Goal: Communication & Community: Answer question/provide support

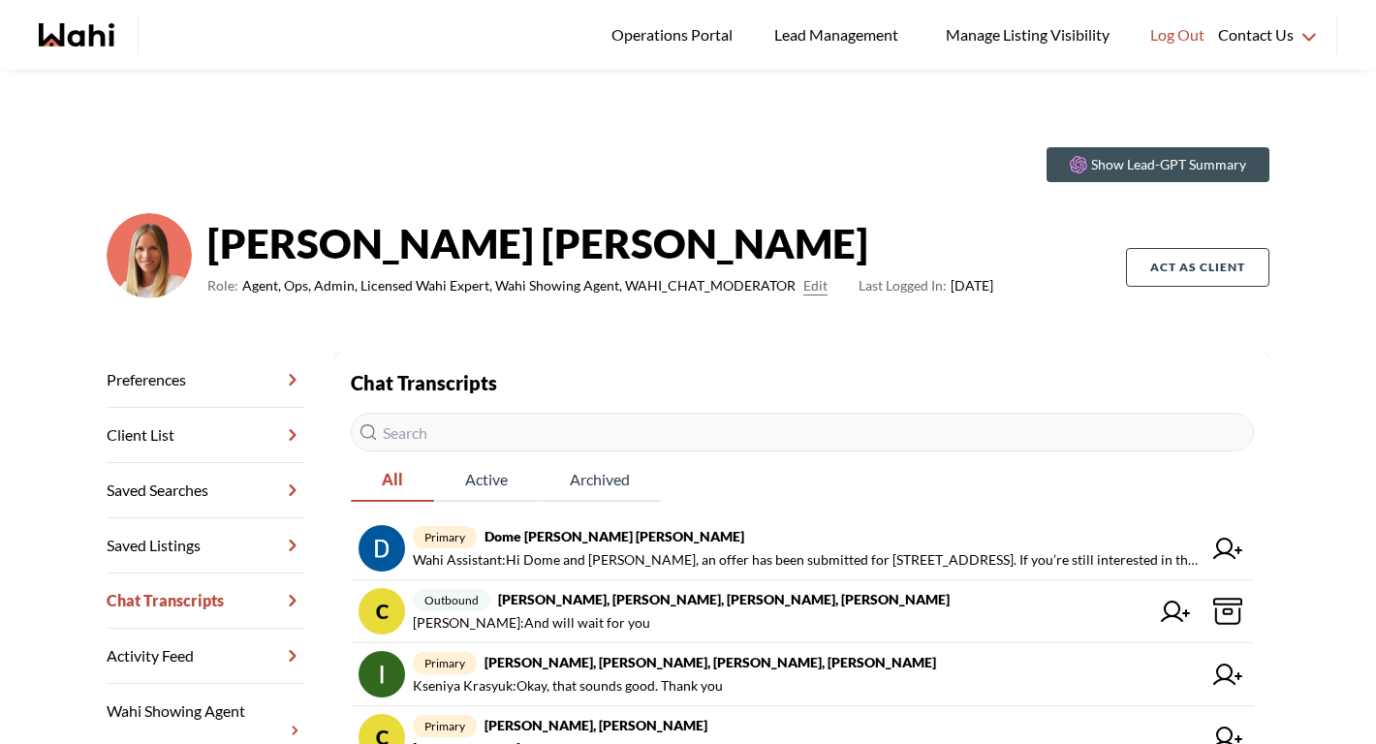
click at [512, 420] on input "text" at bounding box center [802, 432] width 903 height 39
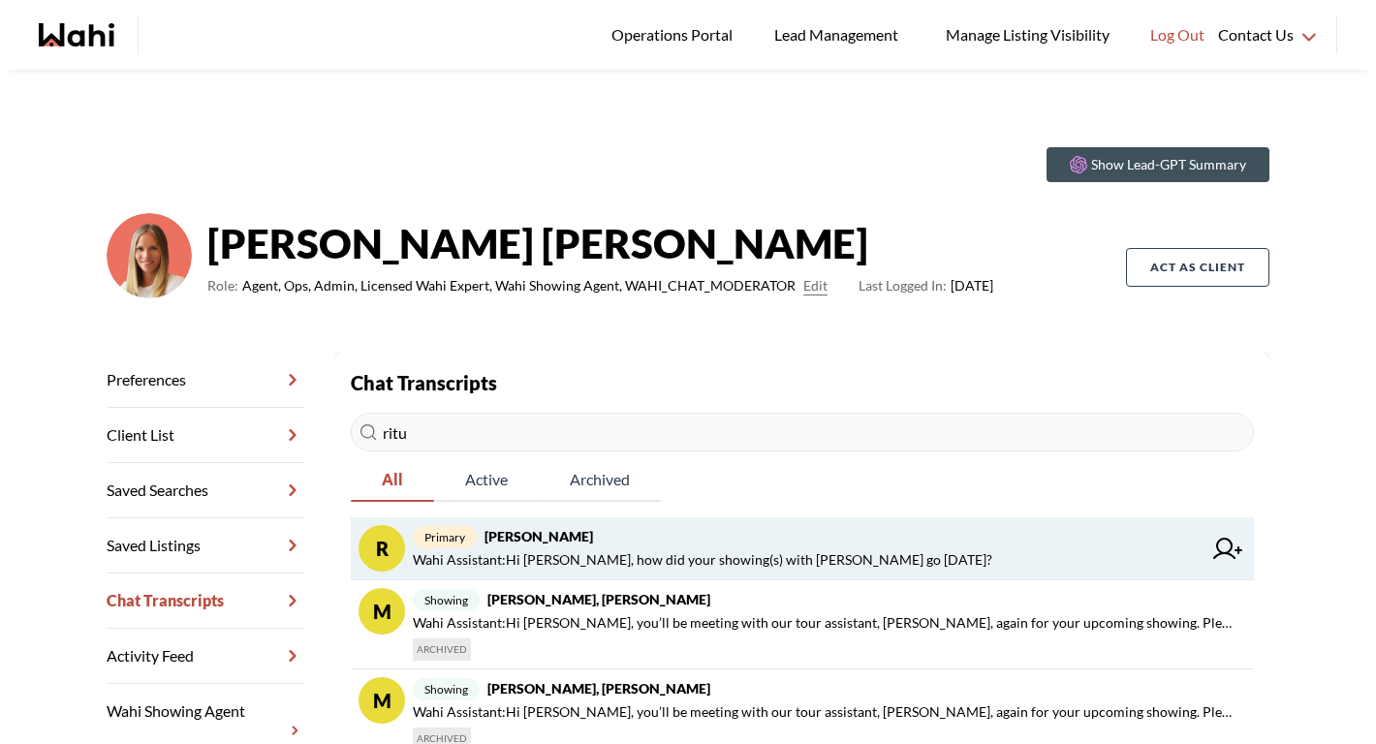
type input "ritu"
click at [574, 541] on strong "[PERSON_NAME]" at bounding box center [538, 536] width 109 height 16
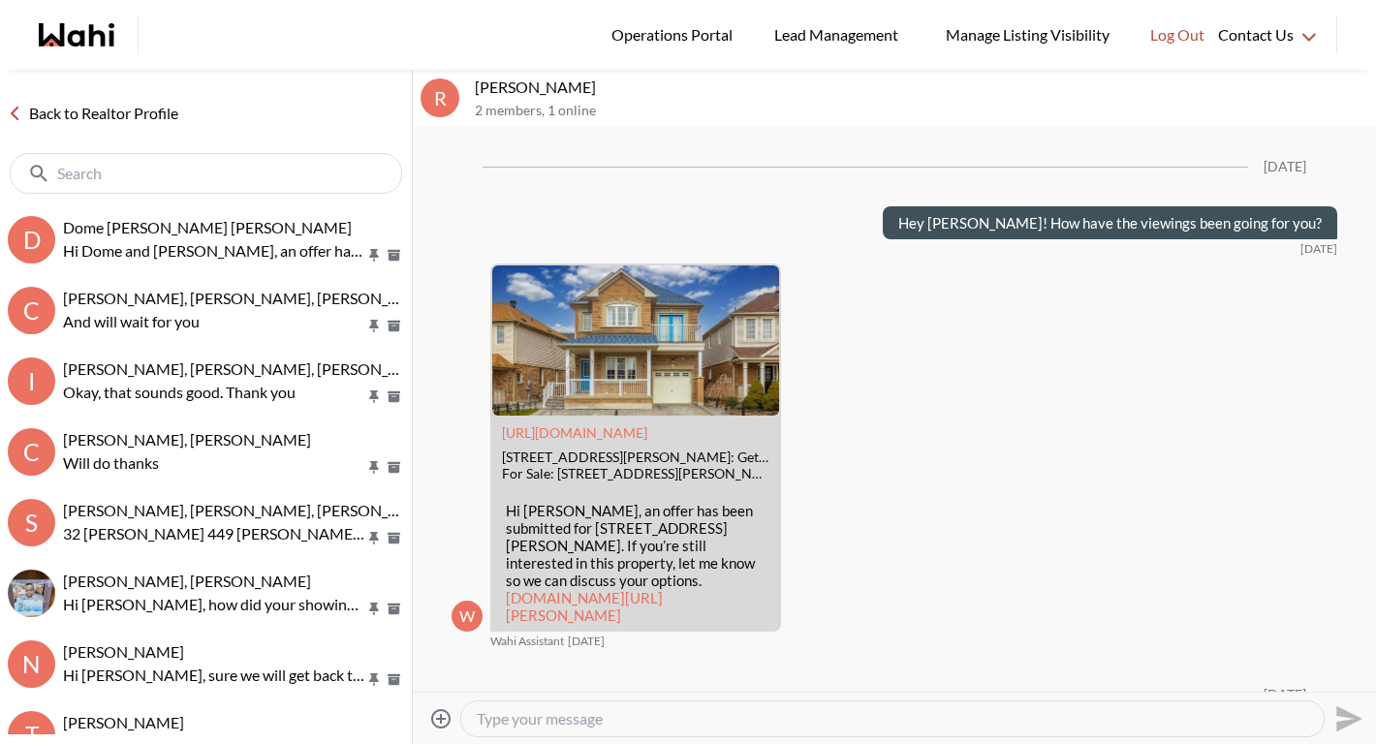
scroll to position [2418, 0]
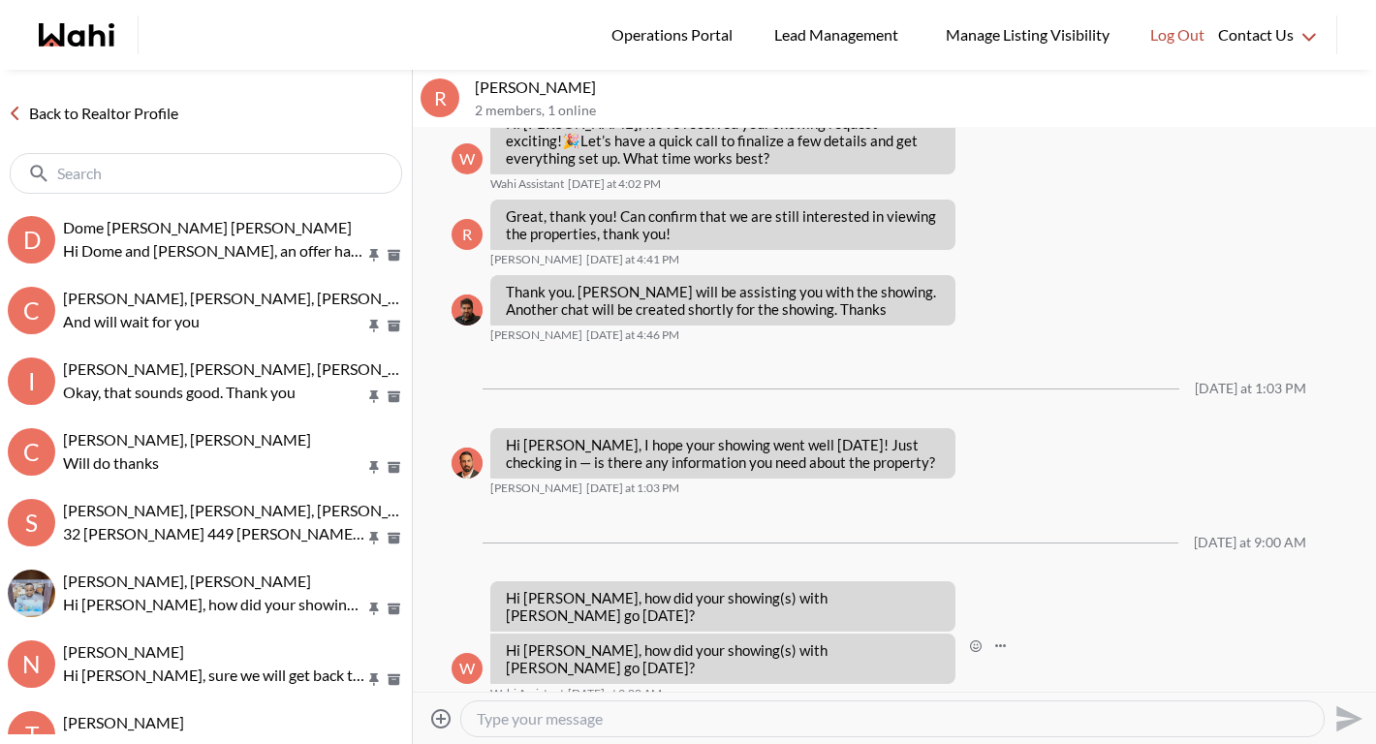
click at [988, 648] on button "Open Message Actions Menu" at bounding box center [1000, 646] width 25 height 25
click at [953, 614] on button "Delete" at bounding box center [985, 617] width 155 height 35
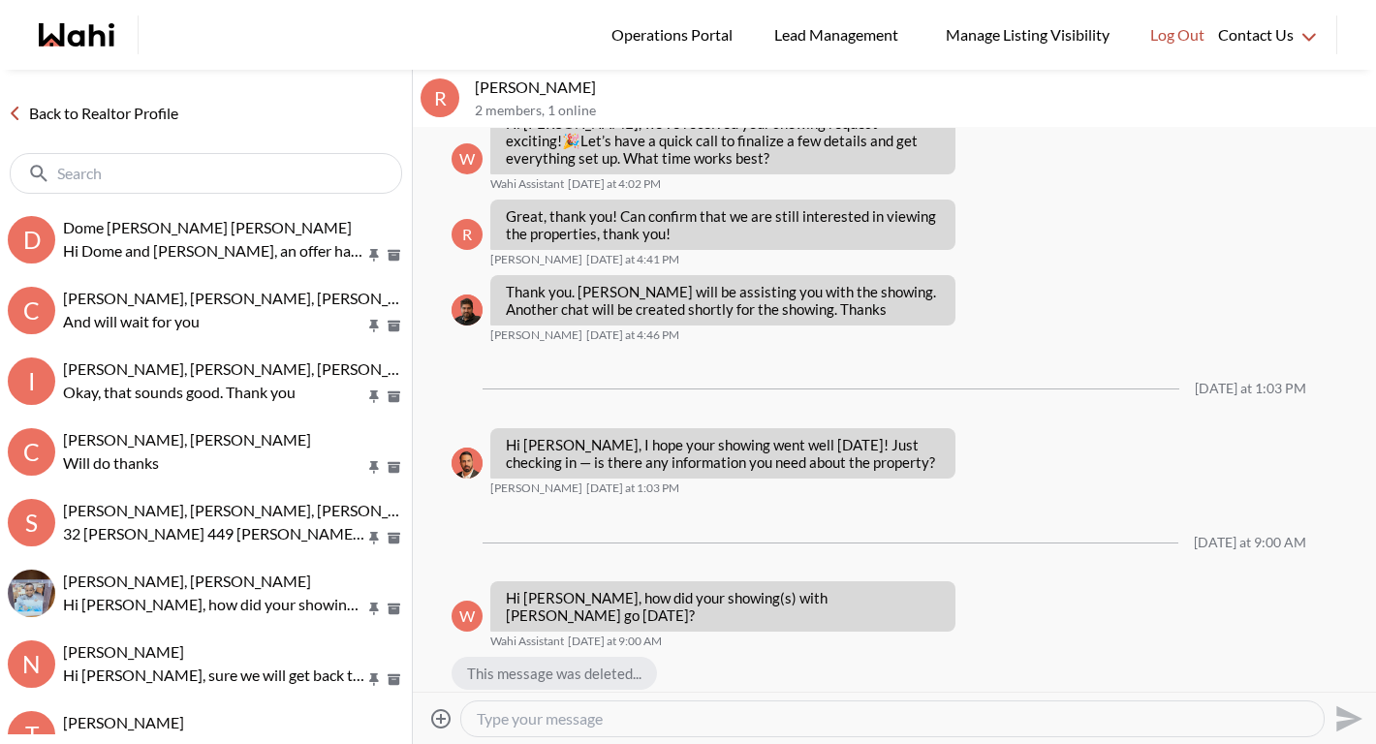
click at [819, 716] on textarea "Type your message" at bounding box center [892, 718] width 831 height 19
click at [623, 722] on textarea "Type your message" at bounding box center [892, 718] width 831 height 19
type textarea "Hey Ritu, thinking of any showings this weekend?"
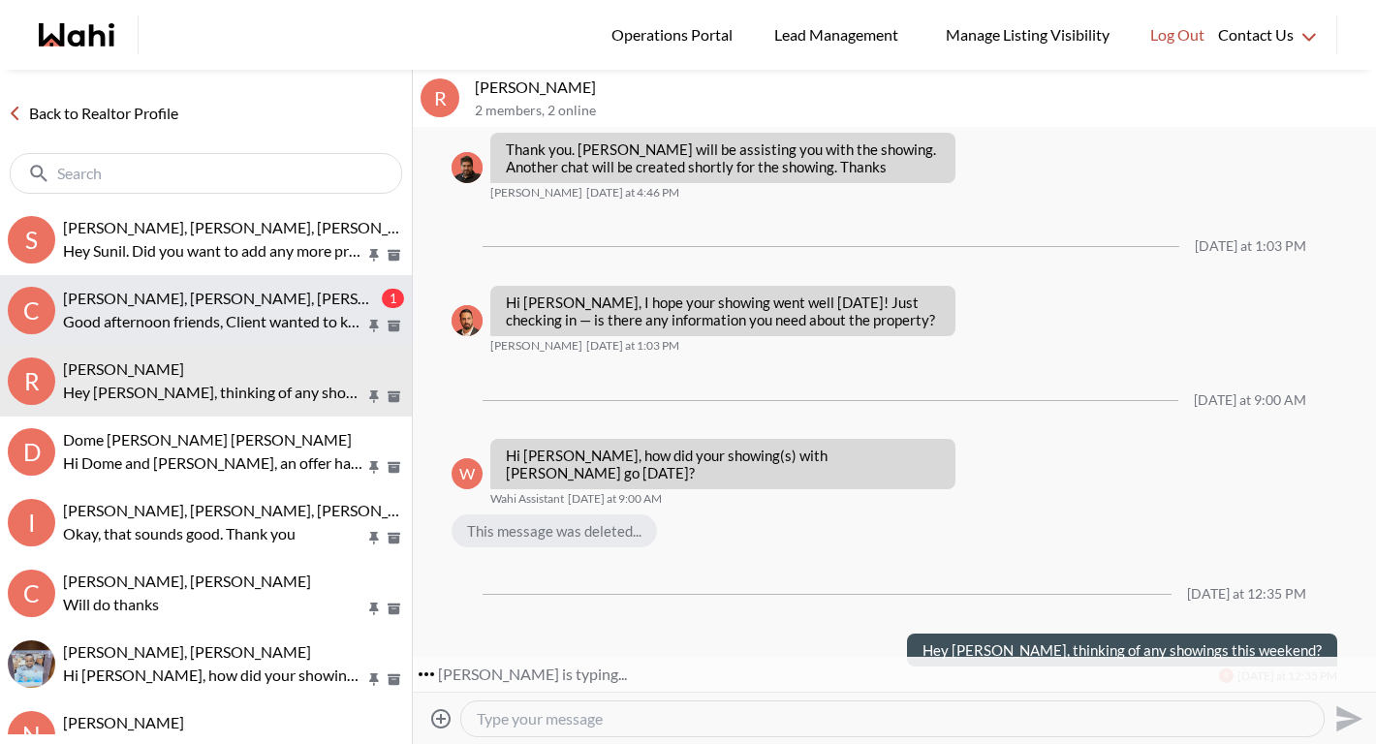
click at [163, 284] on button "C Cheryl Zanetti, Michelle, Paul, Alicia 1 Good afternoon friends, Client wante…" at bounding box center [206, 310] width 412 height 71
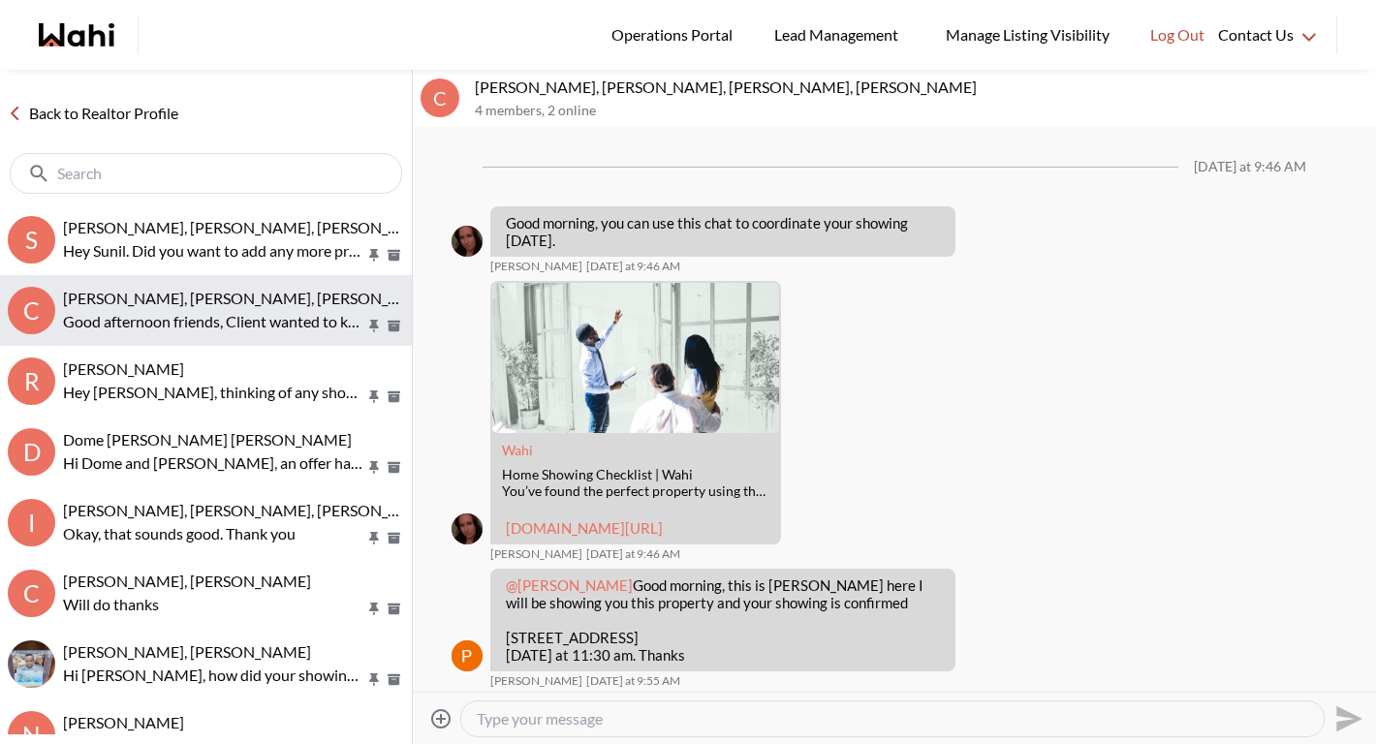
scroll to position [687, 0]
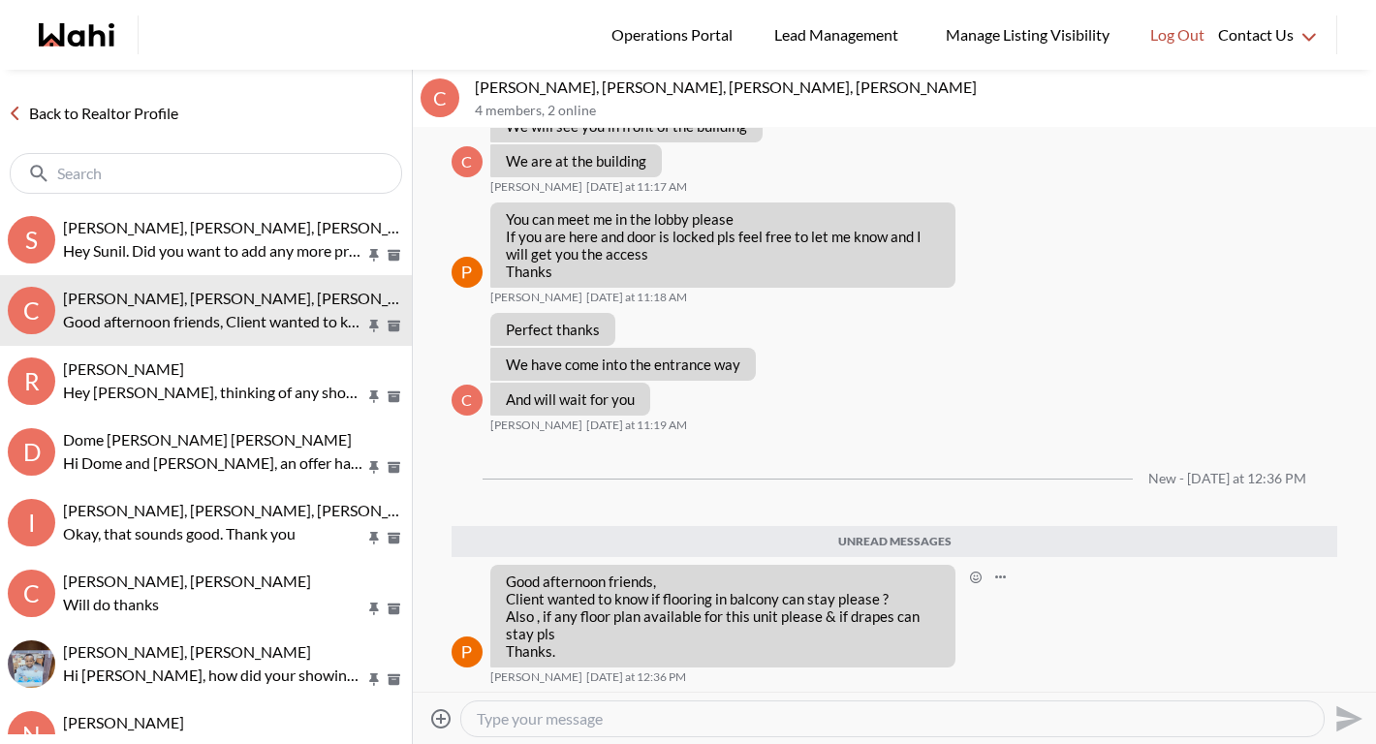
click at [743, 615] on p "Good afternoon friends, Client wanted to know if flooring in balcony can stay p…" at bounding box center [723, 616] width 434 height 87
click at [612, 718] on textarea "Type your message" at bounding box center [892, 718] width 831 height 19
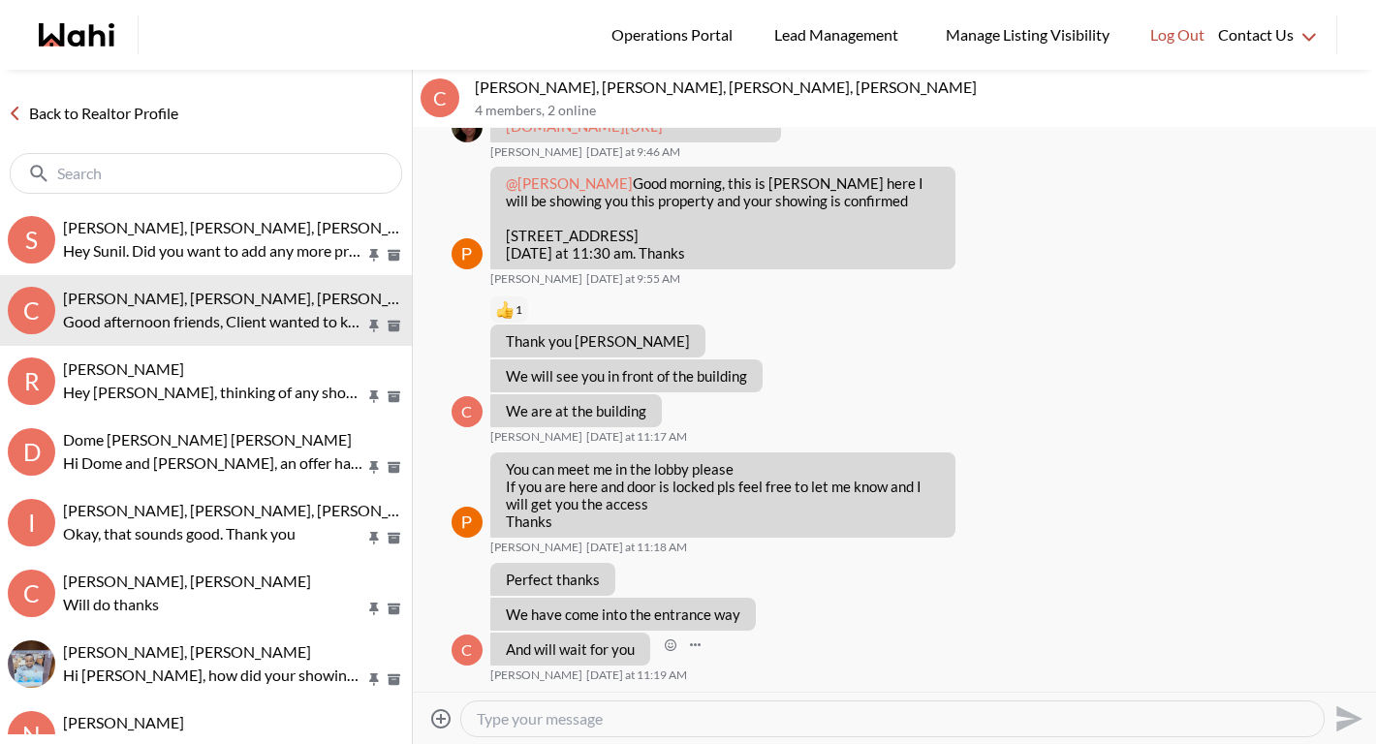
scroll to position [392, 0]
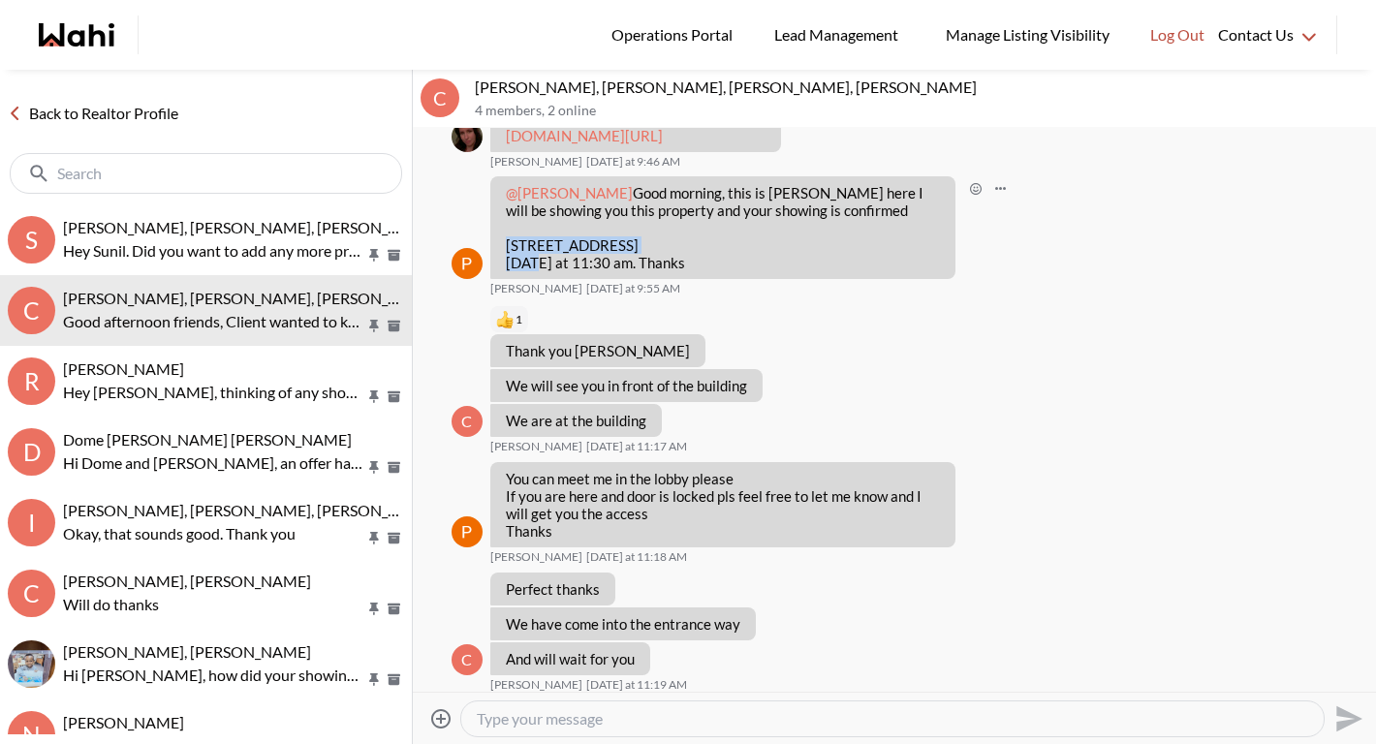
drag, startPoint x: 508, startPoint y: 280, endPoint x: 651, endPoint y: 284, distance: 143.5
click at [651, 271] on p "16 Brookers Lane 2001, Toronto Today at 11:30 am. Thanks" at bounding box center [723, 253] width 434 height 35
copy p "16 Brookers Lane 2001"
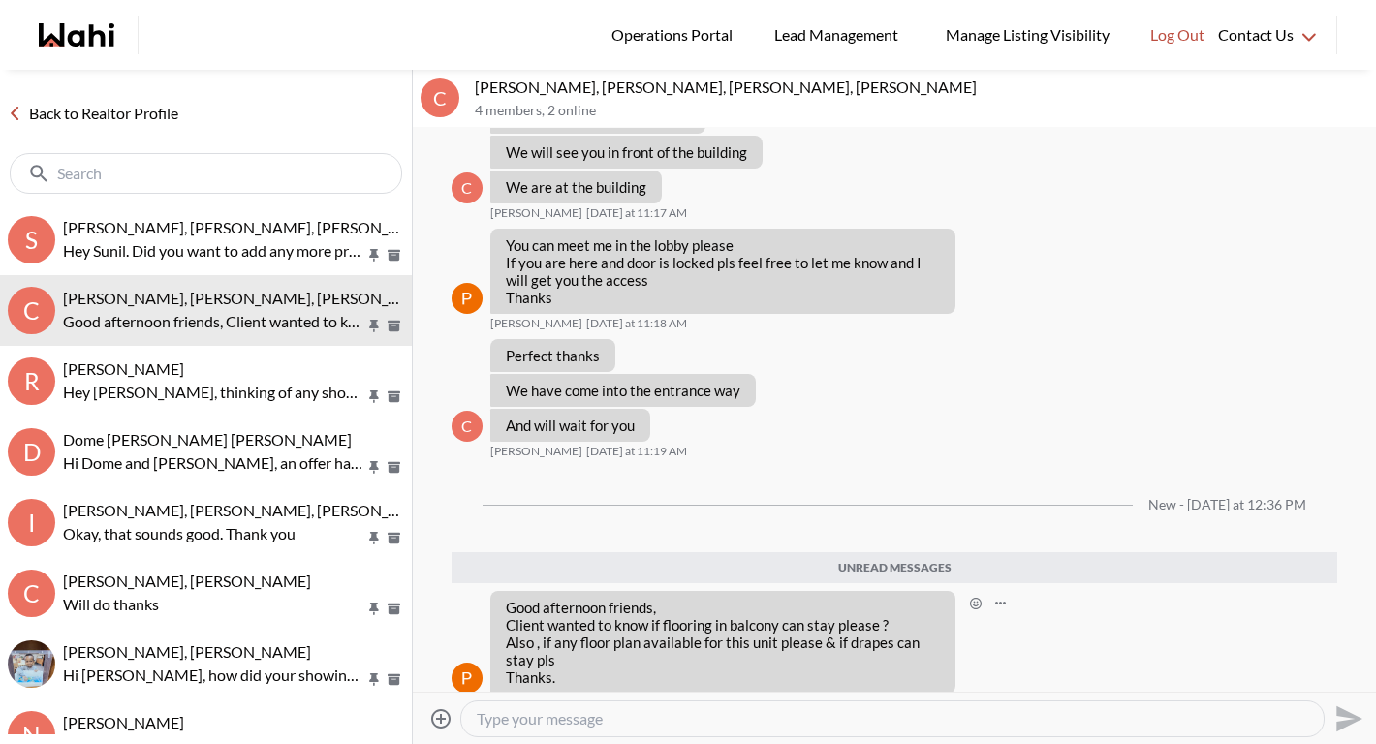
scroll to position [687, 0]
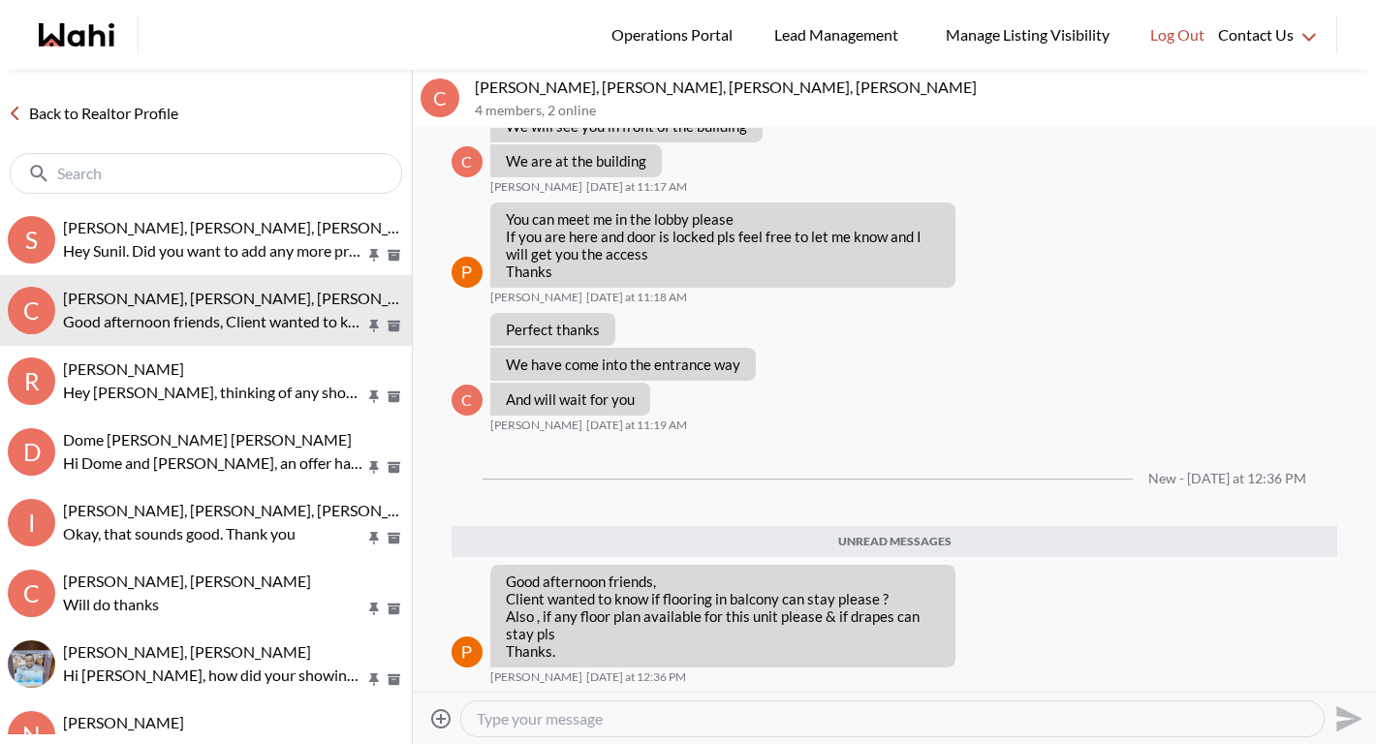
click at [663, 718] on textarea "Type your message" at bounding box center [892, 718] width 831 height 19
click at [654, 724] on textarea "Type your message" at bounding box center [892, 718] width 831 height 19
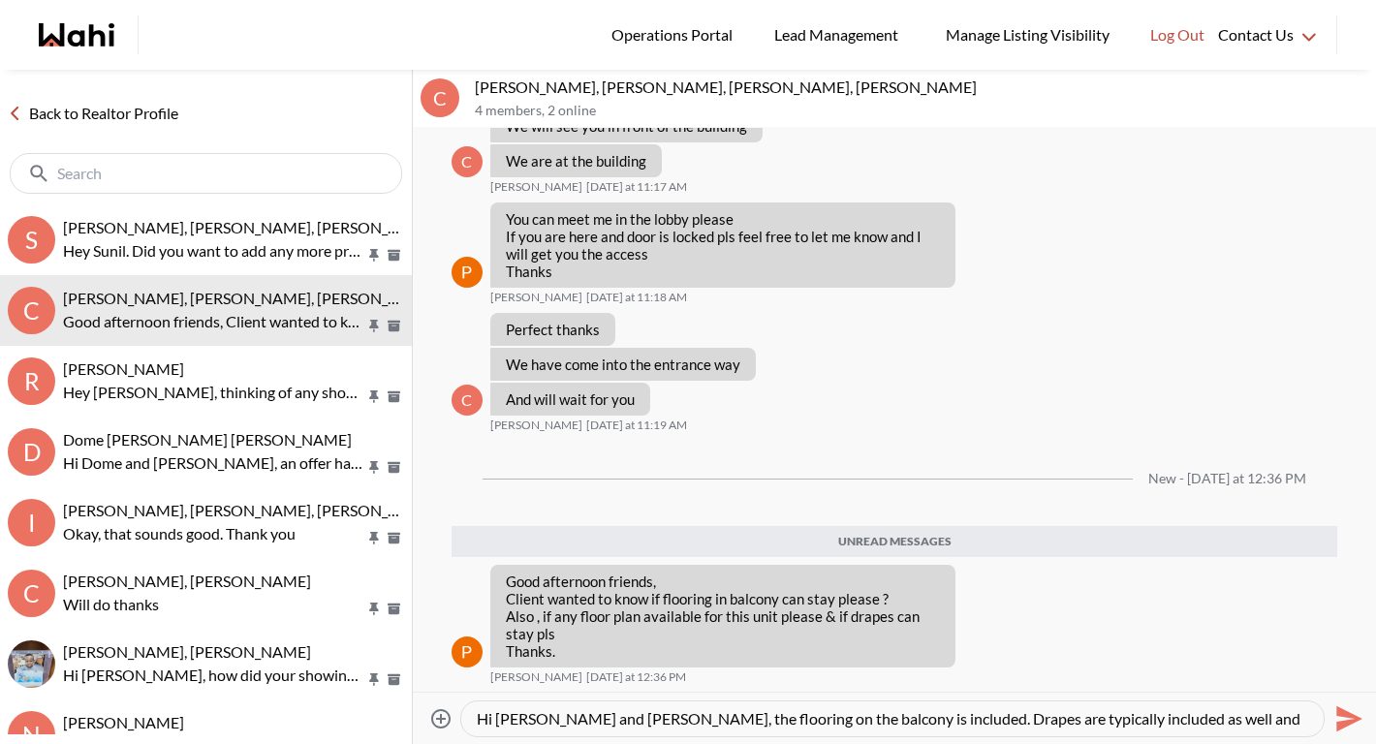
scroll to position [19, 0]
type textarea "Hi Paul and Cheryl, the flooring on the balcony is included. Drapes are typical…"
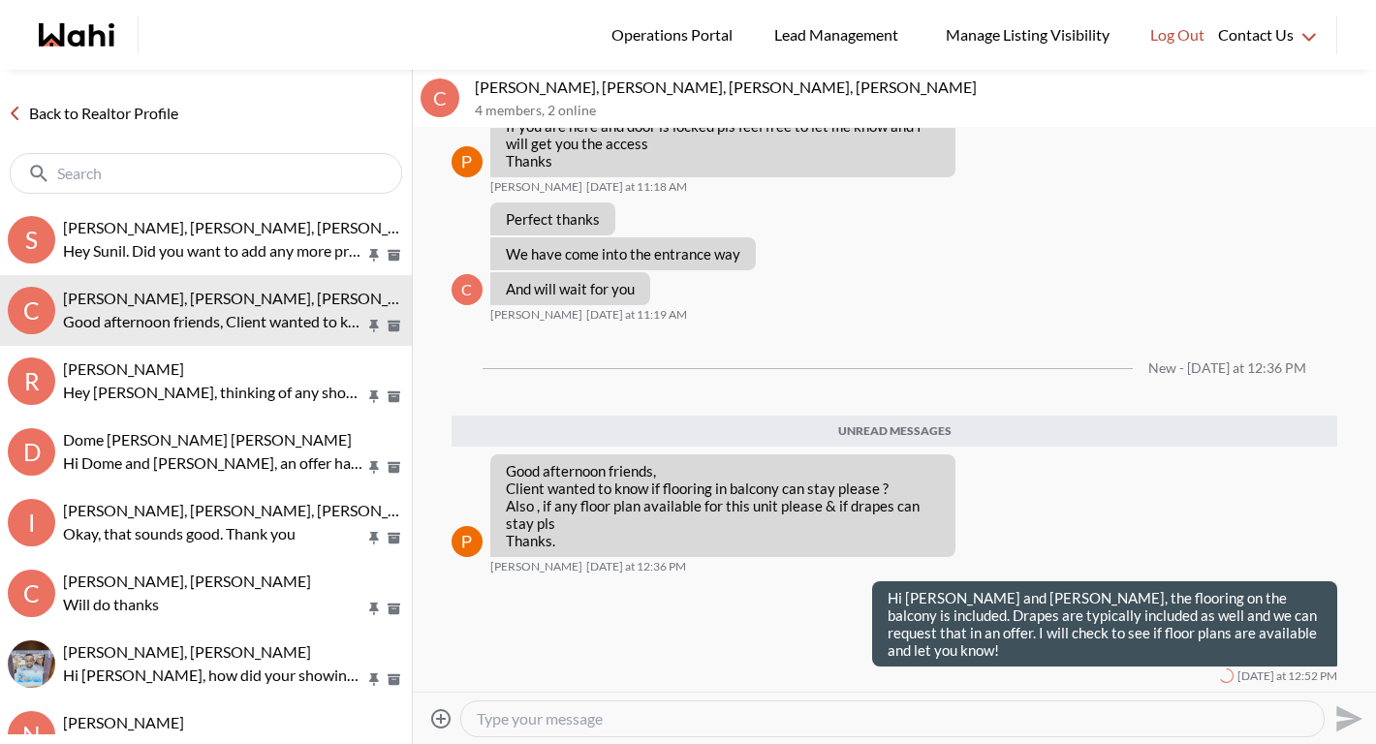
scroll to position [734, 0]
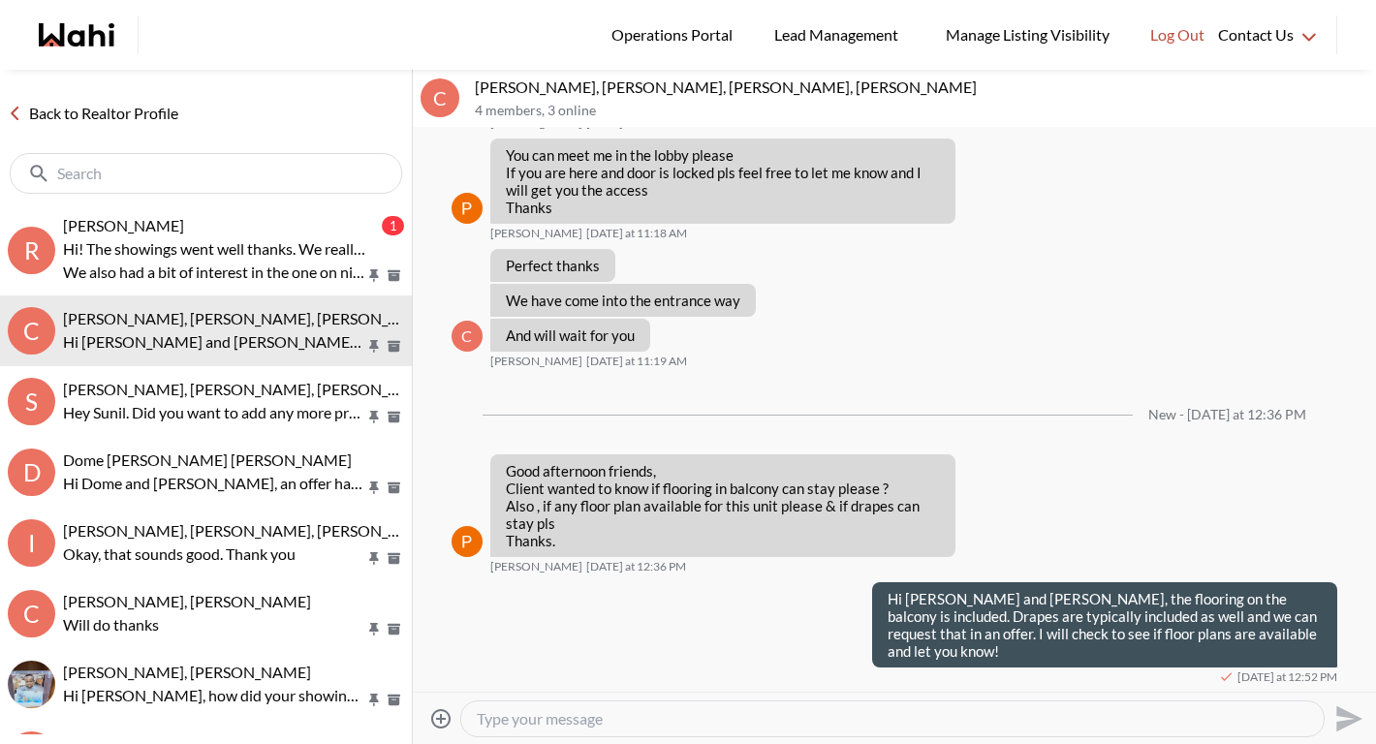
click at [868, 728] on div at bounding box center [892, 719] width 862 height 35
click at [561, 726] on textarea "Type your message" at bounding box center [892, 718] width 831 height 19
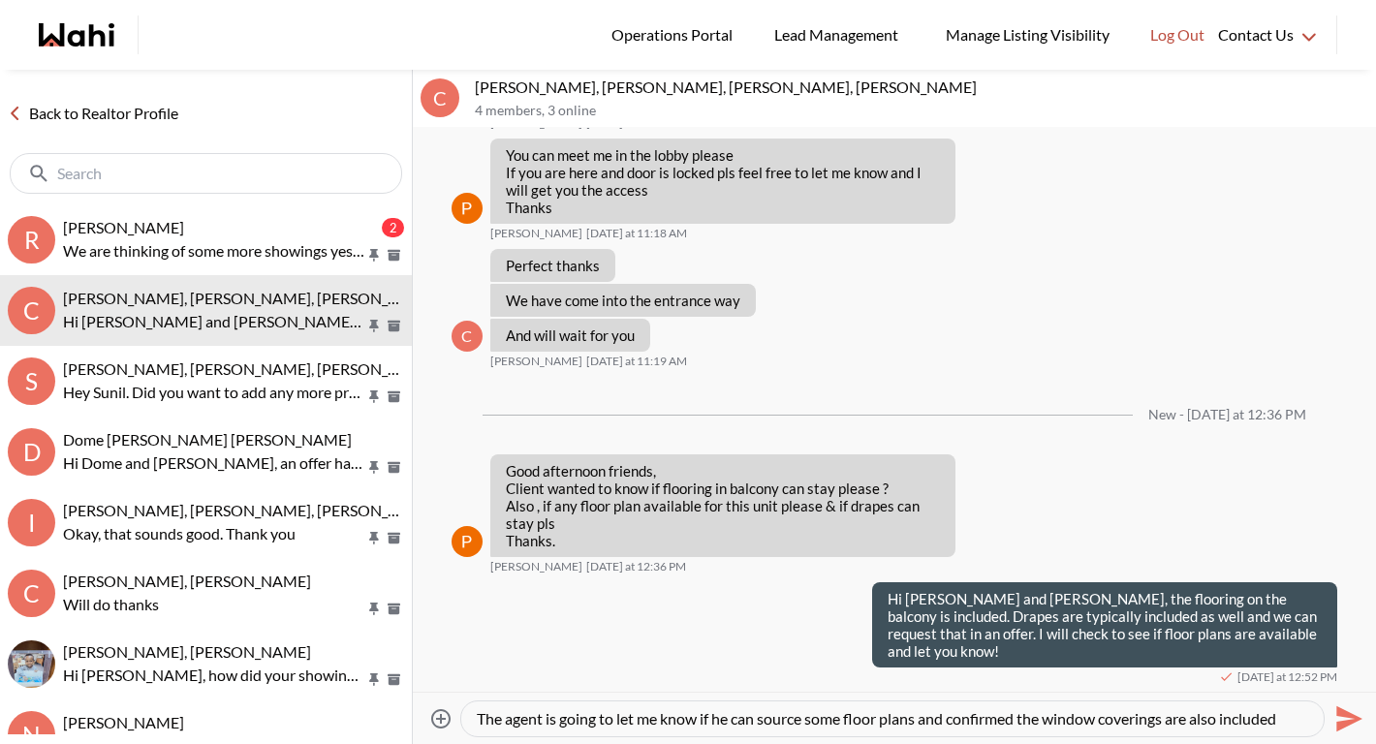
type textarea "The agent is going to let me know if he can source some floor plans and confirm…"
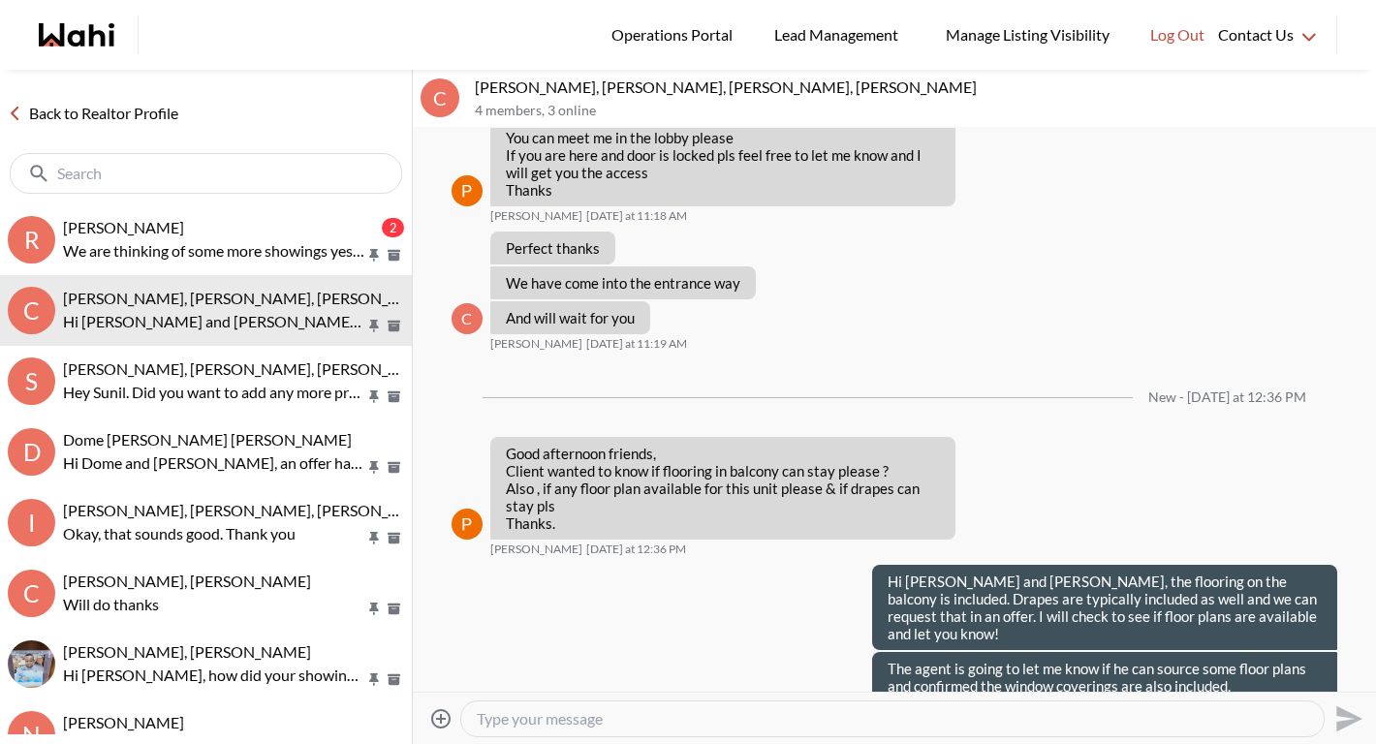
scroll to position [786, 0]
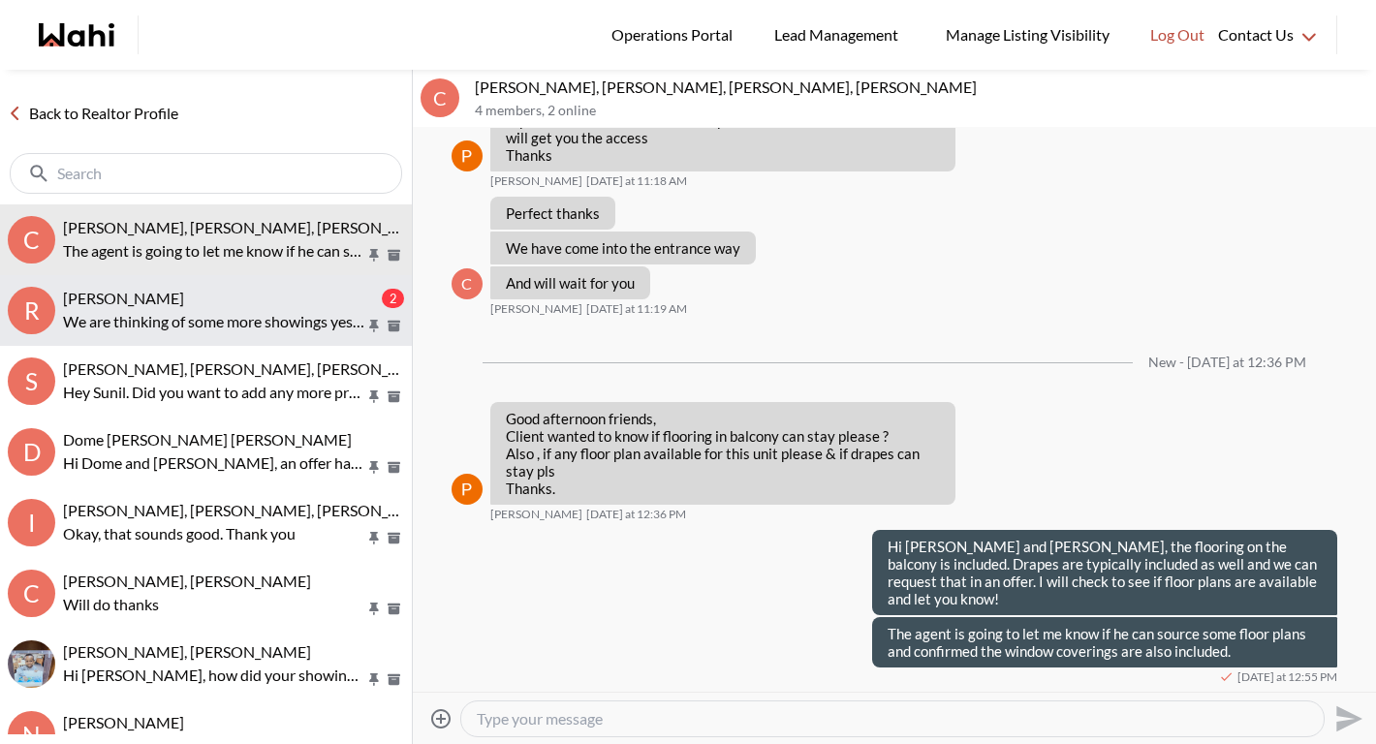
click at [203, 305] on div "Ritu Gill, Michelle" at bounding box center [220, 298] width 315 height 19
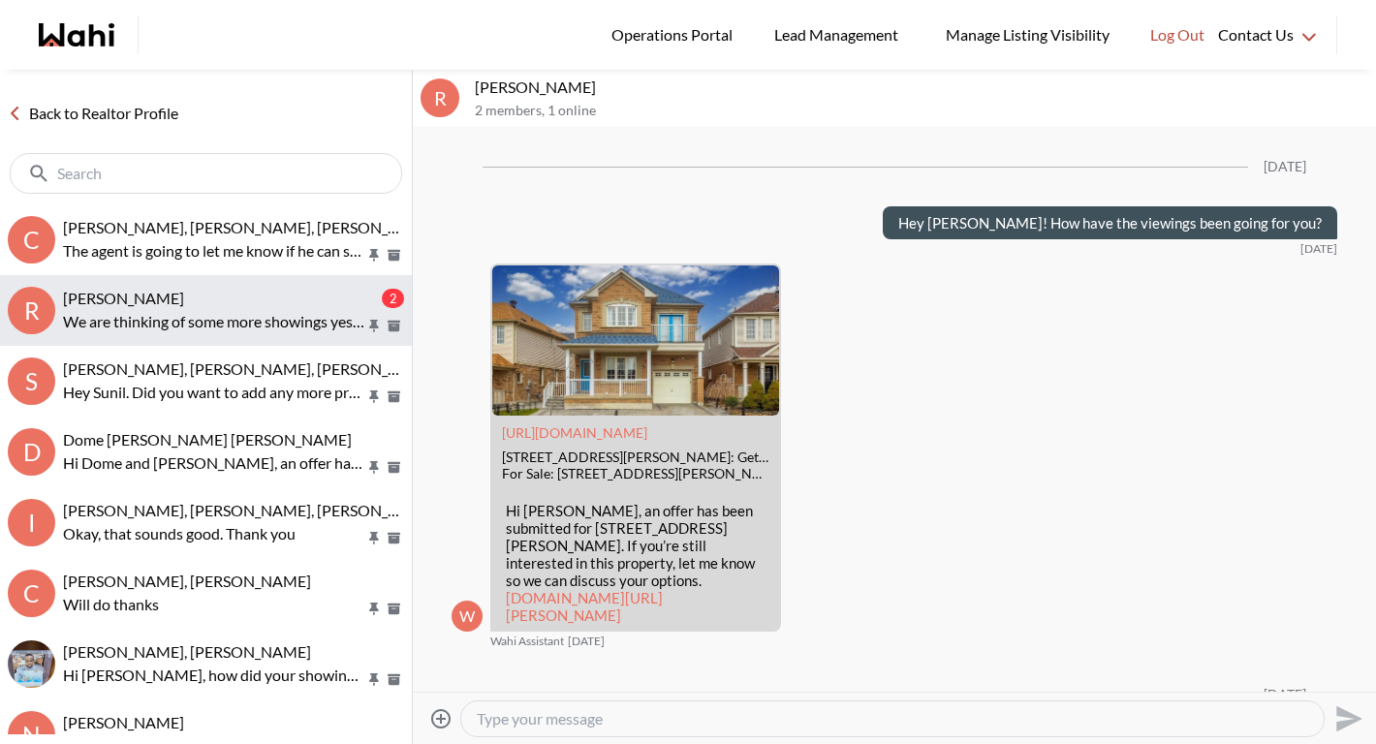
scroll to position [2951, 0]
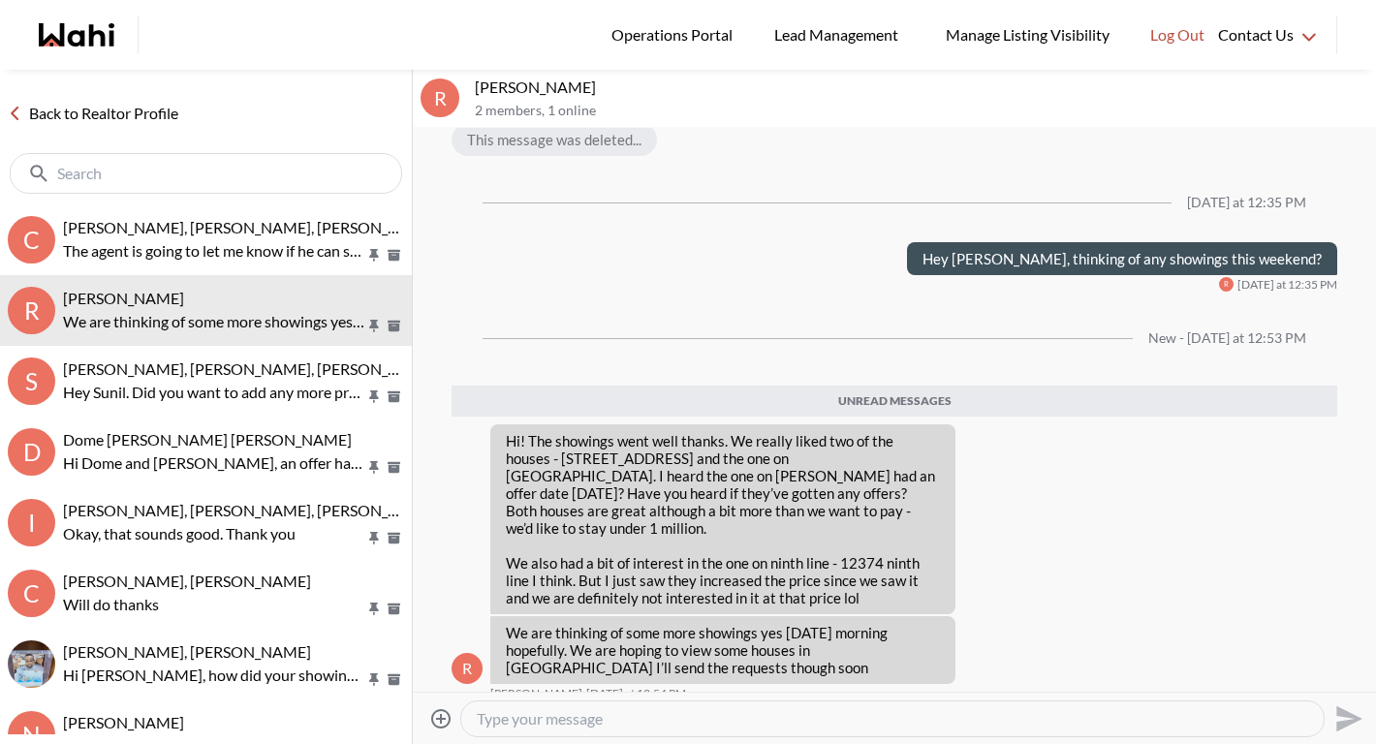
click at [605, 727] on textarea "Type your message" at bounding box center [892, 718] width 831 height 19
click at [604, 727] on textarea "Type your message" at bounding box center [892, 718] width 831 height 19
click at [603, 730] on div at bounding box center [892, 719] width 862 height 35
drag, startPoint x: 512, startPoint y: 460, endPoint x: 624, endPoint y: 457, distance: 112.4
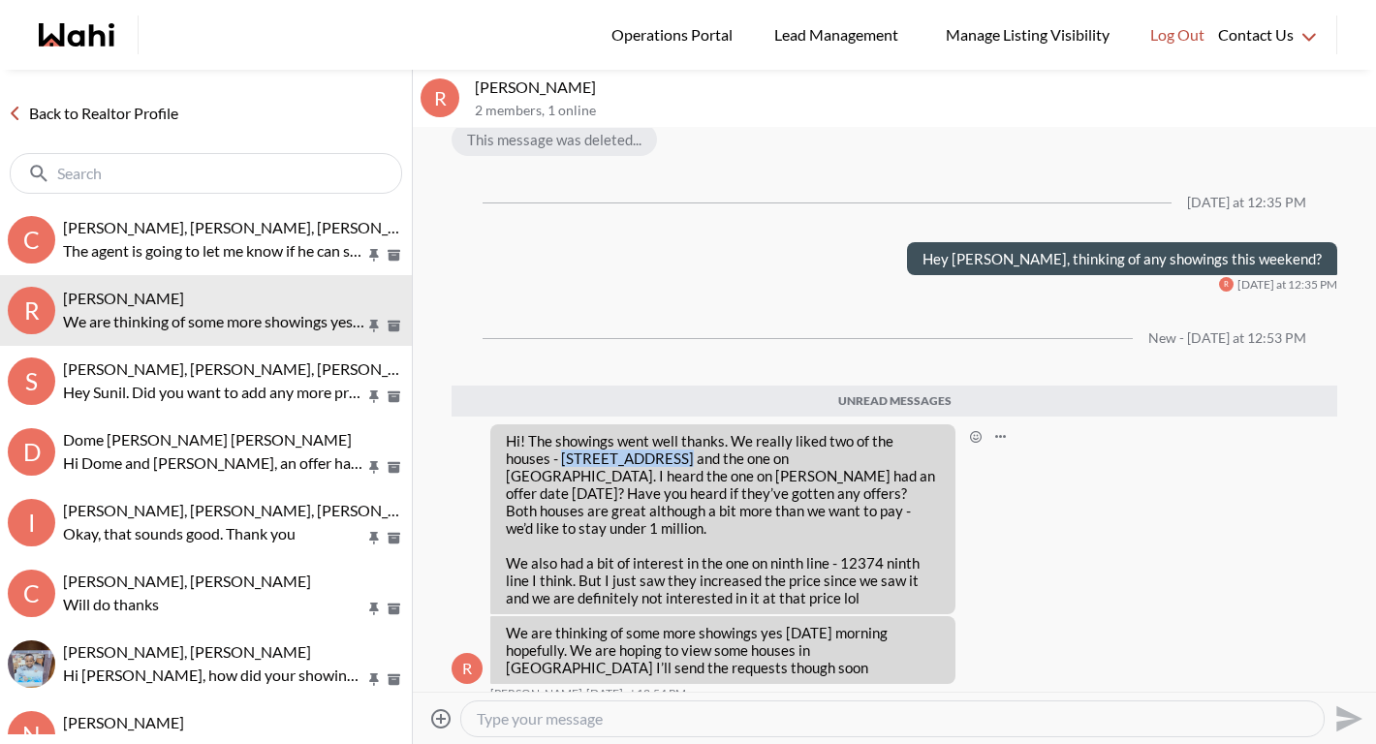
click at [624, 457] on p "Hi! The showings went well thanks. We really liked two of the houses - 6665 Mai…" at bounding box center [723, 484] width 434 height 105
copy p "6665 Main Street"
click at [765, 720] on textarea "Type your message" at bounding box center [892, 718] width 831 height 19
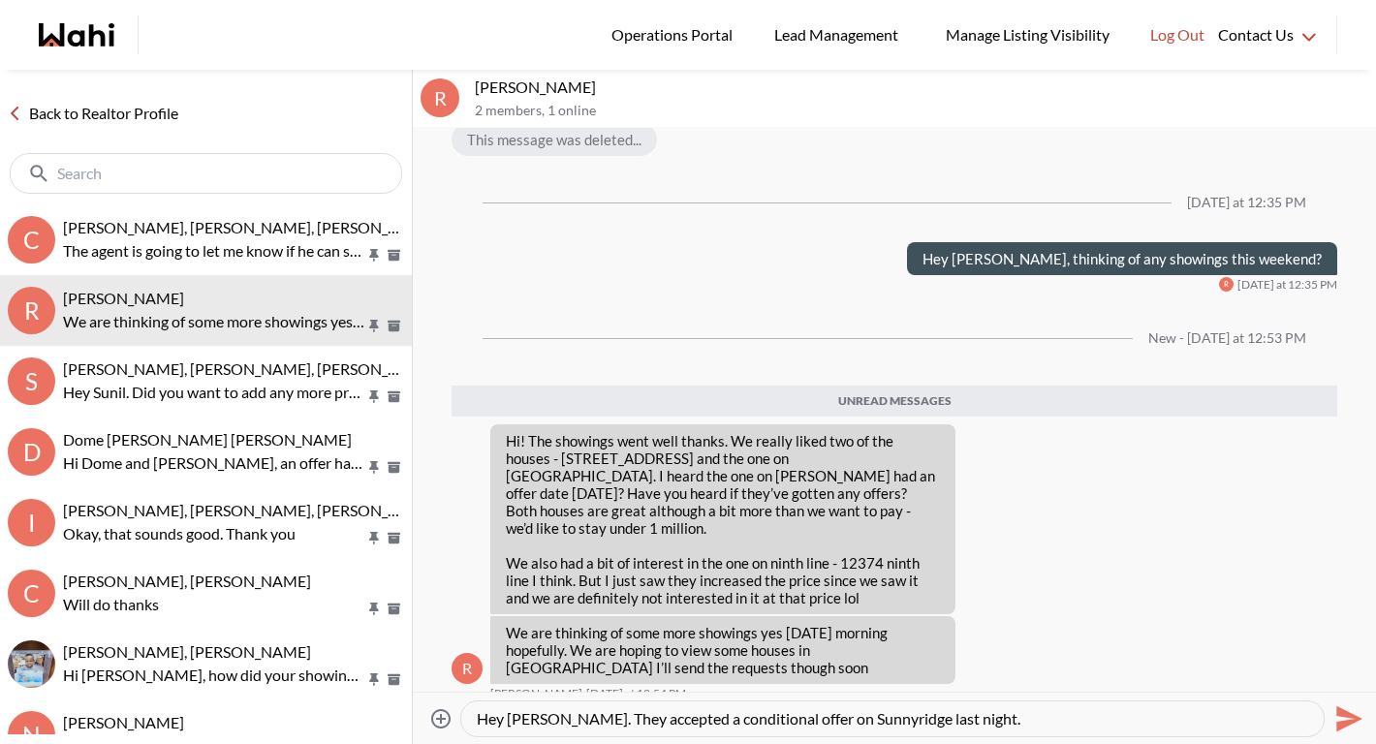
type textarea "Hey Ritu. They accepted a conditional offer on Sunnyridge last night."
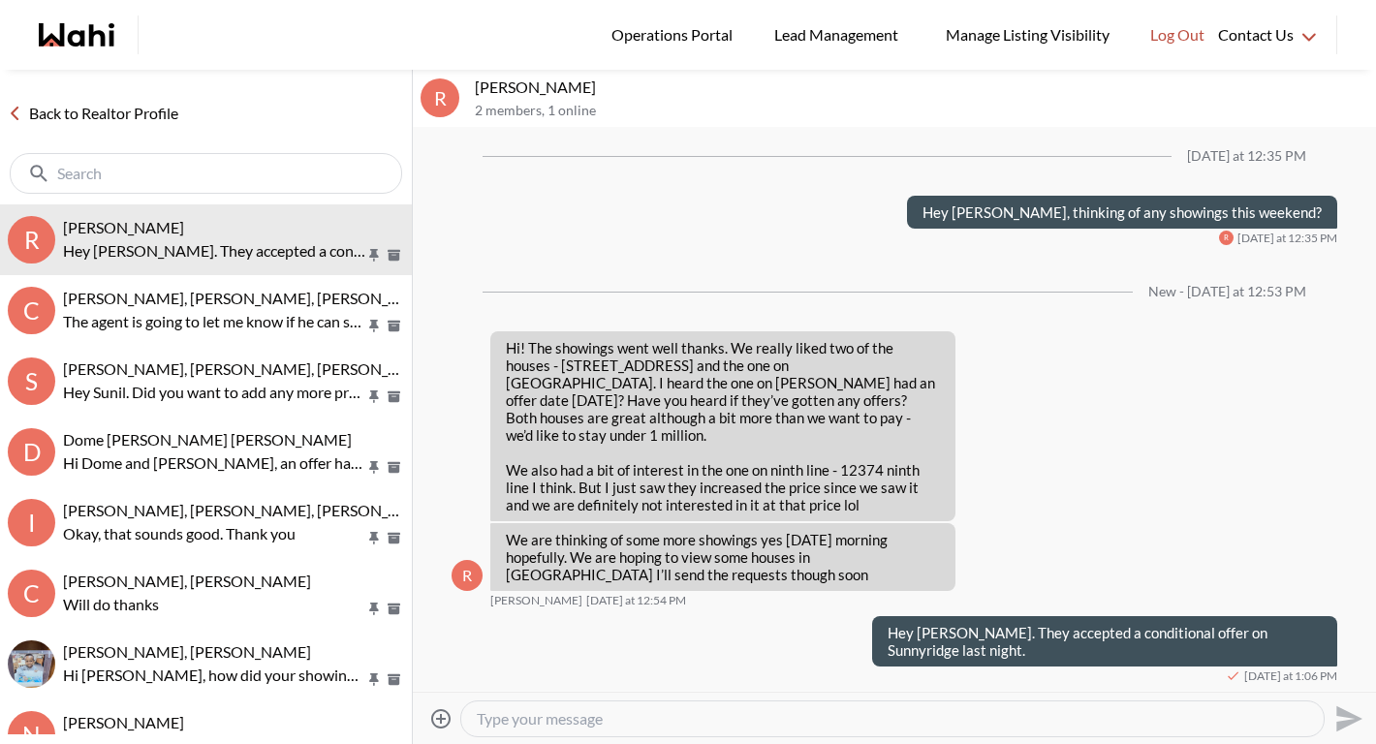
scroll to position [2963, 0]
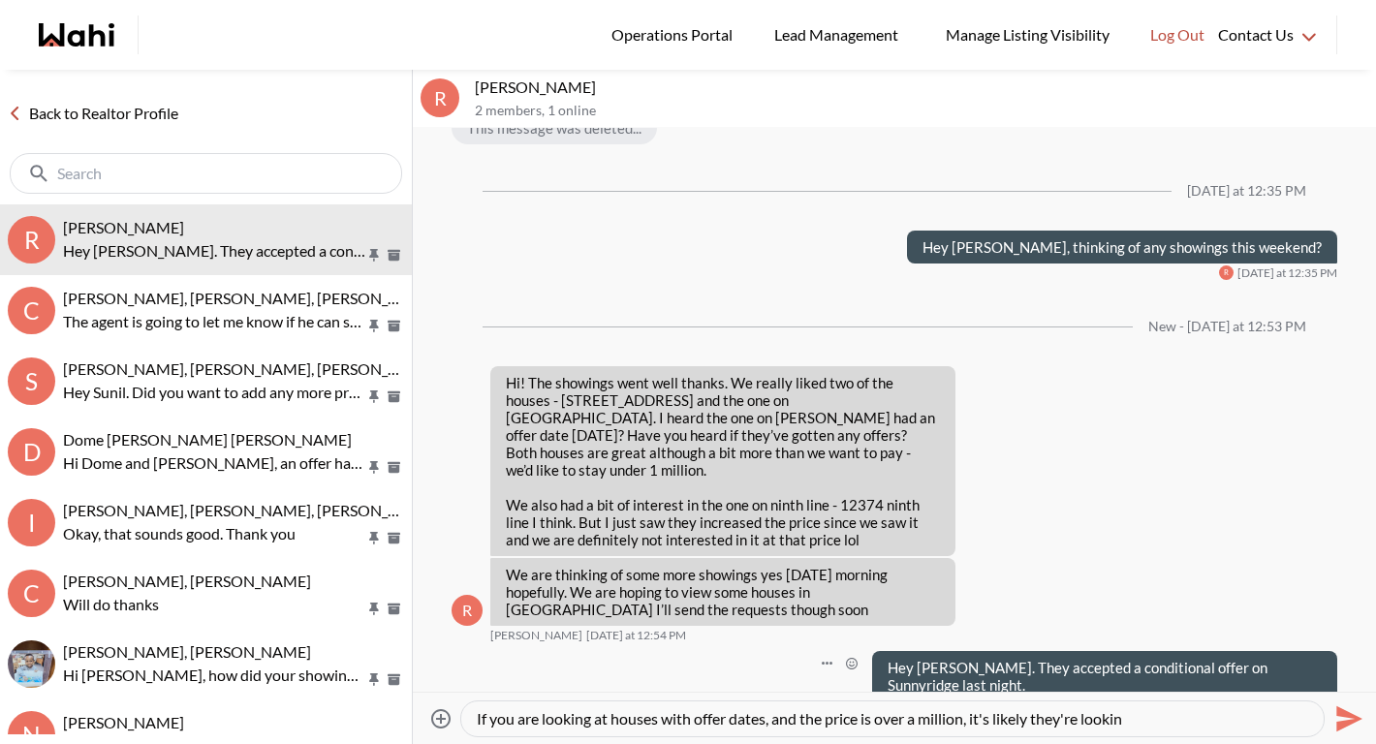
drag, startPoint x: 1165, startPoint y: 714, endPoint x: 506, endPoint y: 671, distance: 660.3
click at [506, 671] on div "R Ritu Gill, Michelle 2 members , 1 online 08/07/2025 Hey Ritu! How have the vi…" at bounding box center [894, 407] width 963 height 674
type textarea "I understand you want to stay under a million. Keep in mind, when you are viewi…"
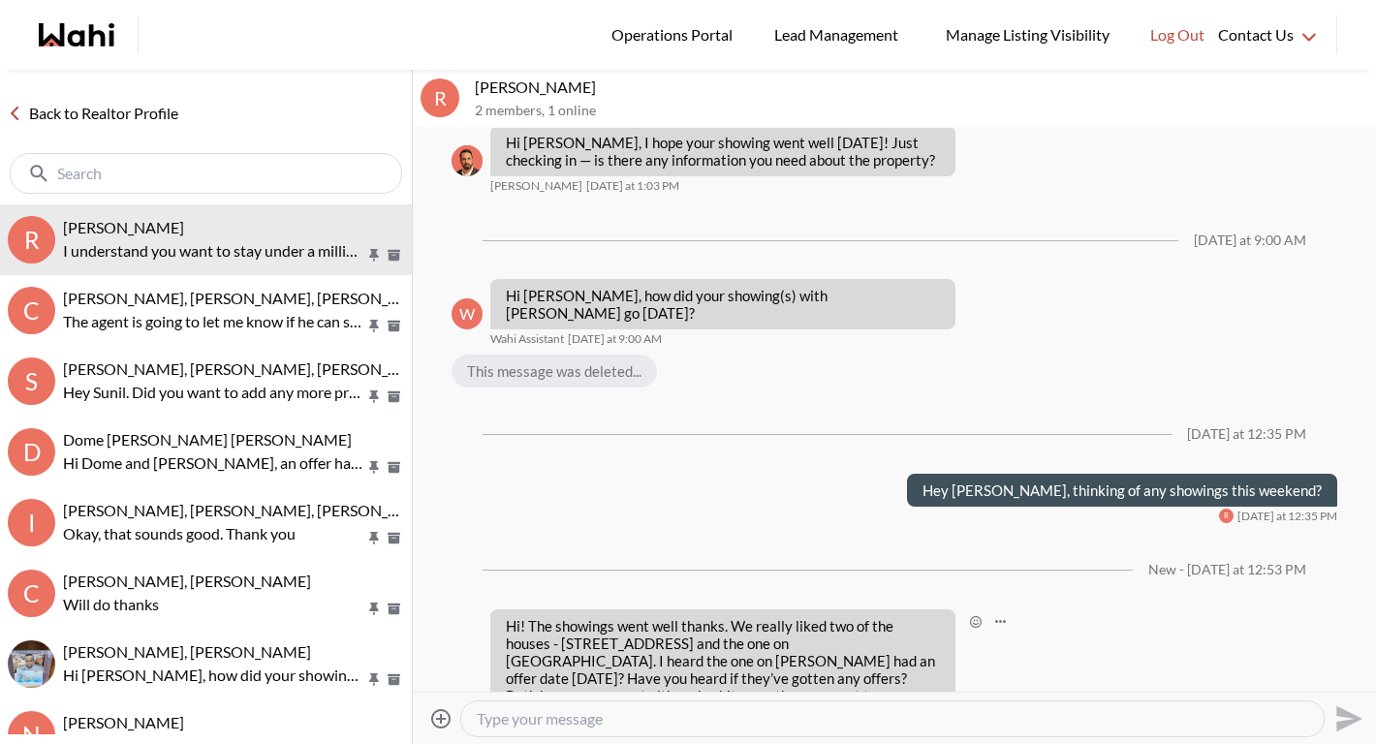
scroll to position [3032, 0]
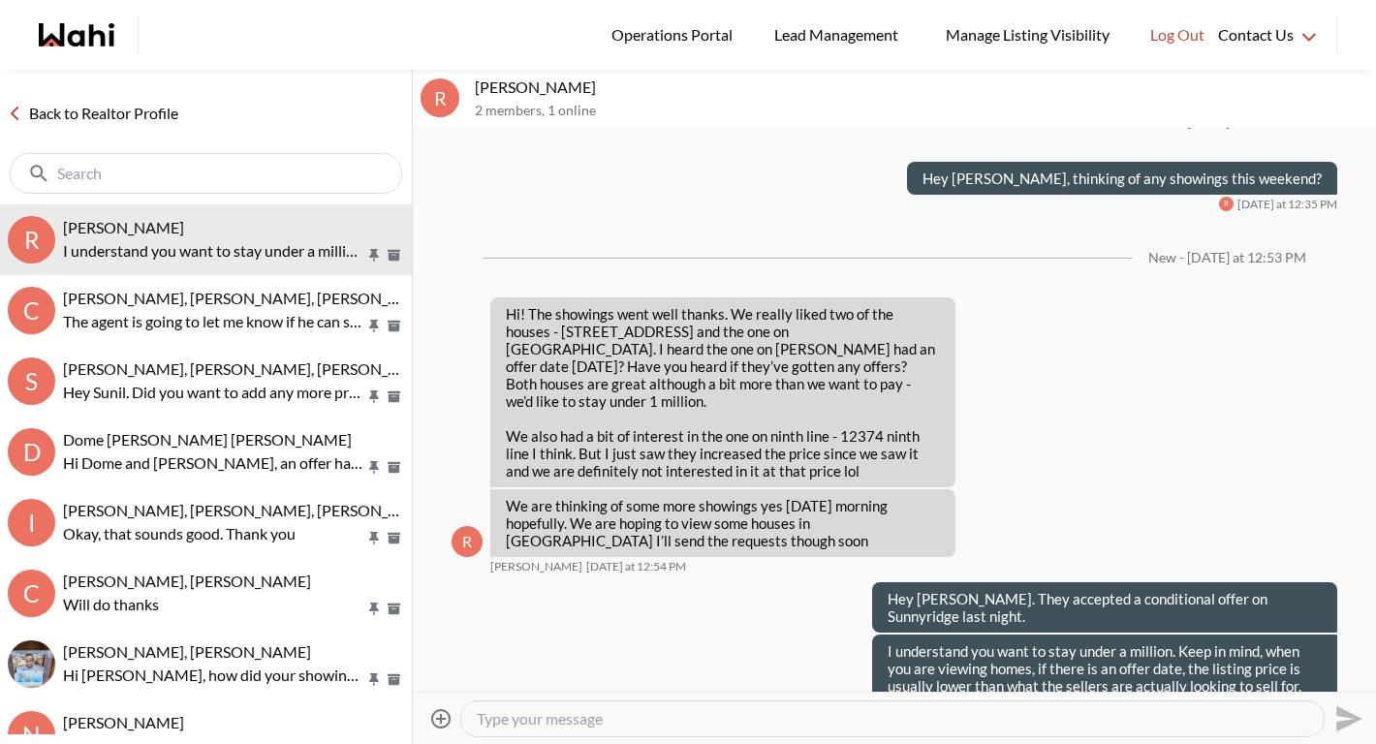
click at [728, 720] on textarea "Type your message" at bounding box center [892, 718] width 831 height 19
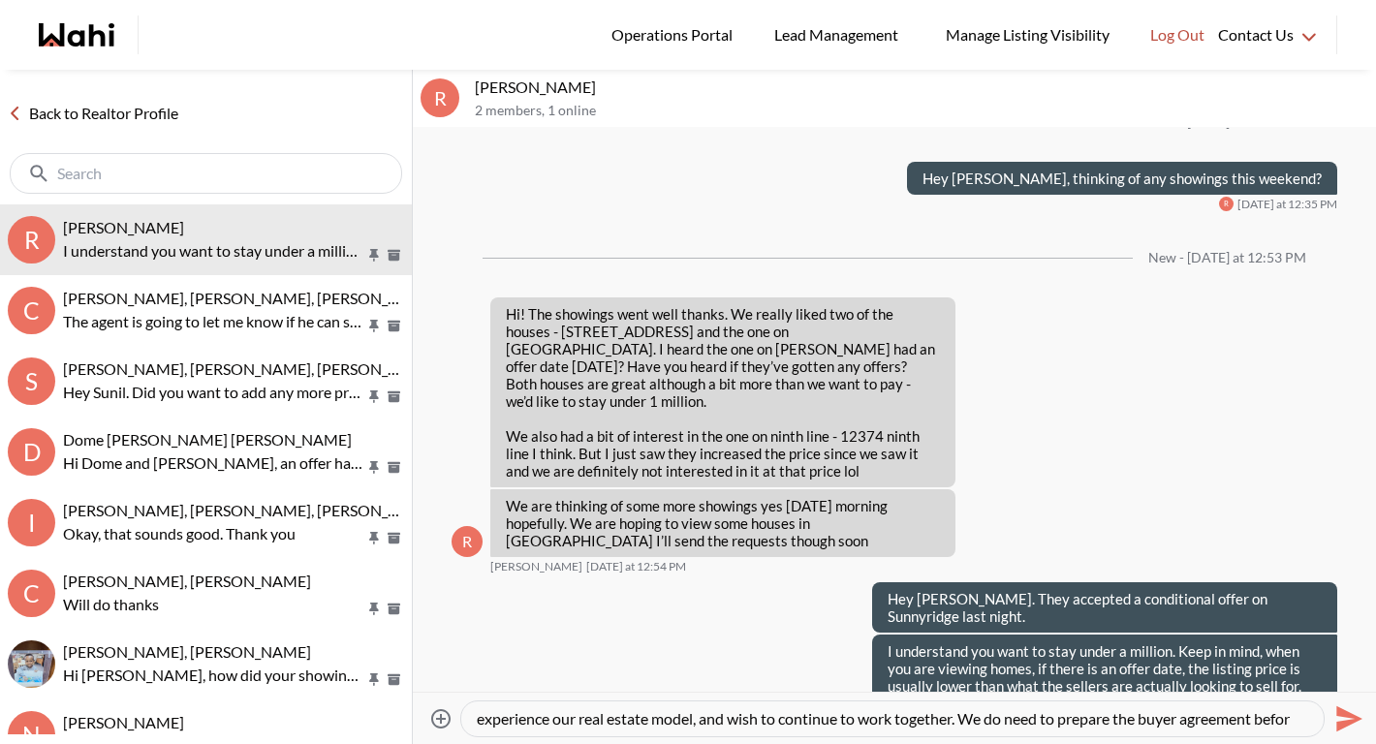
scroll to position [39, 0]
type textarea "I would be happy to arrange more showings for you on Sunday. As we discussed pr…"
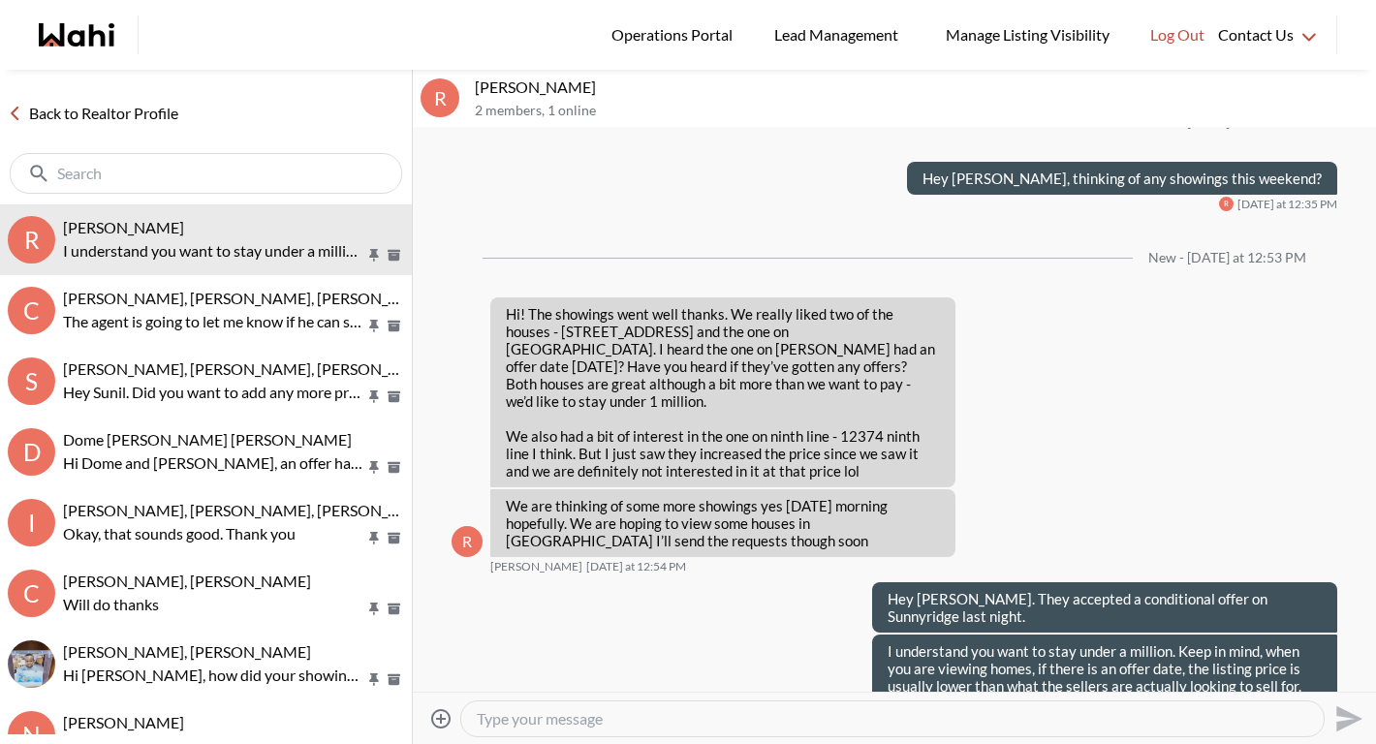
scroll to position [0, 0]
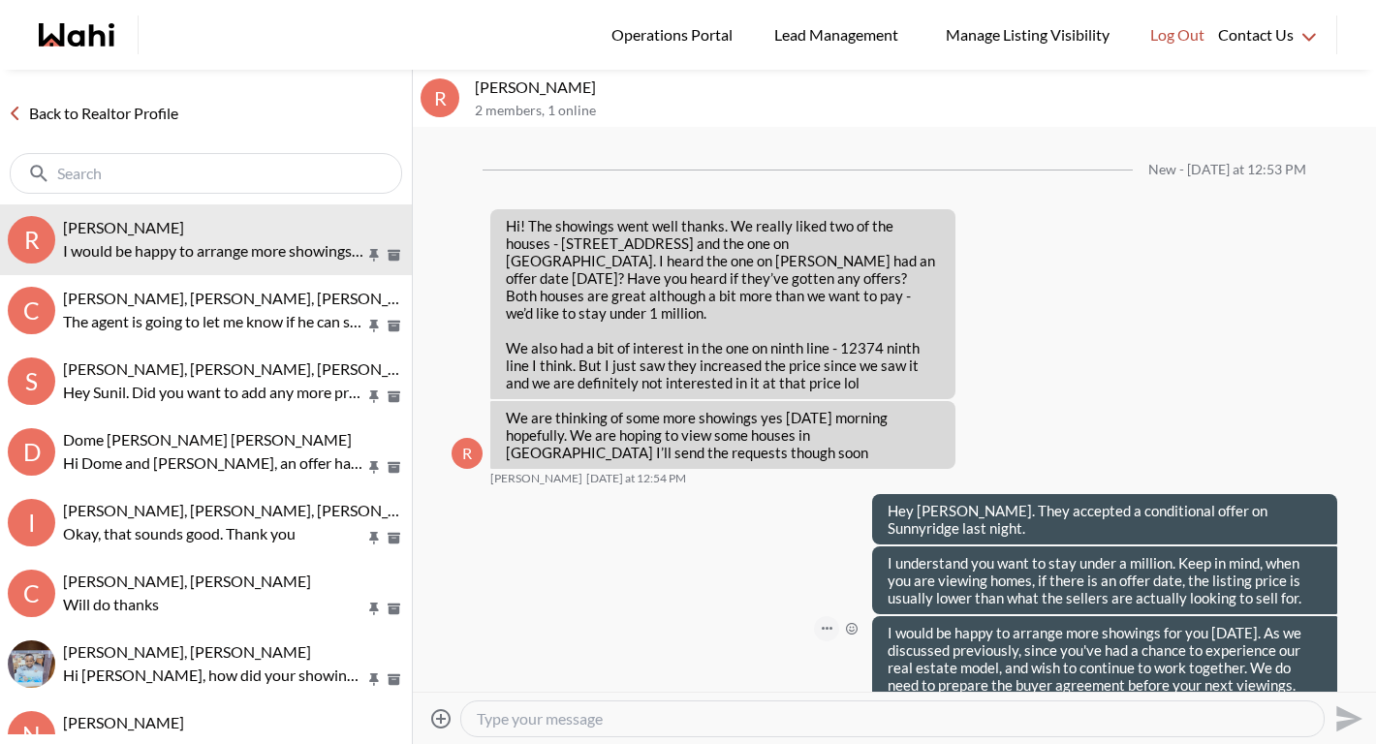
click at [822, 627] on icon "Open Message Actions Menu" at bounding box center [827, 629] width 11 height 4
click at [758, 544] on button "Edit Message" at bounding box center [748, 529] width 155 height 35
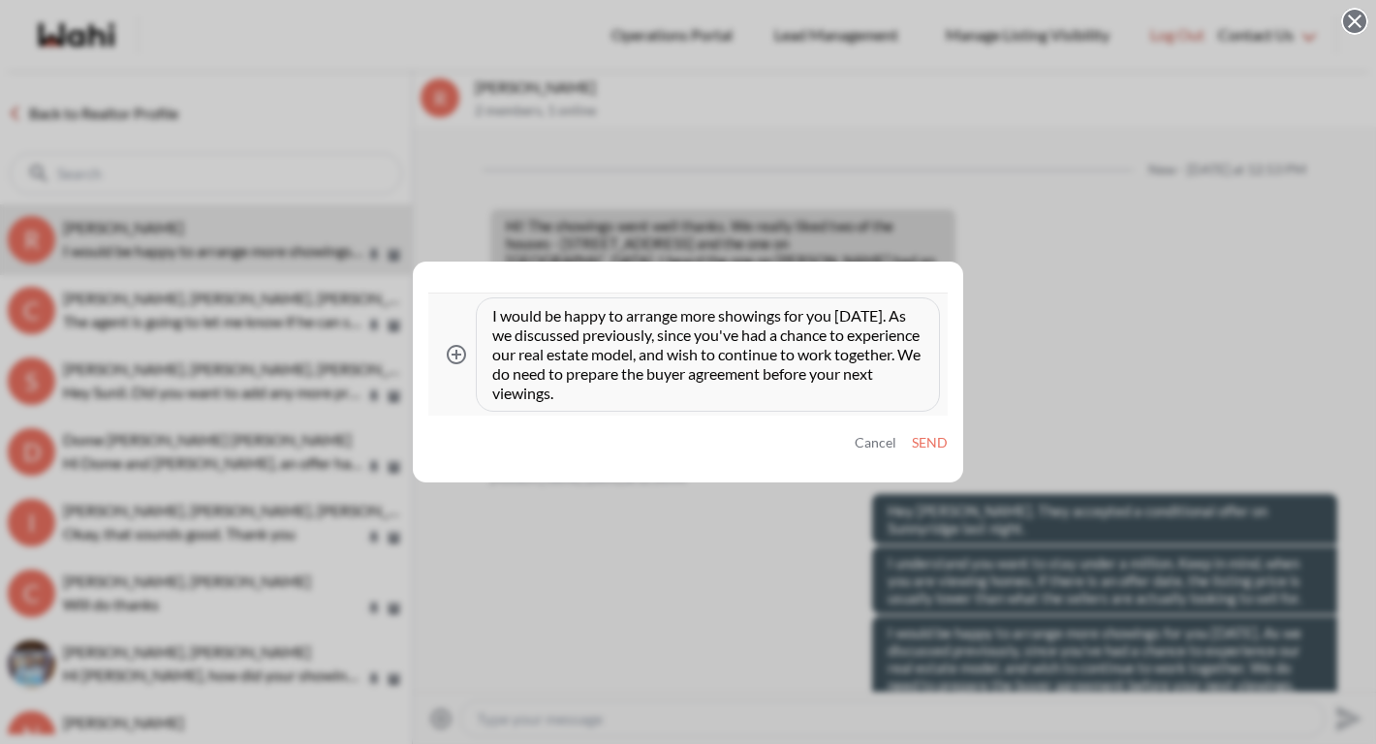
drag, startPoint x: 573, startPoint y: 376, endPoint x: 594, endPoint y: 379, distance: 21.5
click at [573, 376] on textarea "I would be happy to arrange more showings for you on Sunday. As we discussed pr…" at bounding box center [707, 354] width 431 height 97
type textarea "I would be happy to arrange more showings for you on Sunday. As we discussed pr…"
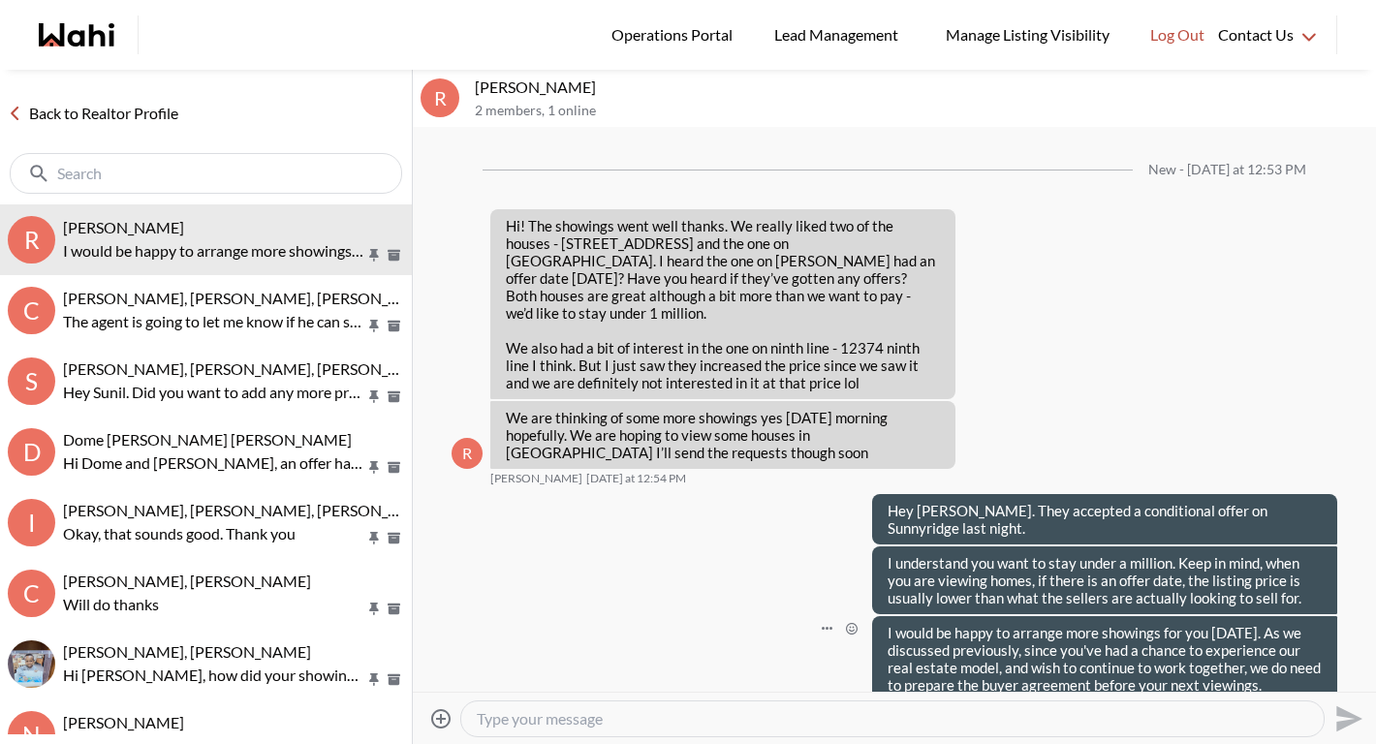
click at [142, 114] on link "Back to Realtor Profile" at bounding box center [93, 113] width 186 height 25
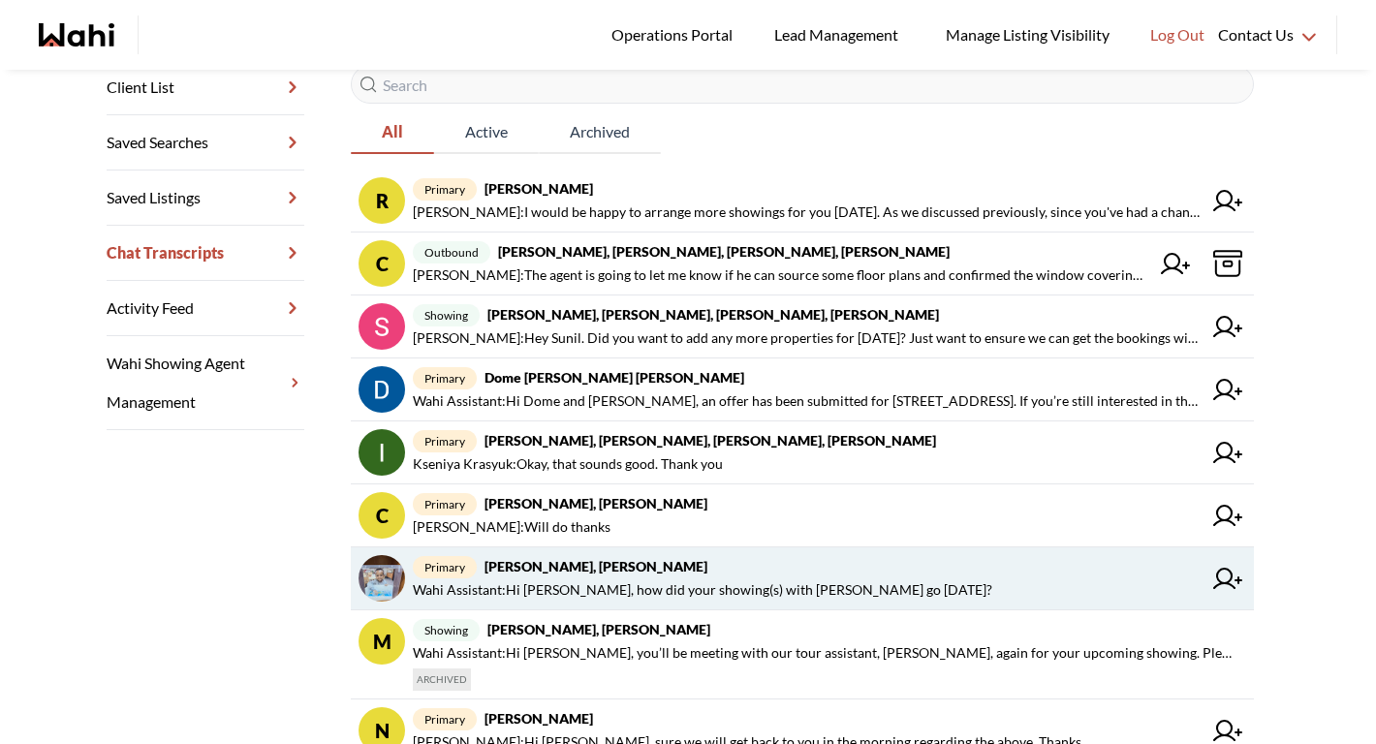
scroll to position [347, 0]
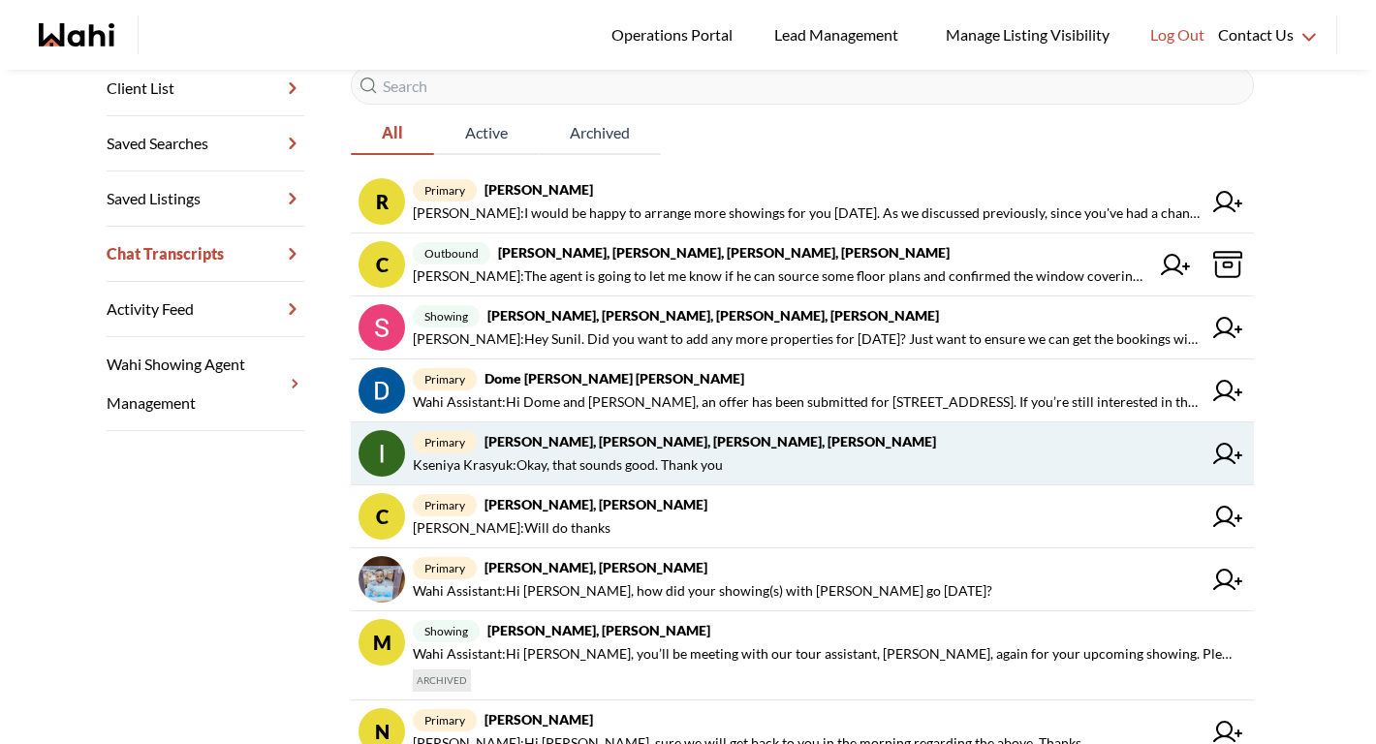
click at [596, 454] on span "Kseniya Krasyuk : Okay, that sounds good. Thank you" at bounding box center [568, 464] width 310 height 23
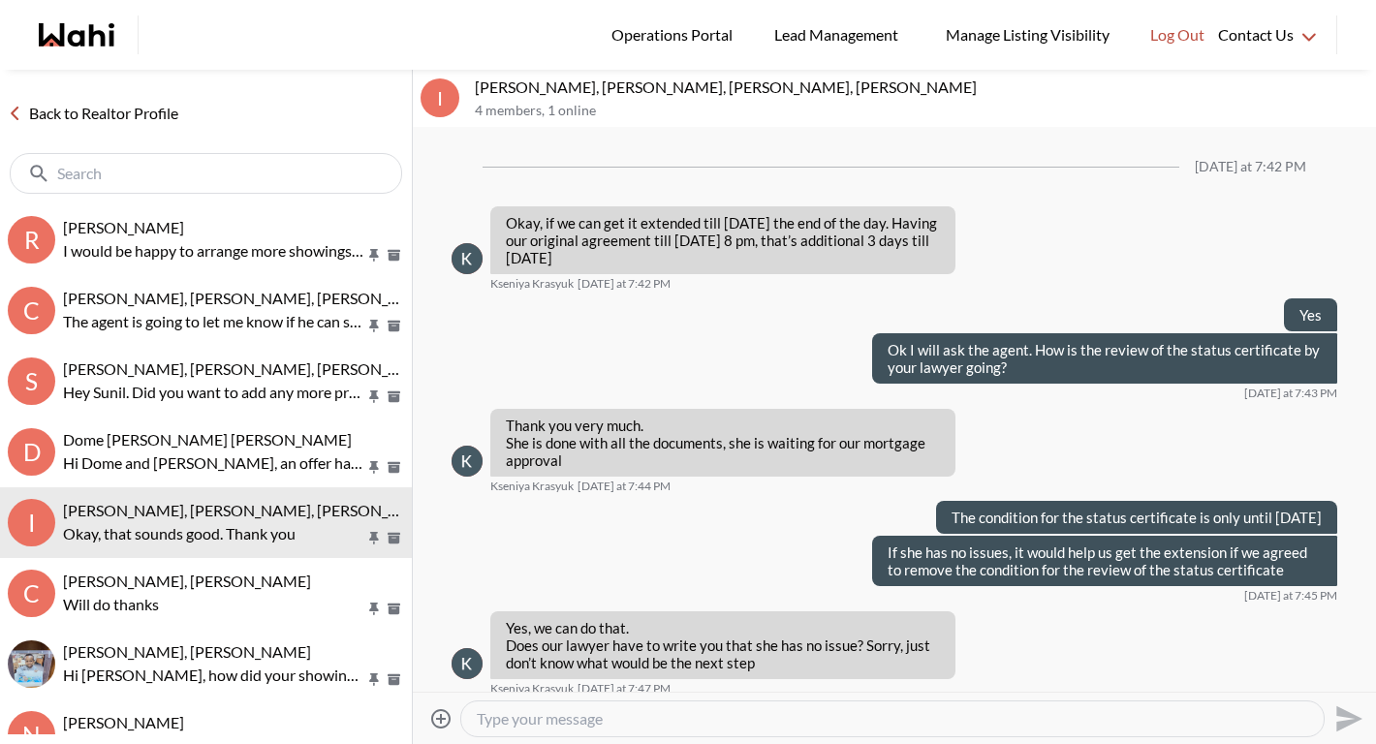
scroll to position [1449, 0]
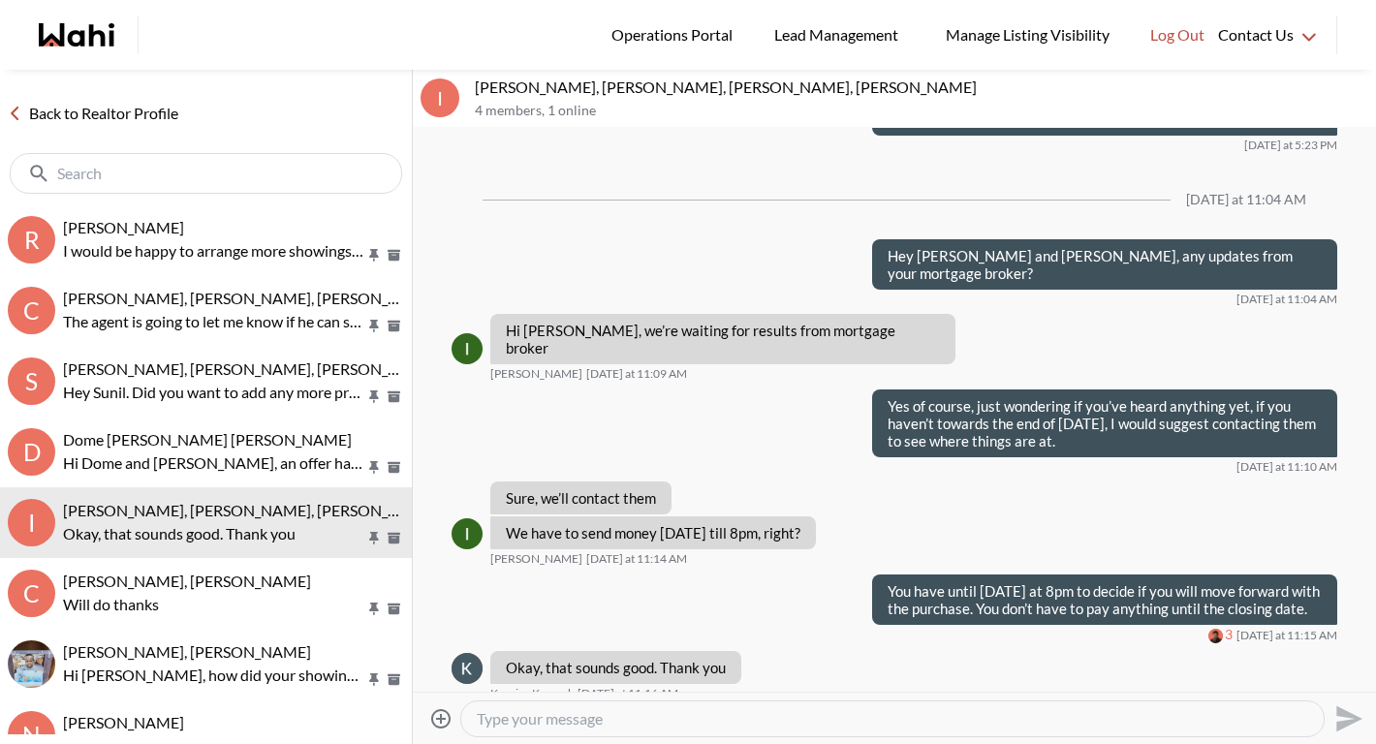
click at [651, 721] on textarea "Type your message" at bounding box center [892, 718] width 831 height 19
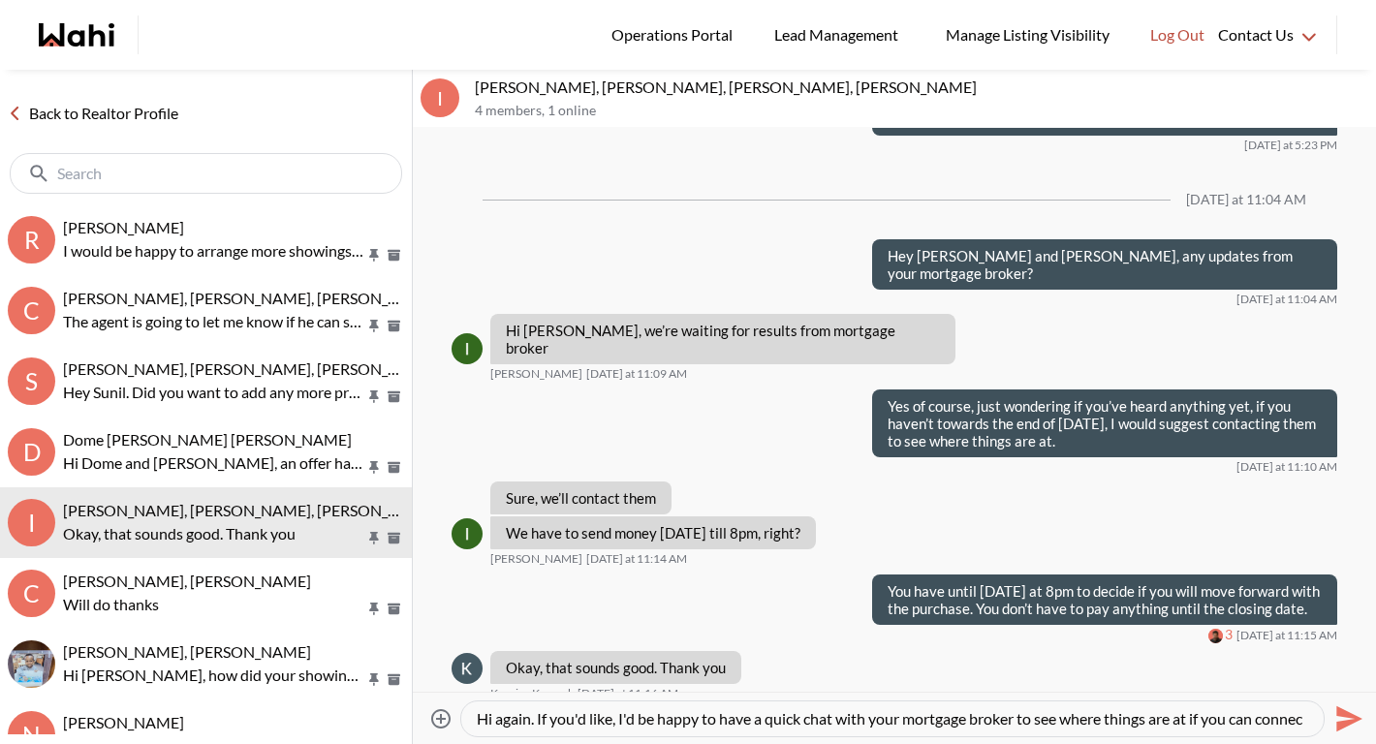
scroll to position [19, 0]
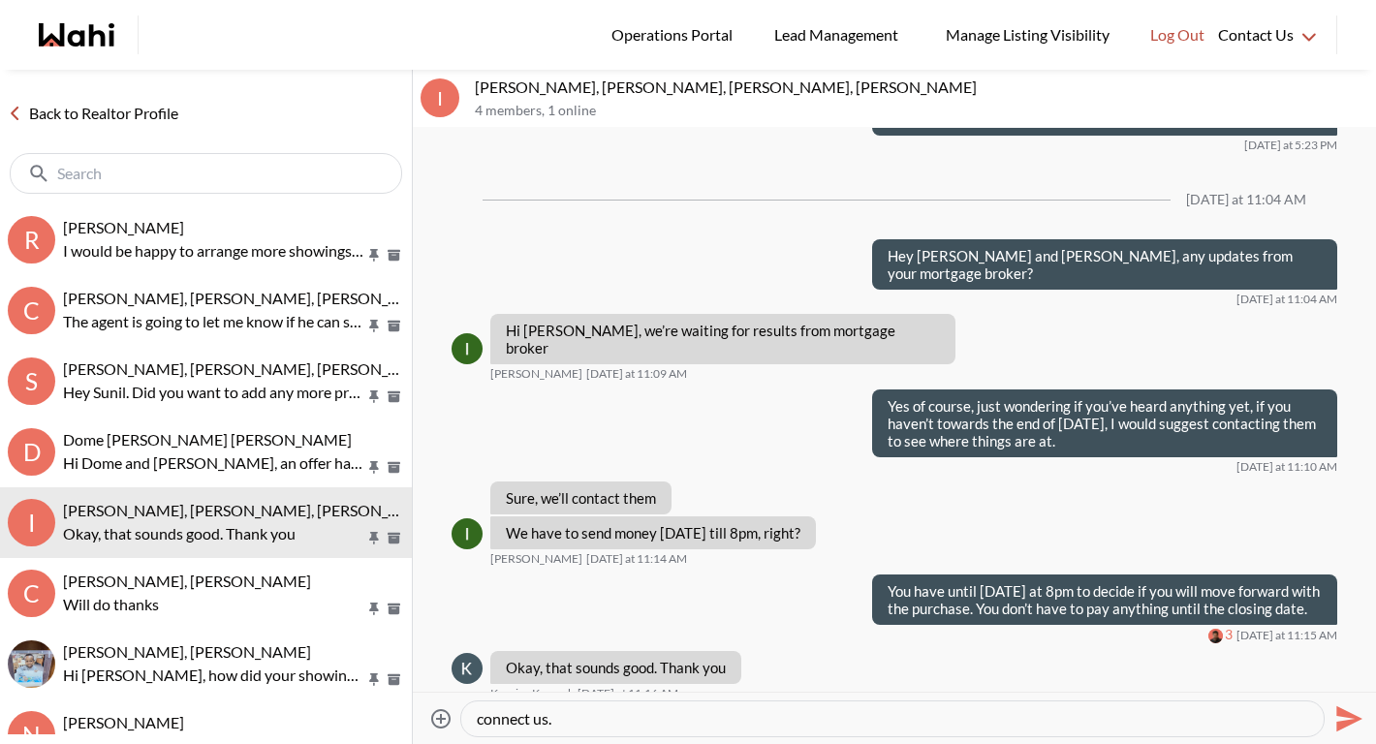
type textarea "Hi again. If you'd like, I'd be happy to have a quick chat with your mortgage b…"
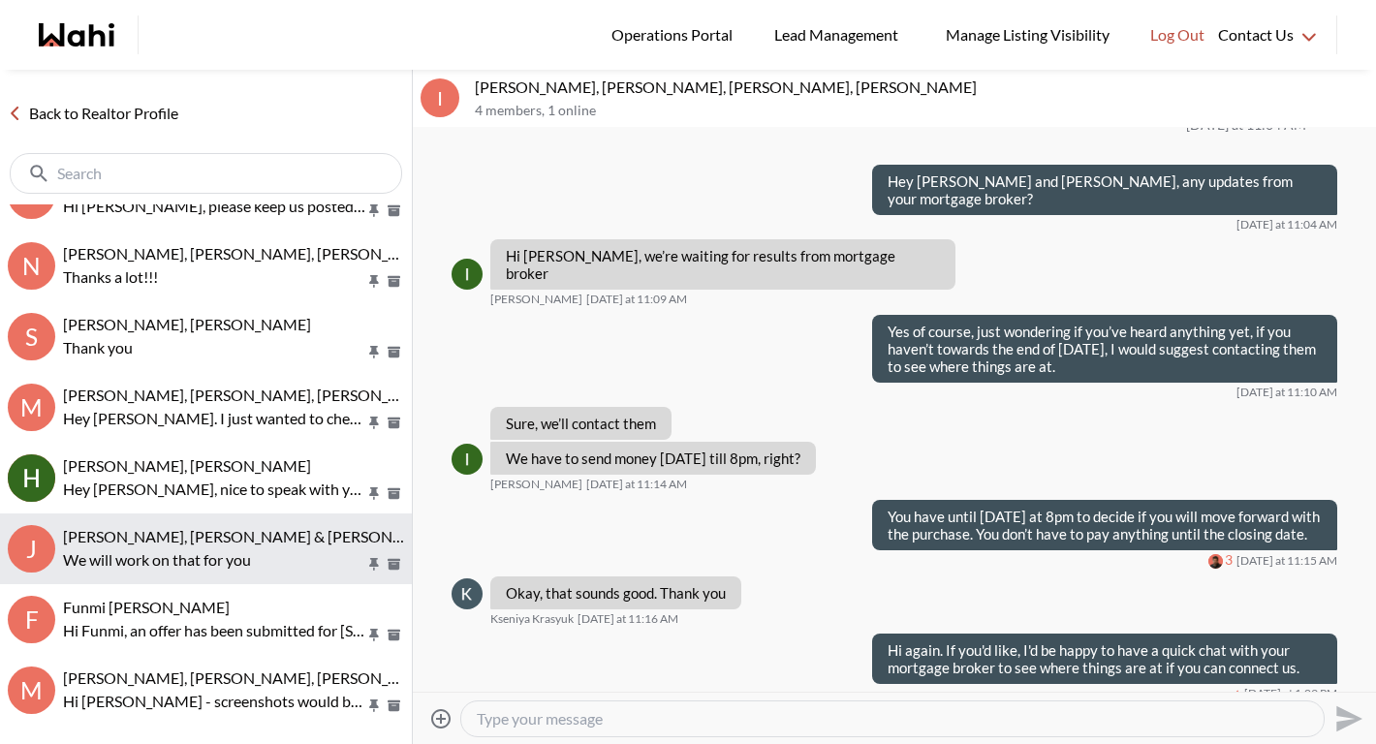
scroll to position [611, 0]
click at [188, 542] on span "Jason Brown, Jason & Lauryn Vaz-Brown, Michelle" at bounding box center [318, 535] width 510 height 18
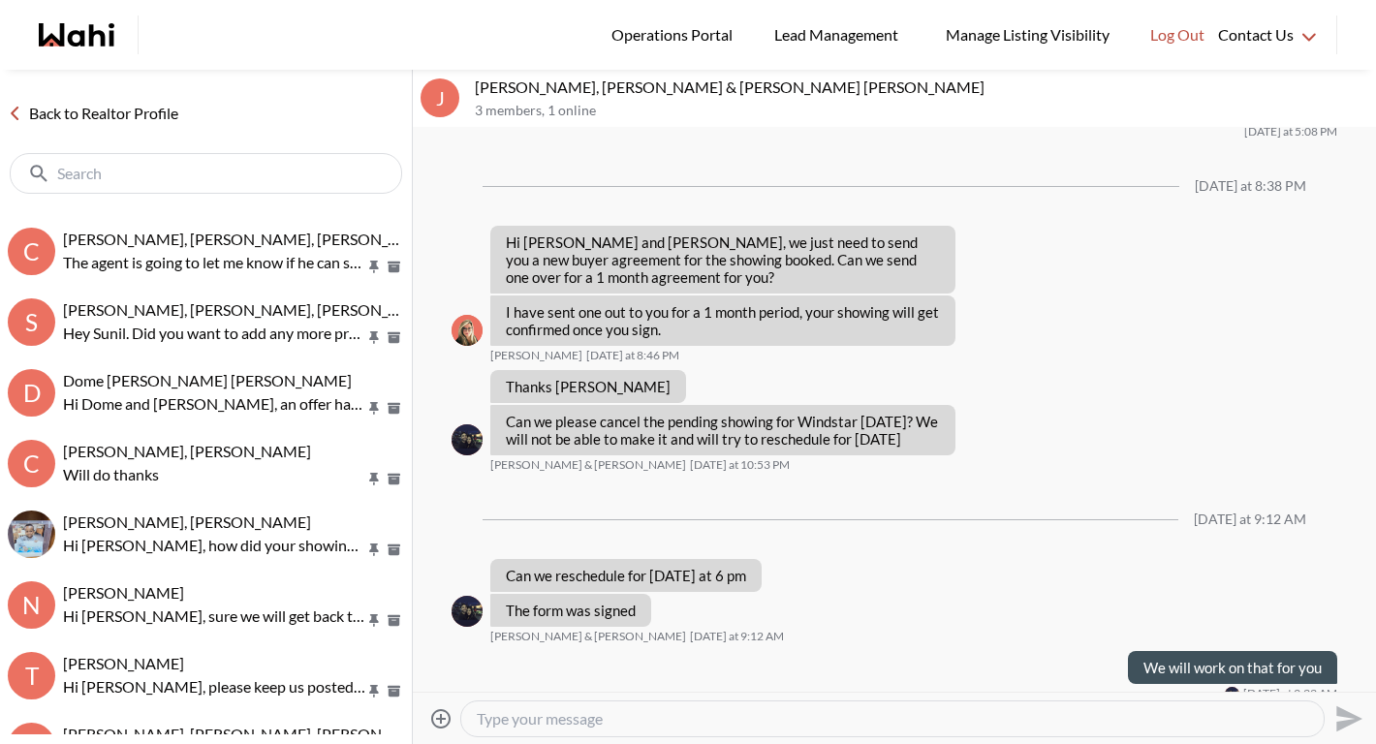
scroll to position [30, 0]
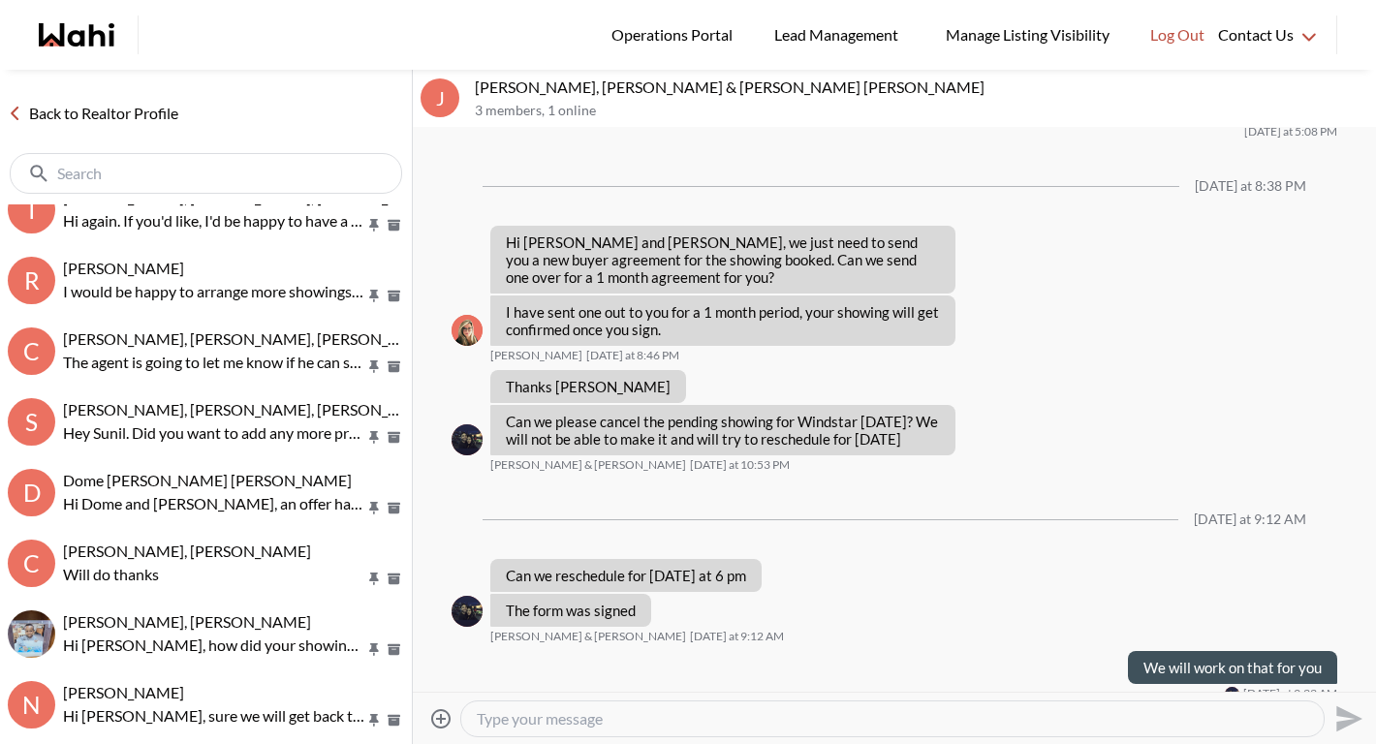
click at [108, 112] on link "Back to Realtor Profile" at bounding box center [93, 113] width 186 height 25
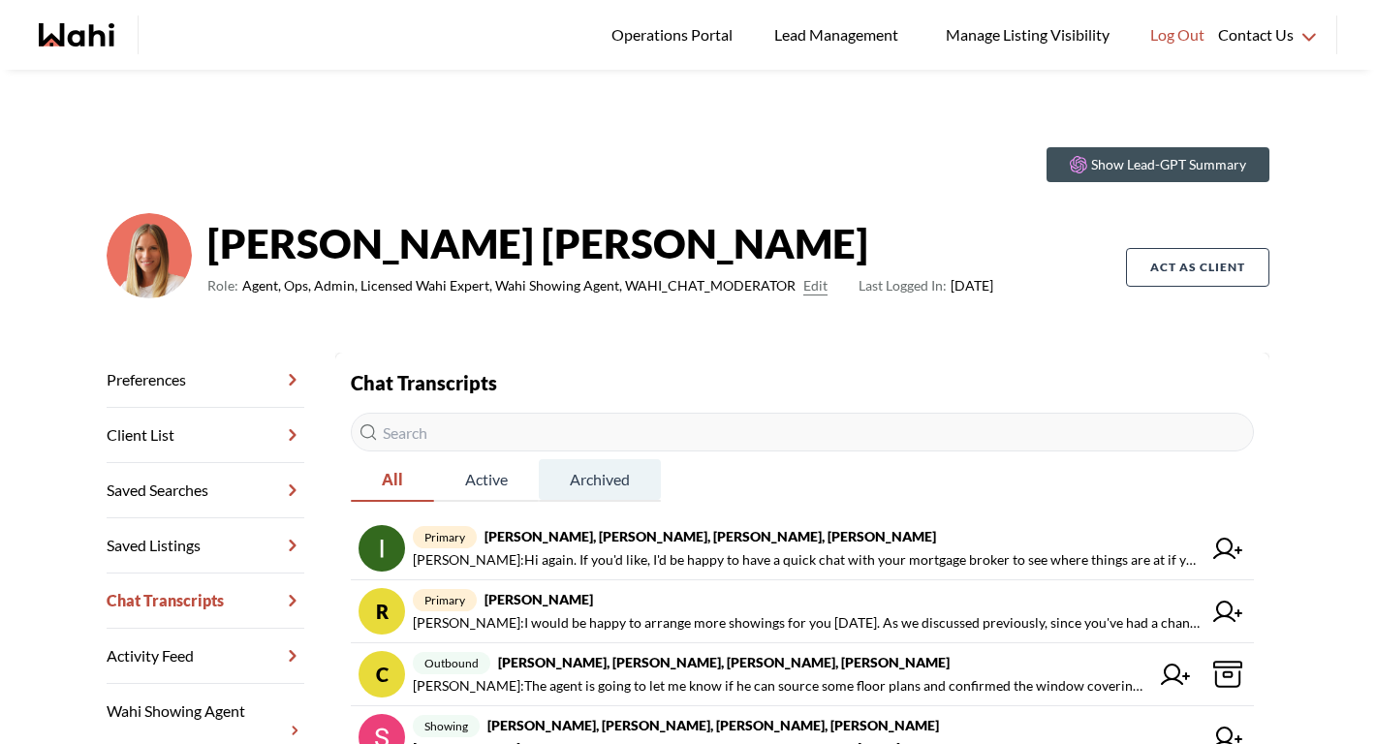
click at [596, 484] on span "Archived" at bounding box center [600, 479] width 122 height 41
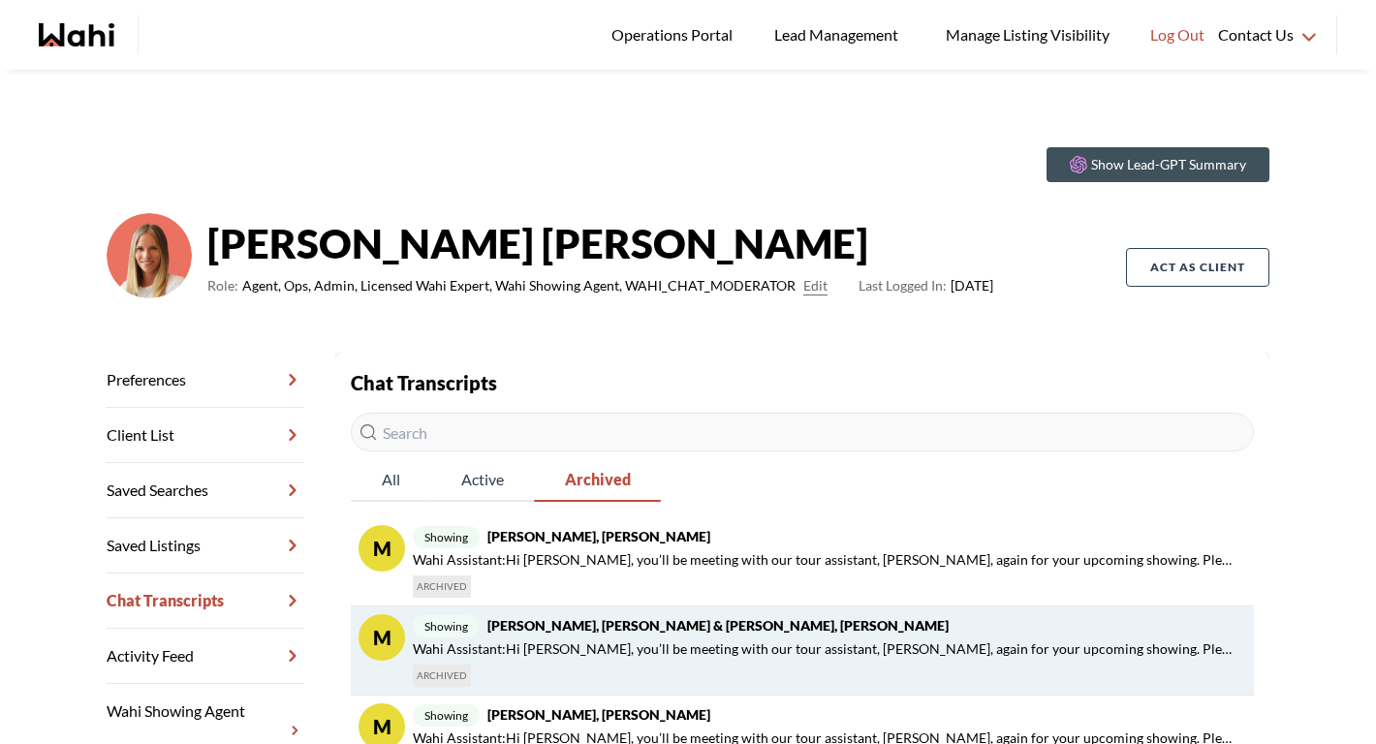
click at [634, 640] on span "Wahi Assistant : Hi Jason, you’ll be meeting with our tour assistant, Rohit, ag…" at bounding box center [826, 649] width 826 height 23
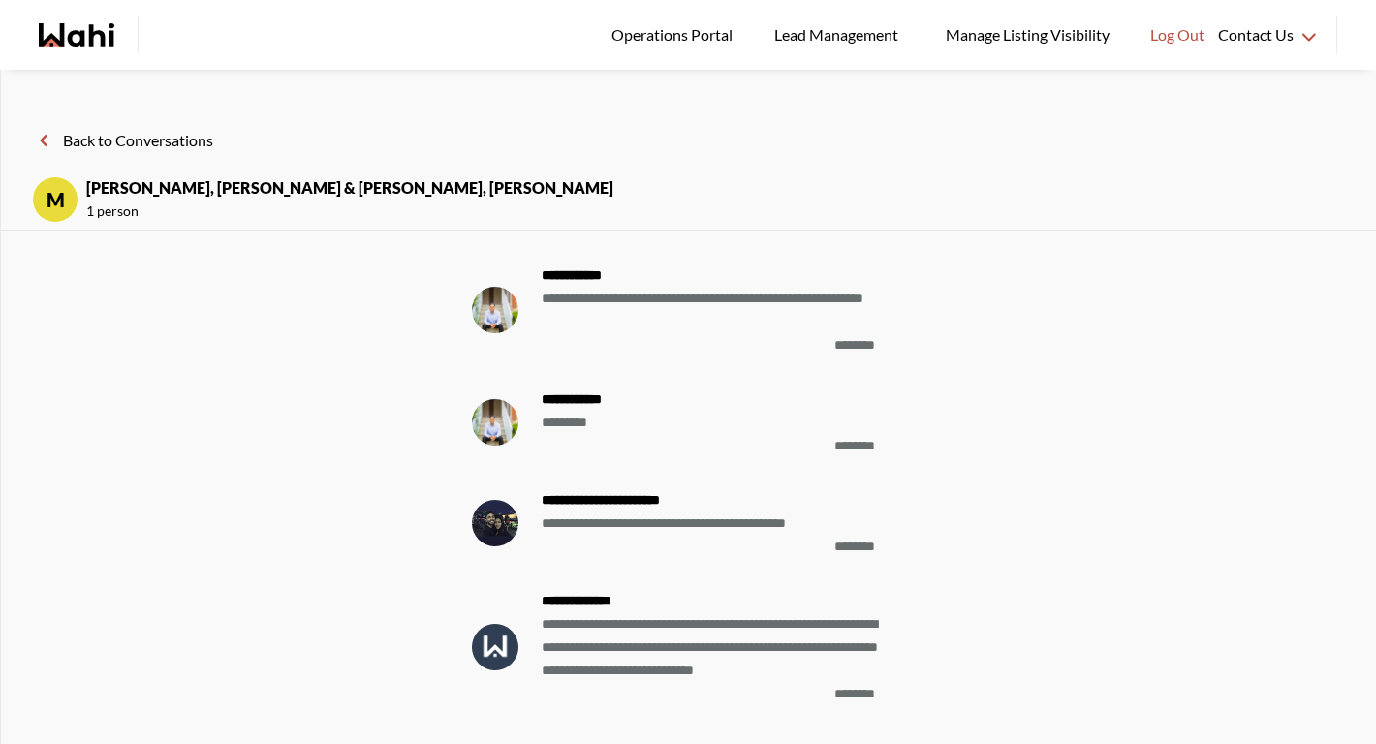
click at [209, 145] on button "Back to Conversations" at bounding box center [122, 140] width 181 height 25
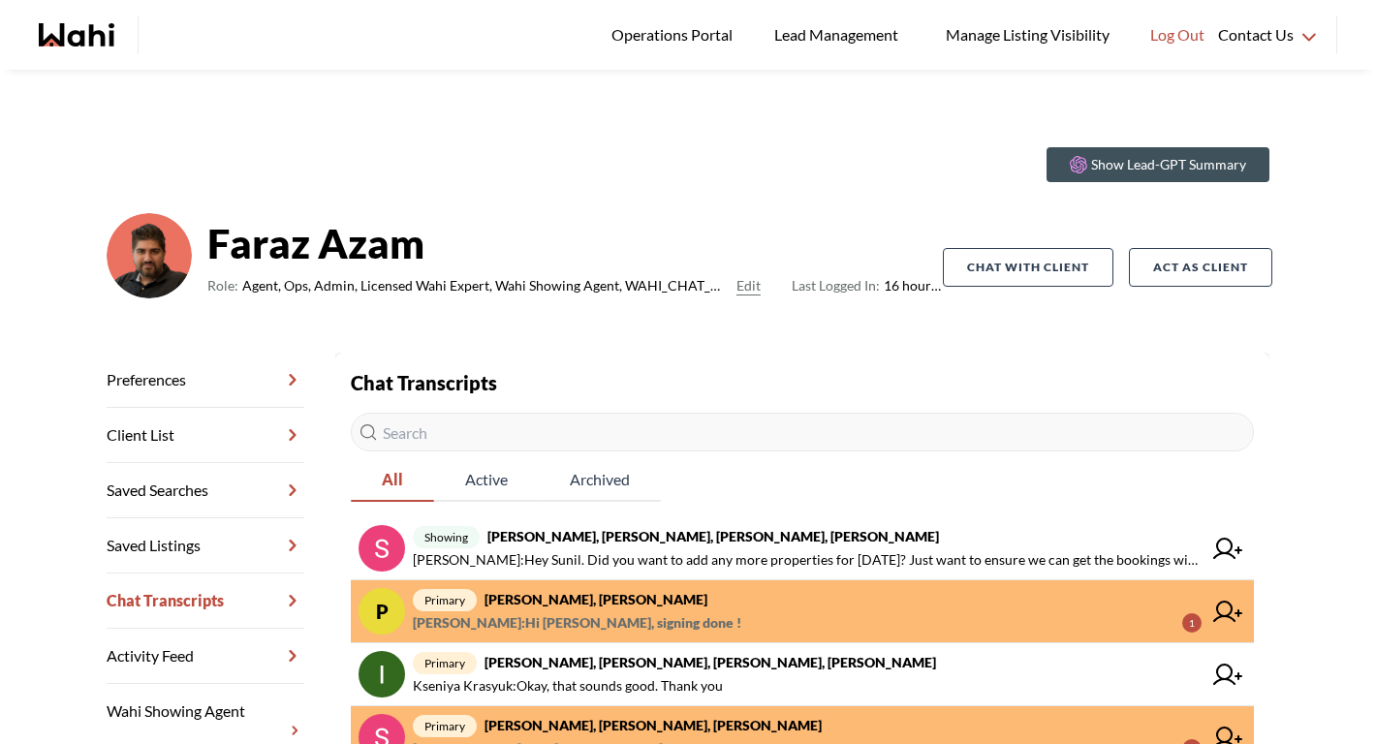
click at [592, 616] on span "Pradip Saha : Hi Faraz, signing done !" at bounding box center [577, 622] width 328 height 23
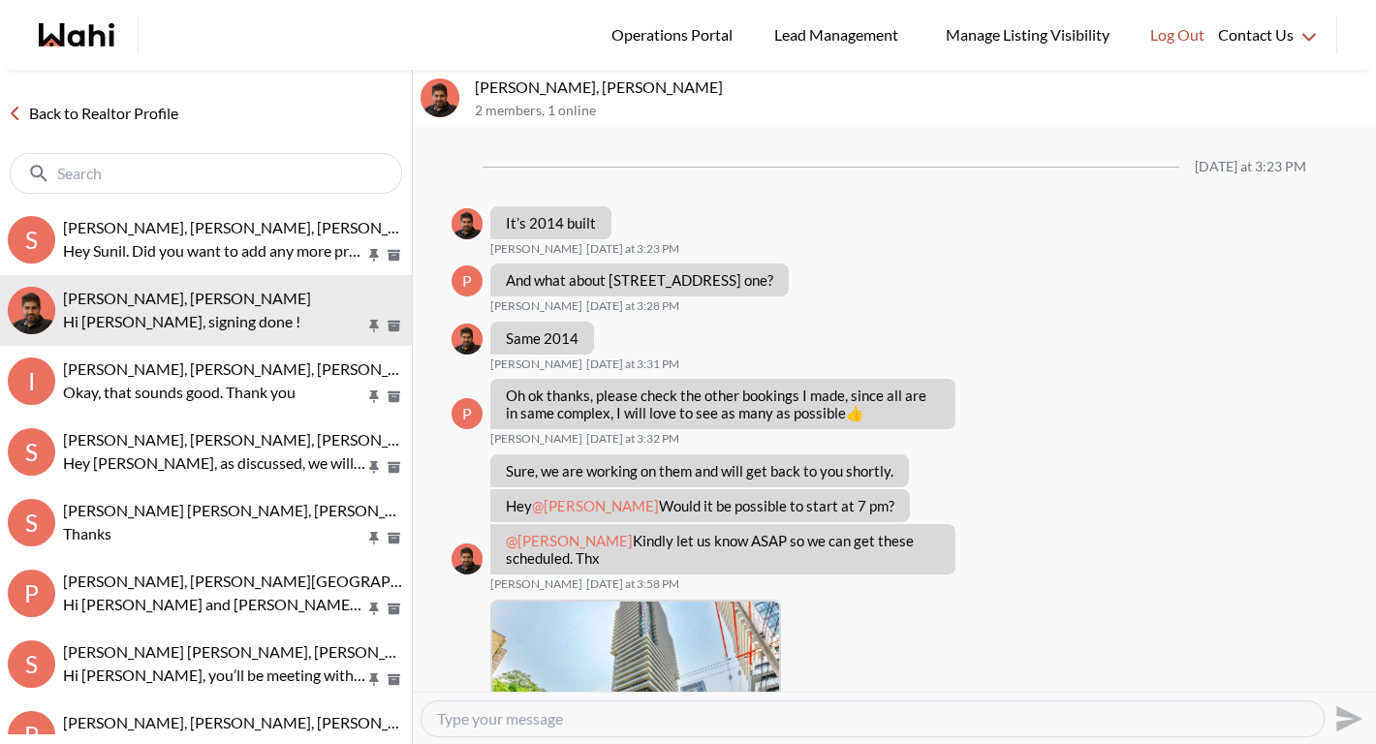
scroll to position [1881, 0]
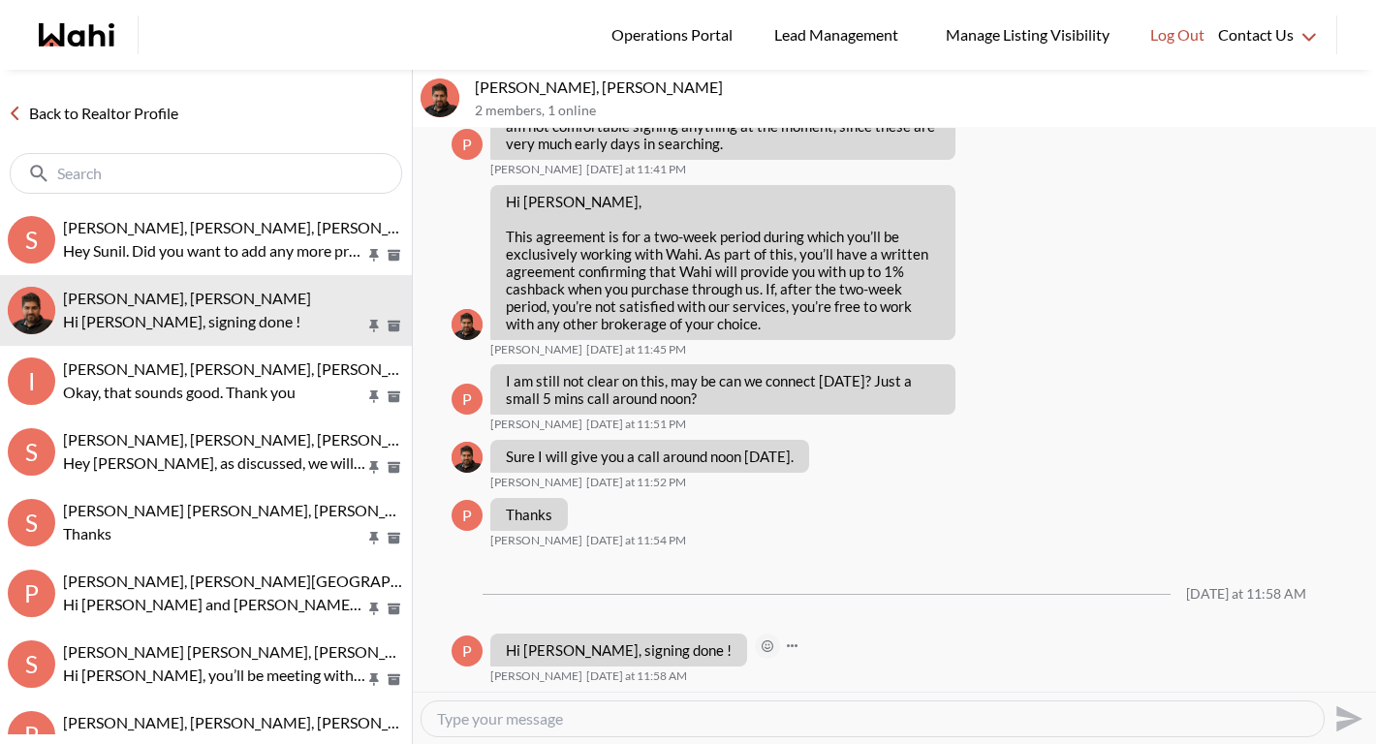
click at [762, 647] on icon "Open Reaction Selector" at bounding box center [768, 646] width 12 height 12
click at [639, 712] on textarea "Type your message" at bounding box center [872, 718] width 871 height 19
click at [640, 718] on textarea "Type your message" at bounding box center [872, 718] width 871 height 19
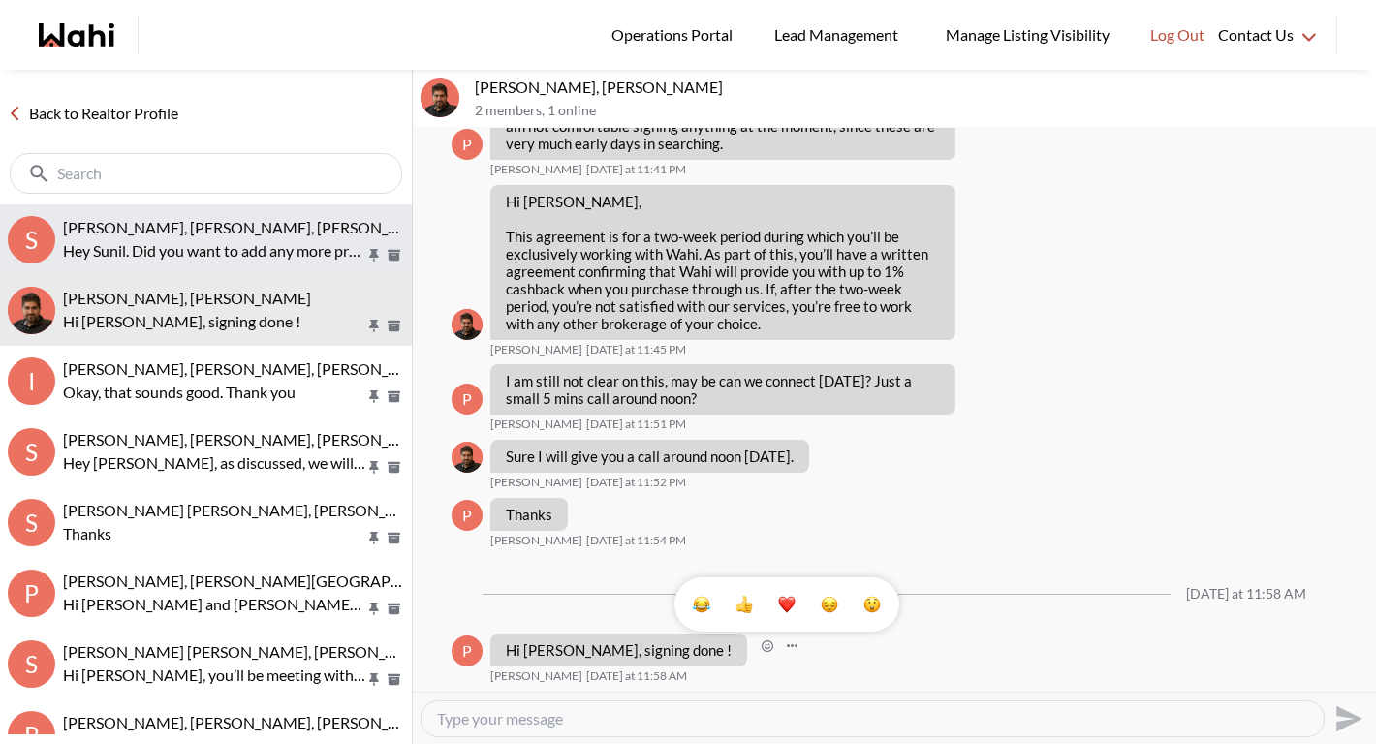
click at [211, 263] on button "S Sunil Murali, Ana Rodriguez, Michelle, Faraz Hey Sunil. Did you want to add a…" at bounding box center [206, 239] width 412 height 71
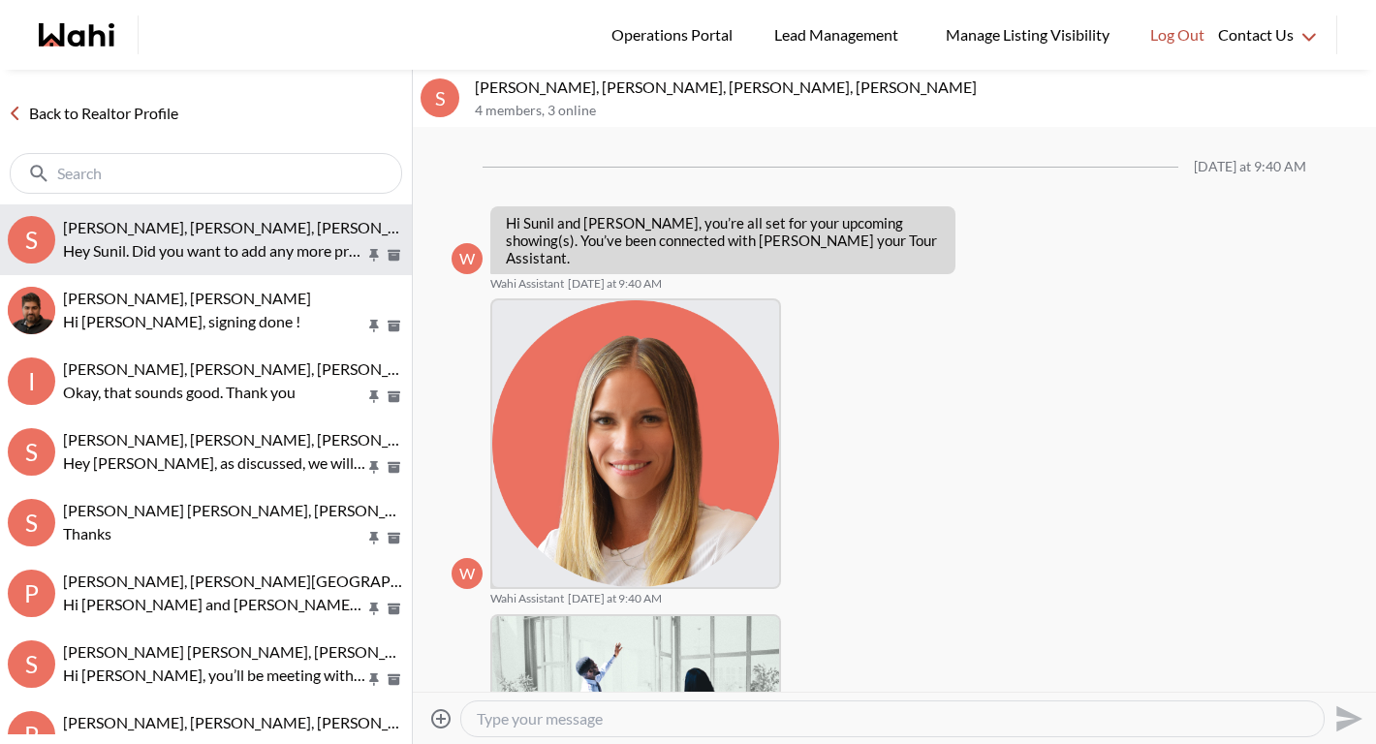
scroll to position [517, 0]
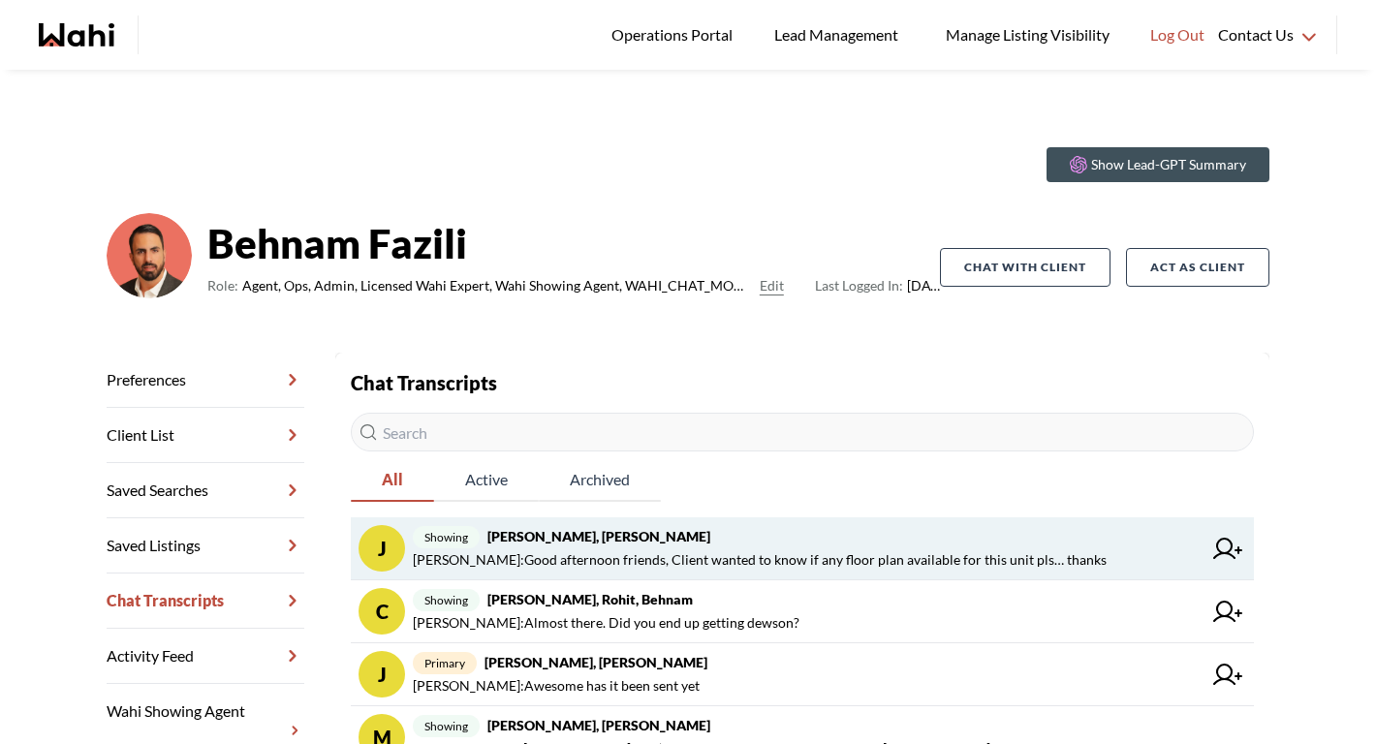
click at [584, 555] on span "Paul Sharma : Good afternoon friends, Client wanted to know if any floor plan a…" at bounding box center [760, 559] width 694 height 23
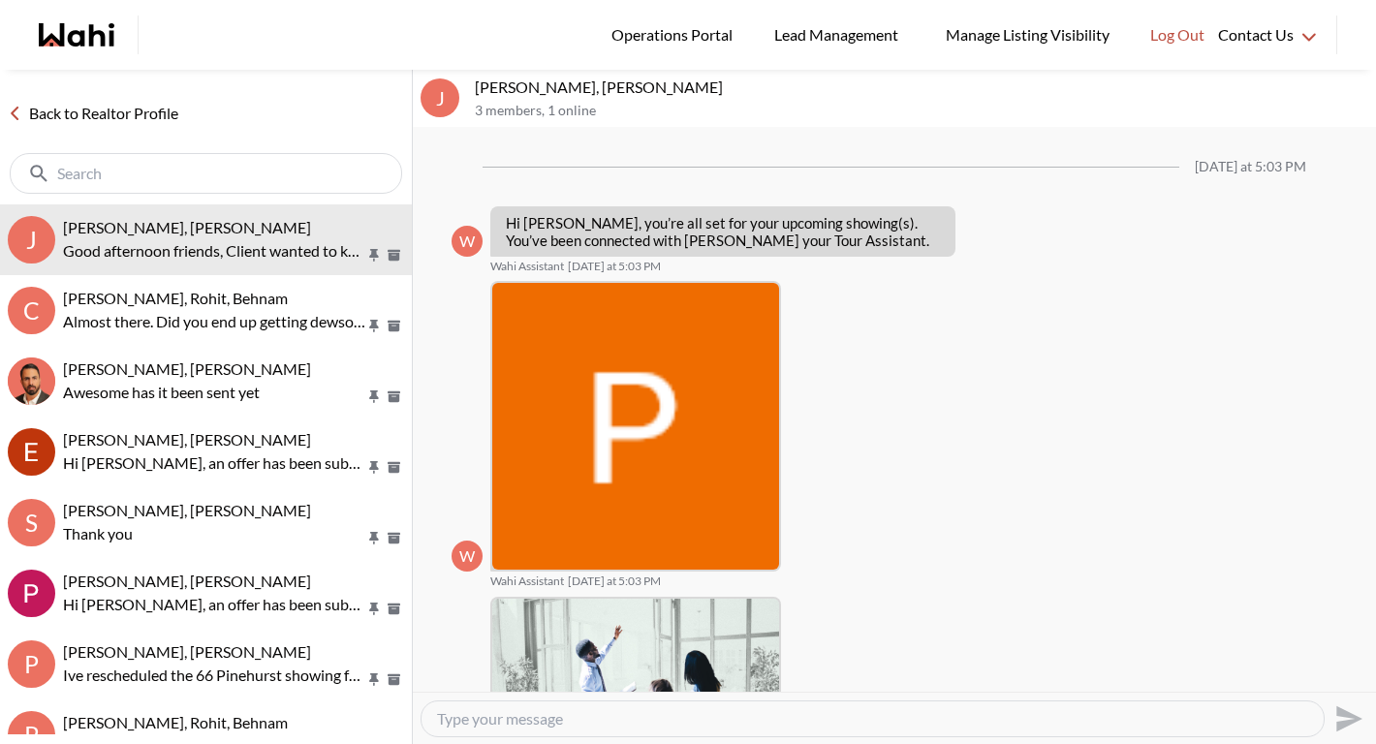
scroll to position [1228, 0]
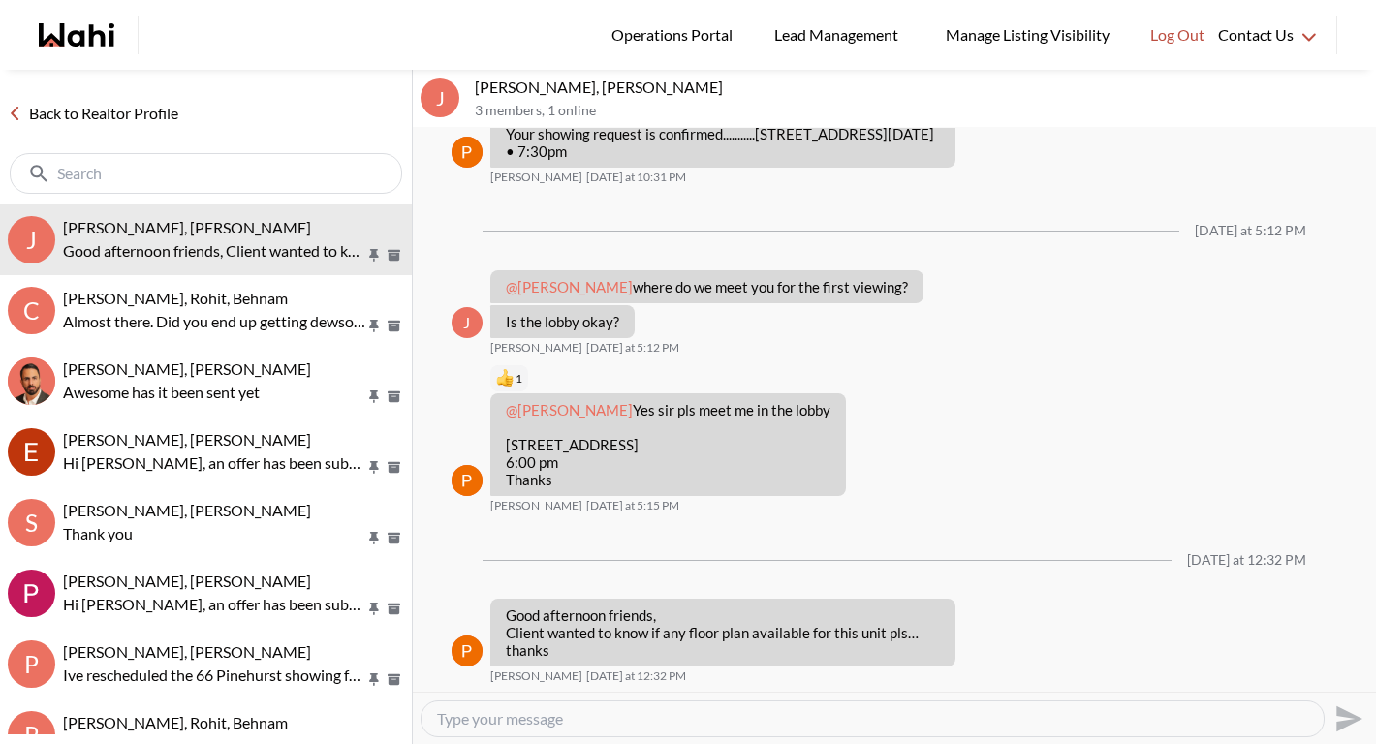
click at [563, 726] on textarea "Type your message" at bounding box center [872, 718] width 871 height 19
type textarea "I will look into this for you!"
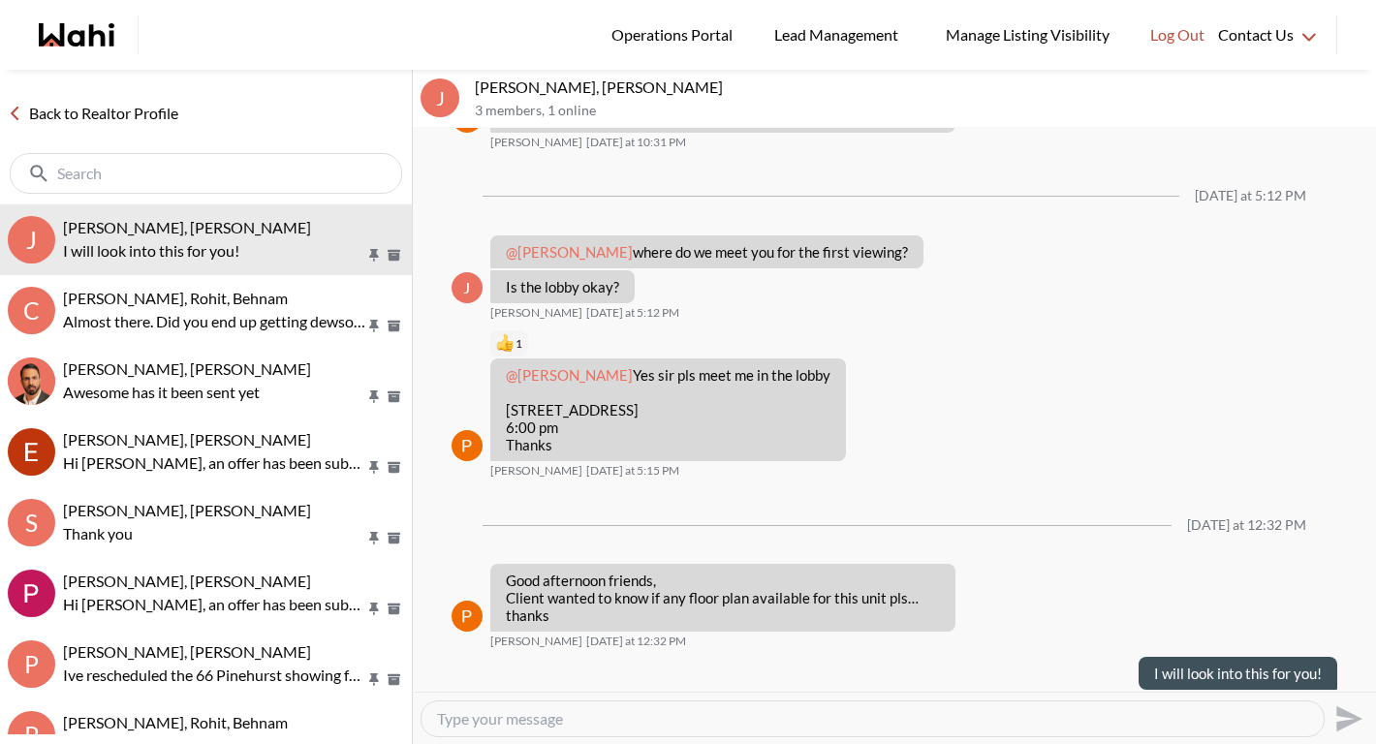
scroll to position [1286, 0]
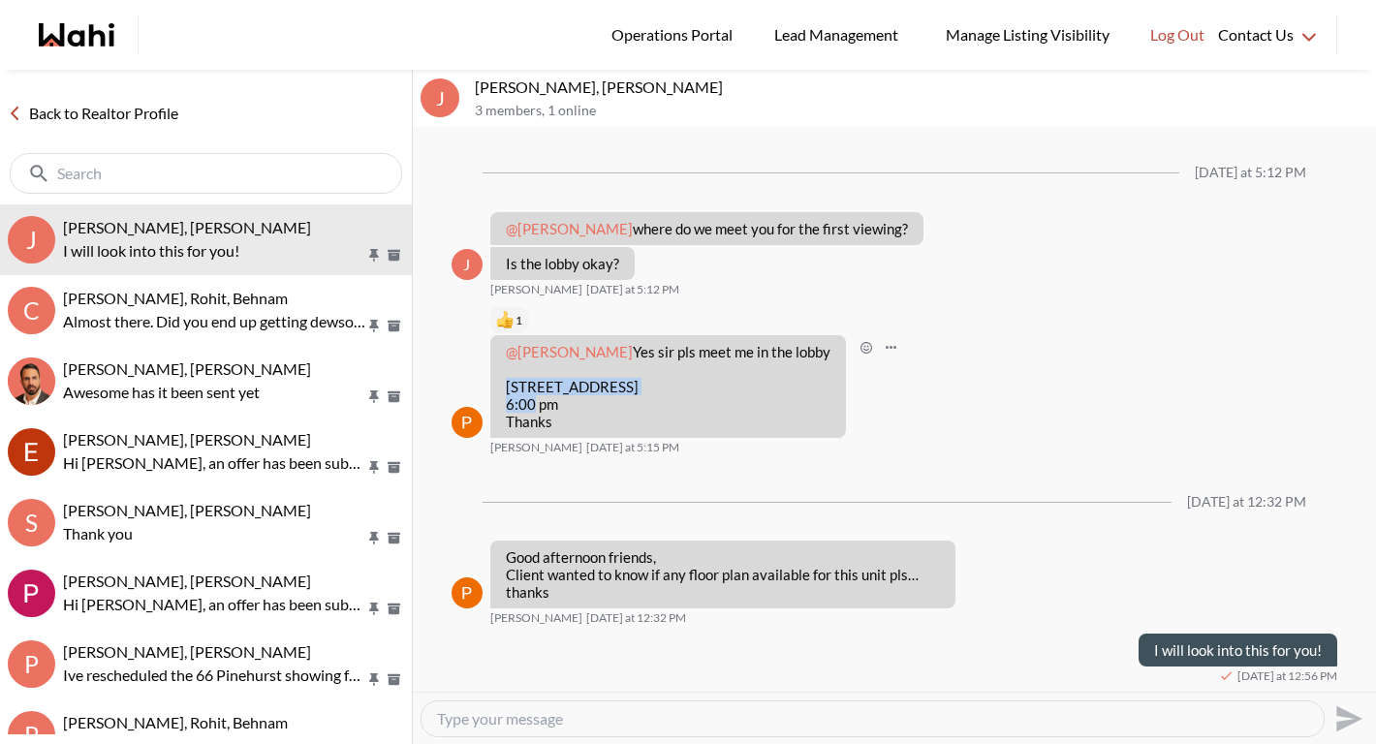
drag, startPoint x: 506, startPoint y: 389, endPoint x: 651, endPoint y: 385, distance: 145.4
click at [651, 385] on p "39 Sherbourne St 1201 6:00 pm Thanks" at bounding box center [668, 404] width 325 height 52
copy p "39 Sherbourne St 1201"
click at [766, 593] on p "Good afternoon friends, Client wanted to know if any floor plan available for t…" at bounding box center [723, 574] width 434 height 52
click at [623, 714] on textarea "Type your message" at bounding box center [872, 718] width 871 height 19
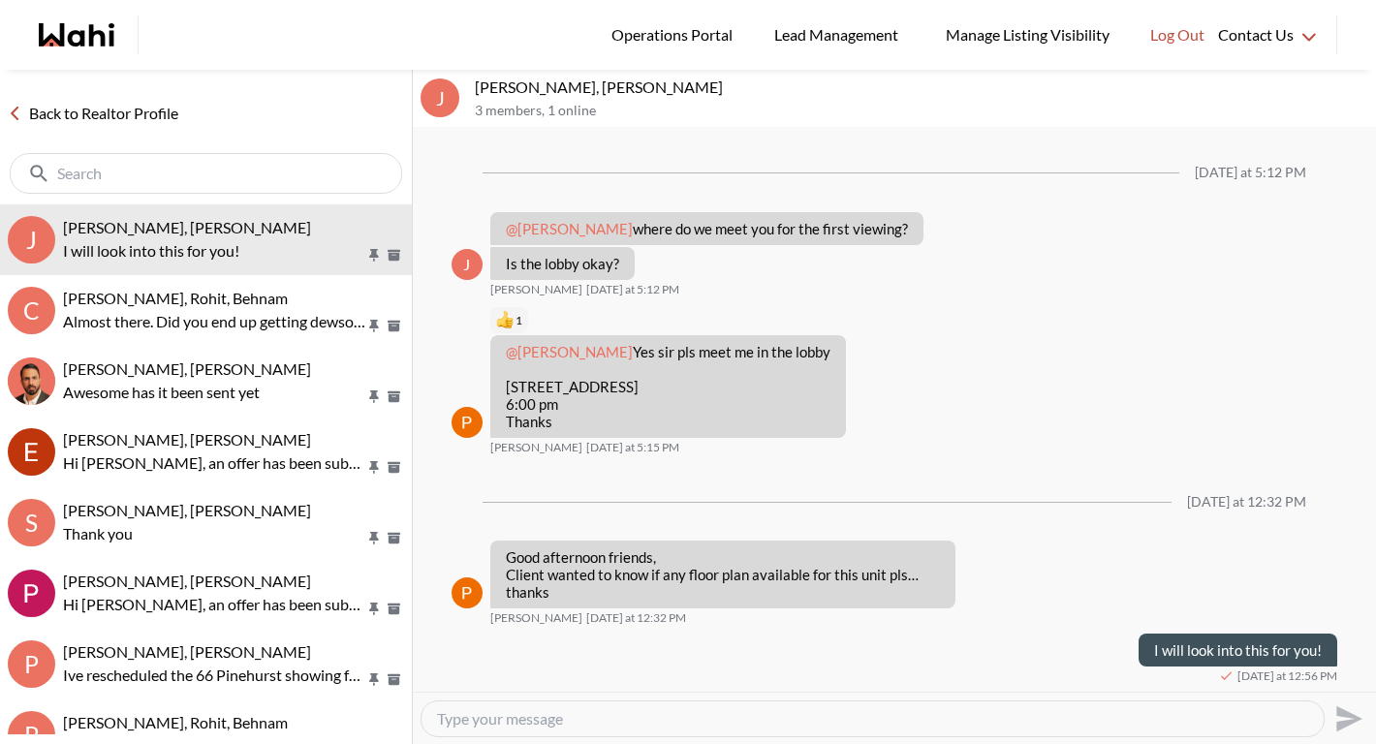
click at [847, 727] on textarea "Type your message" at bounding box center [872, 718] width 871 height 19
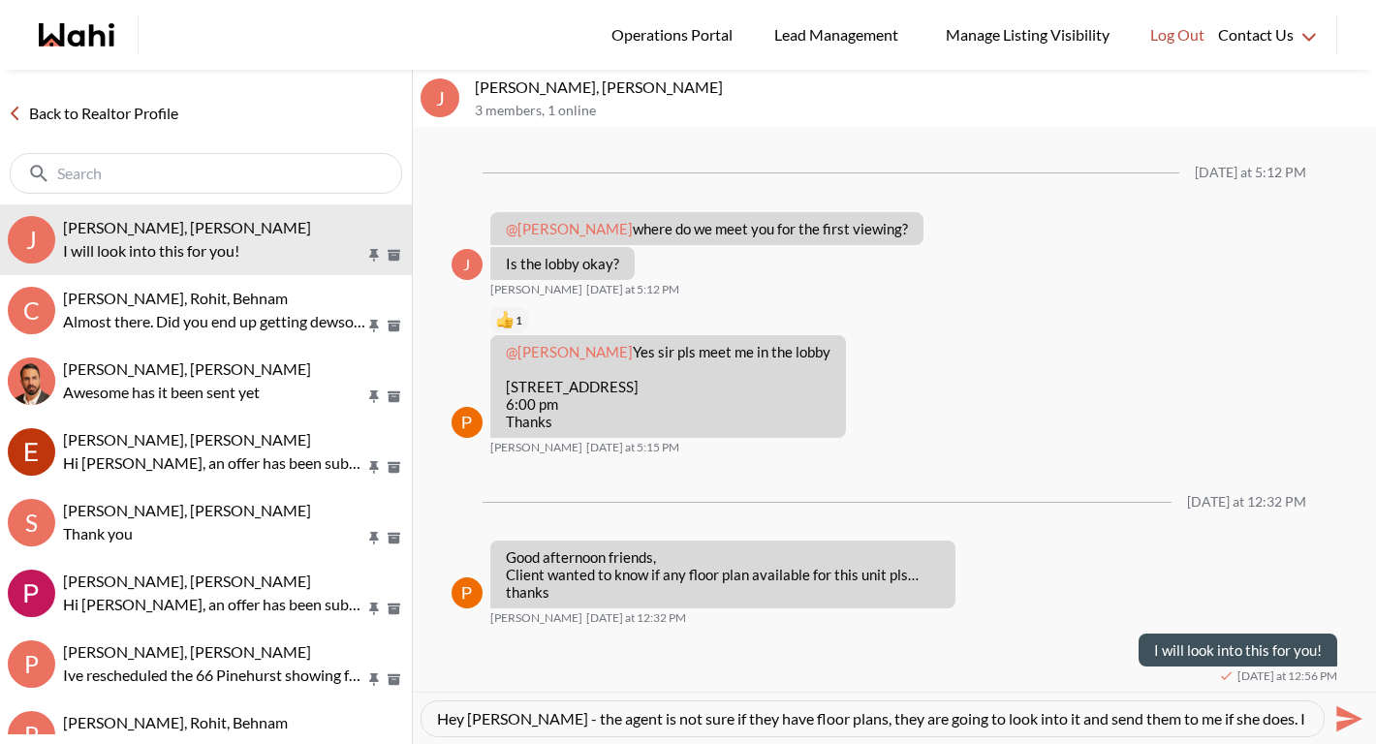
scroll to position [19, 0]
type textarea "Hey Josh - the agent is not sure if they have floor plans, they are going to lo…"
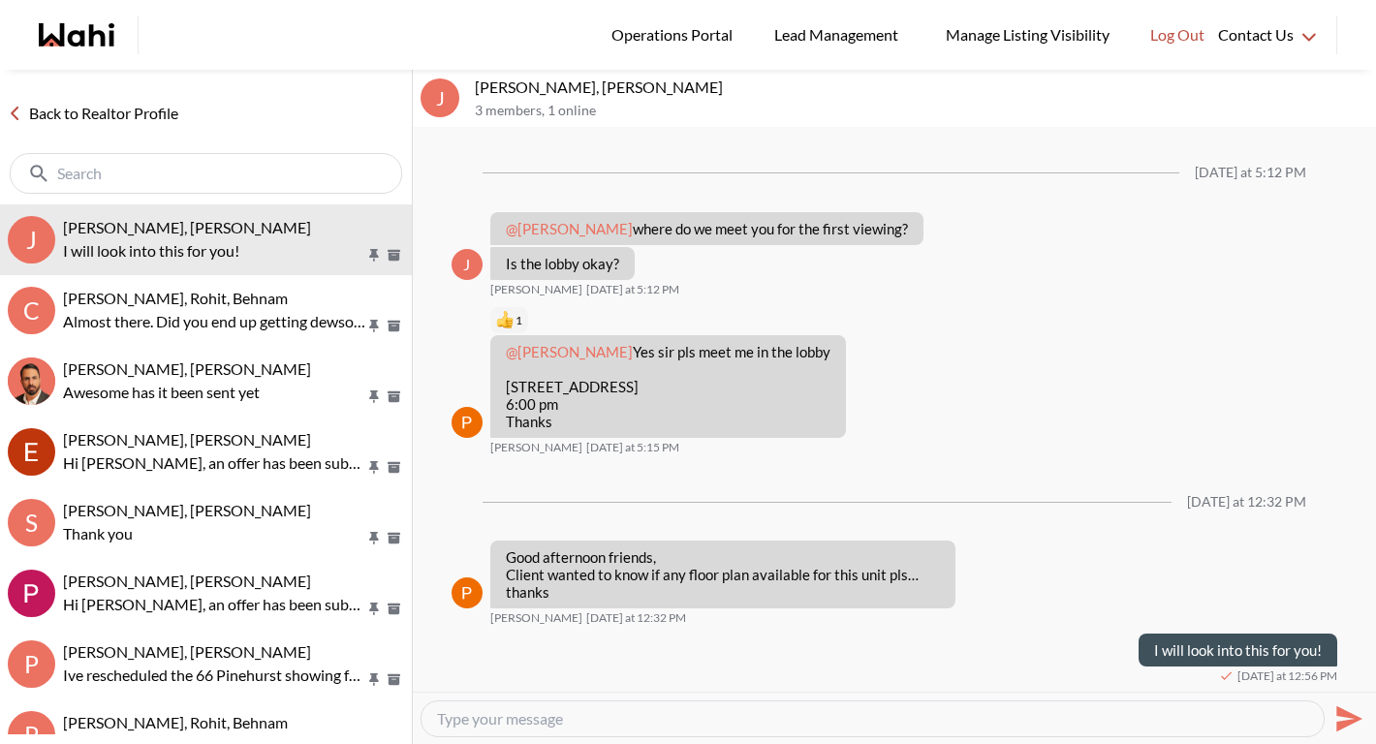
scroll to position [0, 0]
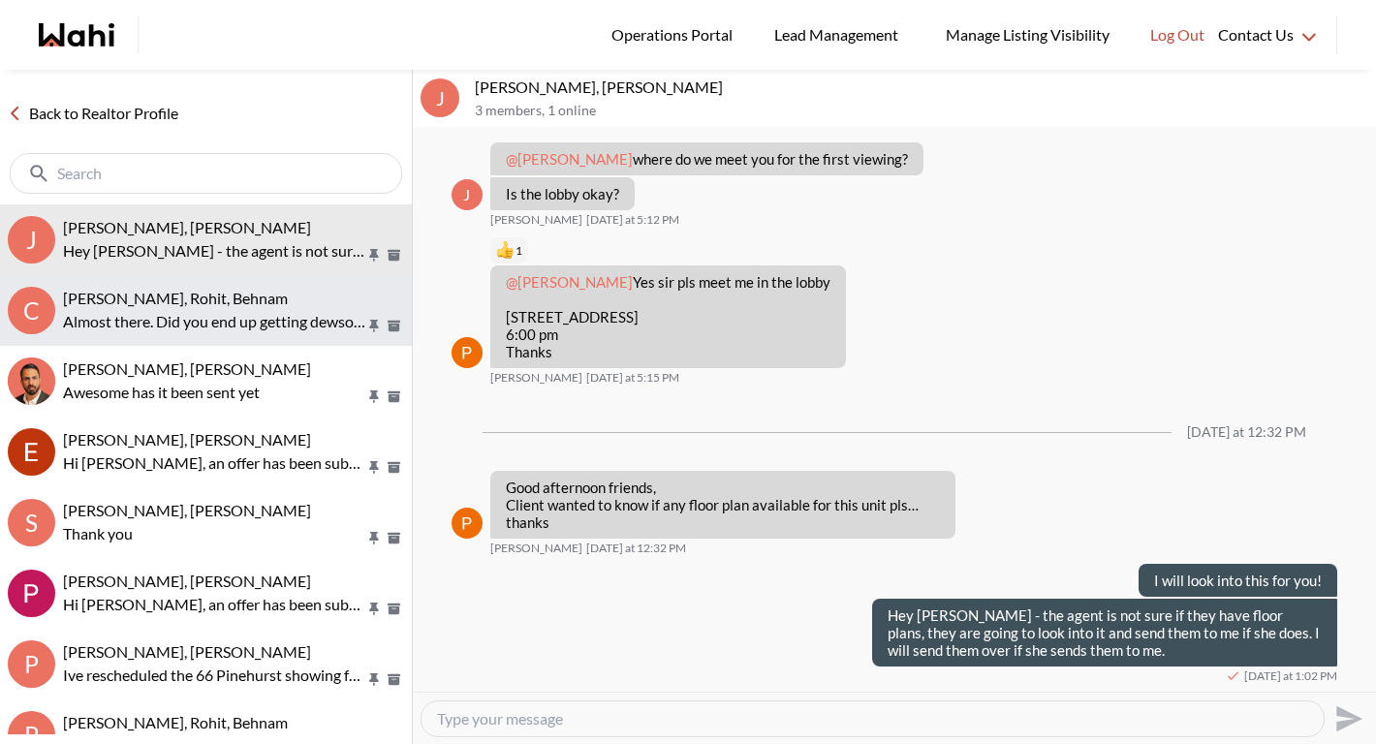
click at [201, 305] on span "Caroline Rouben, Rohit, Behnam" at bounding box center [175, 298] width 225 height 18
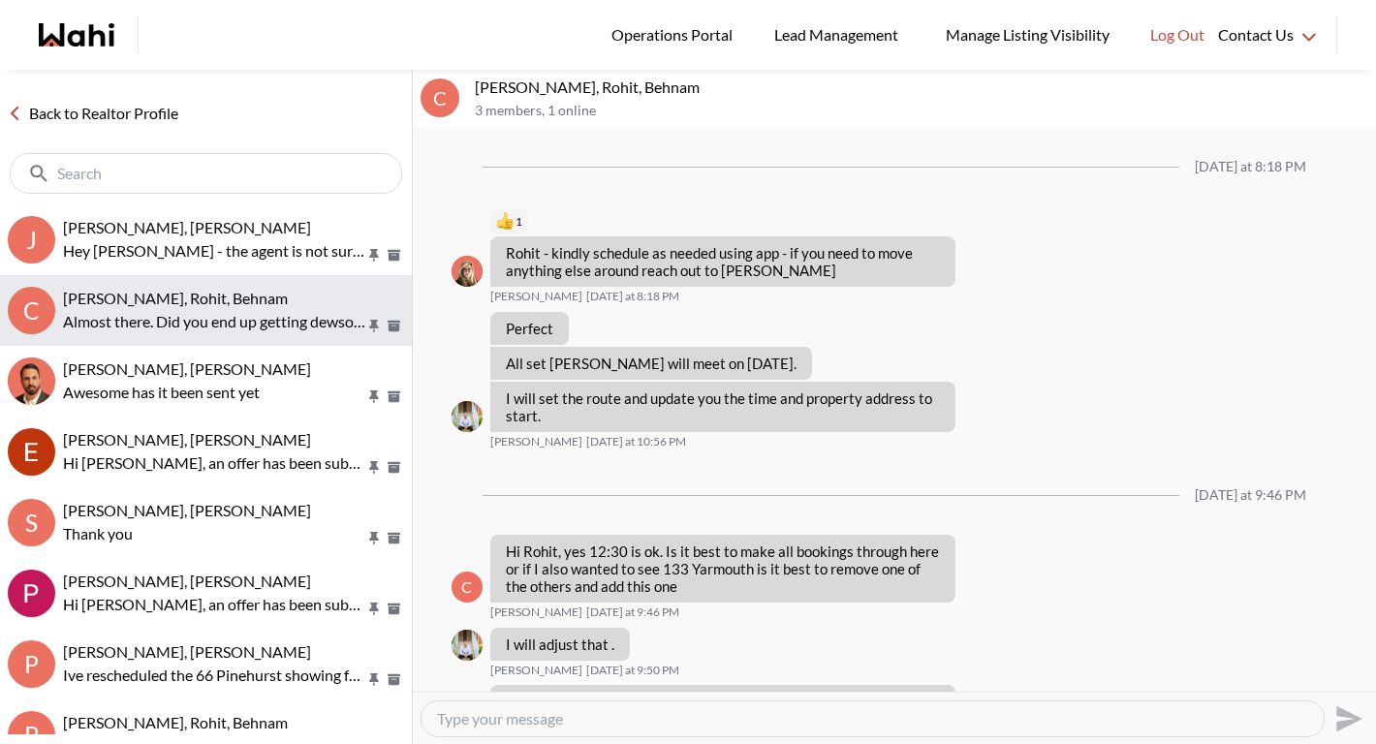
scroll to position [1297, 0]
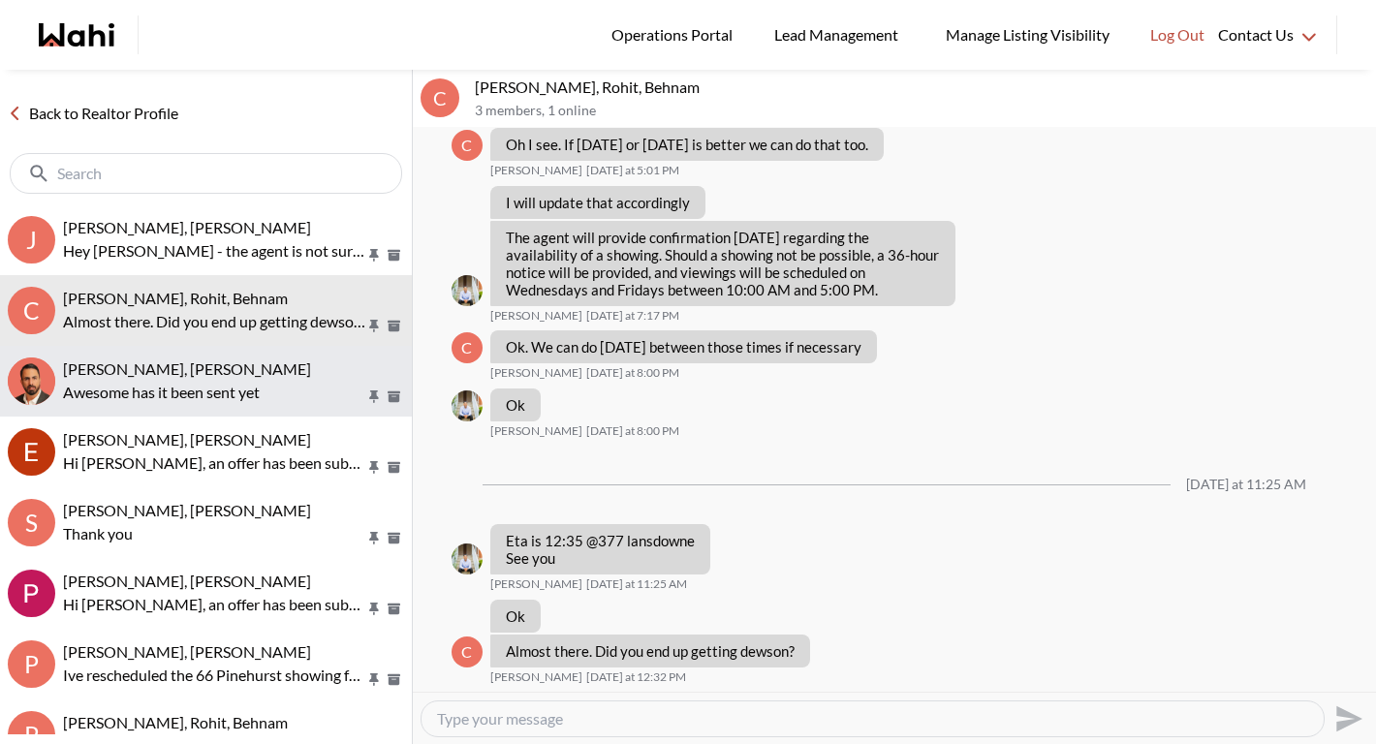
click at [196, 387] on p "Awesome has it been sent yet" at bounding box center [214, 392] width 302 height 23
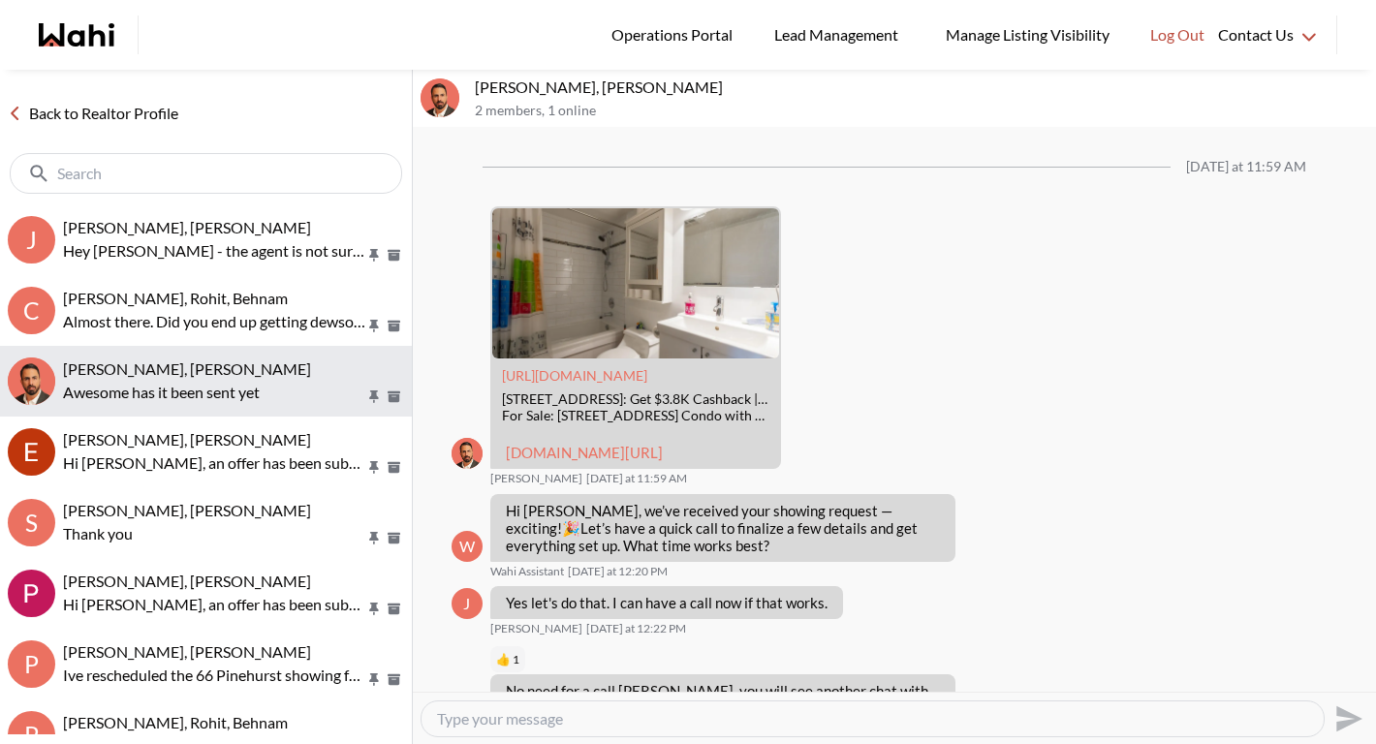
scroll to position [1967, 0]
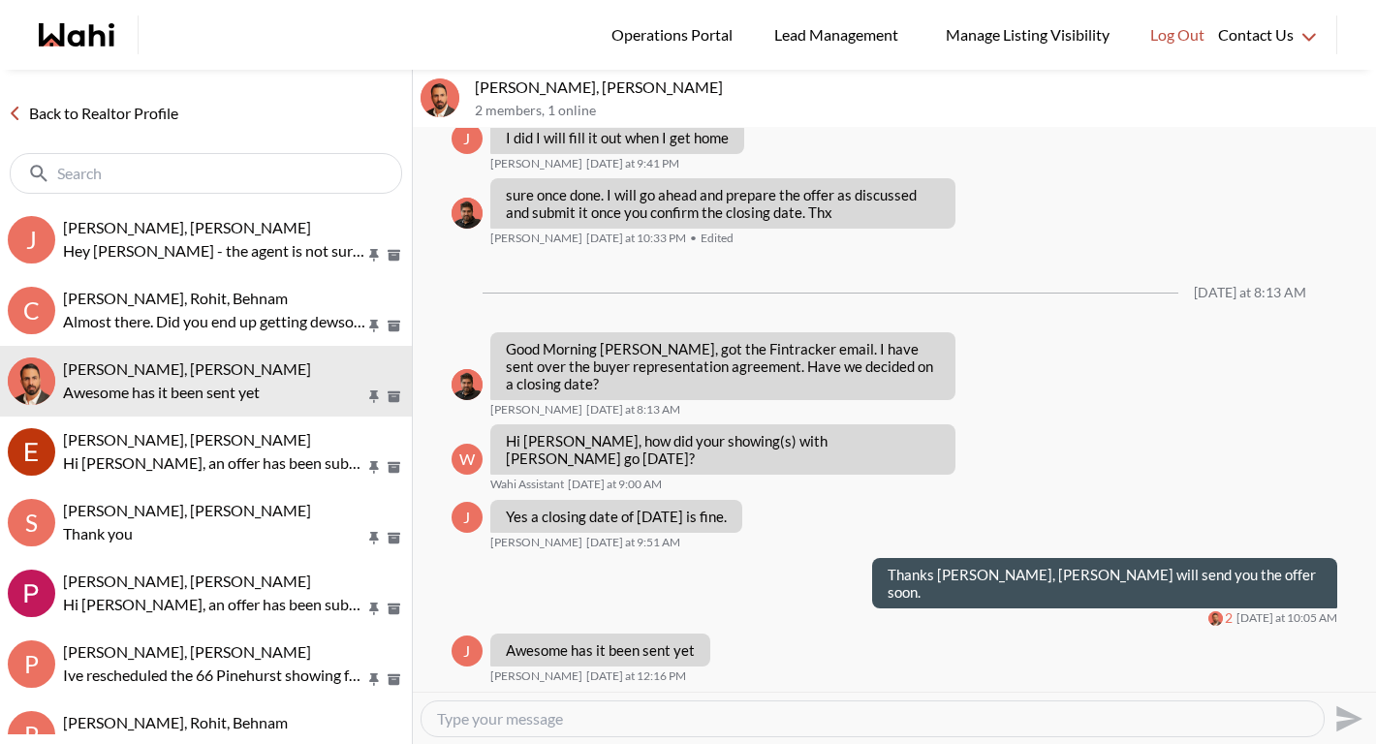
click at [100, 117] on link "Back to Realtor Profile" at bounding box center [93, 113] width 186 height 25
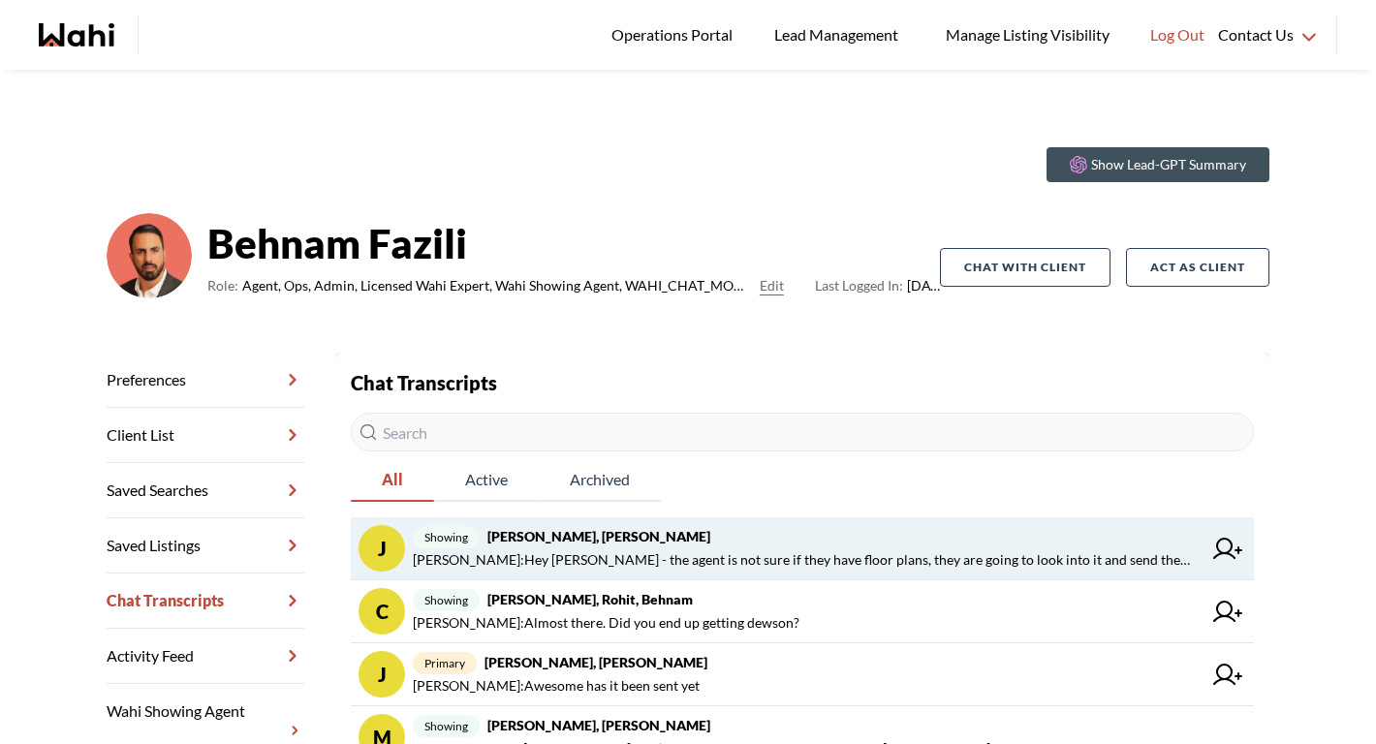
click at [775, 552] on span "Michelle Ryckman : Hey Josh - the agent is not sure if they have floor plans, t…" at bounding box center [807, 559] width 789 height 23
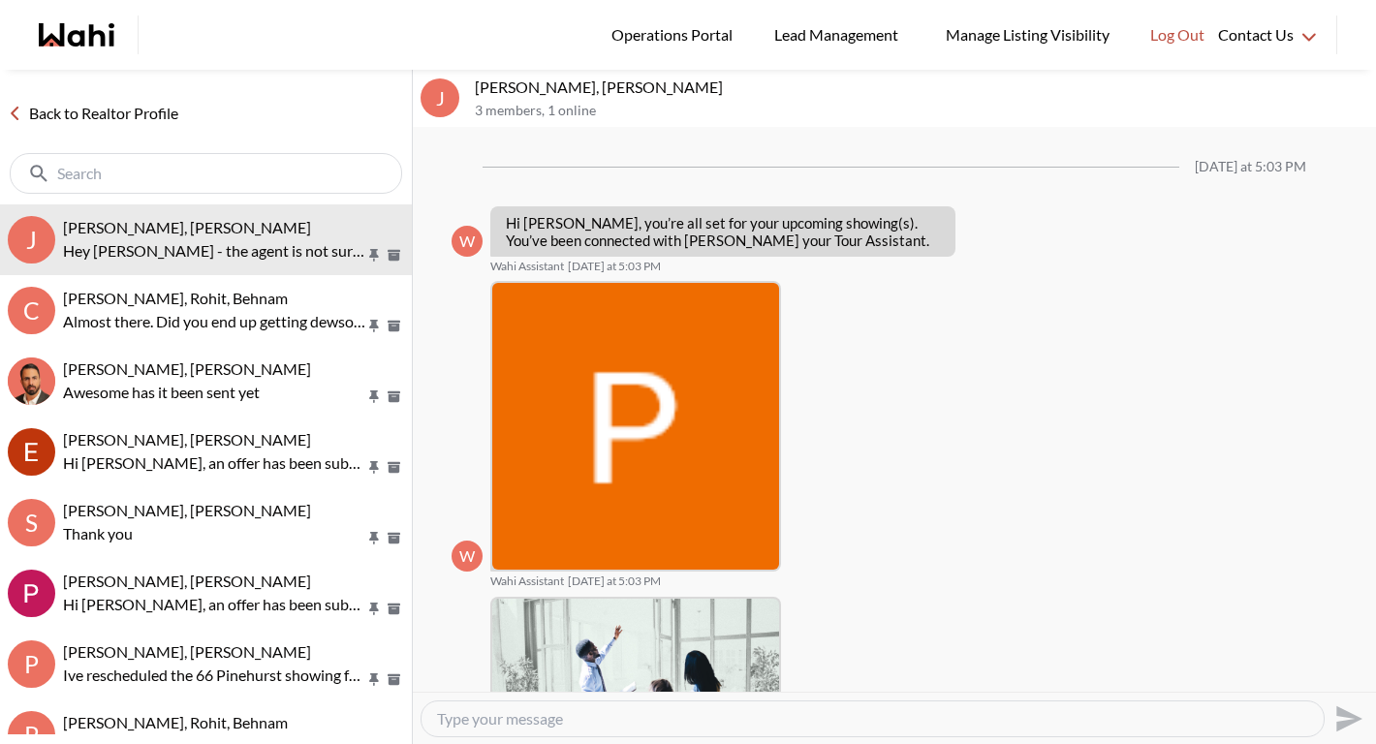
scroll to position [1356, 0]
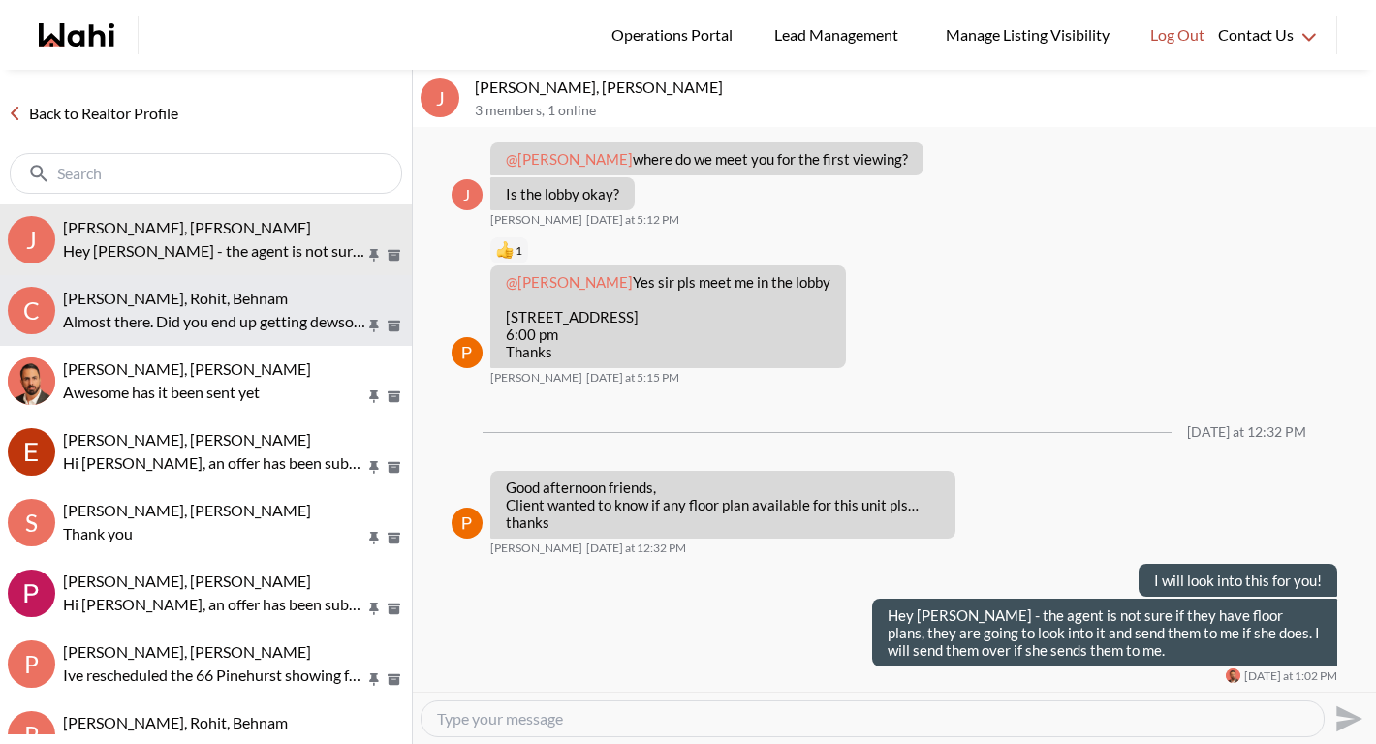
click at [203, 326] on p "Almost there. Did you end up getting dewson?" at bounding box center [214, 321] width 302 height 23
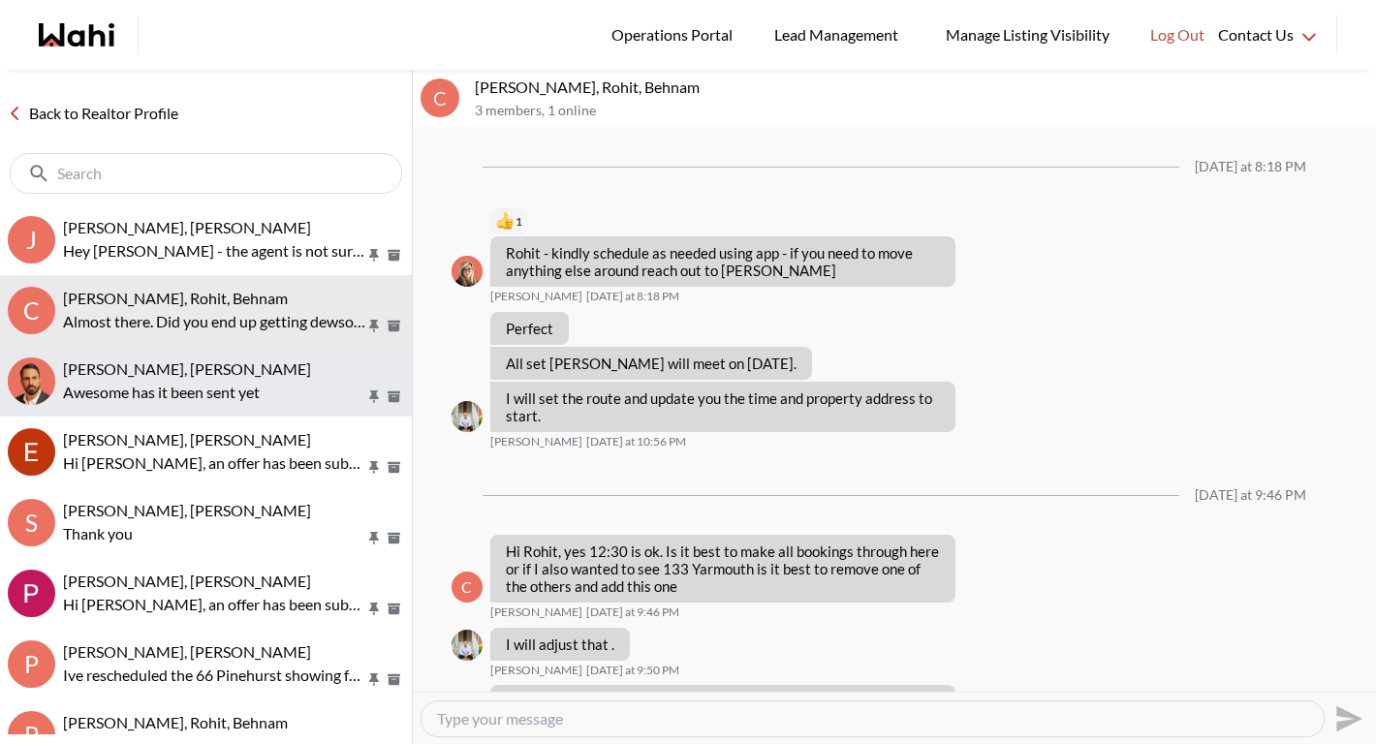
scroll to position [1297, 0]
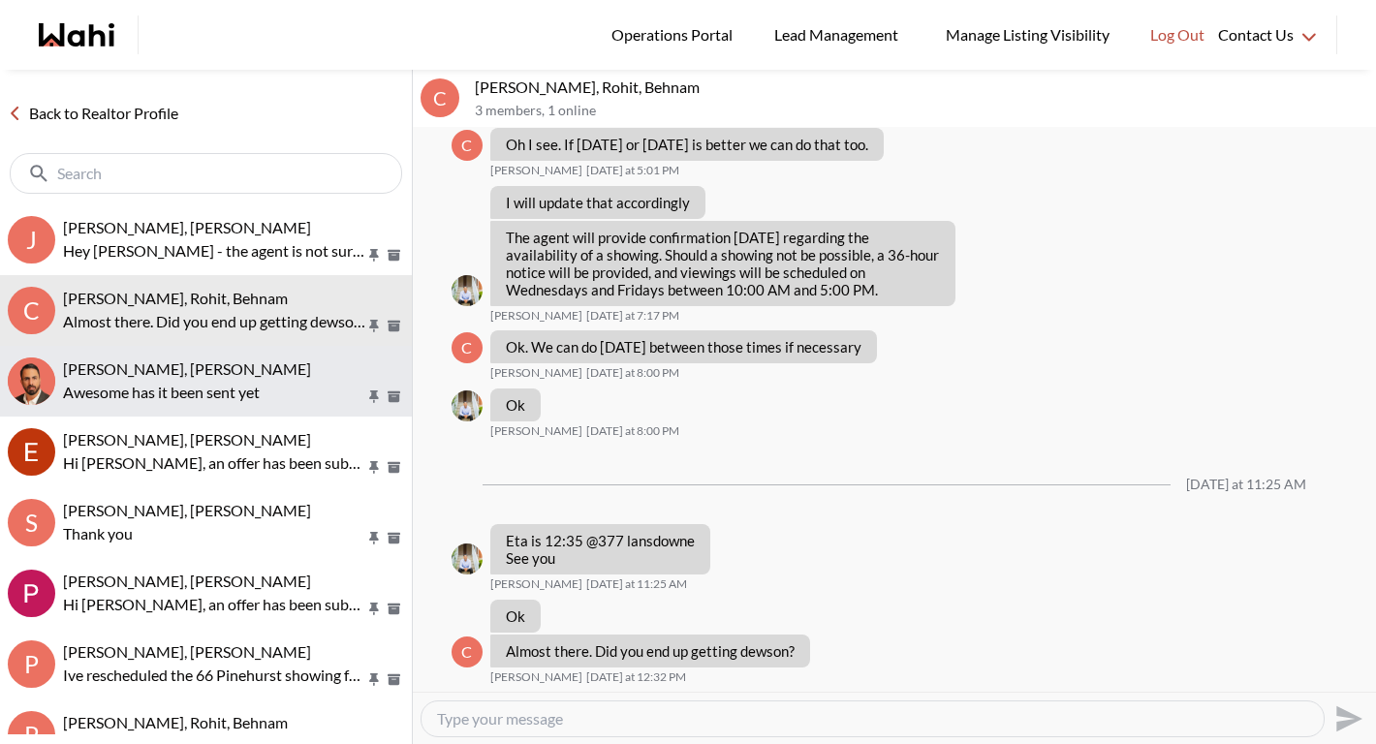
click at [201, 384] on p "Awesome has it been sent yet" at bounding box center [214, 392] width 302 height 23
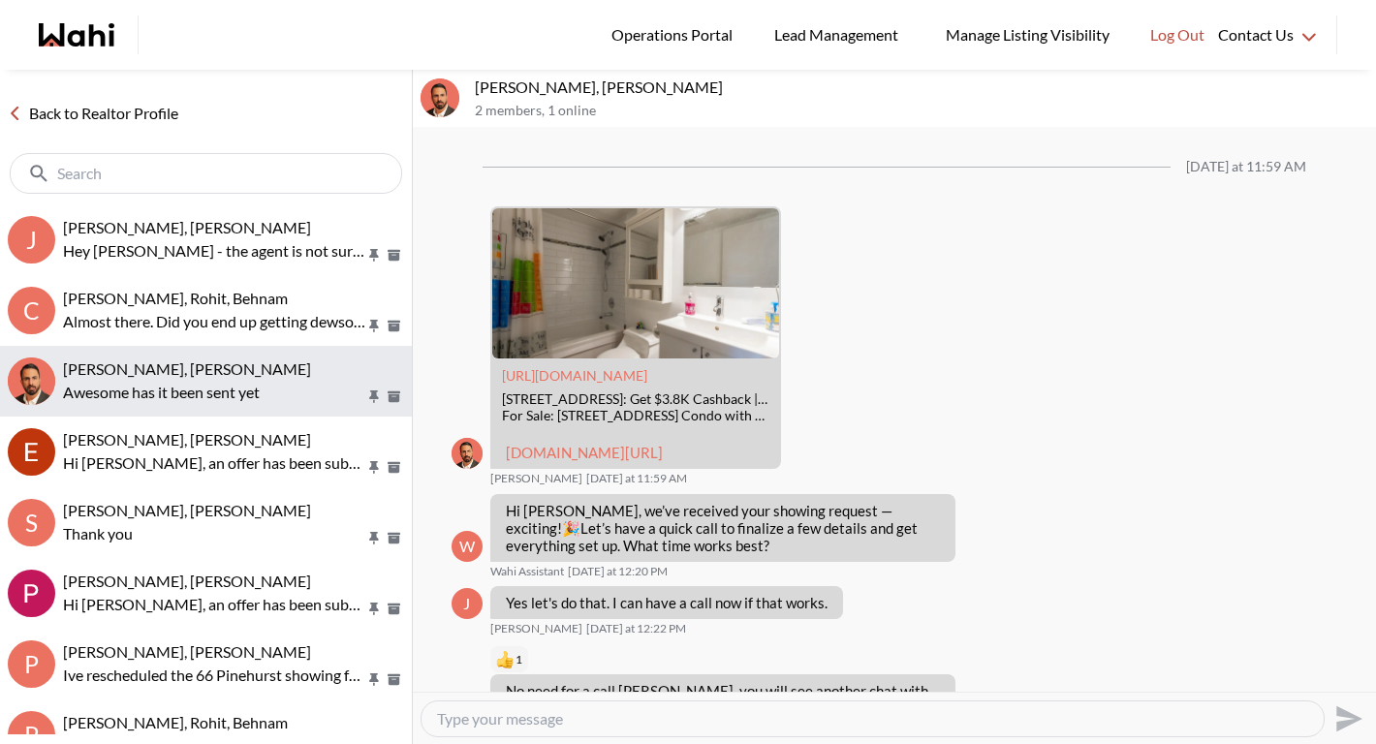
scroll to position [1967, 0]
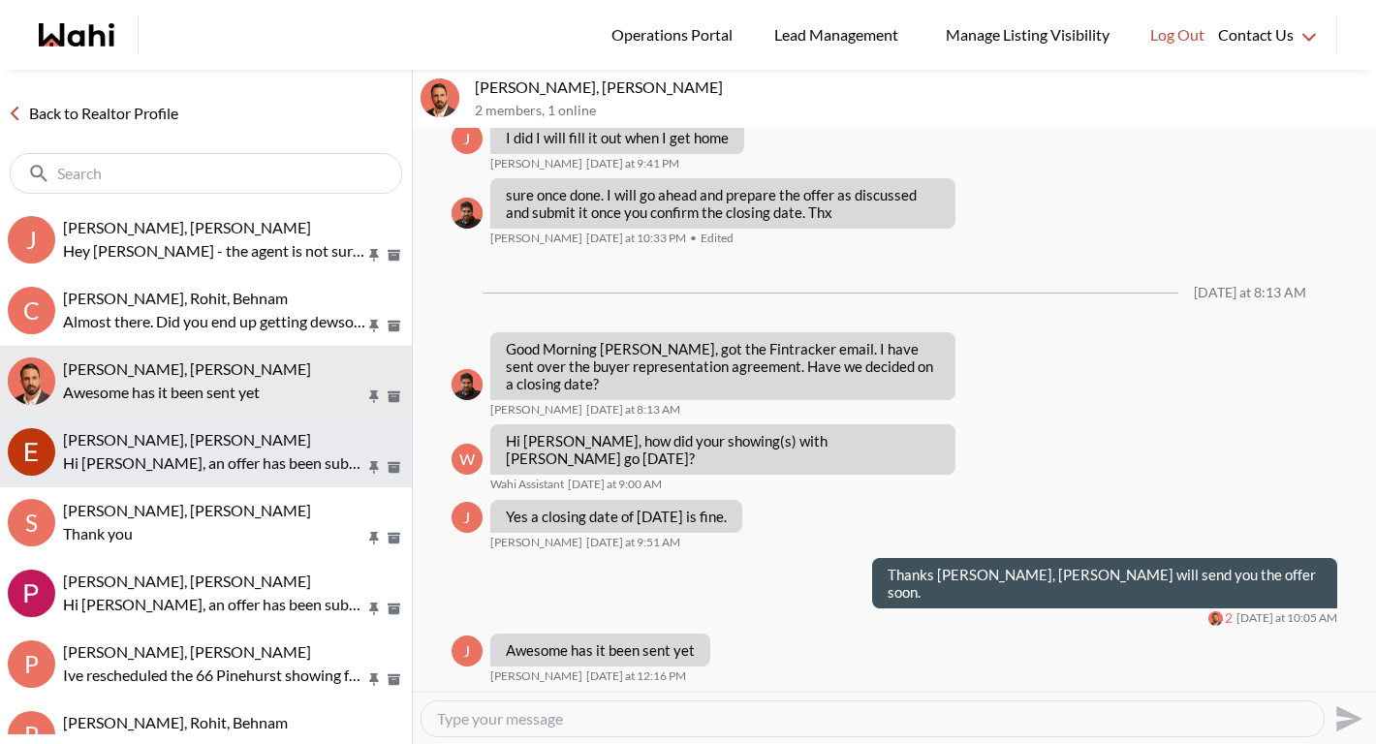
click at [202, 461] on p "Hi Erik, an offer has been submitted for 4011 Brickstone Mews #2806, Mississaug…" at bounding box center [214, 463] width 302 height 23
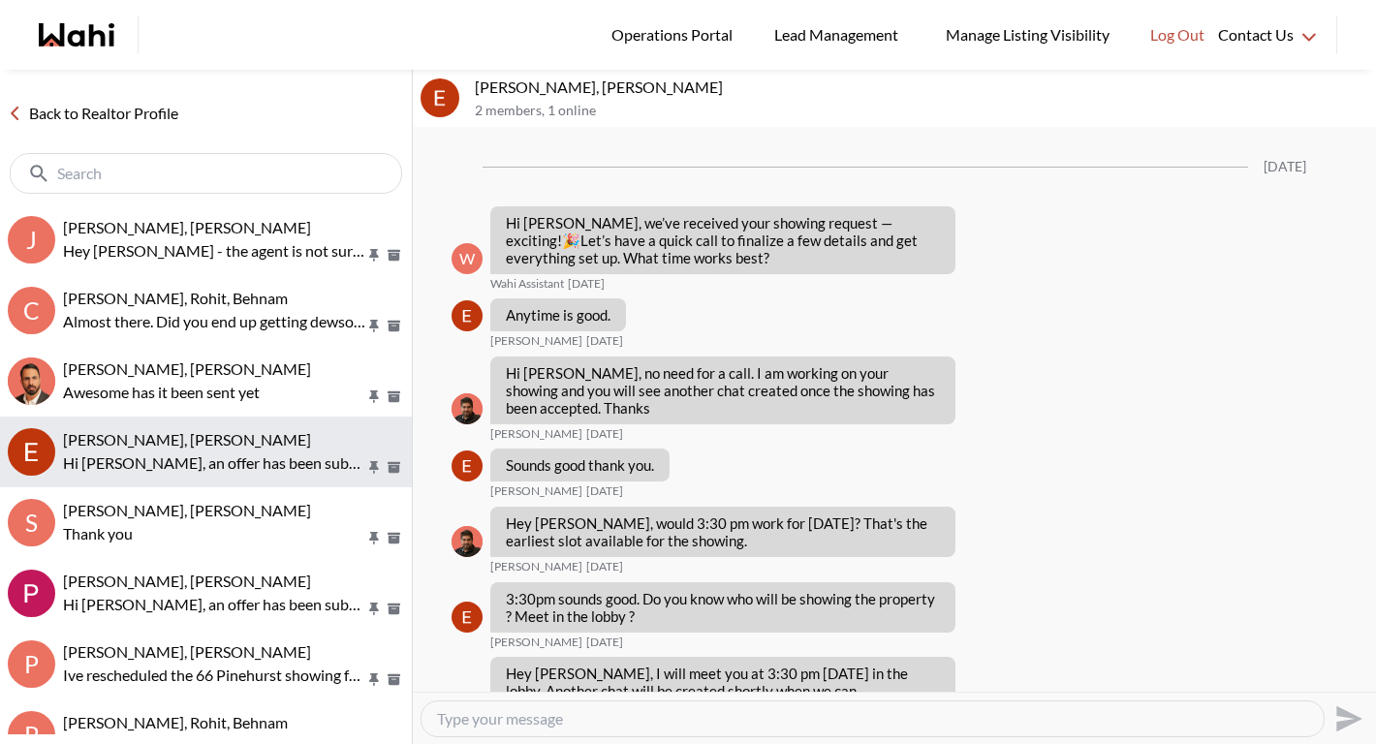
scroll to position [2470, 0]
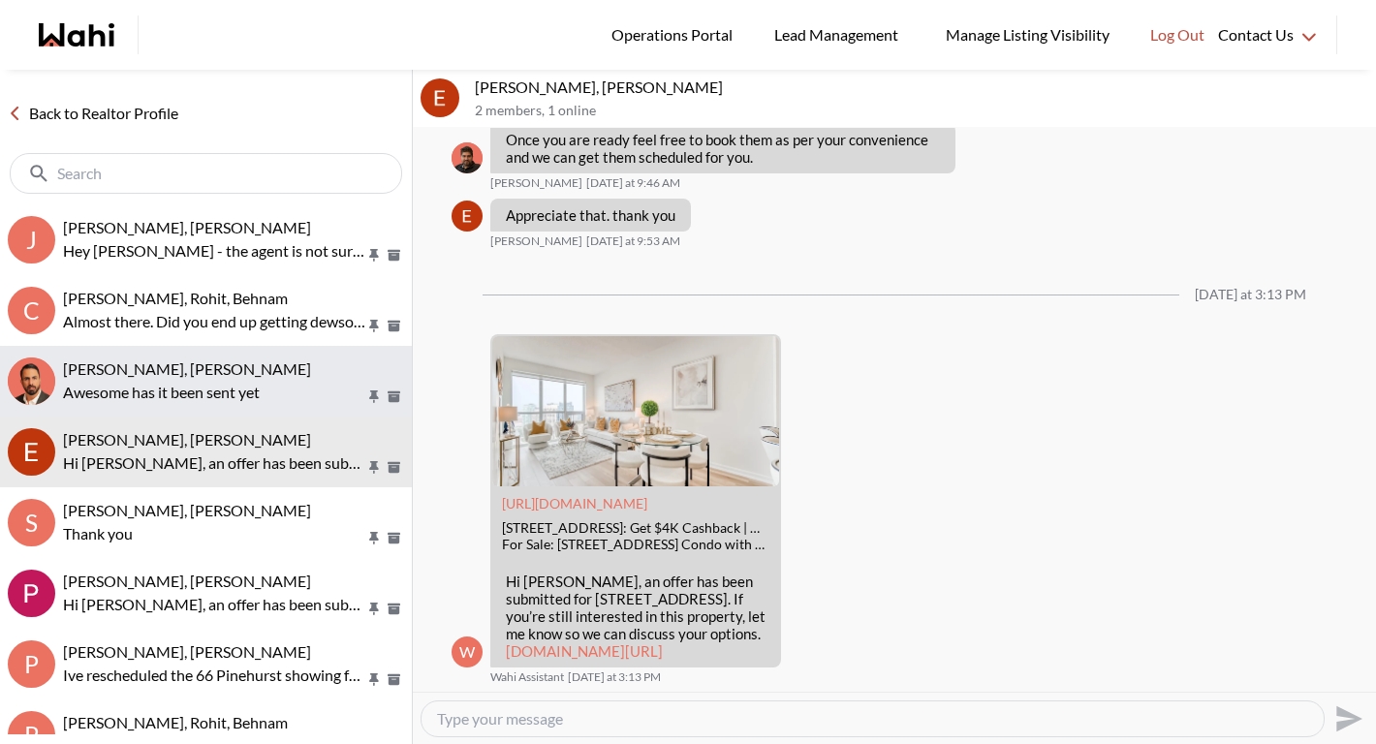
click at [194, 410] on button "Josh Hortaleza, Behnam Awesome has it been sent yet" at bounding box center [206, 381] width 412 height 71
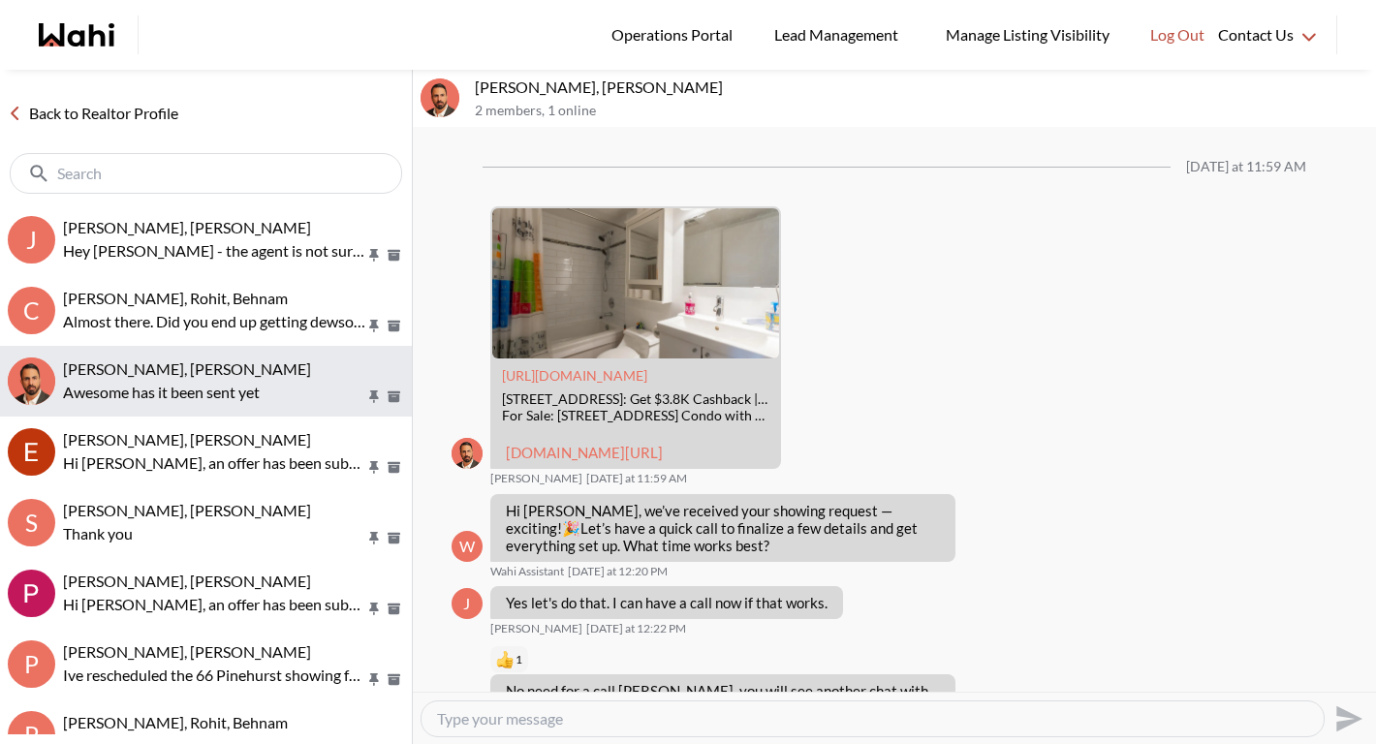
scroll to position [1967, 0]
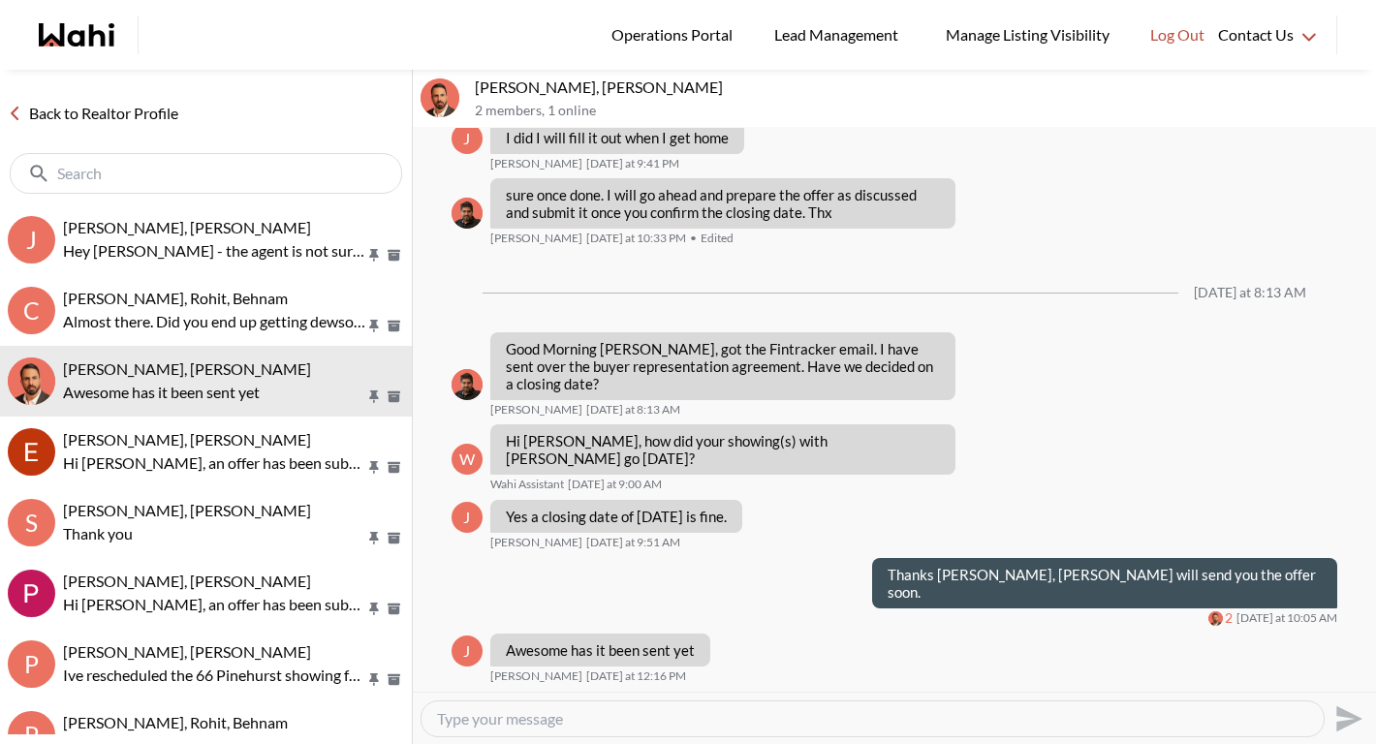
click at [139, 112] on link "Back to Realtor Profile" at bounding box center [93, 113] width 186 height 25
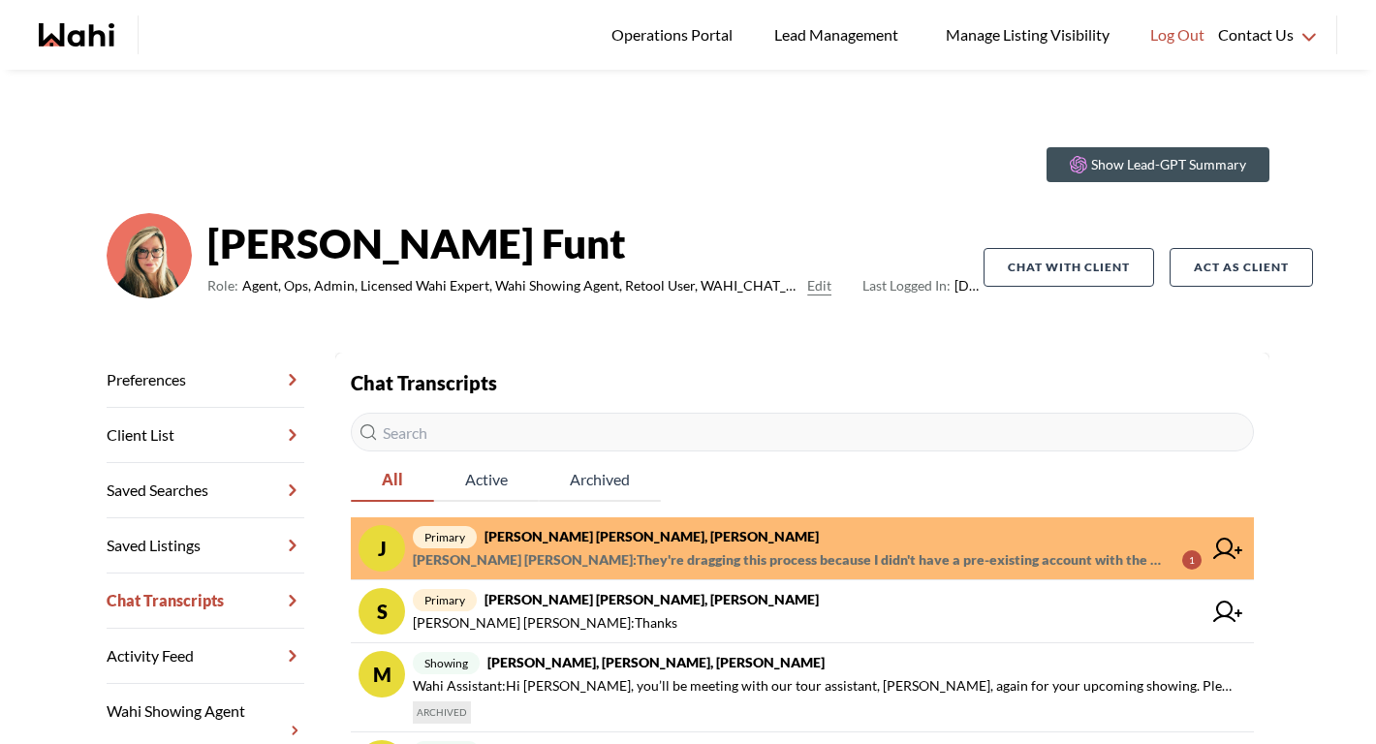
click at [710, 548] on span "Jeremy Tod : They're dragging this process because I didn't have a pre-existing…" at bounding box center [790, 559] width 754 height 23
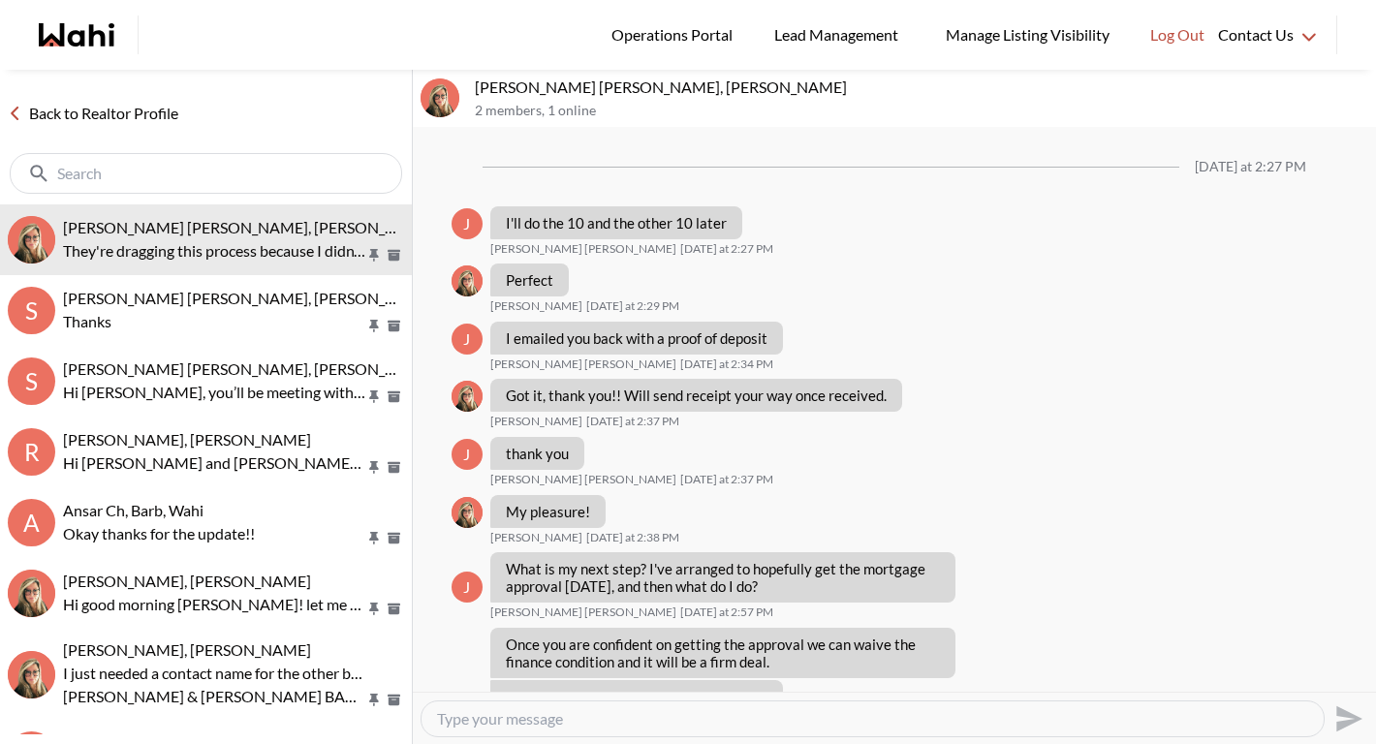
scroll to position [1345, 0]
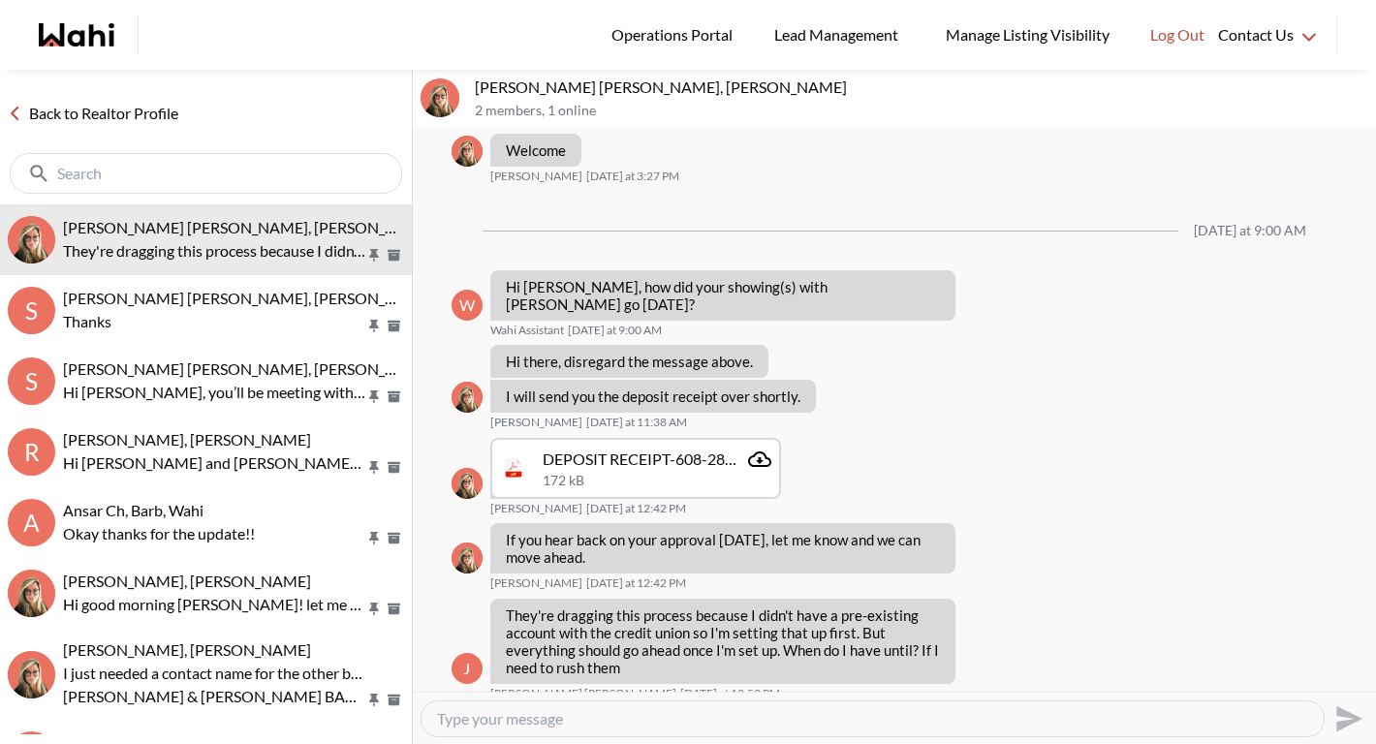
click at [148, 121] on link "Back to Realtor Profile" at bounding box center [93, 113] width 186 height 25
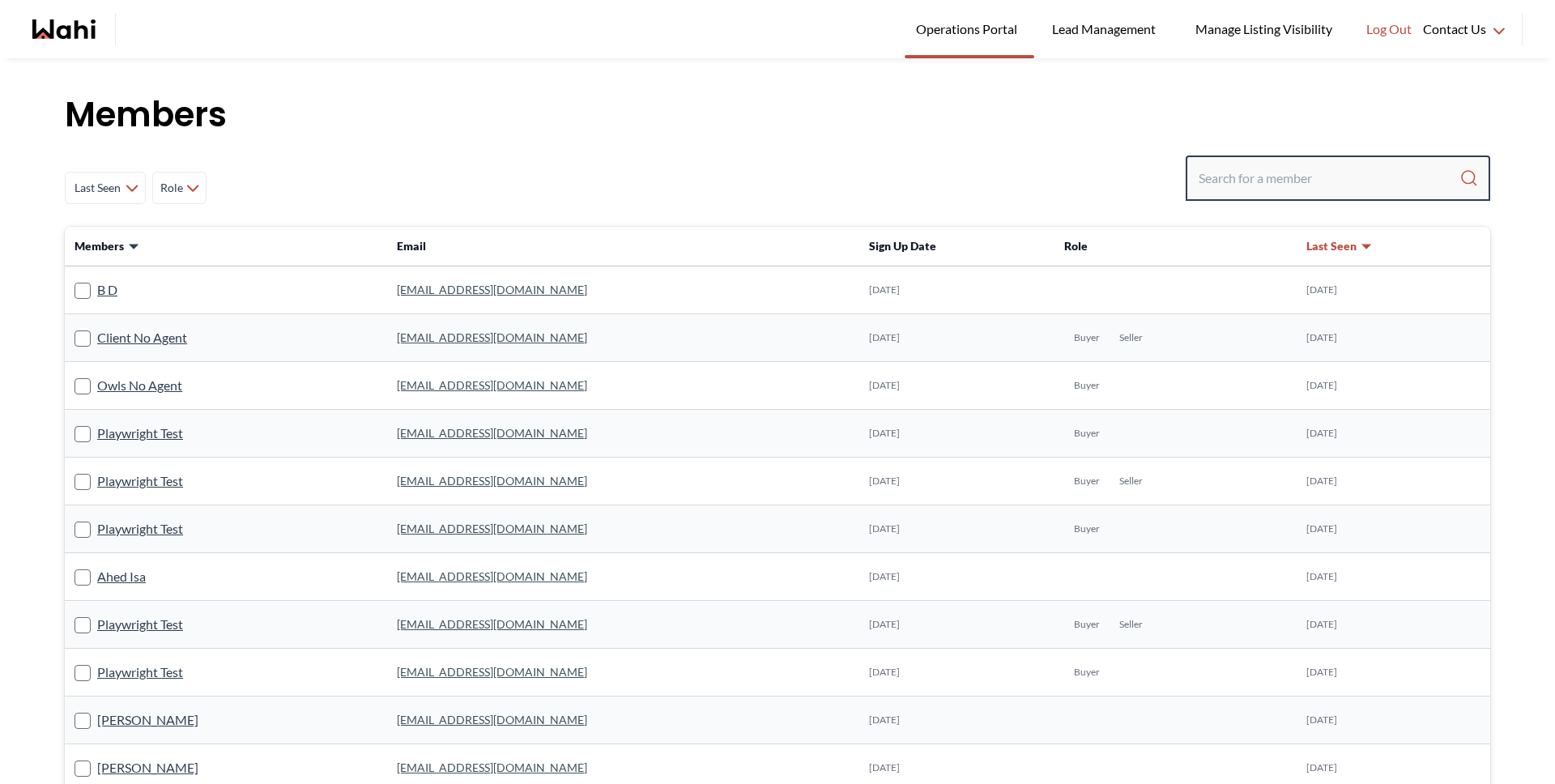
click at [1240, 177] on input "Search input" at bounding box center [1329, 178] width 261 height 29
paste input "[EMAIL_ADDRESS][DOMAIN_NAME]"
type input "[EMAIL_ADDRESS][DOMAIN_NAME]"
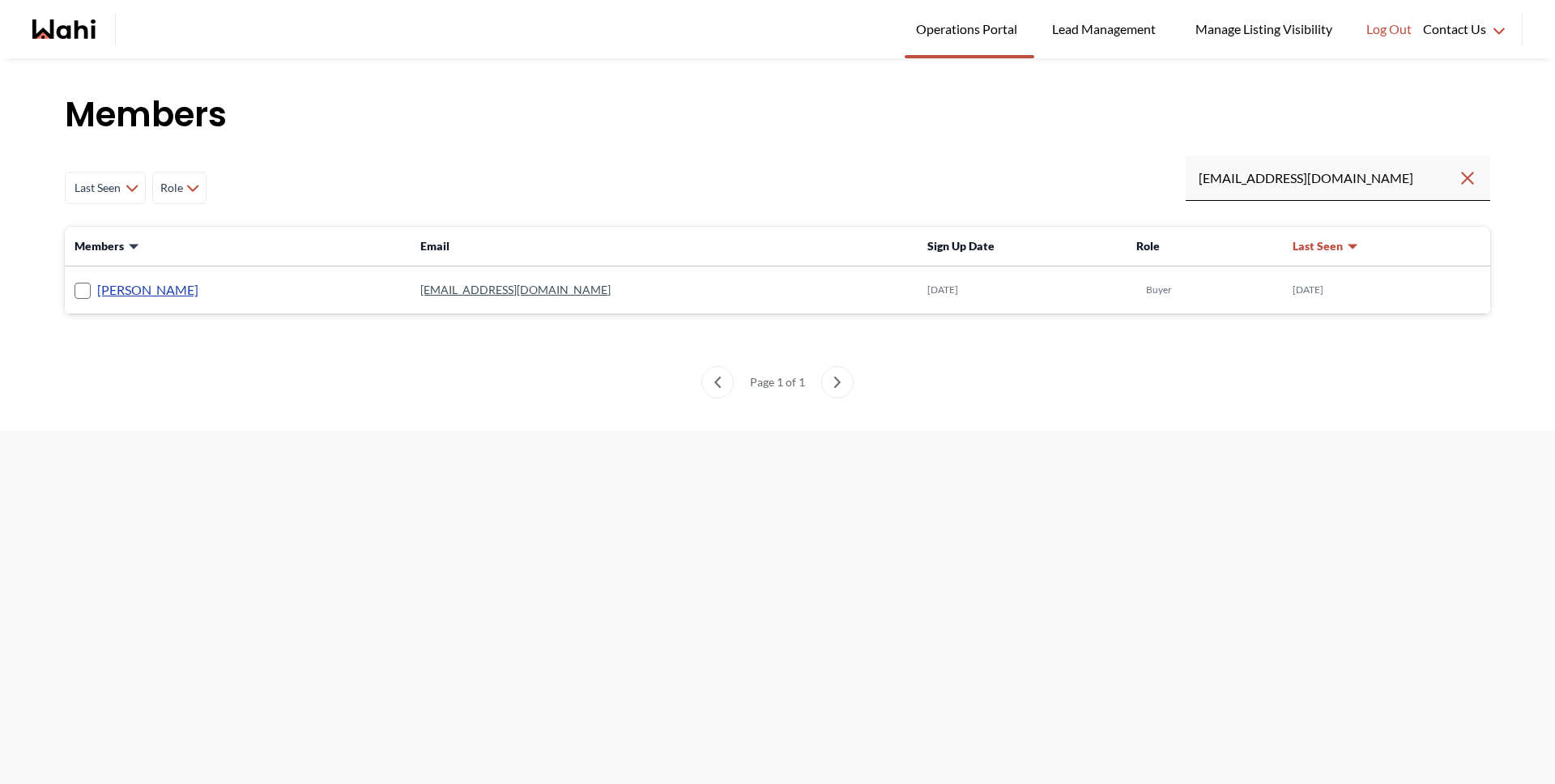
click at [157, 295] on link "[PERSON_NAME]" at bounding box center [147, 289] width 101 height 21
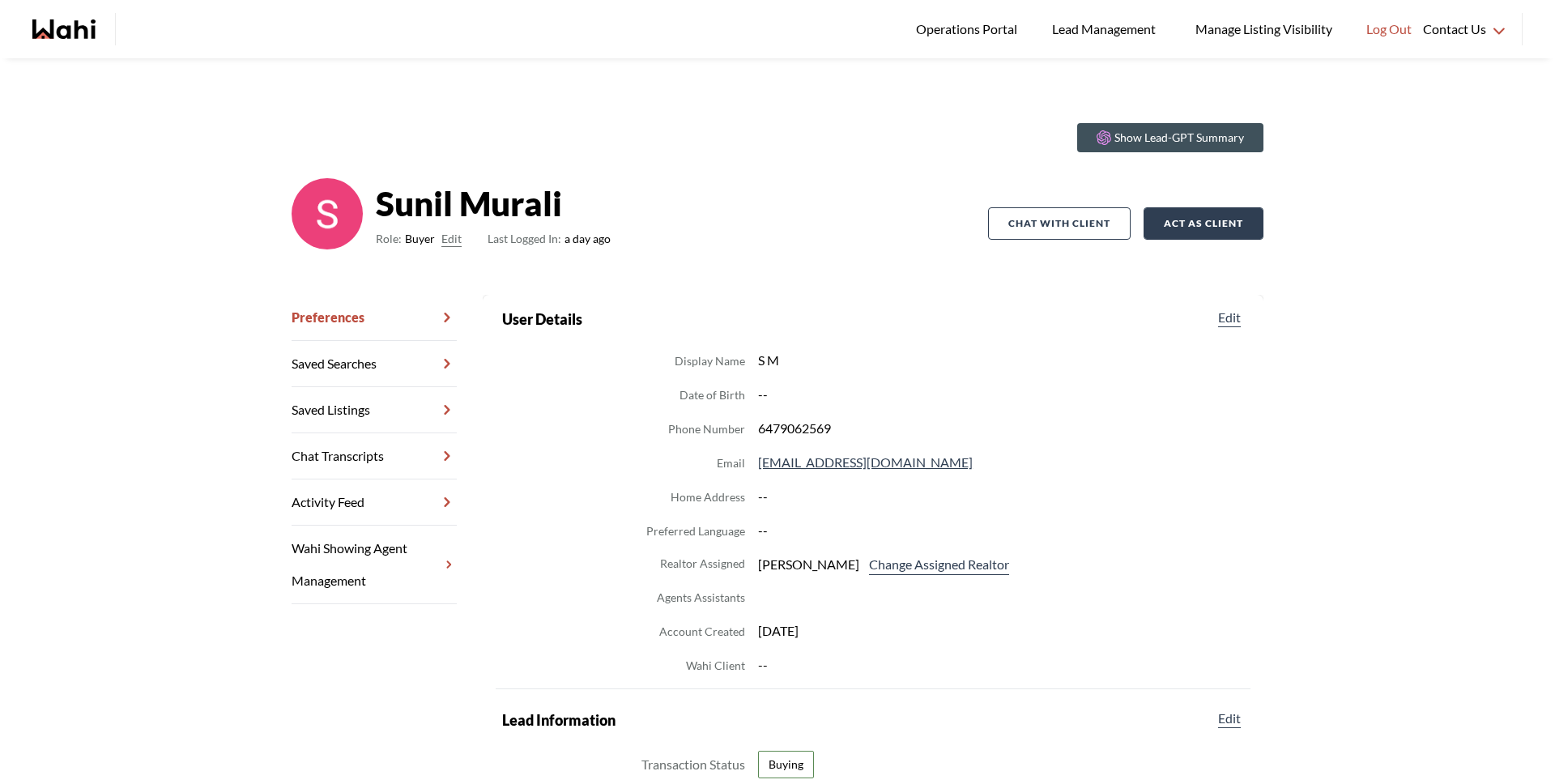
click at [1185, 225] on button "Act as Client" at bounding box center [1203, 223] width 120 height 33
click at [370, 466] on link "Chat Transcripts" at bounding box center [375, 456] width 166 height 46
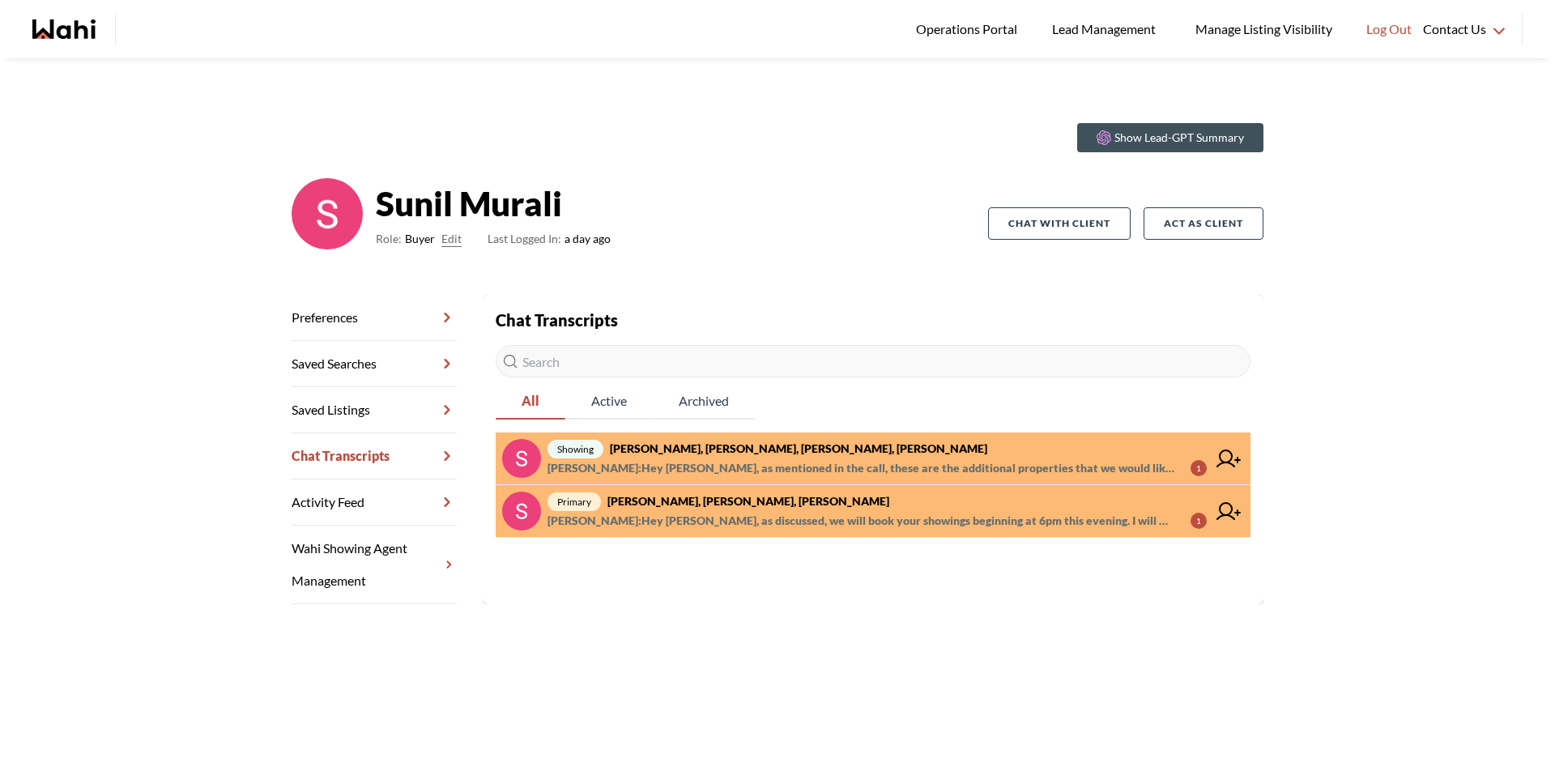
click at [721, 460] on span "Sunil Murali : Hey Michelle, as mentioned in the call, these are the additional…" at bounding box center [863, 467] width 630 height 19
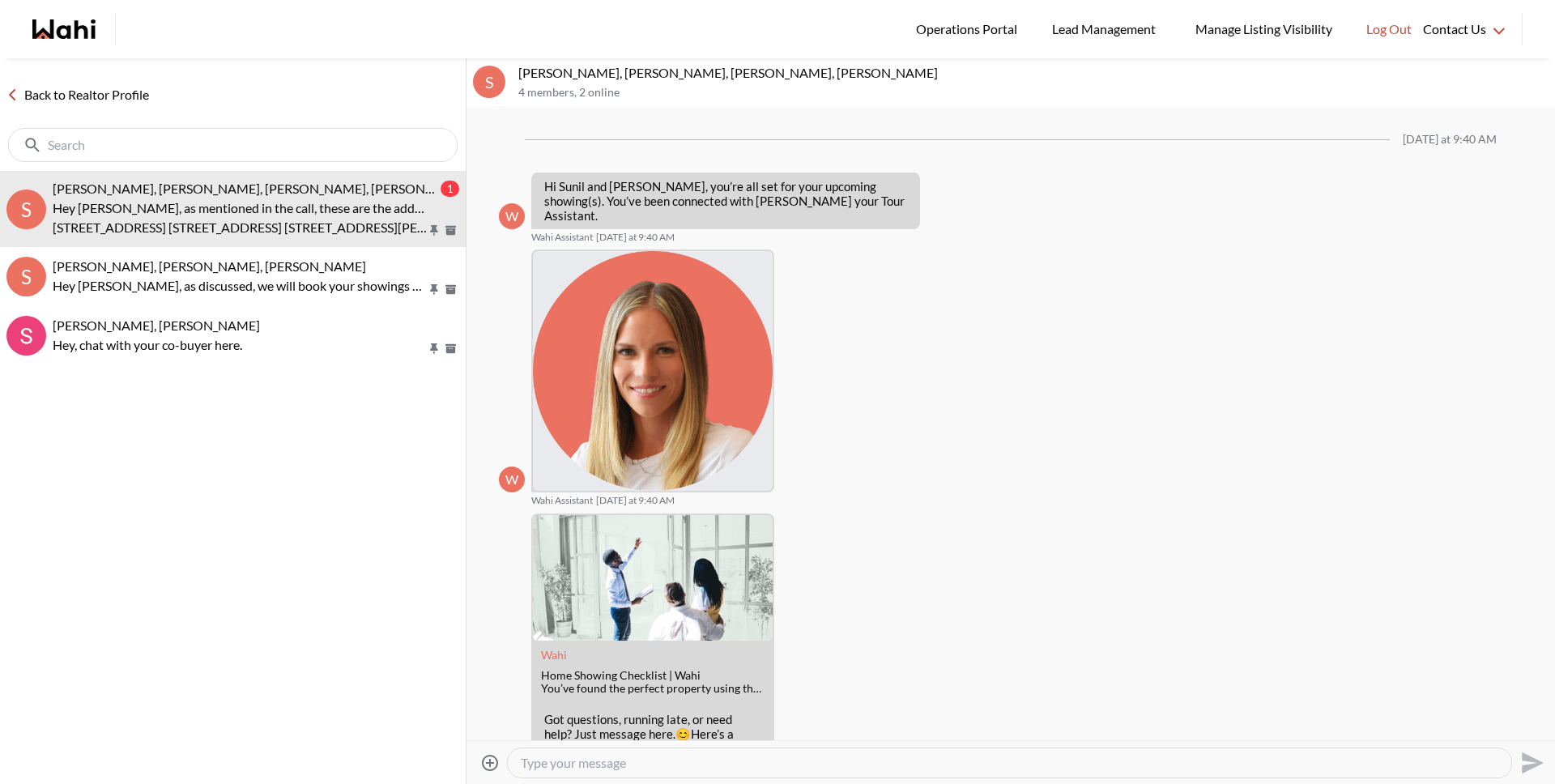
scroll to position [568, 0]
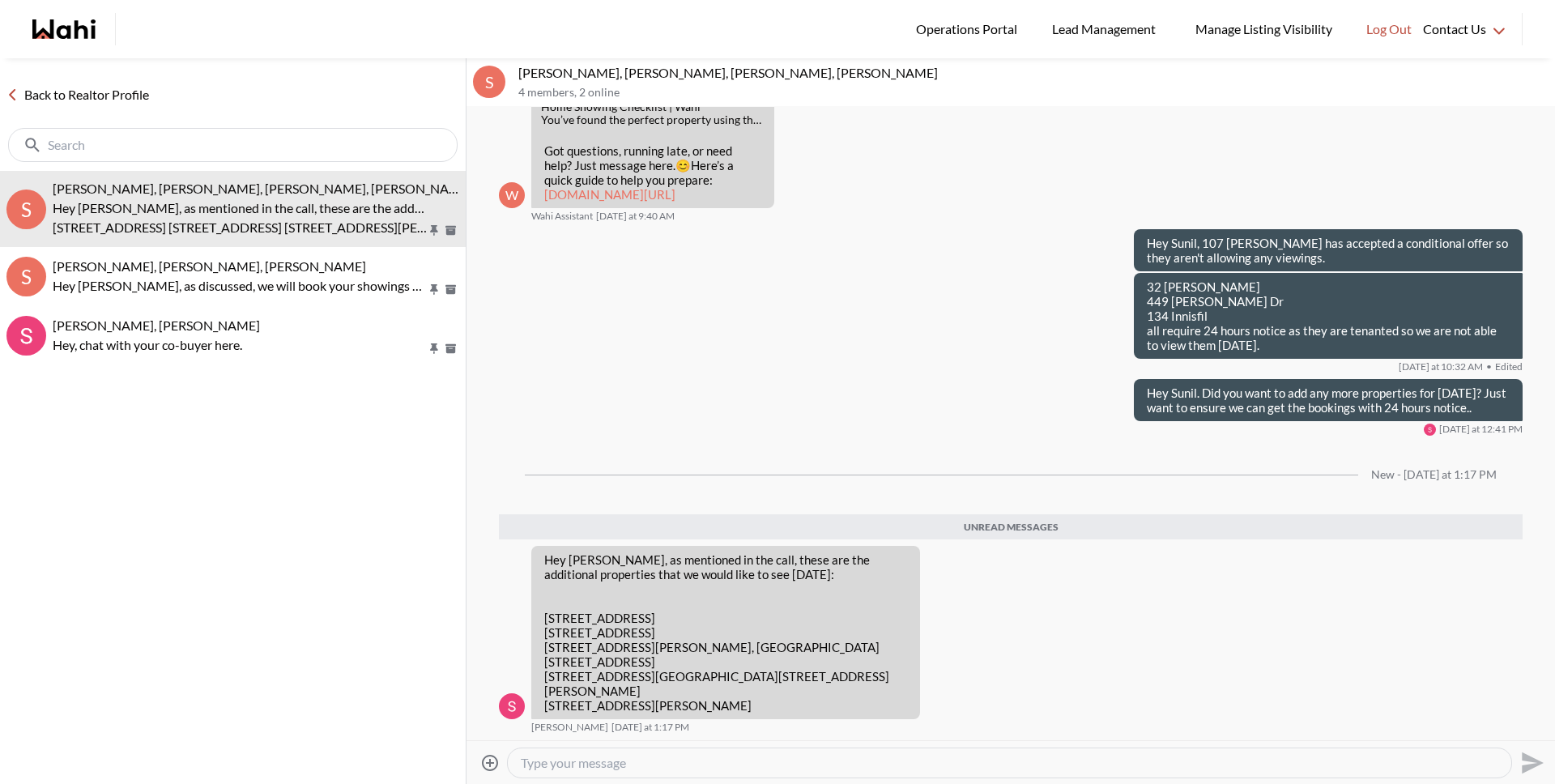
click at [653, 763] on textarea "Type your message" at bounding box center [1010, 762] width 978 height 16
type textarea "Great I'll work on this and be in touch here to confirm timing and order"
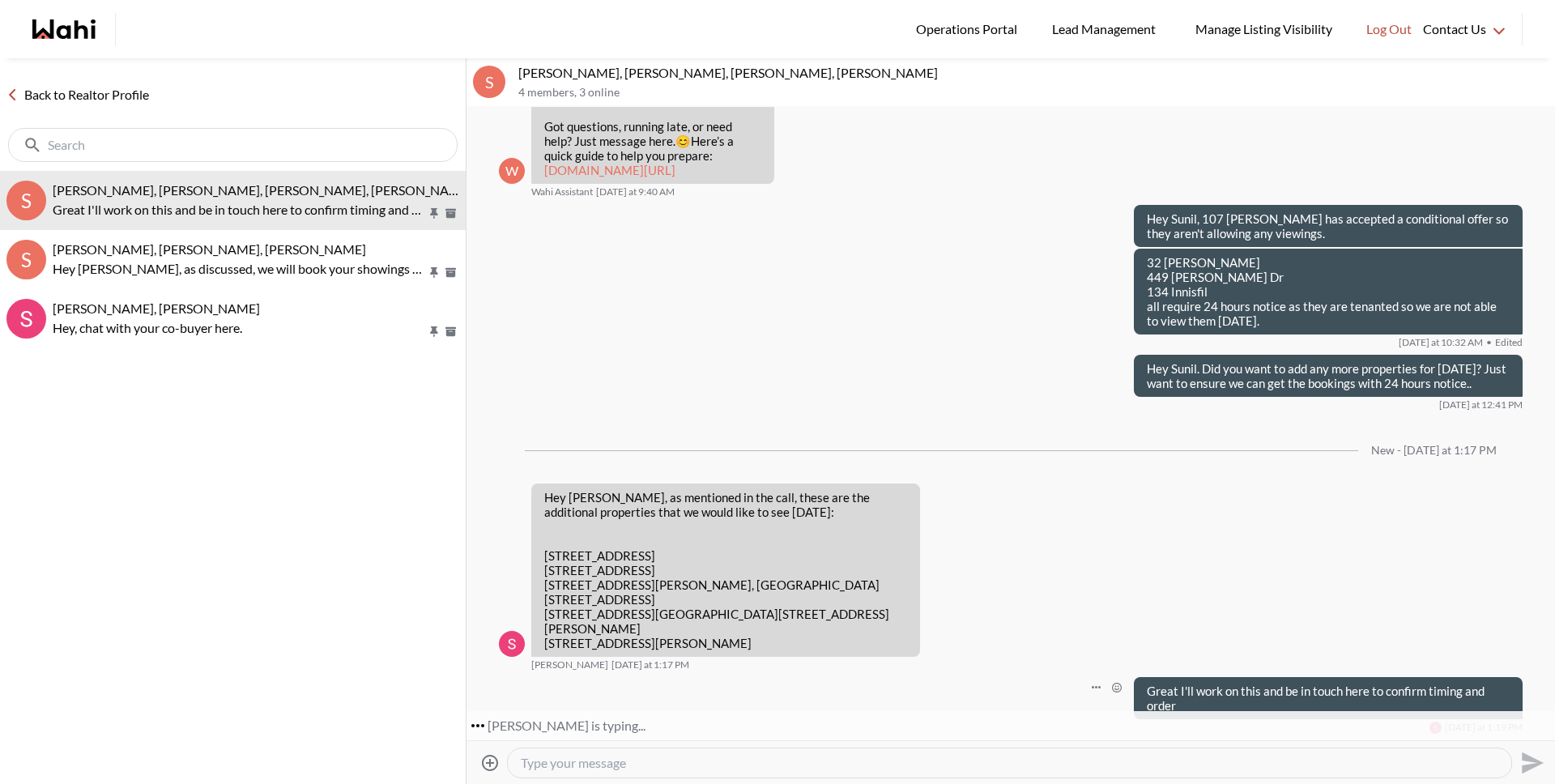
scroll to position [641, 0]
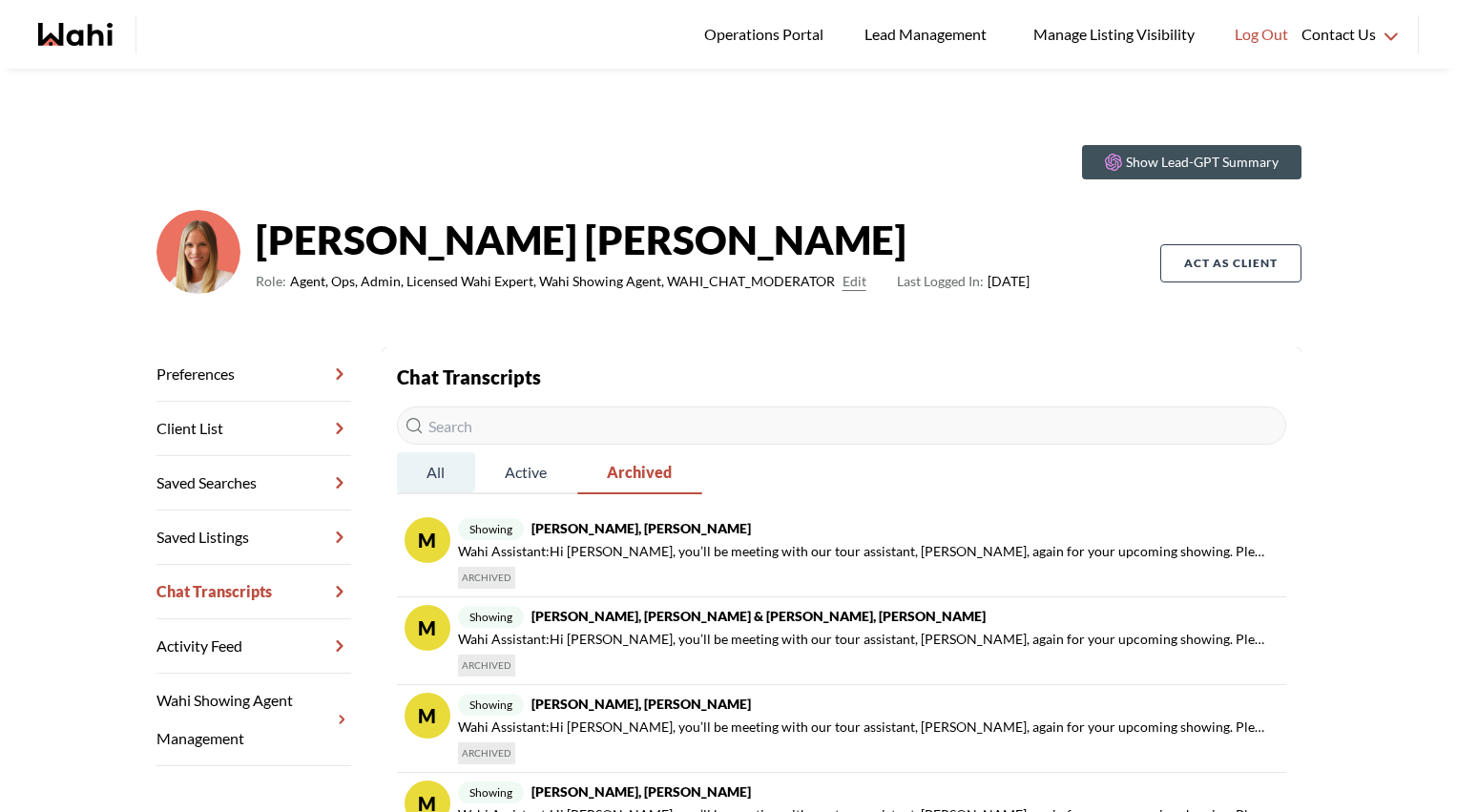
click at [446, 478] on span "All" at bounding box center [435, 471] width 78 height 40
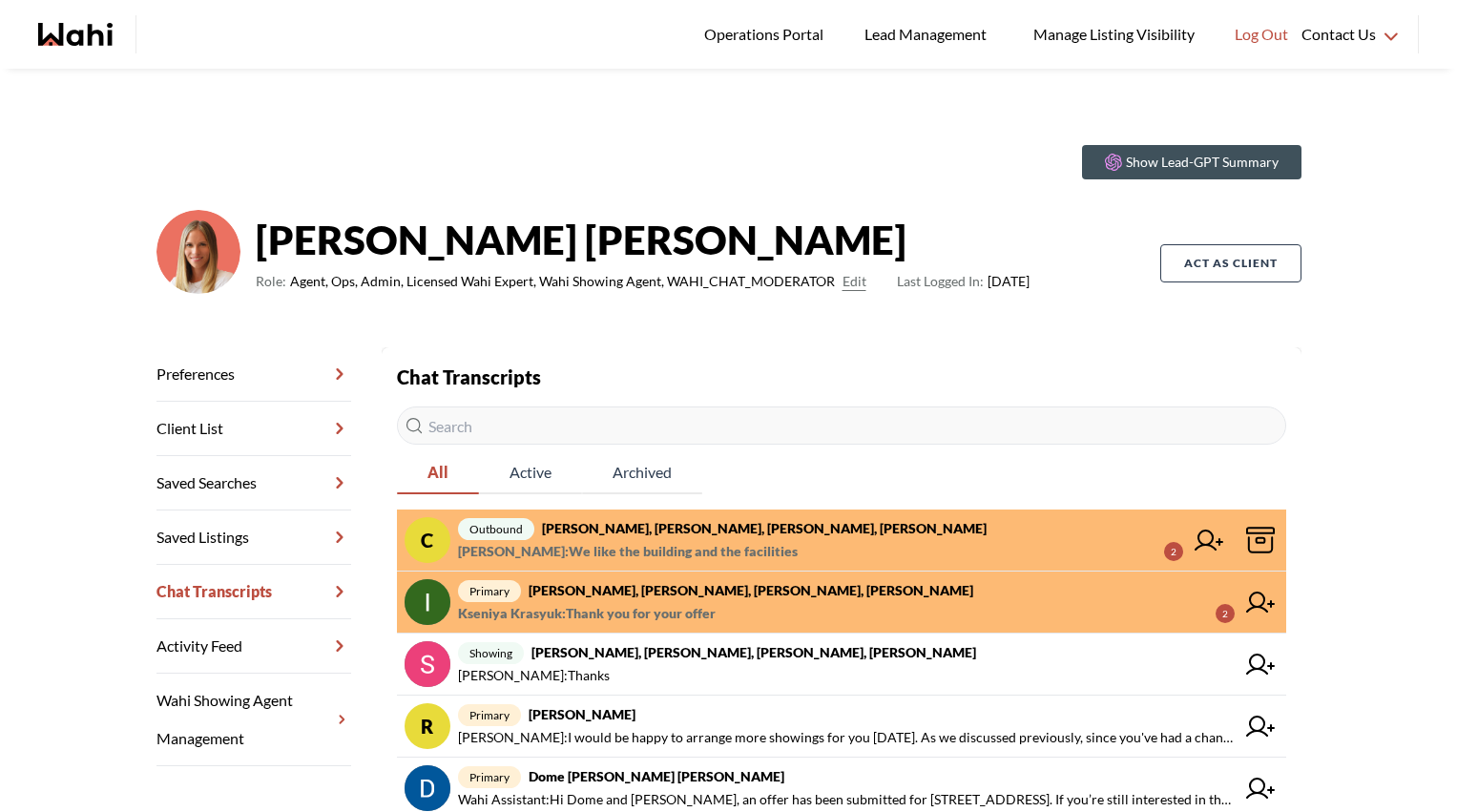
click at [634, 526] on strong "[PERSON_NAME], [PERSON_NAME], [PERSON_NAME], [PERSON_NAME]" at bounding box center [764, 528] width 445 height 16
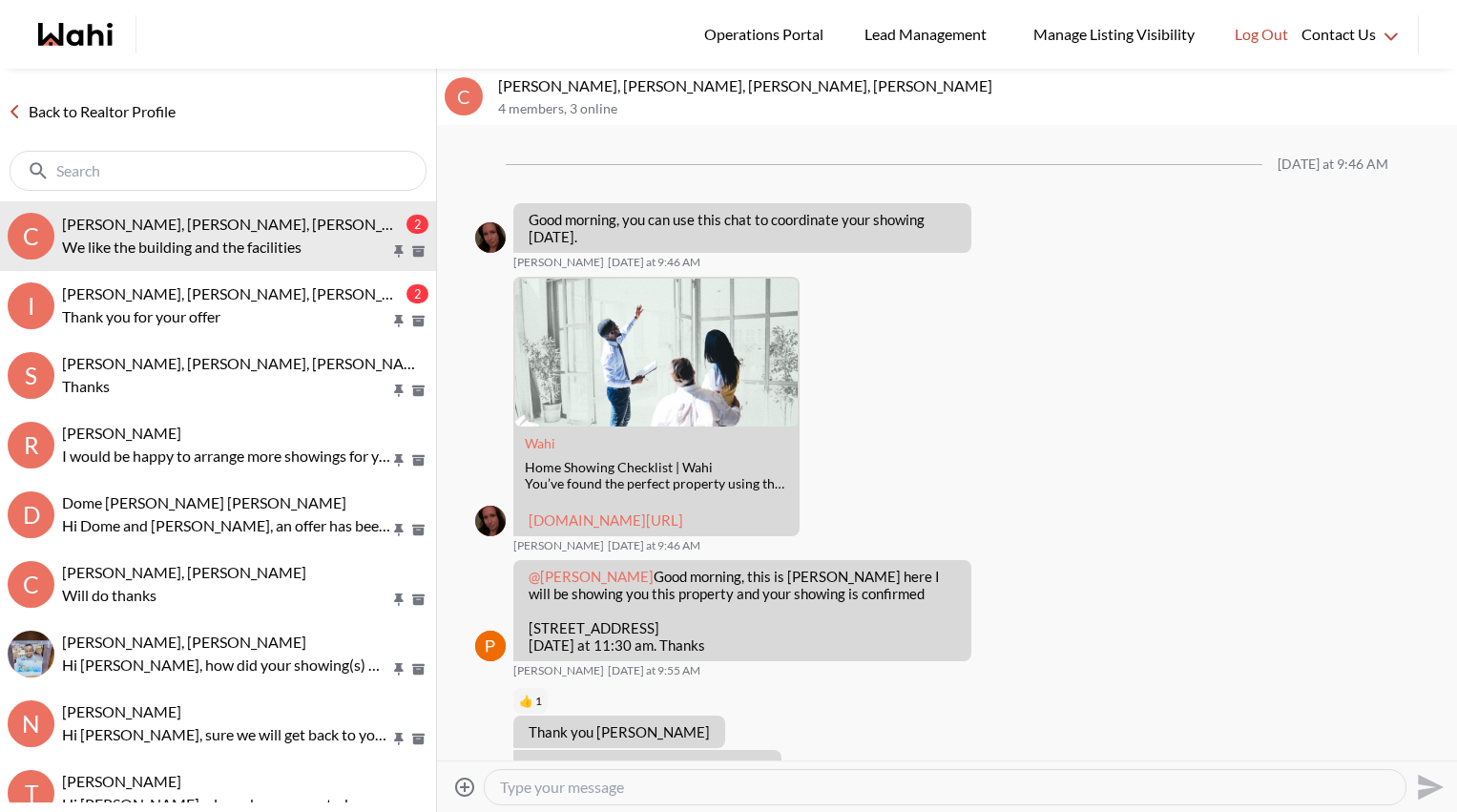
scroll to position [913, 0]
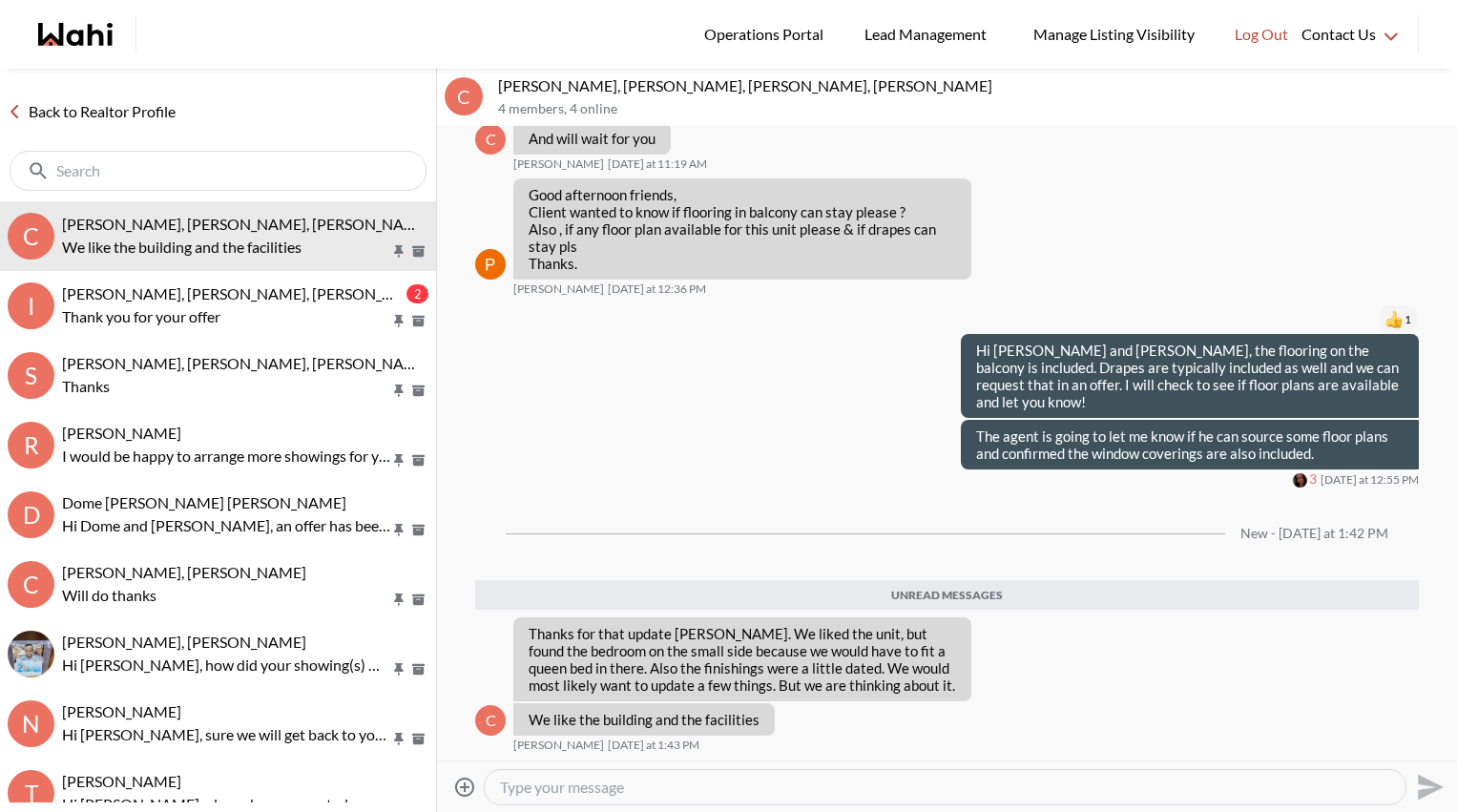
click at [582, 731] on div at bounding box center [944, 786] width 920 height 34
click at [583, 731] on textarea "Type your message" at bounding box center [945, 786] width 890 height 19
type textarea "Hey [PERSON_NAME]! Thanks for the feedback. That's understandable."
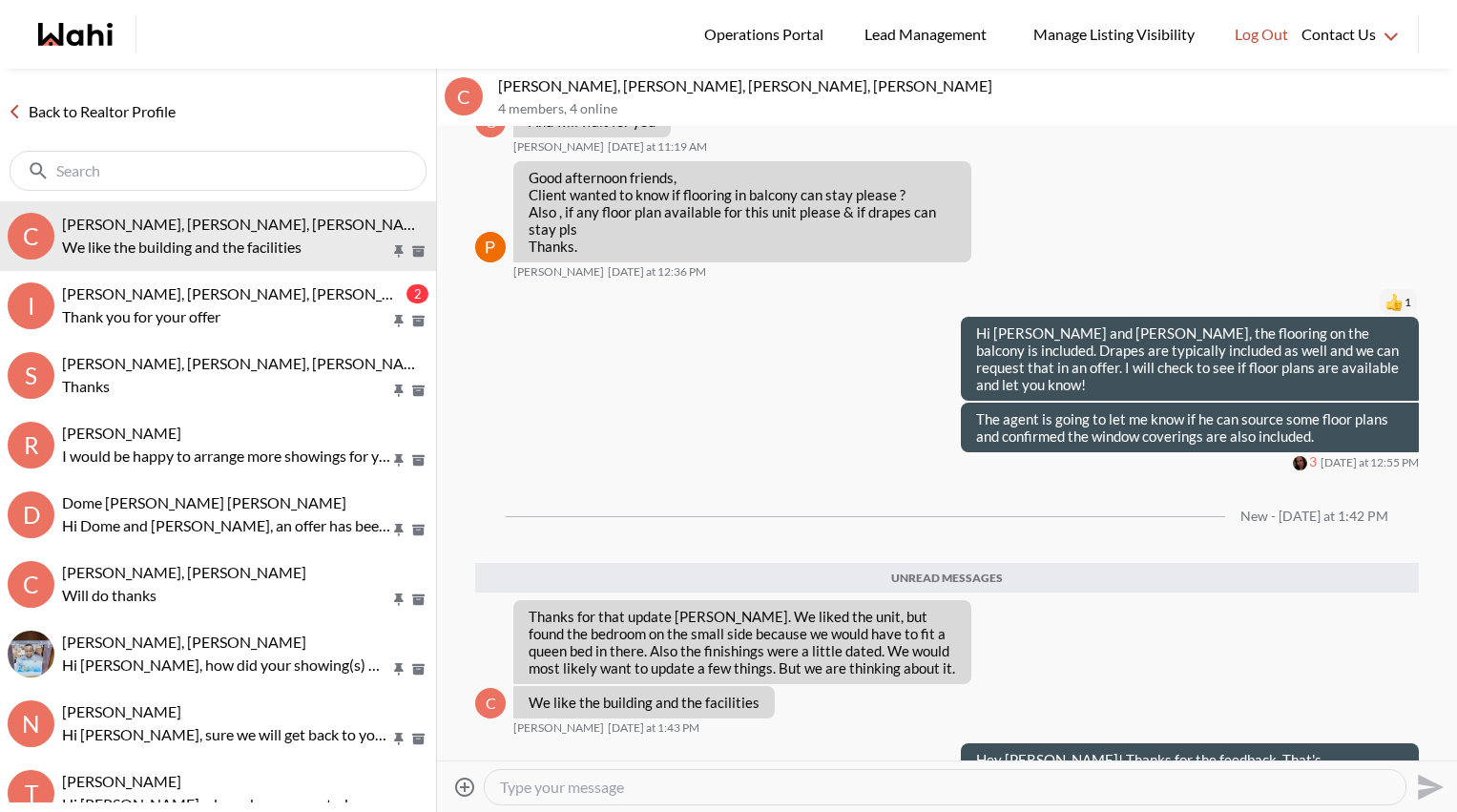
scroll to position [925, 0]
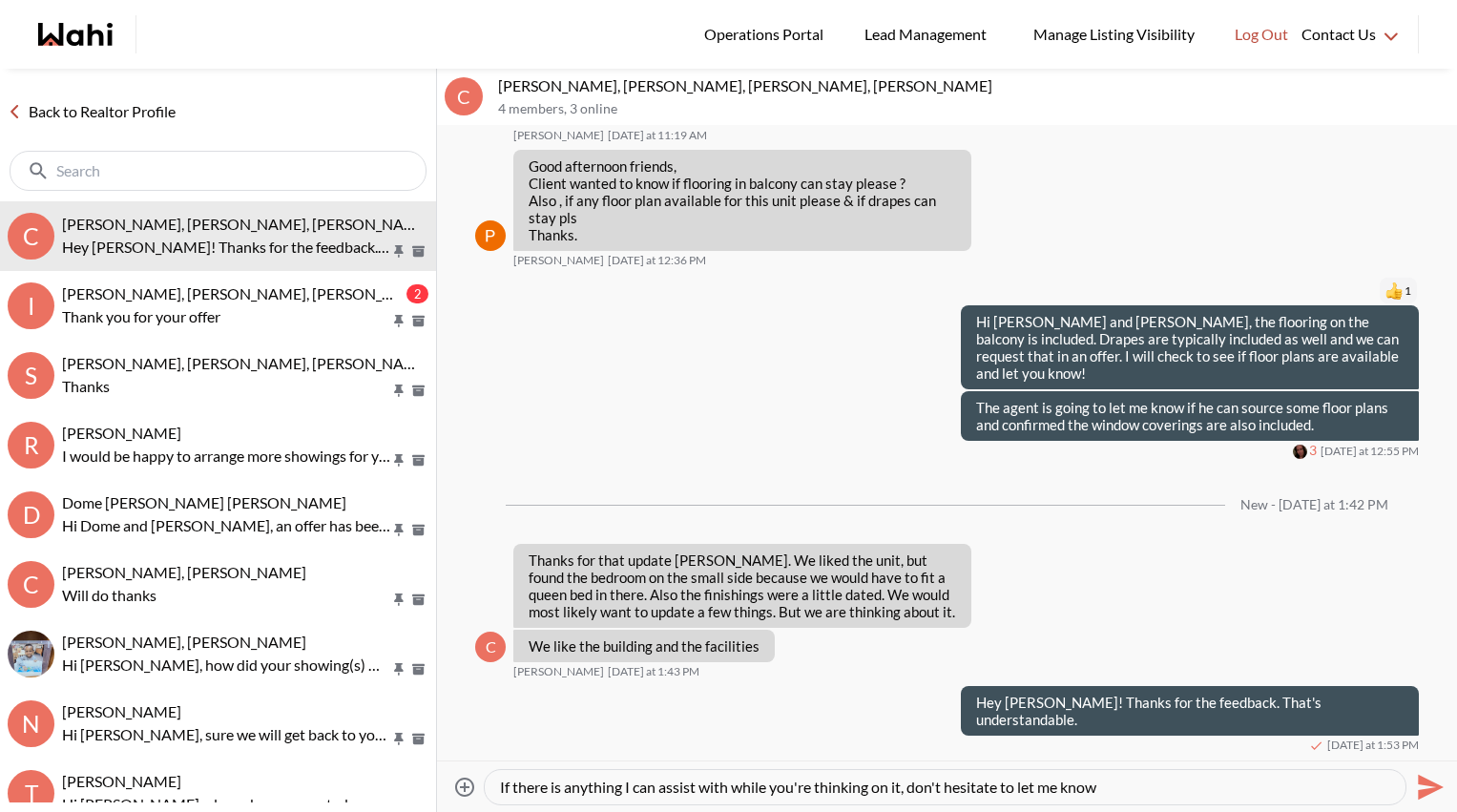
type textarea "If there is anything I can assist with while you're thinking on it, don't hesit…"
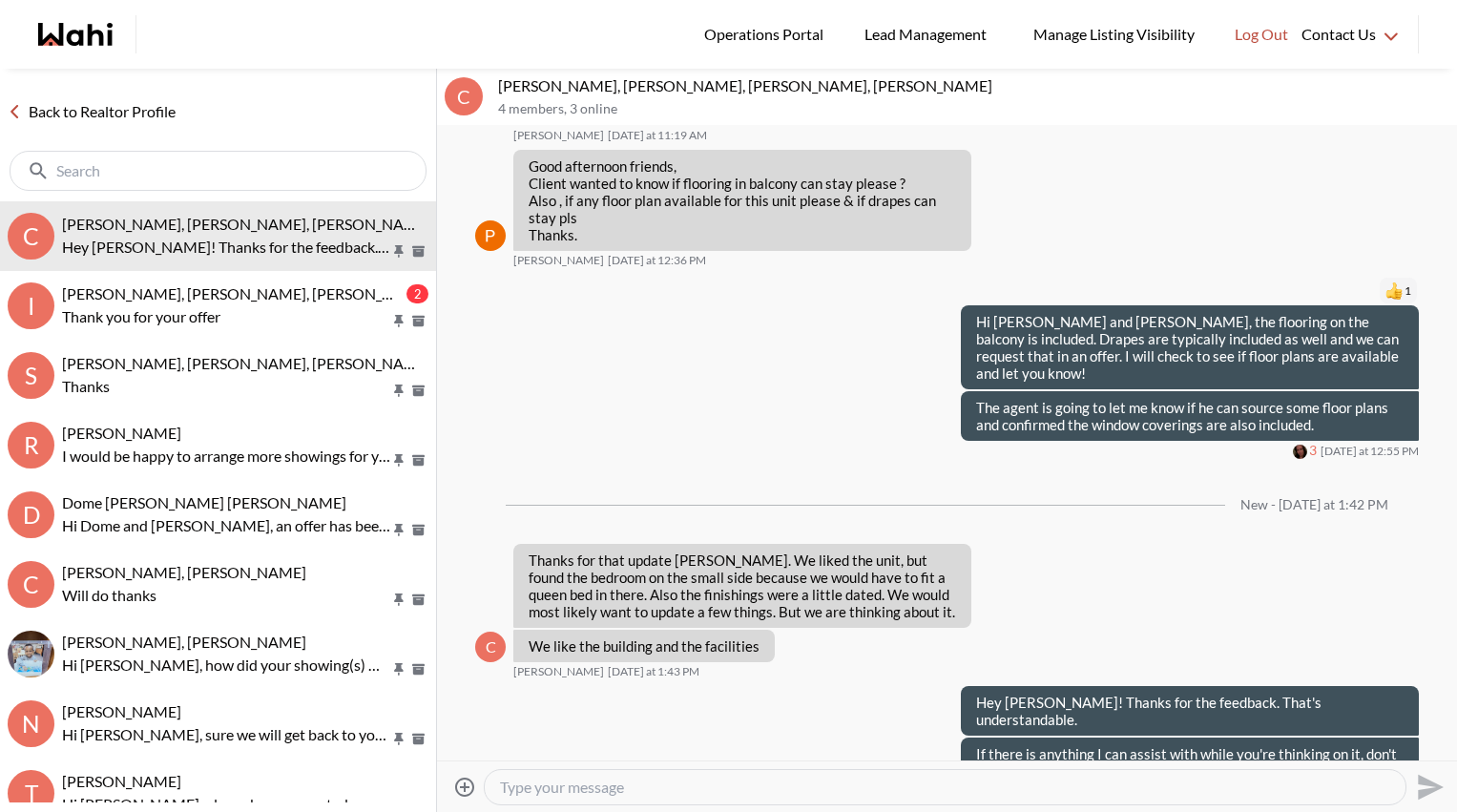
scroll to position [976, 0]
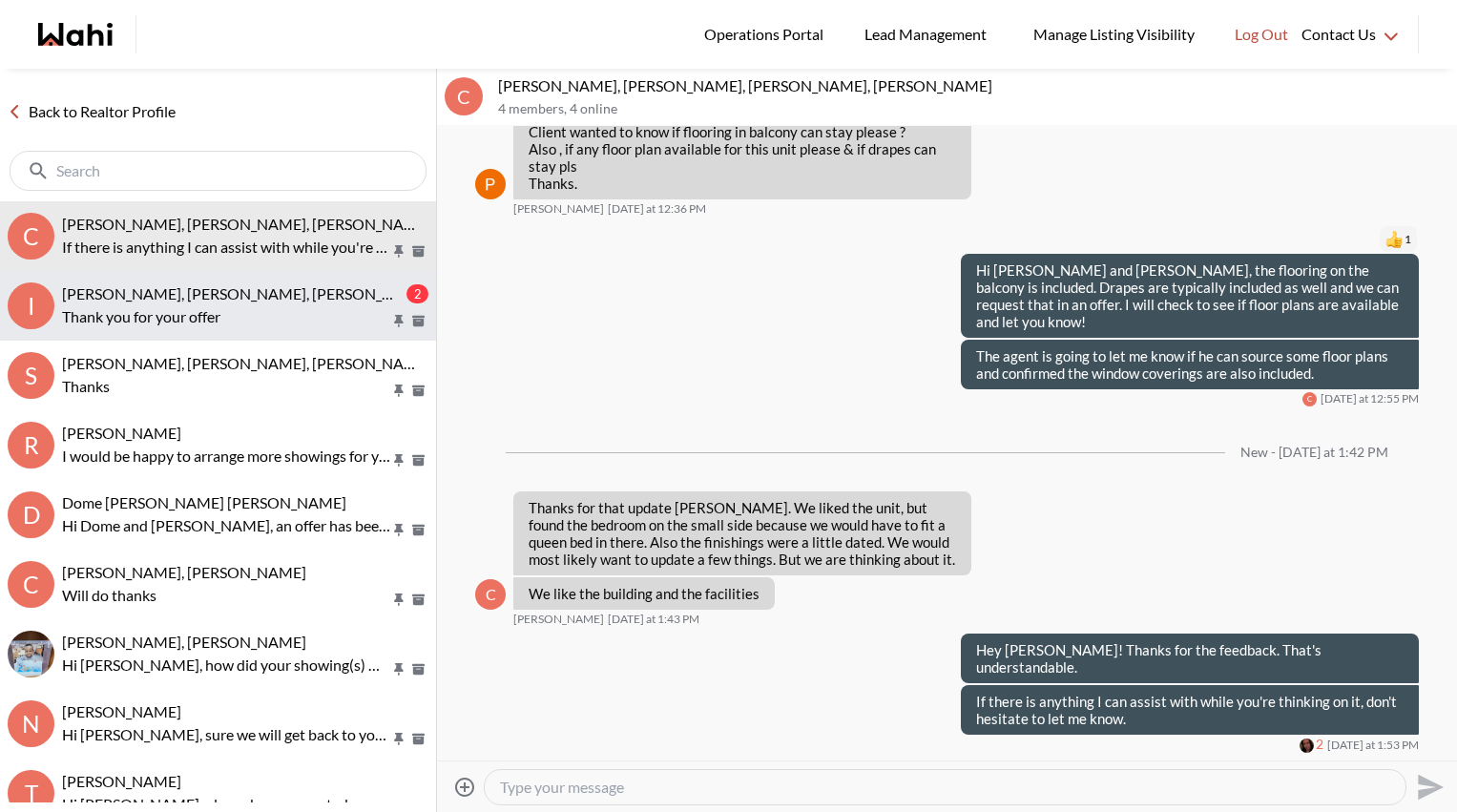
click at [260, 302] on div "Irina Krasyuk, Kseniya Krasyuk, Michelle, Faraz 2 Thank you for your offer" at bounding box center [245, 306] width 366 height 44
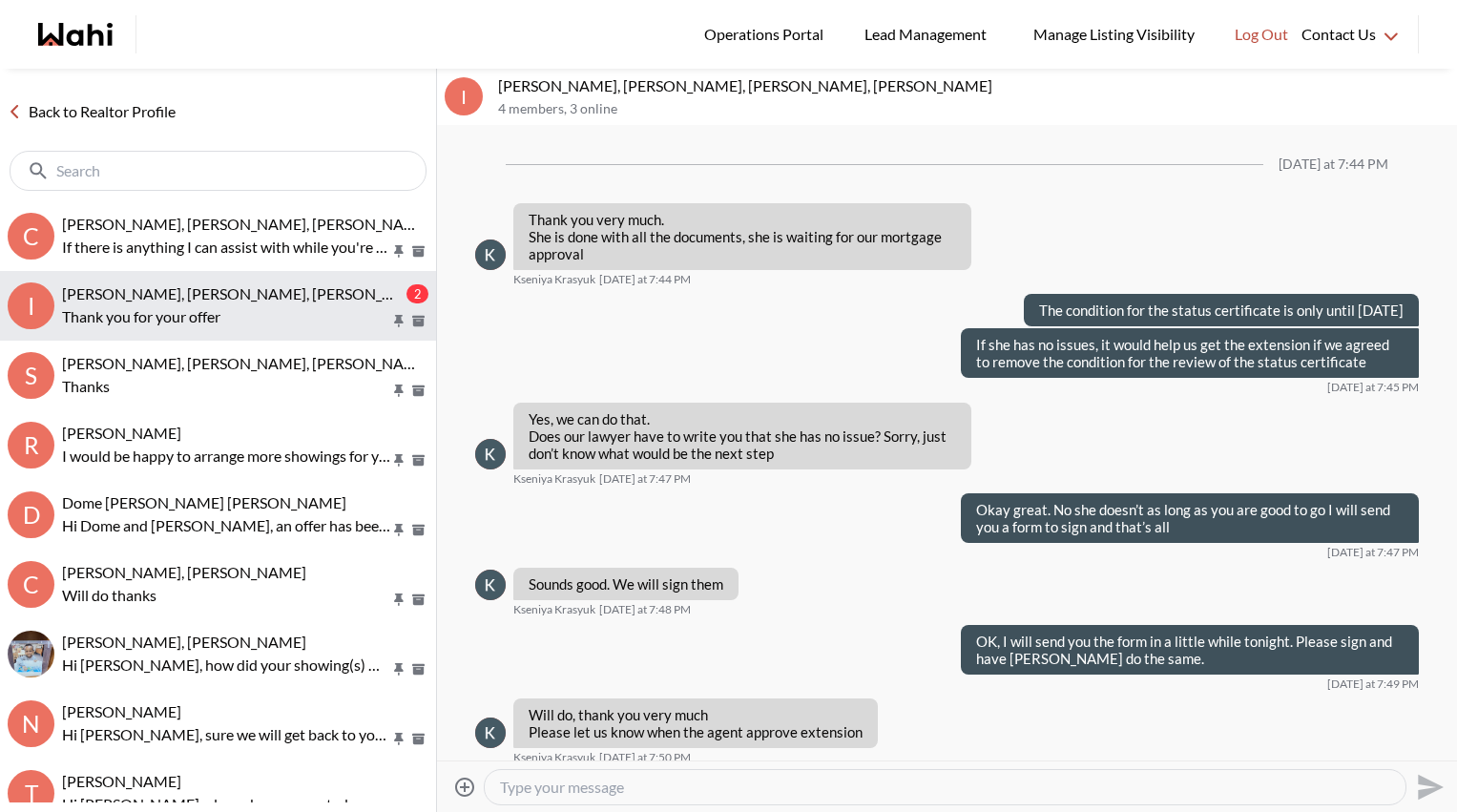
scroll to position [1458, 0]
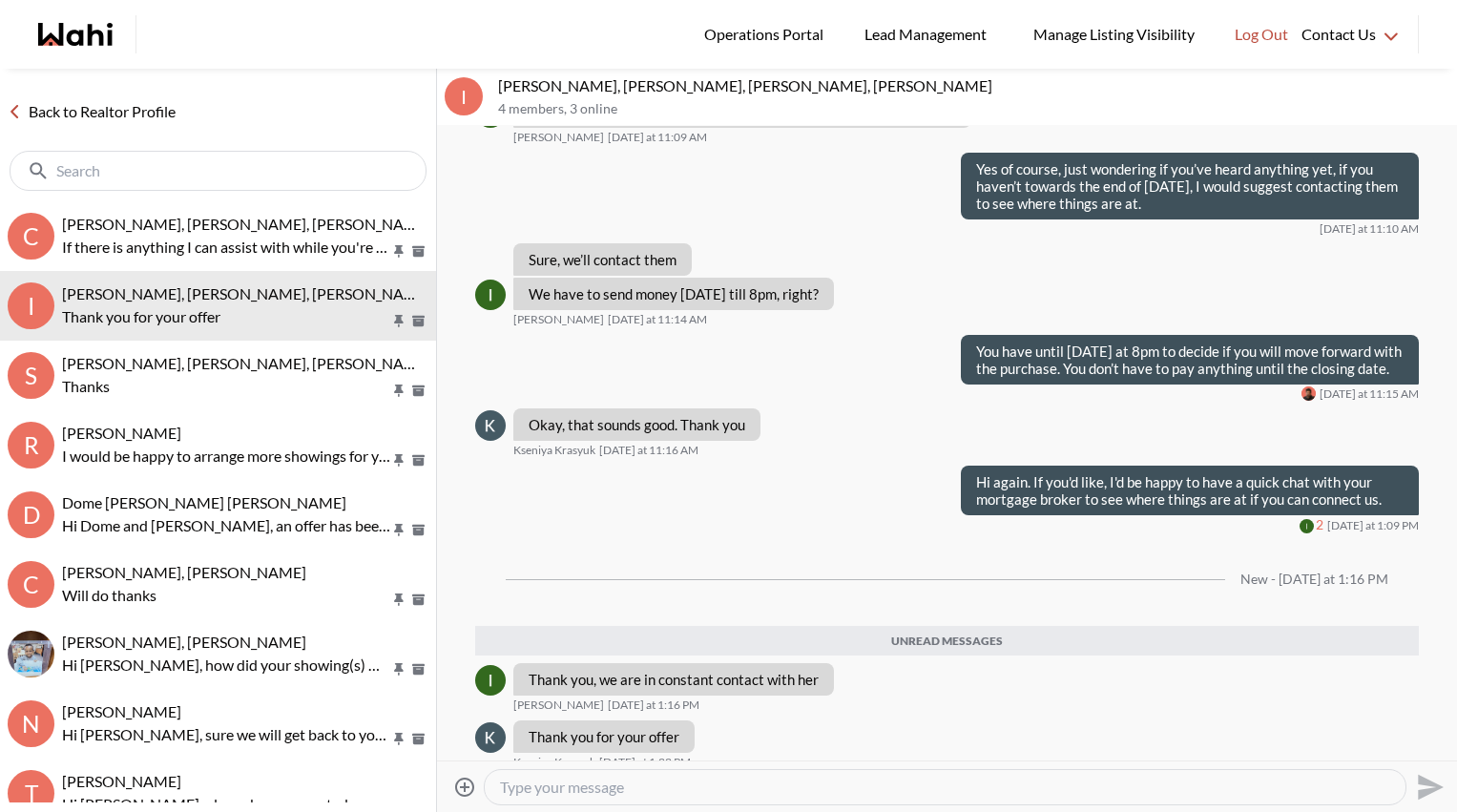
click at [619, 731] on textarea "Type your message" at bounding box center [945, 786] width 890 height 19
click at [618, 731] on textarea "Type your message" at bounding box center [945, 786] width 890 height 19
type textarea "Okay sounds good!"
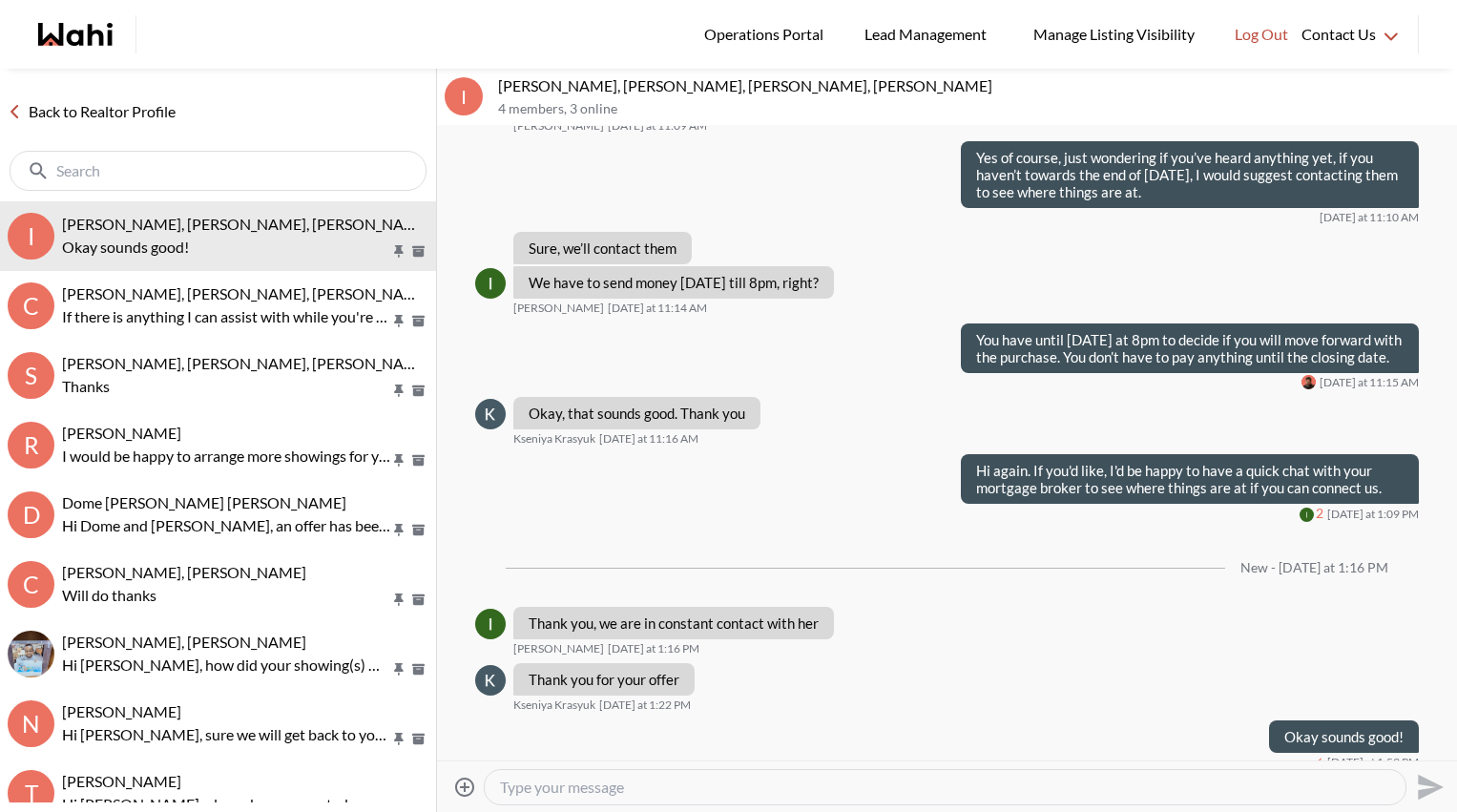
click at [102, 114] on link "Back to Realtor Profile" at bounding box center [92, 111] width 183 height 25
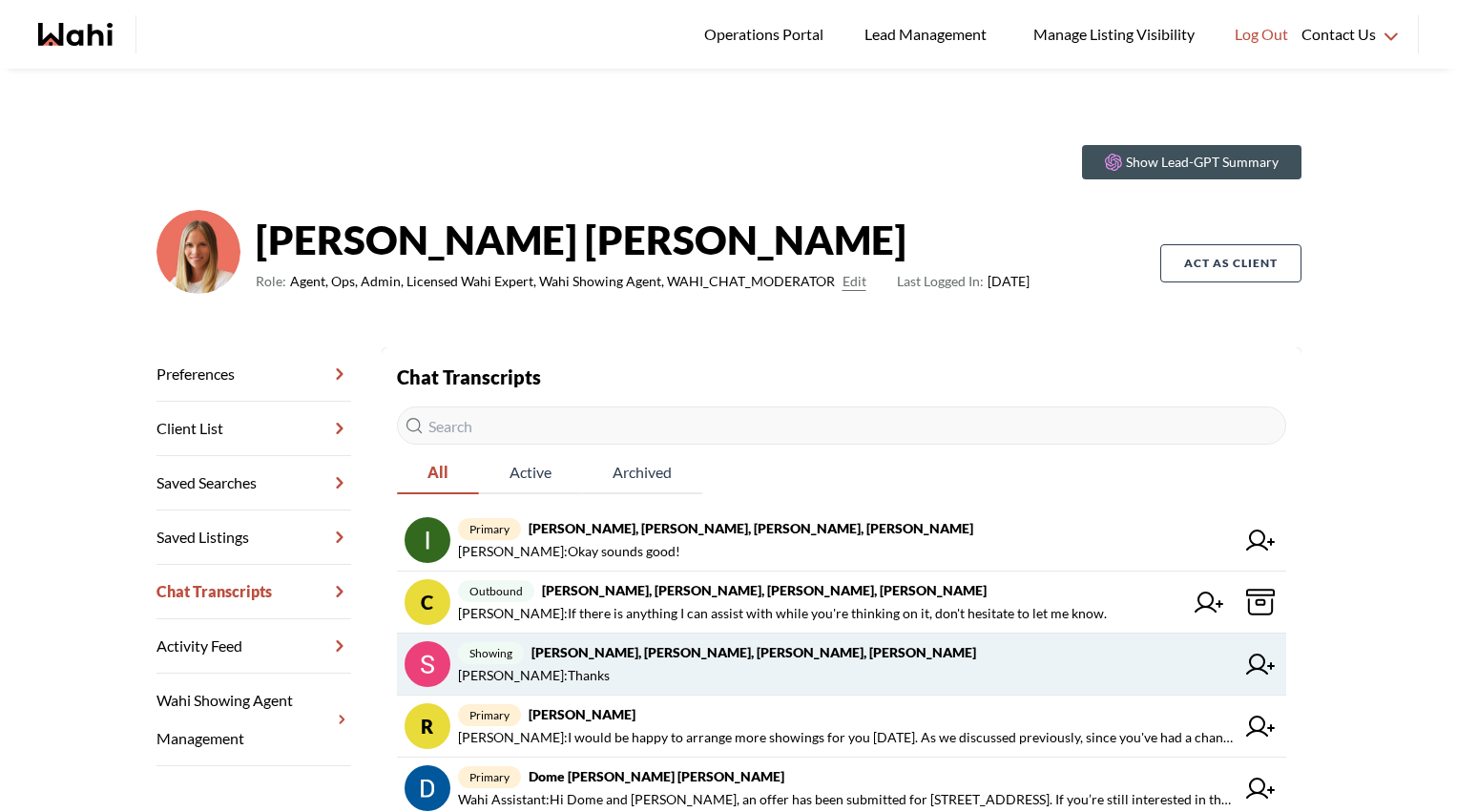
click at [706, 660] on span "showing Sunil Murali, Ana Rodriguez, Michelle, Faraz" at bounding box center [846, 652] width 777 height 23
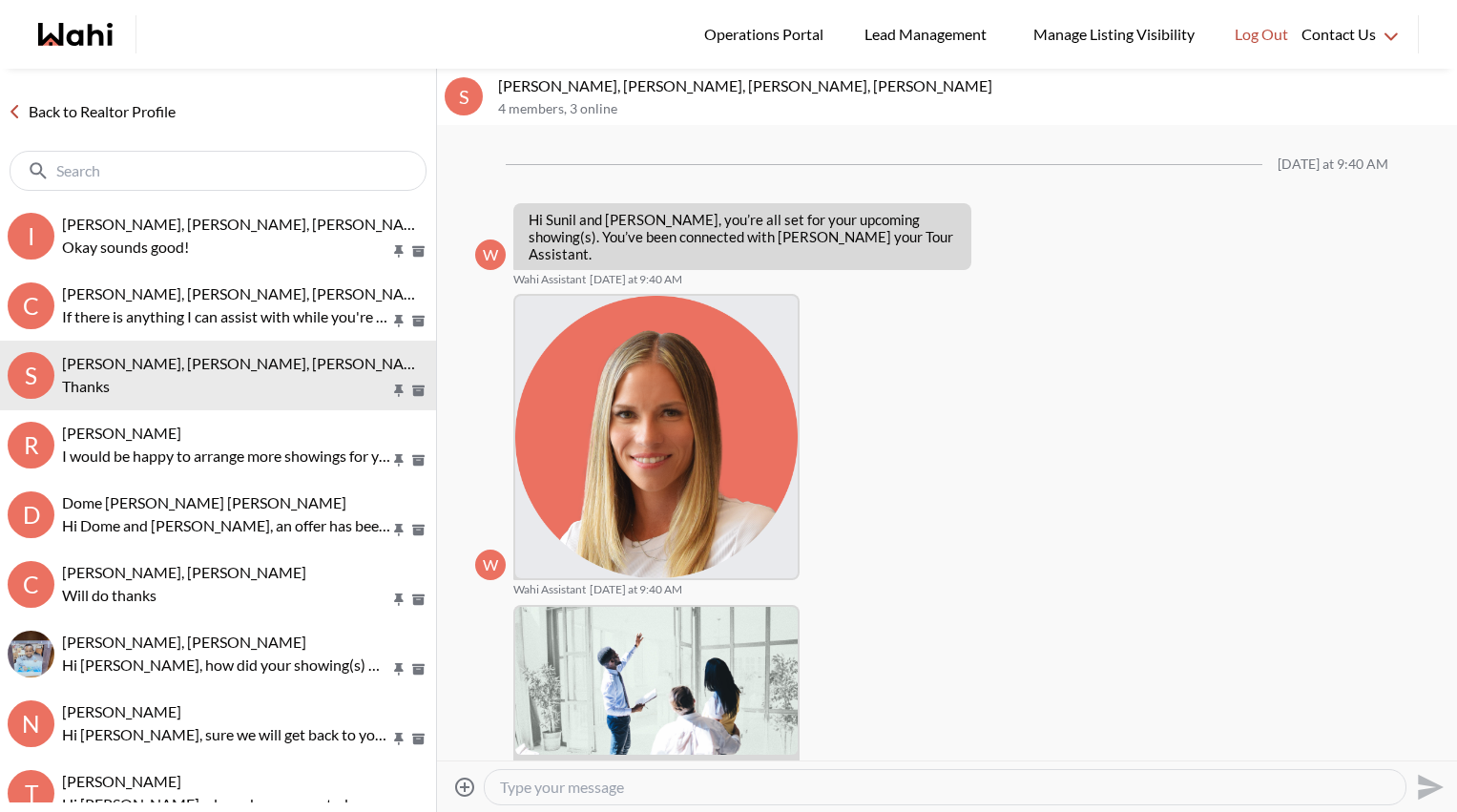
scroll to position [790, 0]
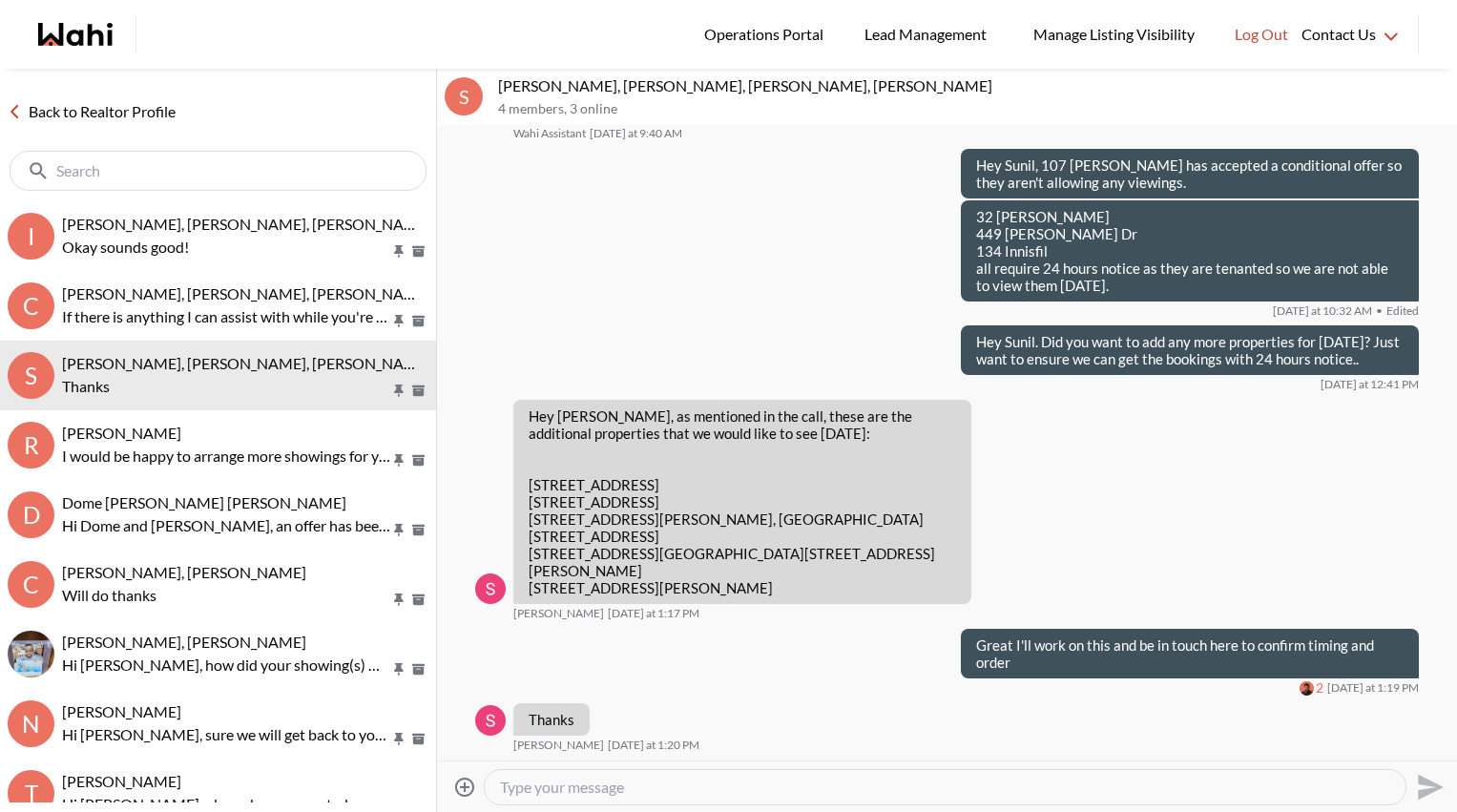
click at [651, 731] on textarea "Type your message" at bounding box center [945, 786] width 890 height 19
click at [730, 731] on textarea "Hi Sunil. I've sent all the requests in, just waiting to hear back on 2 more bu…" at bounding box center [945, 786] width 890 height 19
type textarea "Hi Sunil. I've sent all the requests in. 134 Innisfil is not taking any more sh…"
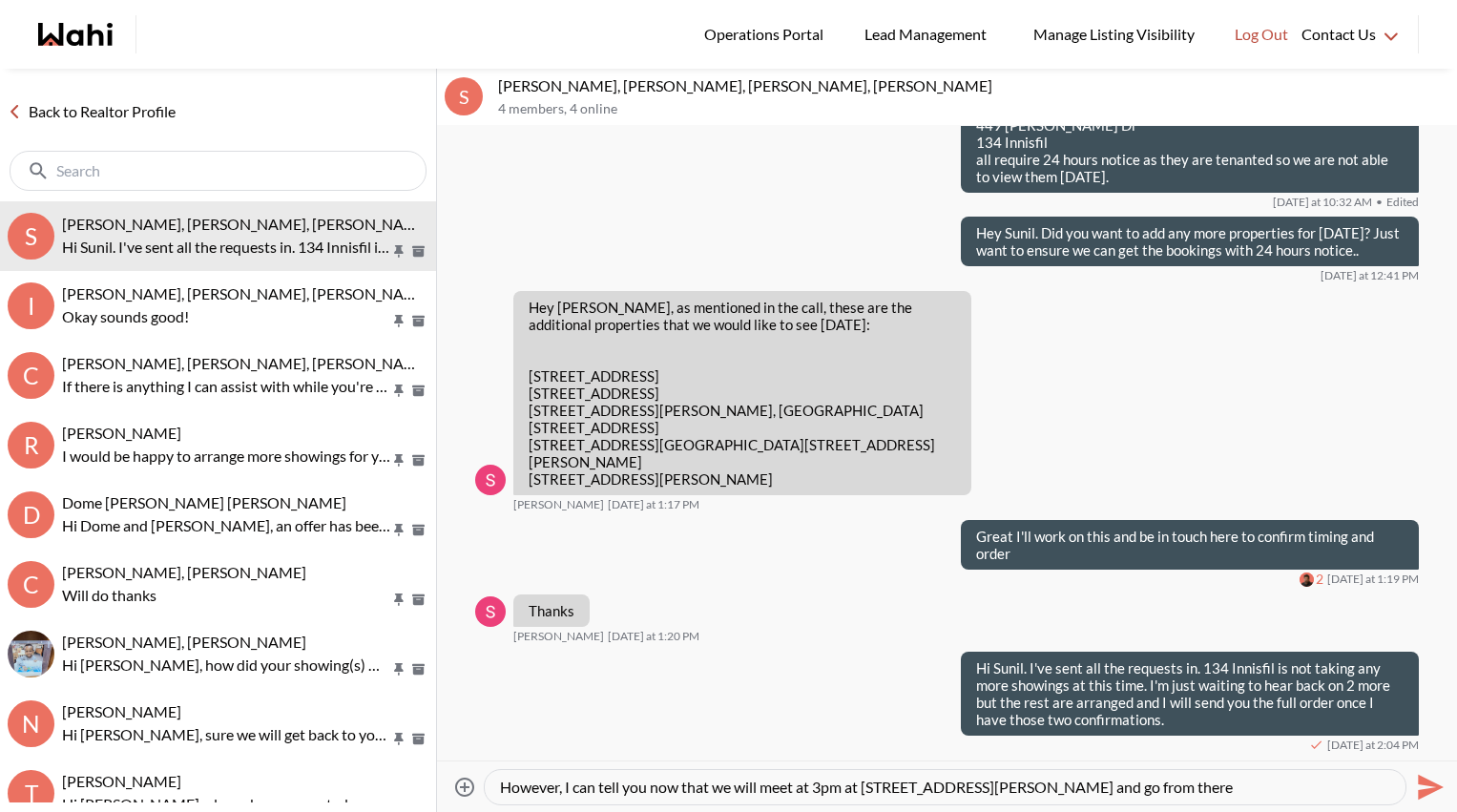
type textarea "However, I can tell you now that we will meet at 3pm at 17 Sydenham Wells Rd an…"
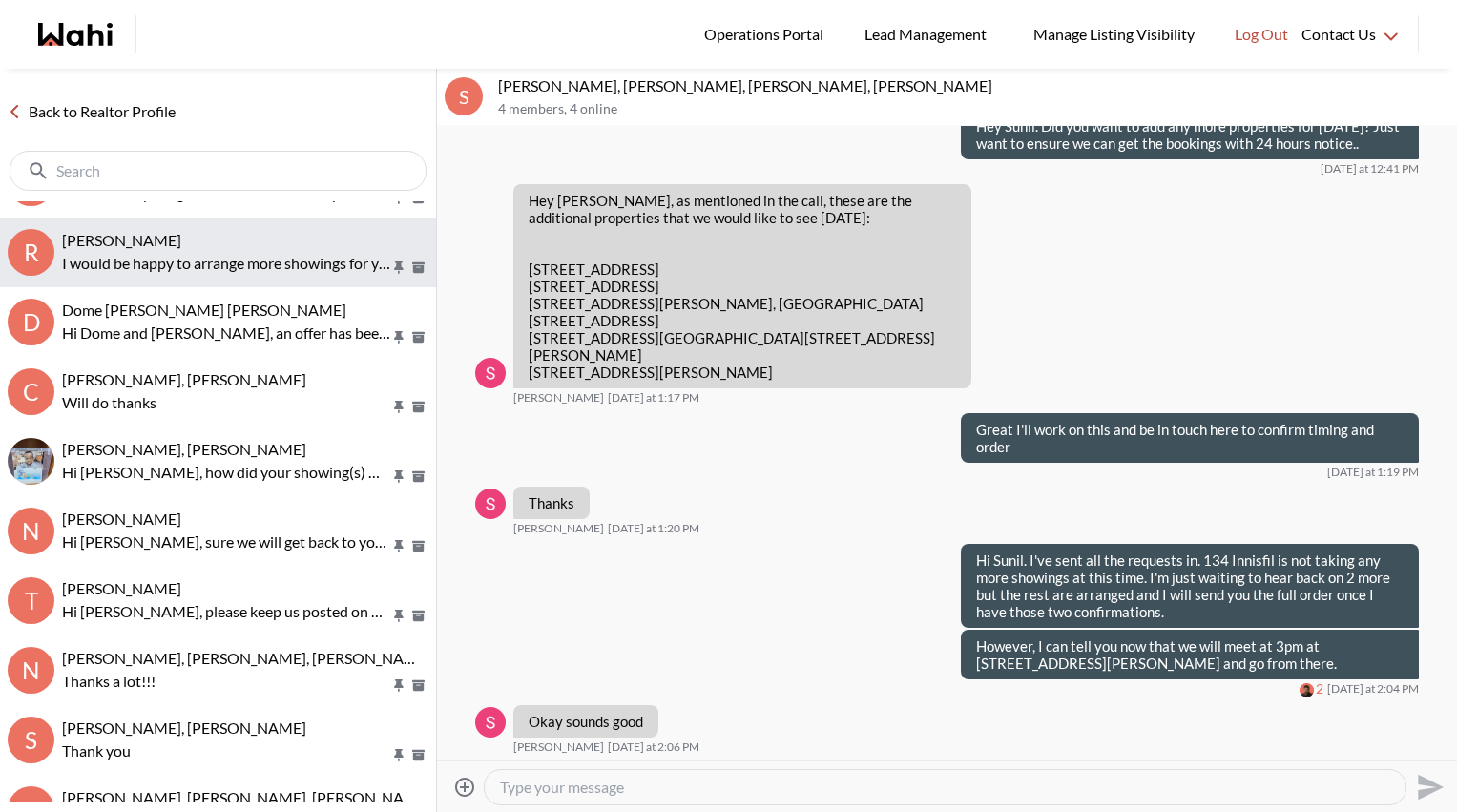
scroll to position [284, 0]
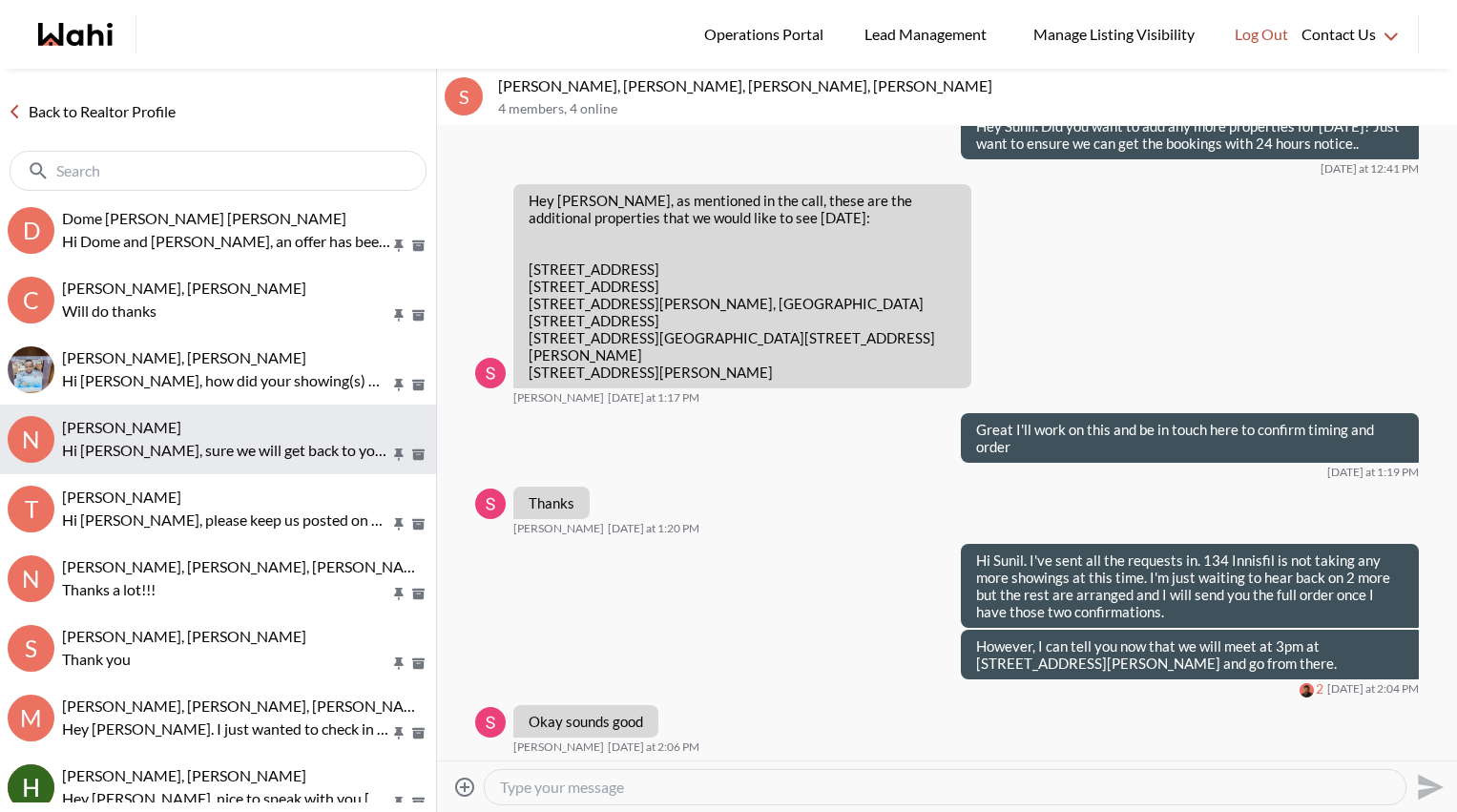
click at [213, 446] on p "Hi Neha, sure we will get back to you in the morning regarding the above. Thanks" at bounding box center [225, 450] width 328 height 23
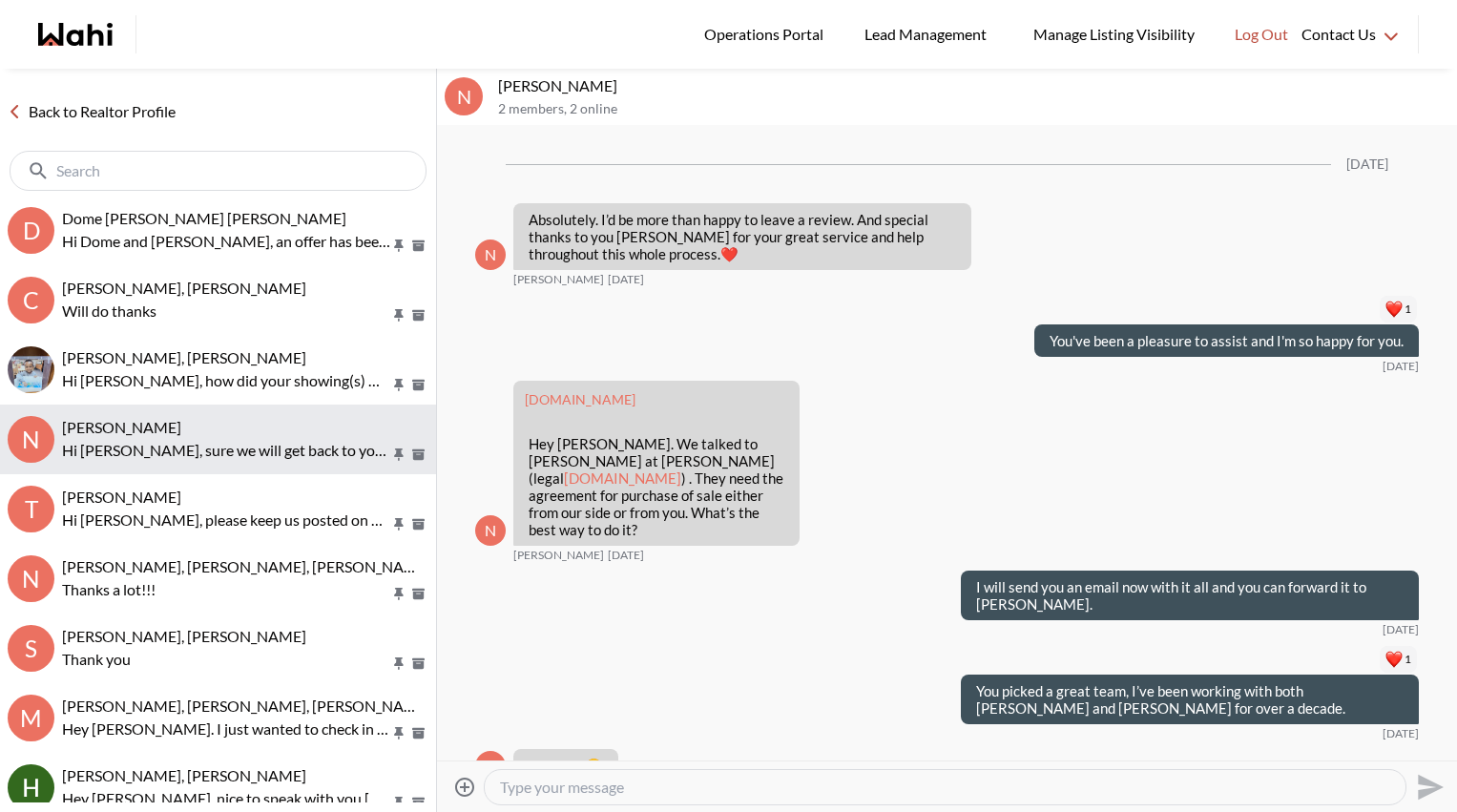
scroll to position [2932, 0]
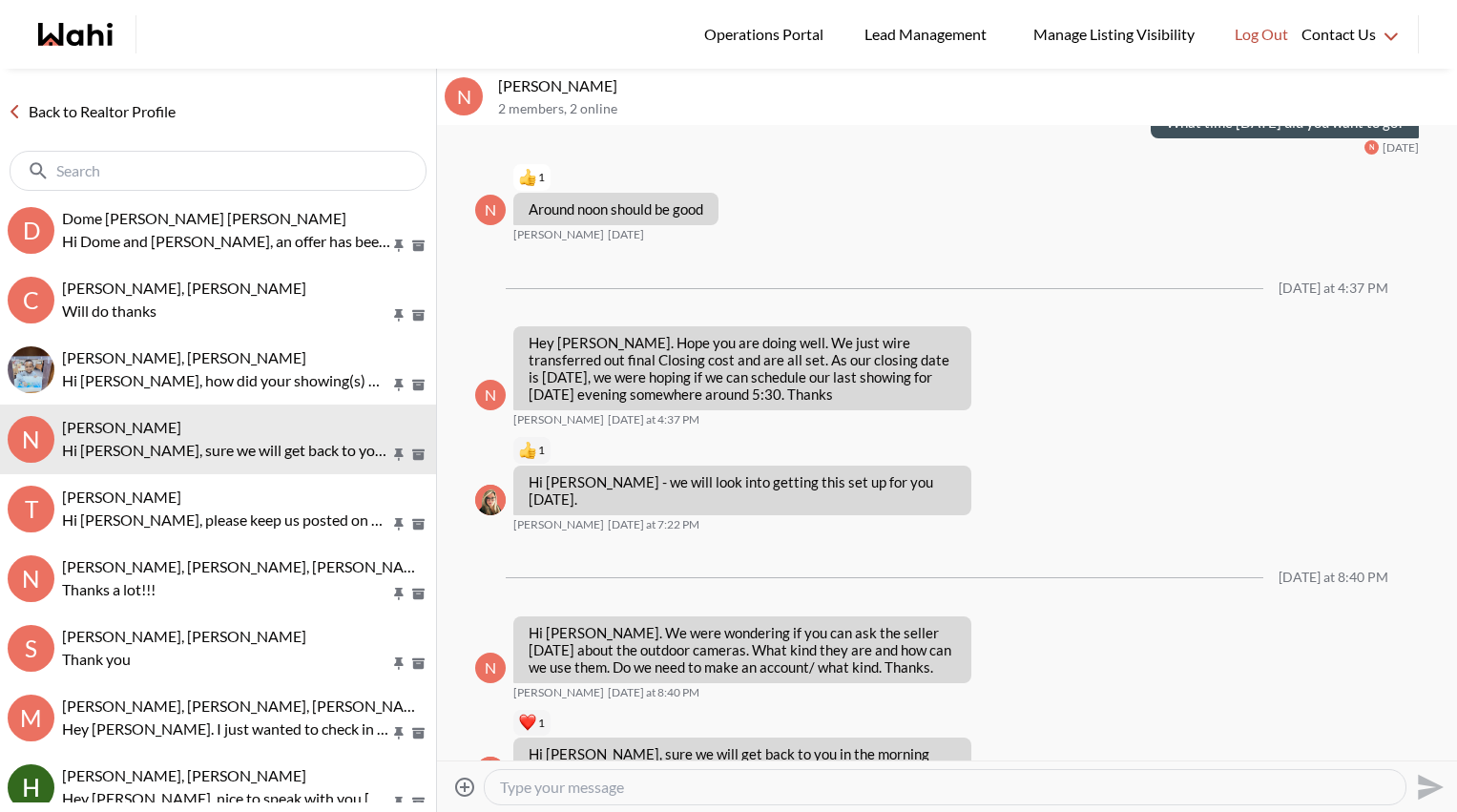
click at [536, 731] on textarea "Type your message" at bounding box center [945, 786] width 890 height 19
type textarea "Hey Neha, still waiting to hear back on this, will update you as soon as I do."
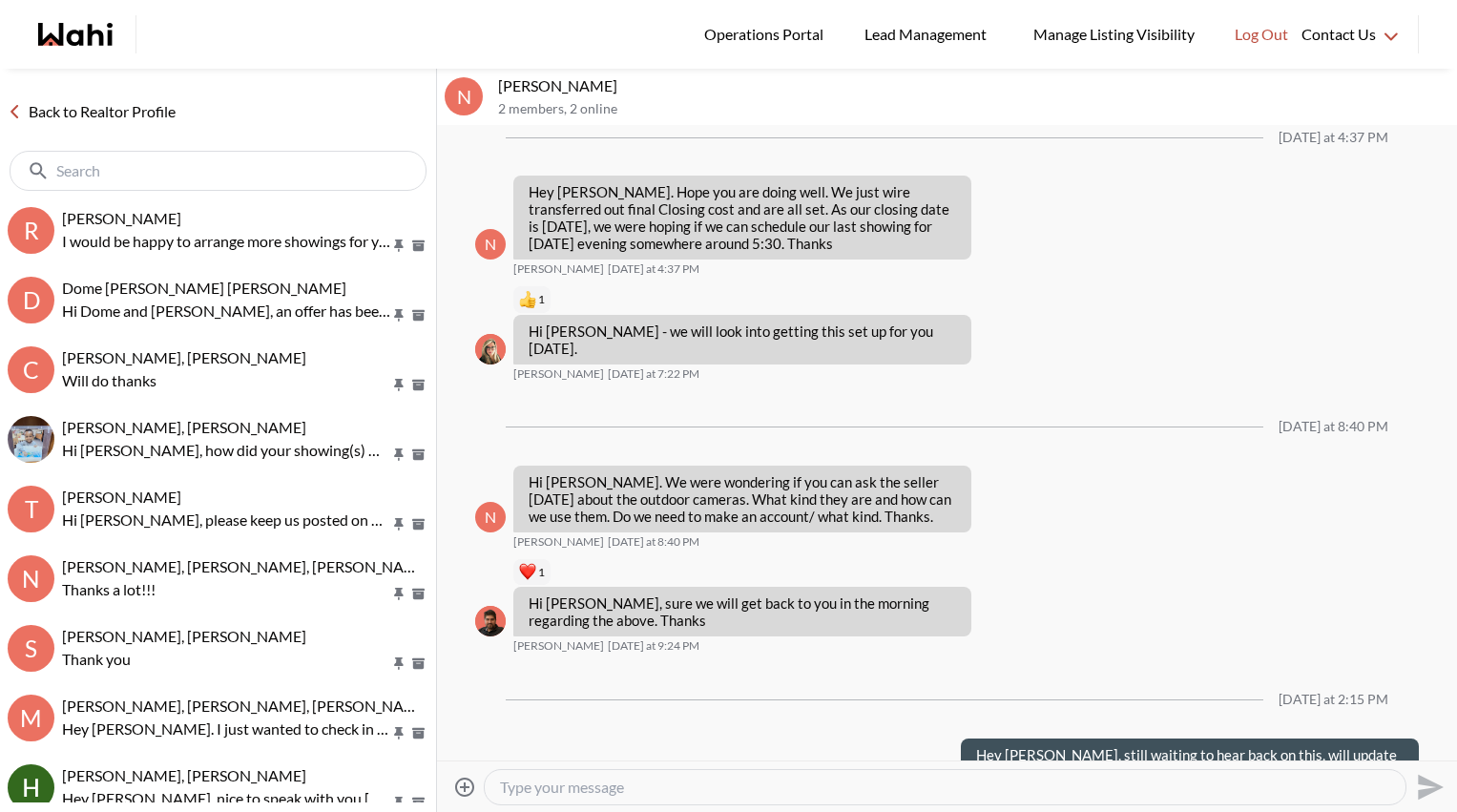
scroll to position [0, 0]
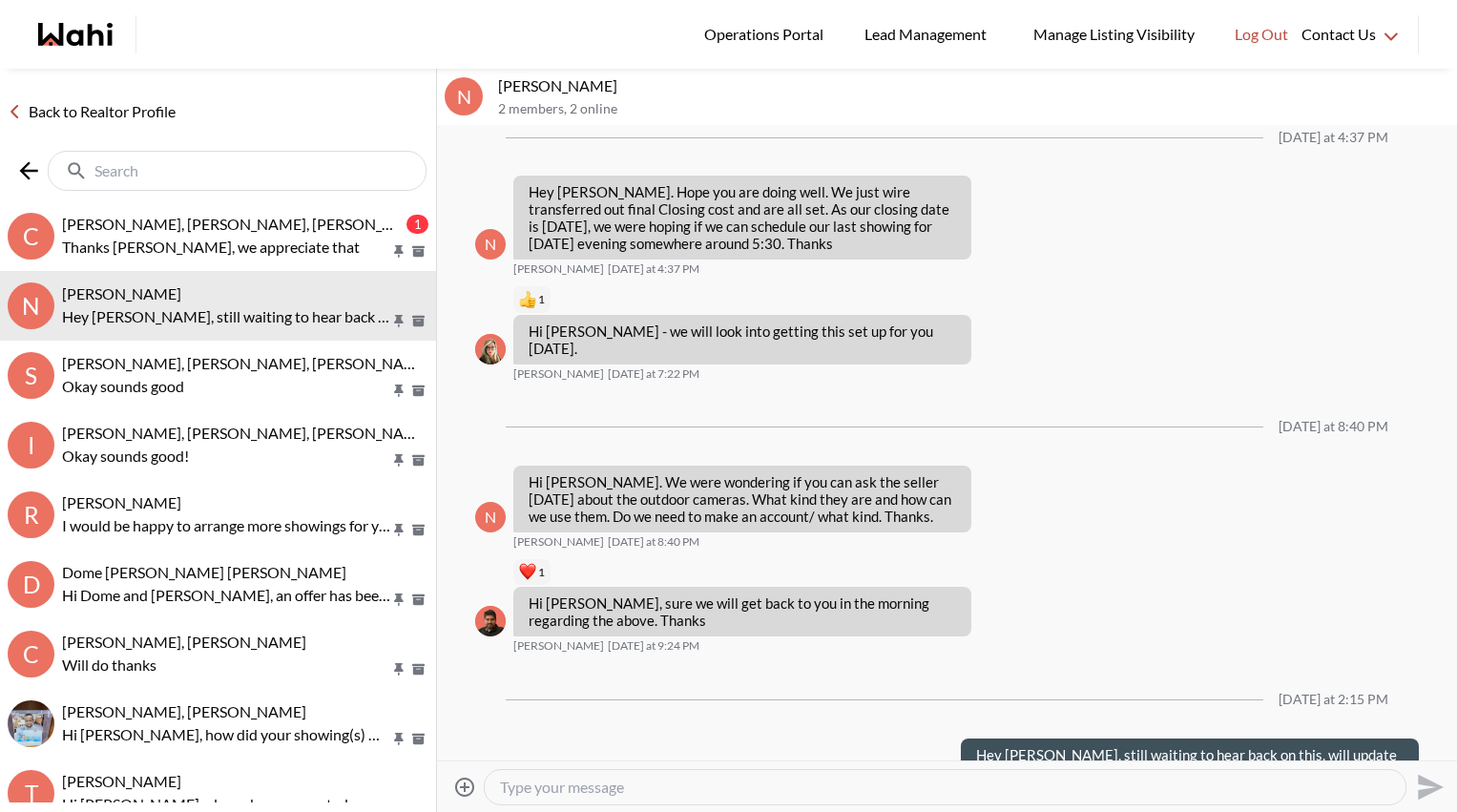
click at [220, 169] on input "text" at bounding box center [239, 170] width 289 height 19
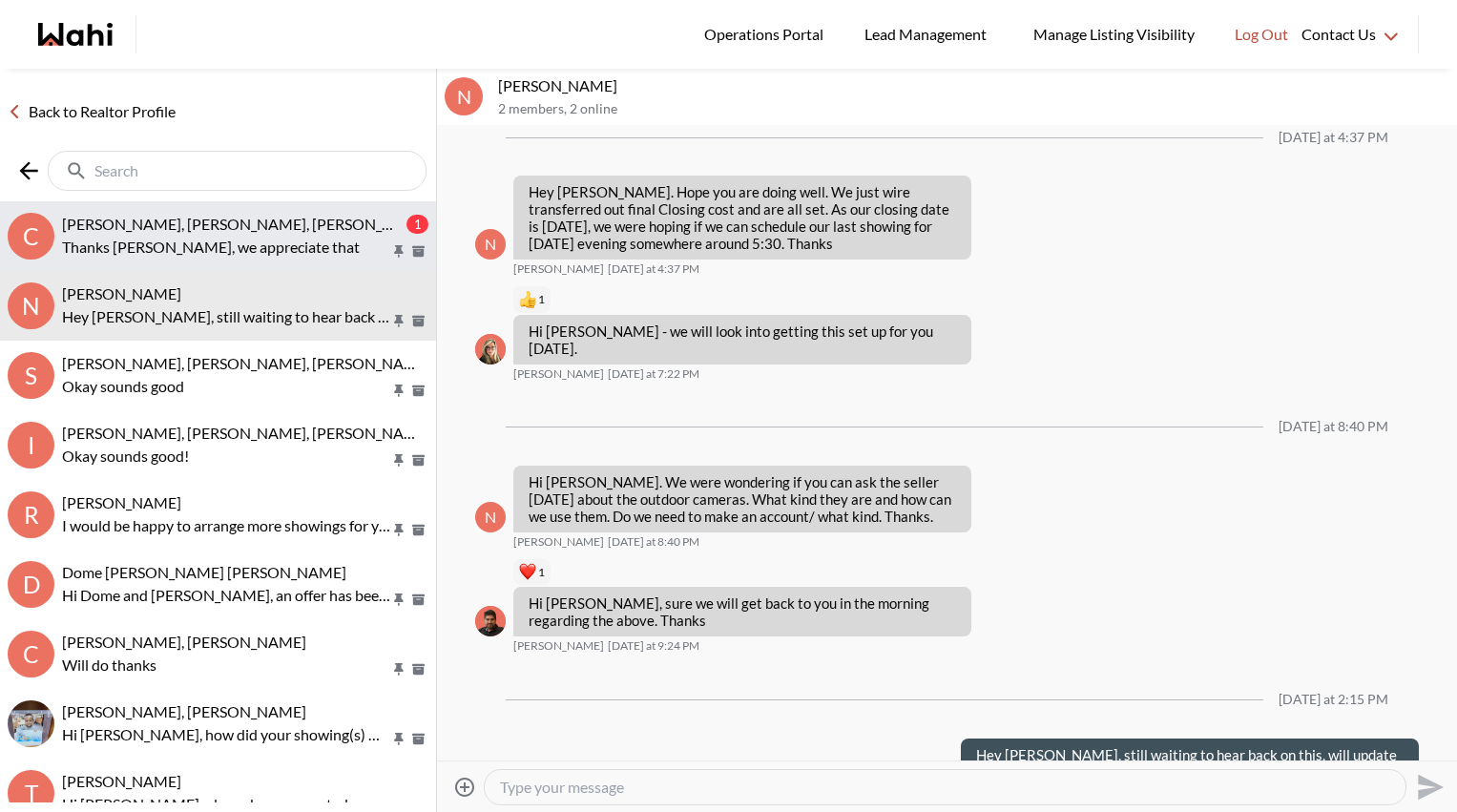
click at [217, 247] on p "Thanks Michelle, we appreciate that" at bounding box center [225, 246] width 328 height 23
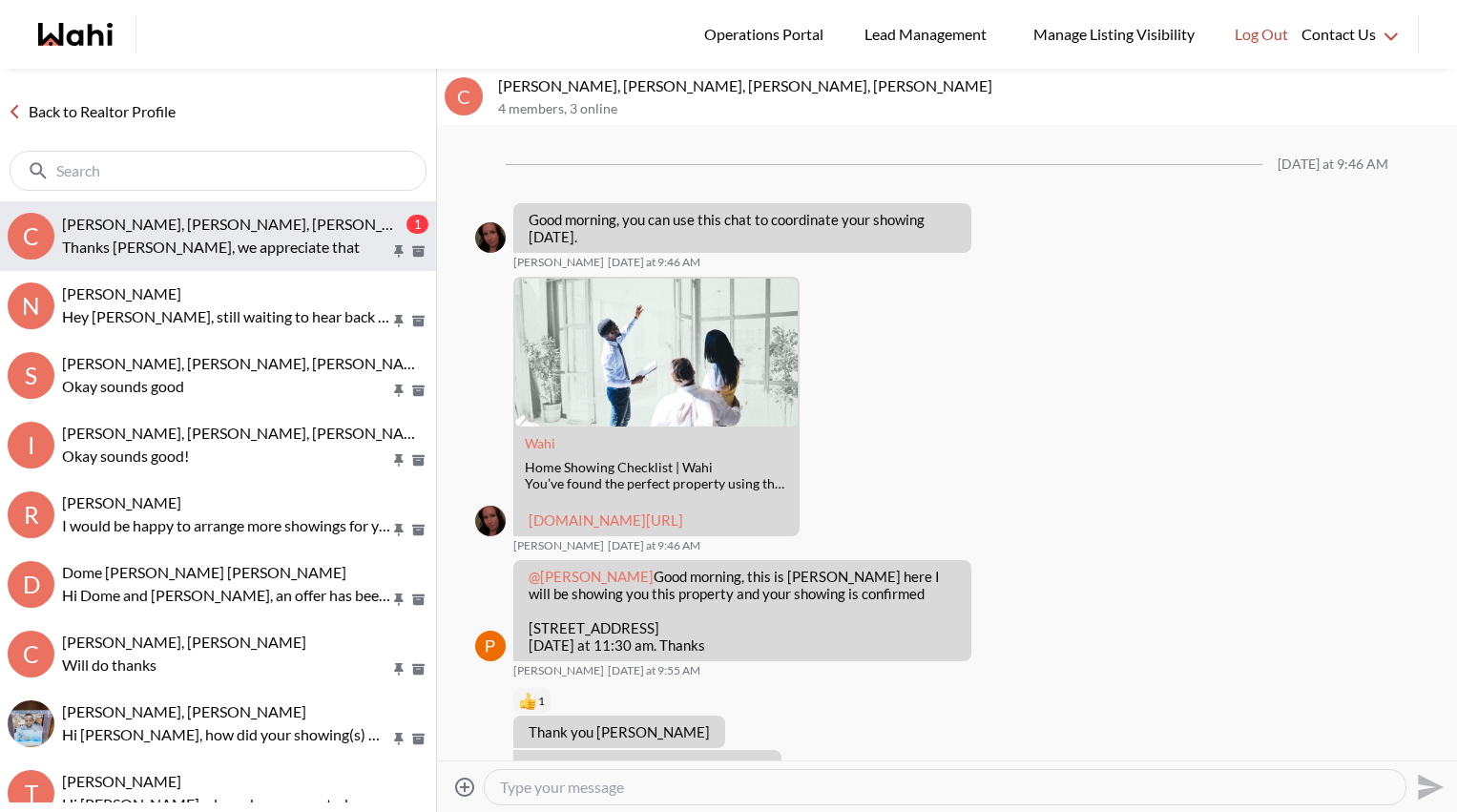
scroll to position [1079, 0]
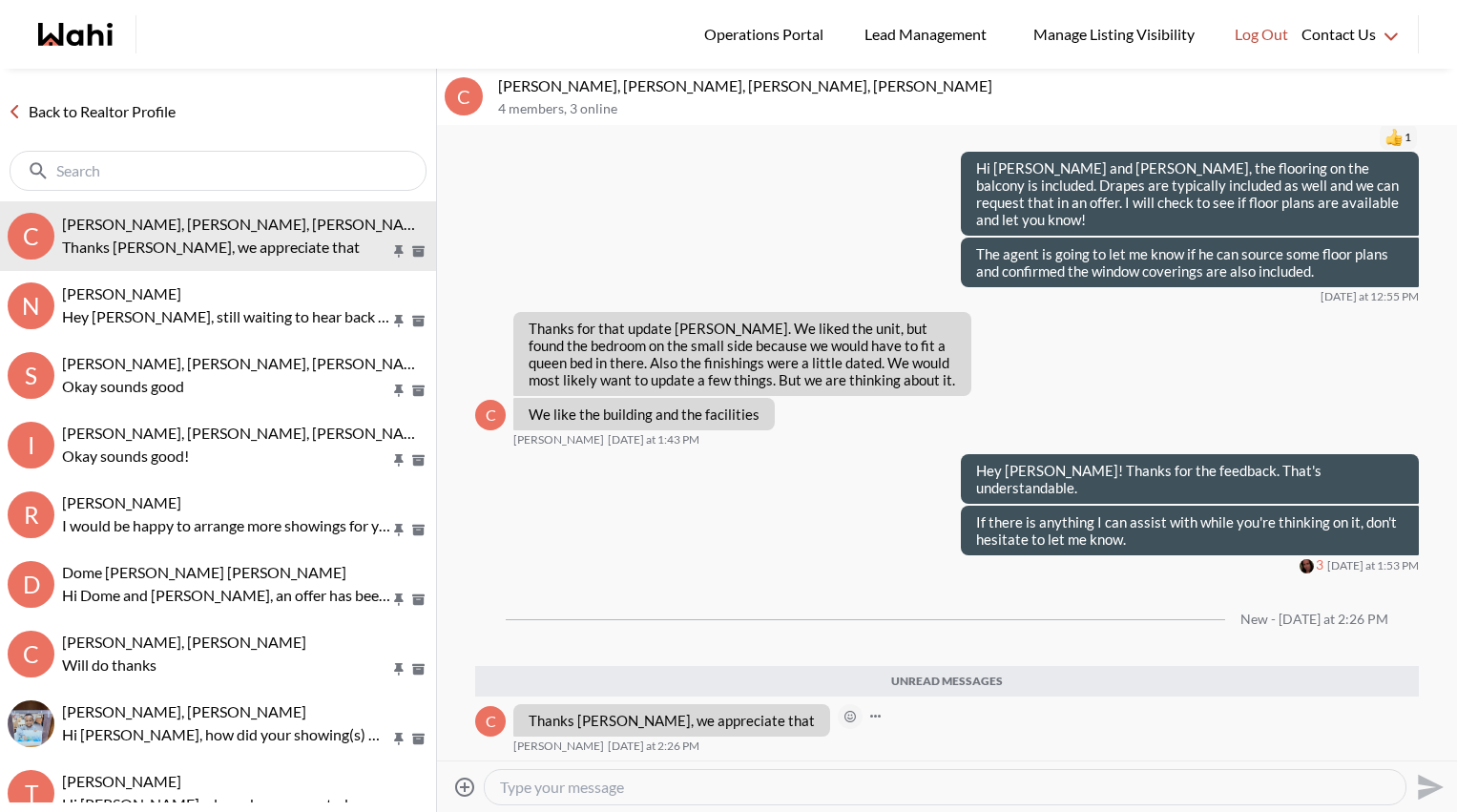
click at [847, 717] on icon "Open Reaction Selector" at bounding box center [850, 717] width 6 height 6
click at [870, 672] on button "Select Reaction: Heart" at bounding box center [886, 675] width 38 height 38
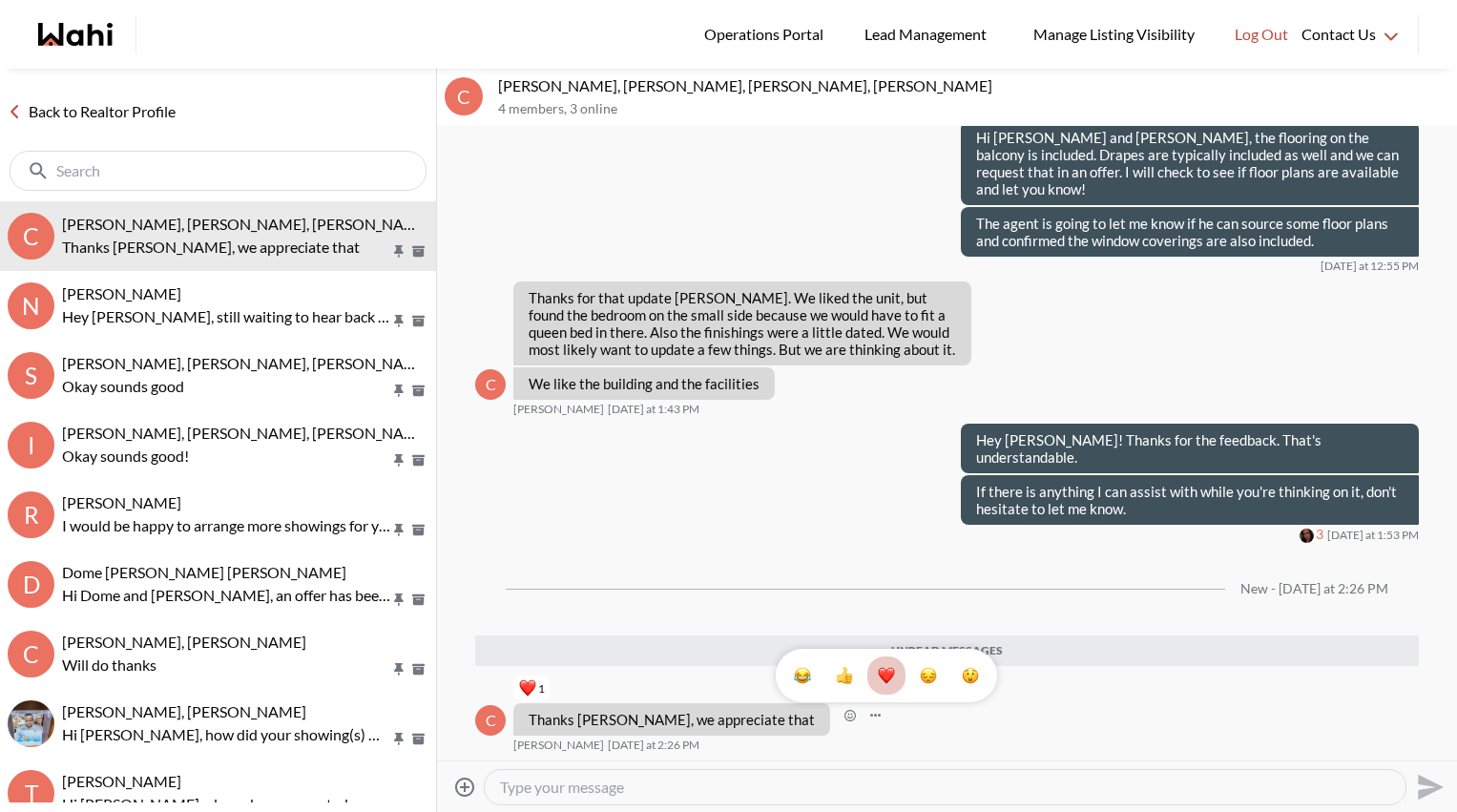
click at [87, 174] on div at bounding box center [218, 170] width 416 height 40
click at [107, 169] on input "text" at bounding box center [239, 170] width 289 height 19
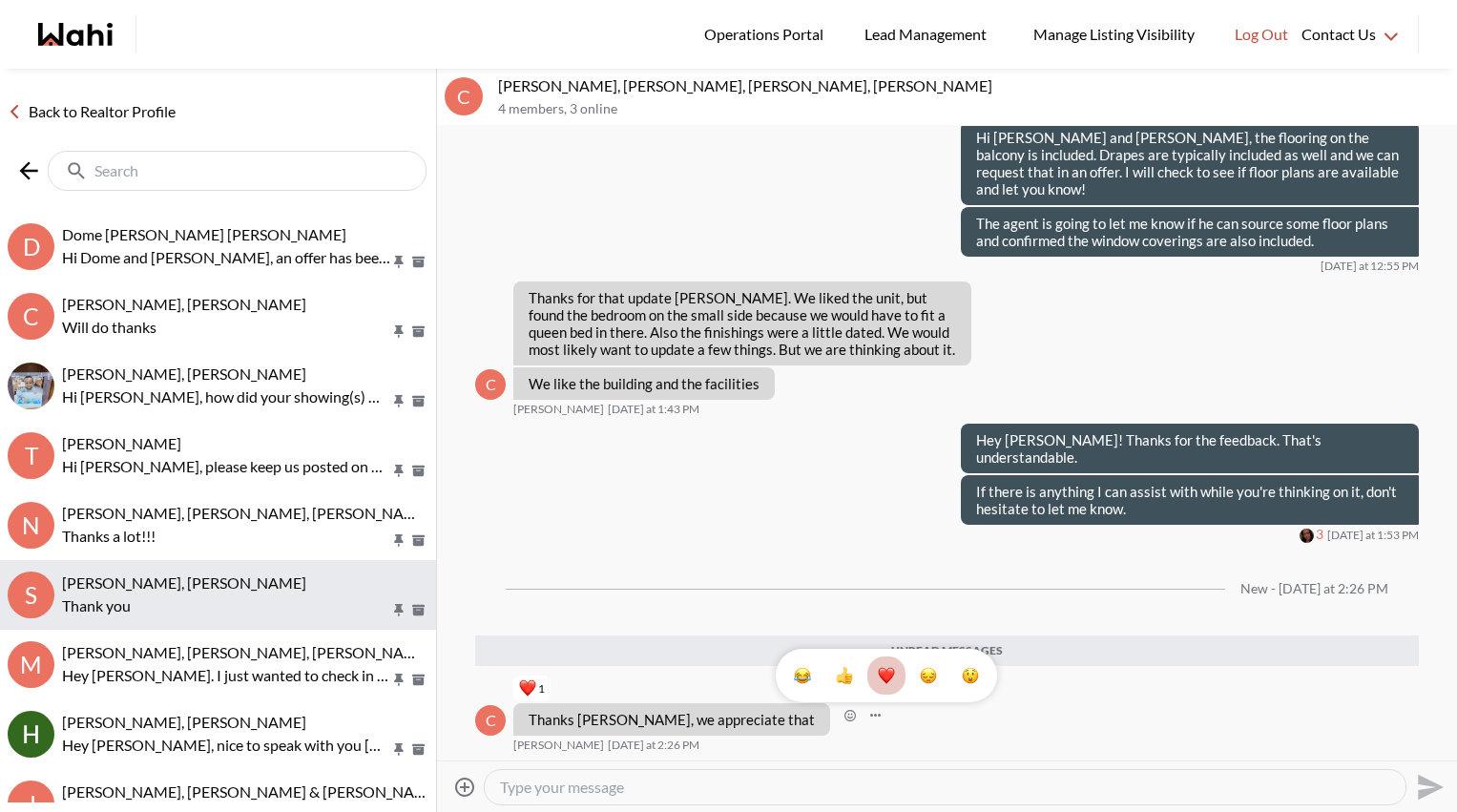
scroll to position [334, 0]
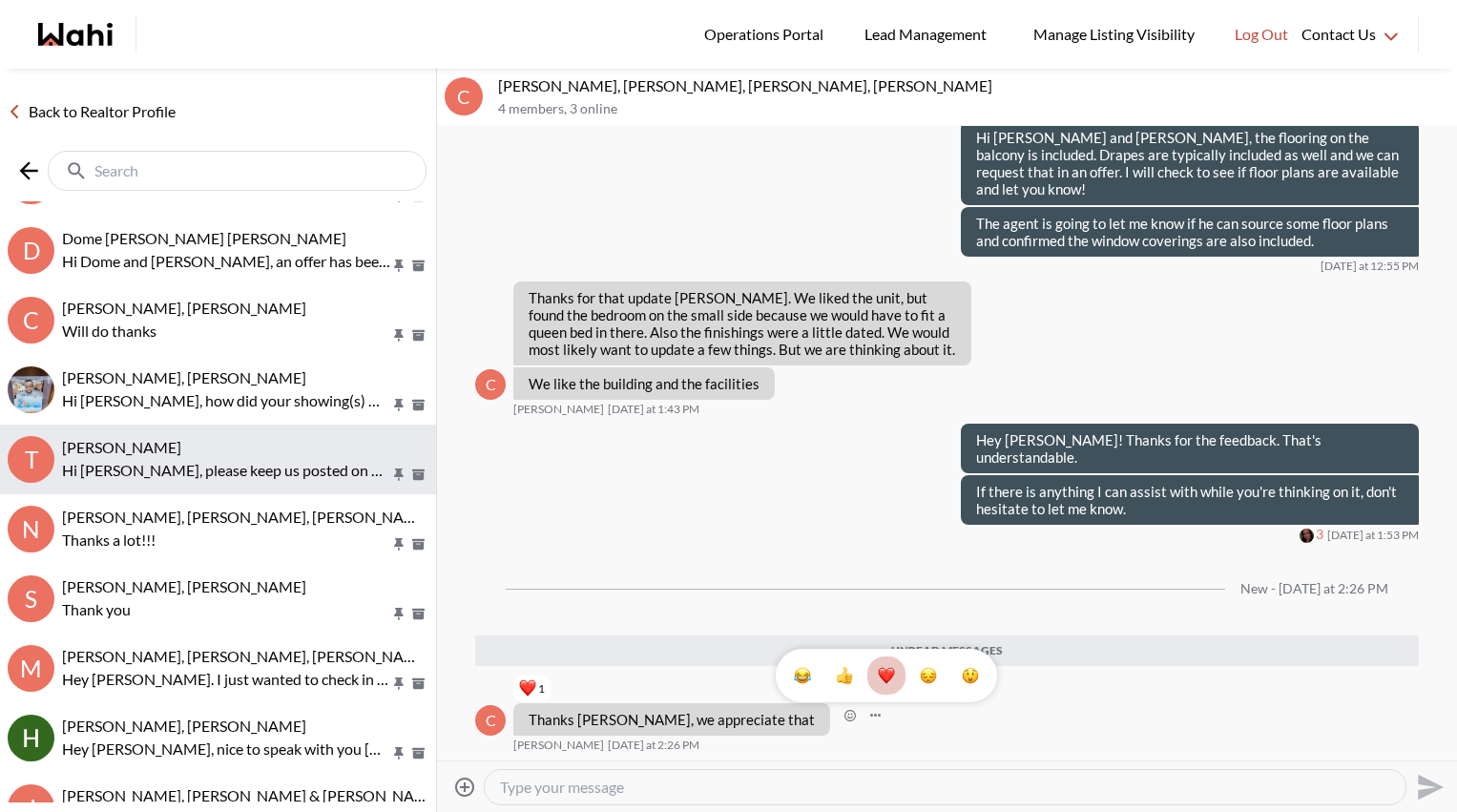
click at [132, 479] on p "Hi Tadia, please keep us posted on how it goes." at bounding box center [225, 469] width 328 height 23
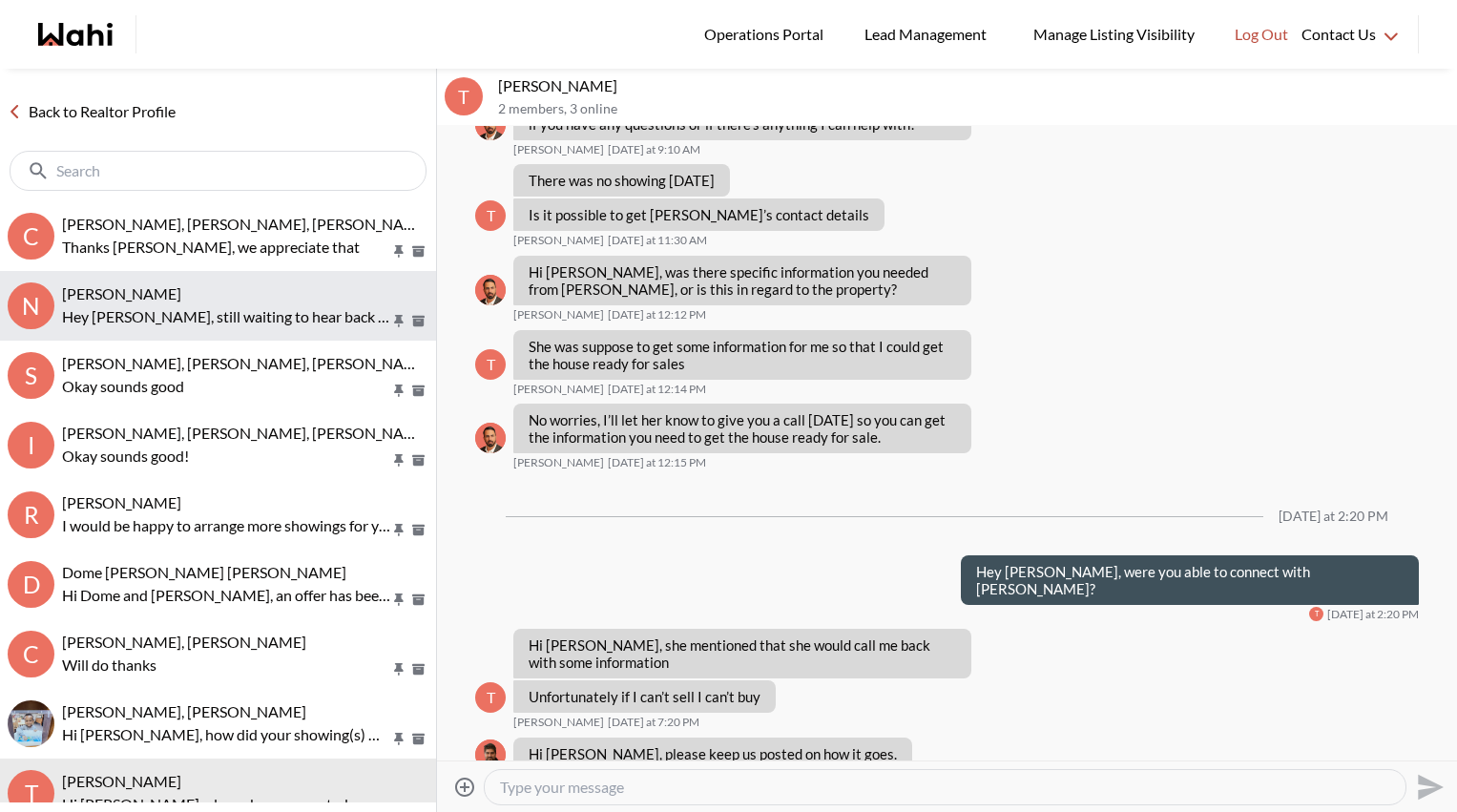
click at [181, 296] on span "[PERSON_NAME]" at bounding box center [121, 293] width 119 height 18
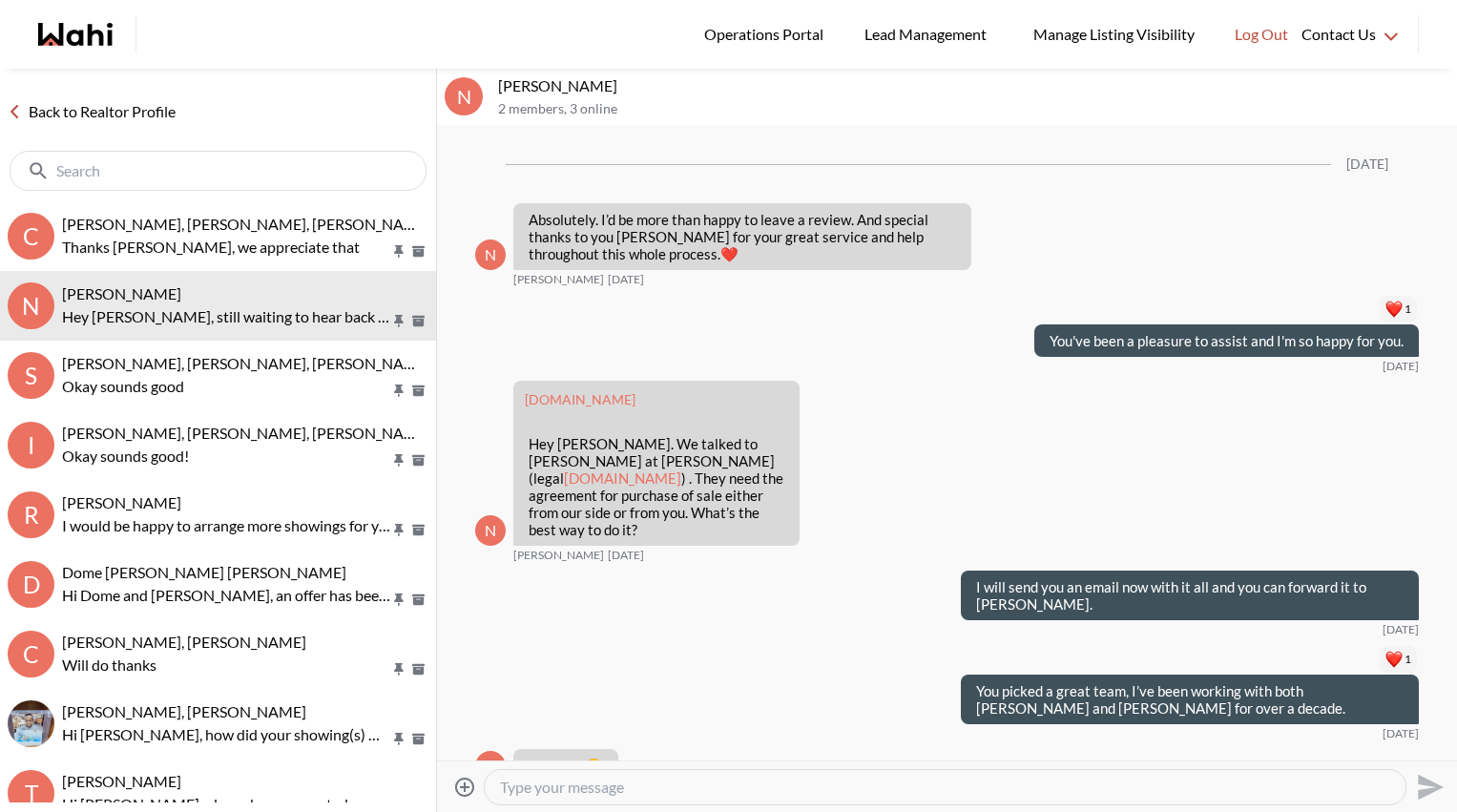
scroll to position [3083, 0]
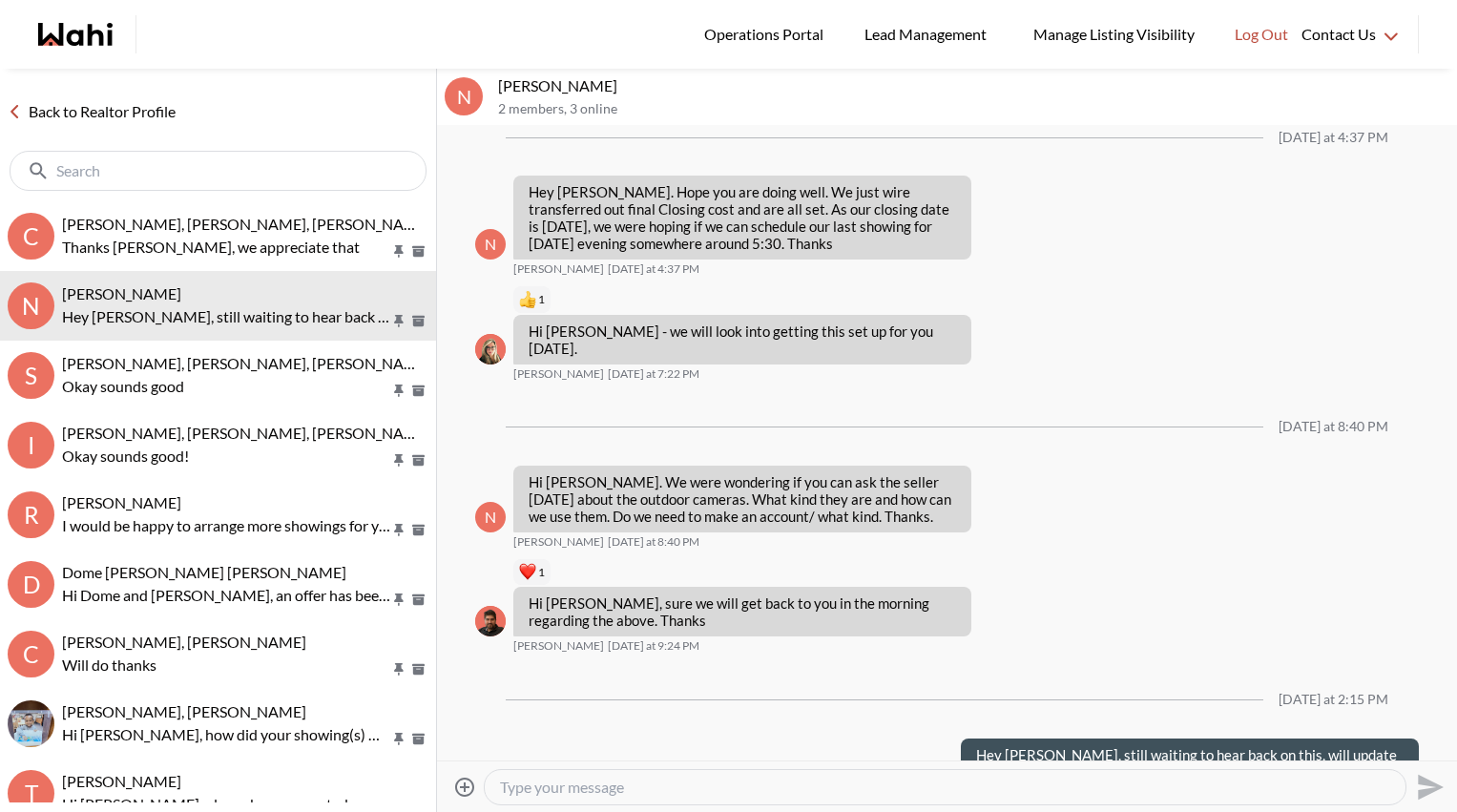
click at [582, 731] on textarea "Type your message" at bounding box center [945, 786] width 890 height 19
type textarea "Hey Neha, so apparently they are just dummy cameras. Or pretend cameras you cou…"
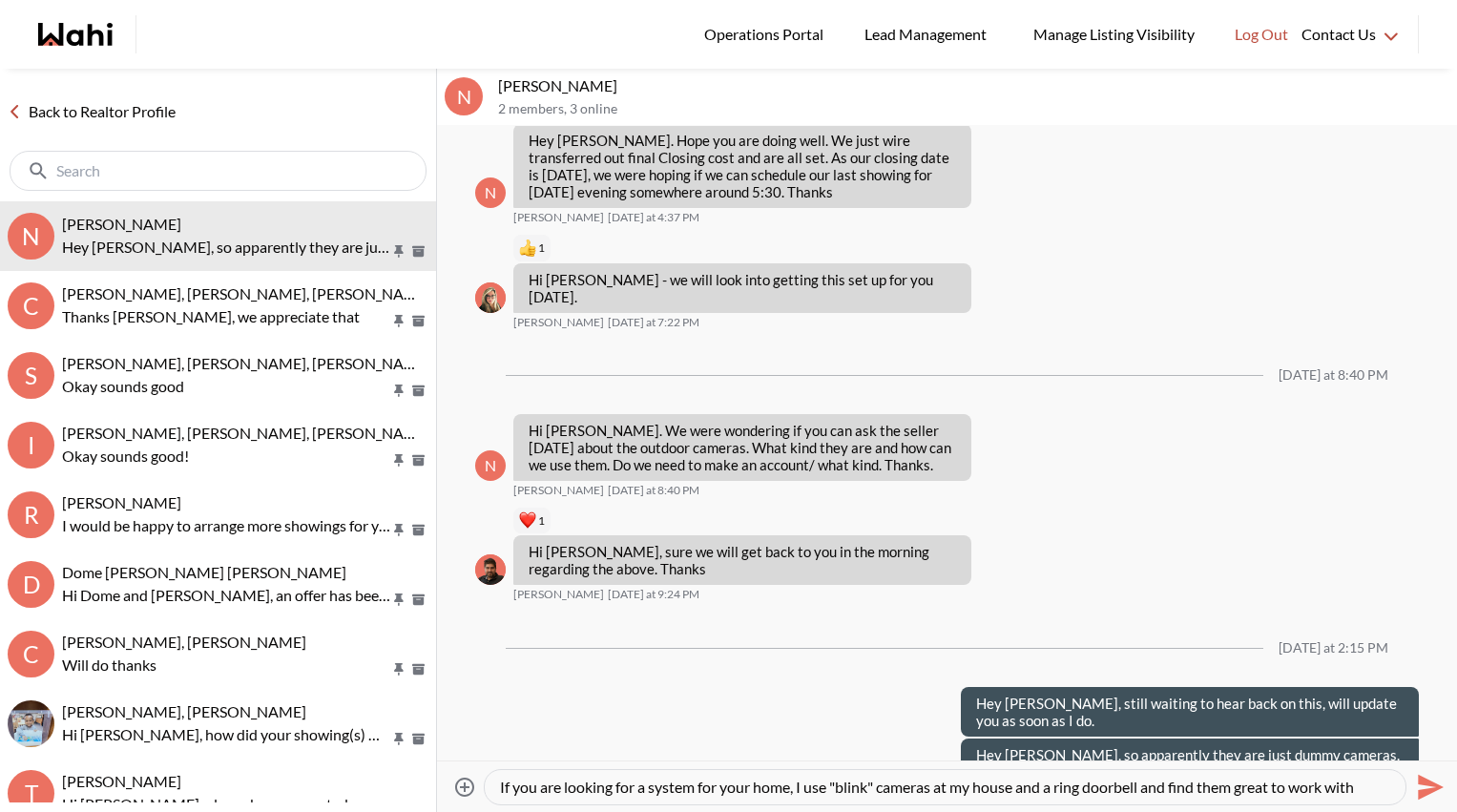
type textarea "If you are looking for a system for your home, I use "blink" cameras at my hous…"
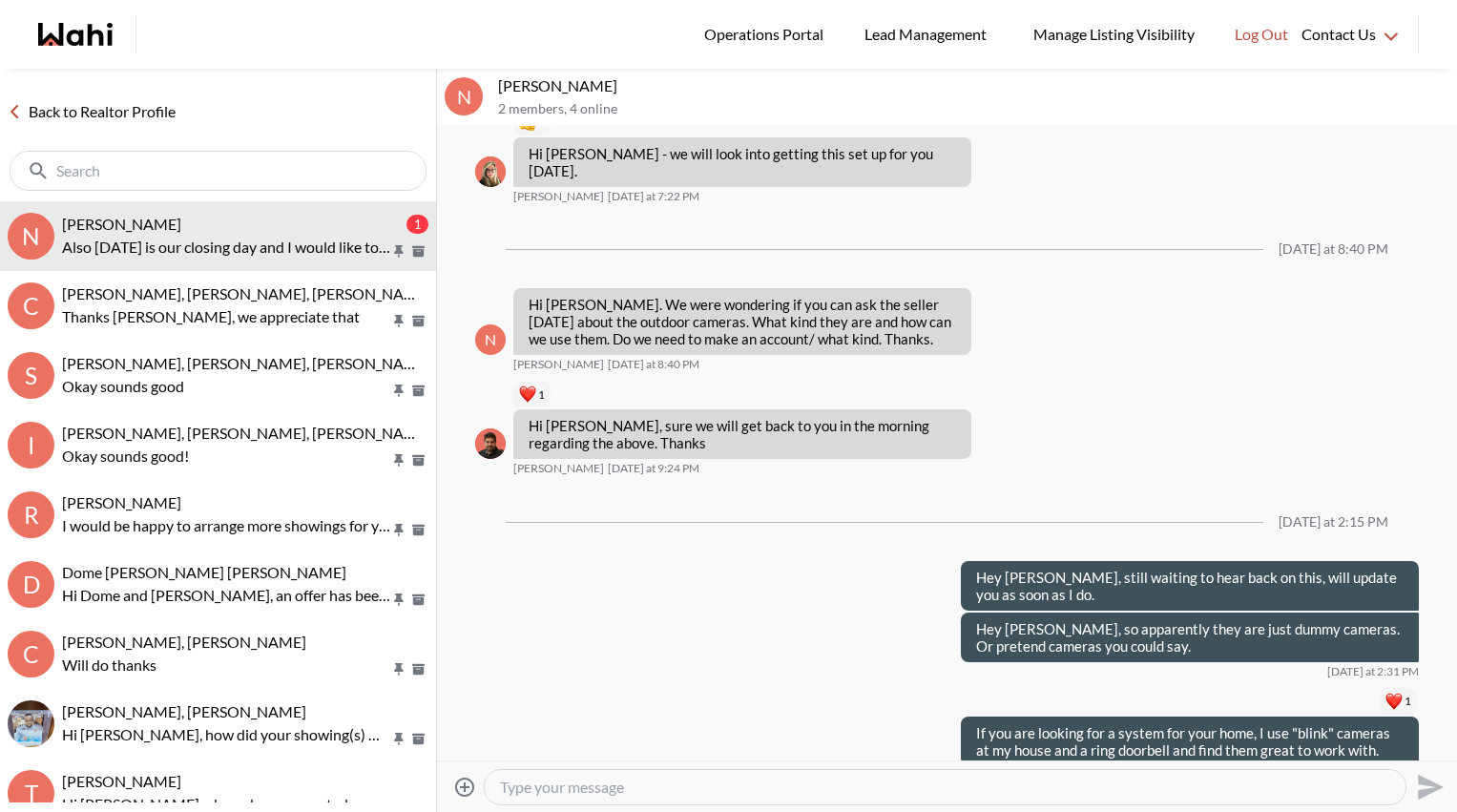
scroll to position [3381, 0]
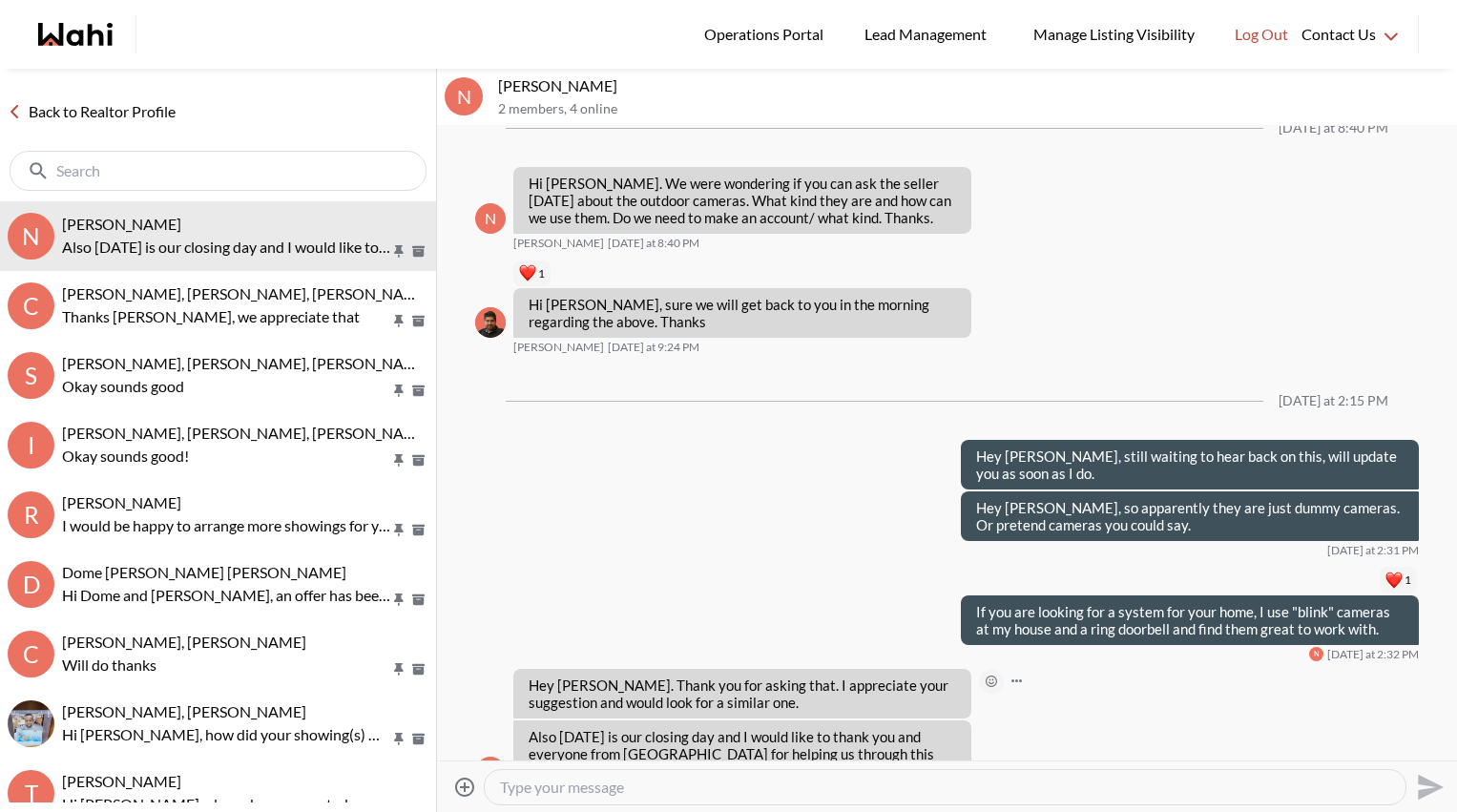
click at [994, 675] on icon "Open Reaction Selector" at bounding box center [991, 681] width 12 height 12
click at [1077, 593] on button "Select Reaction: Heart" at bounding box center [1089, 589] width 38 height 38
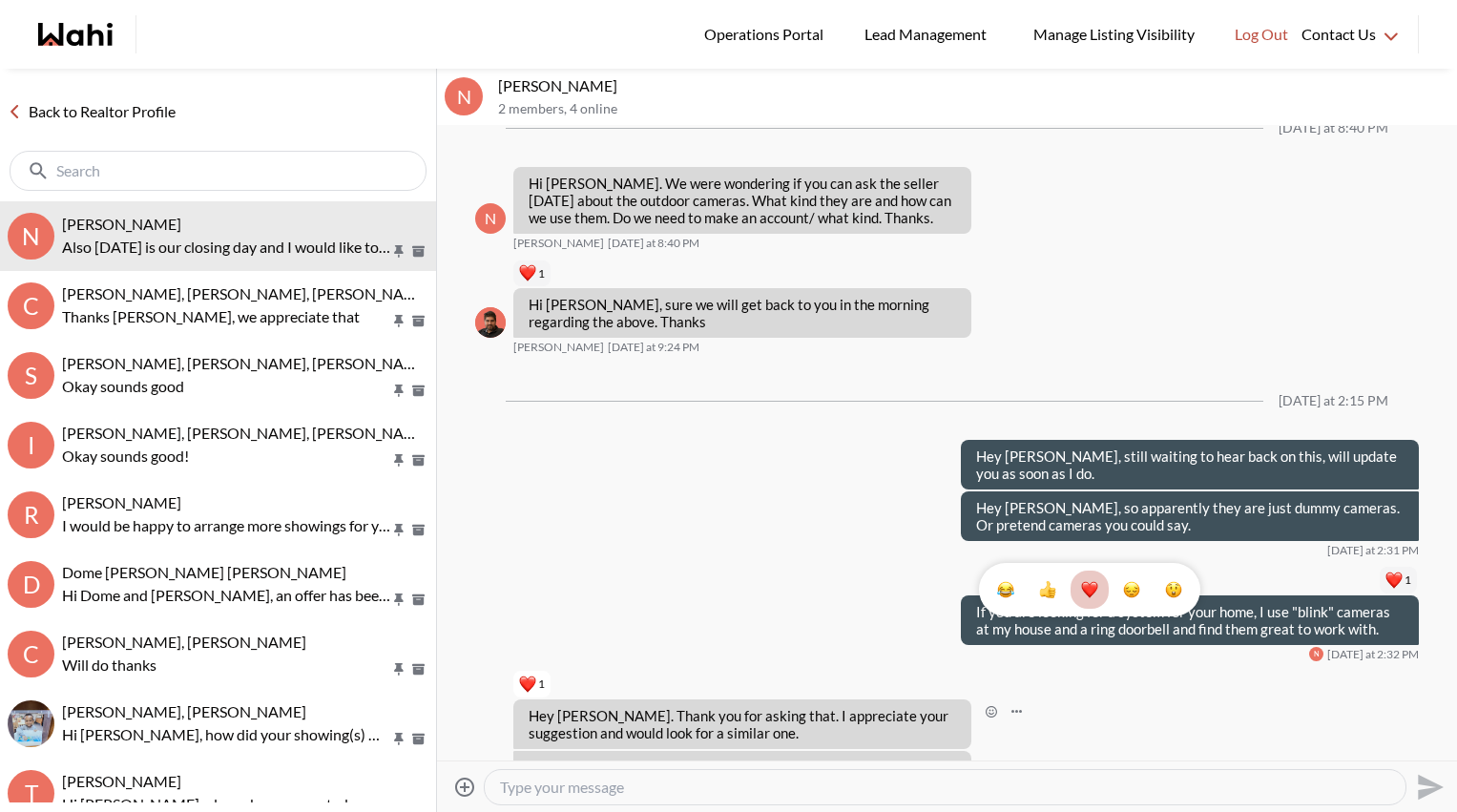
click at [718, 731] on textarea "Type your message" at bounding box center [945, 786] width 890 height 19
click at [716, 731] on textarea "Type your message" at bounding box center [945, 786] width 890 height 19
click at [92, 121] on link "Back to Realtor Profile" at bounding box center [92, 111] width 183 height 25
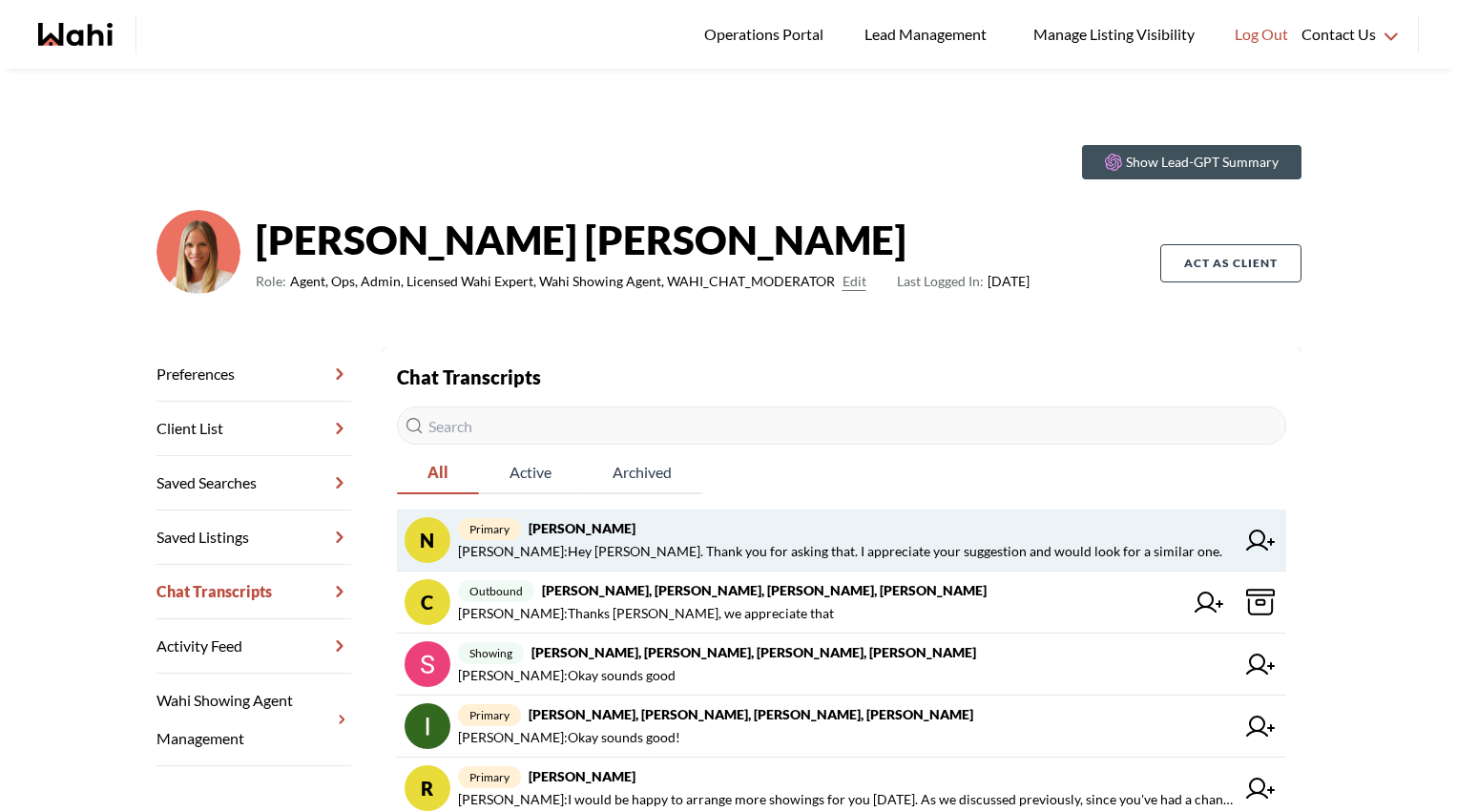
click at [586, 544] on span "Michelle Ryckman : Hey Michelle. Thank you for asking that. I appreciate your s…" at bounding box center [840, 550] width 764 height 23
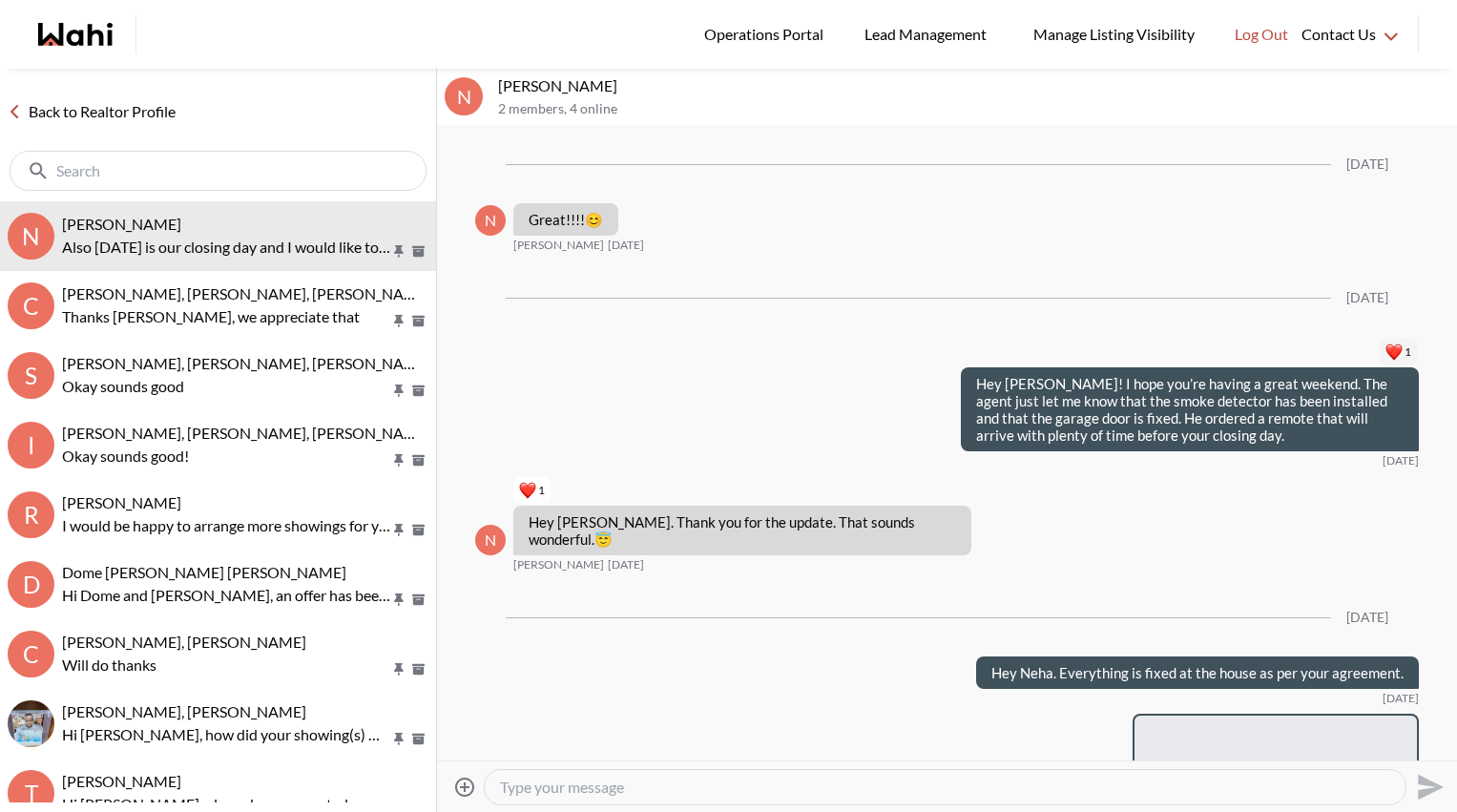
scroll to position [2883, 0]
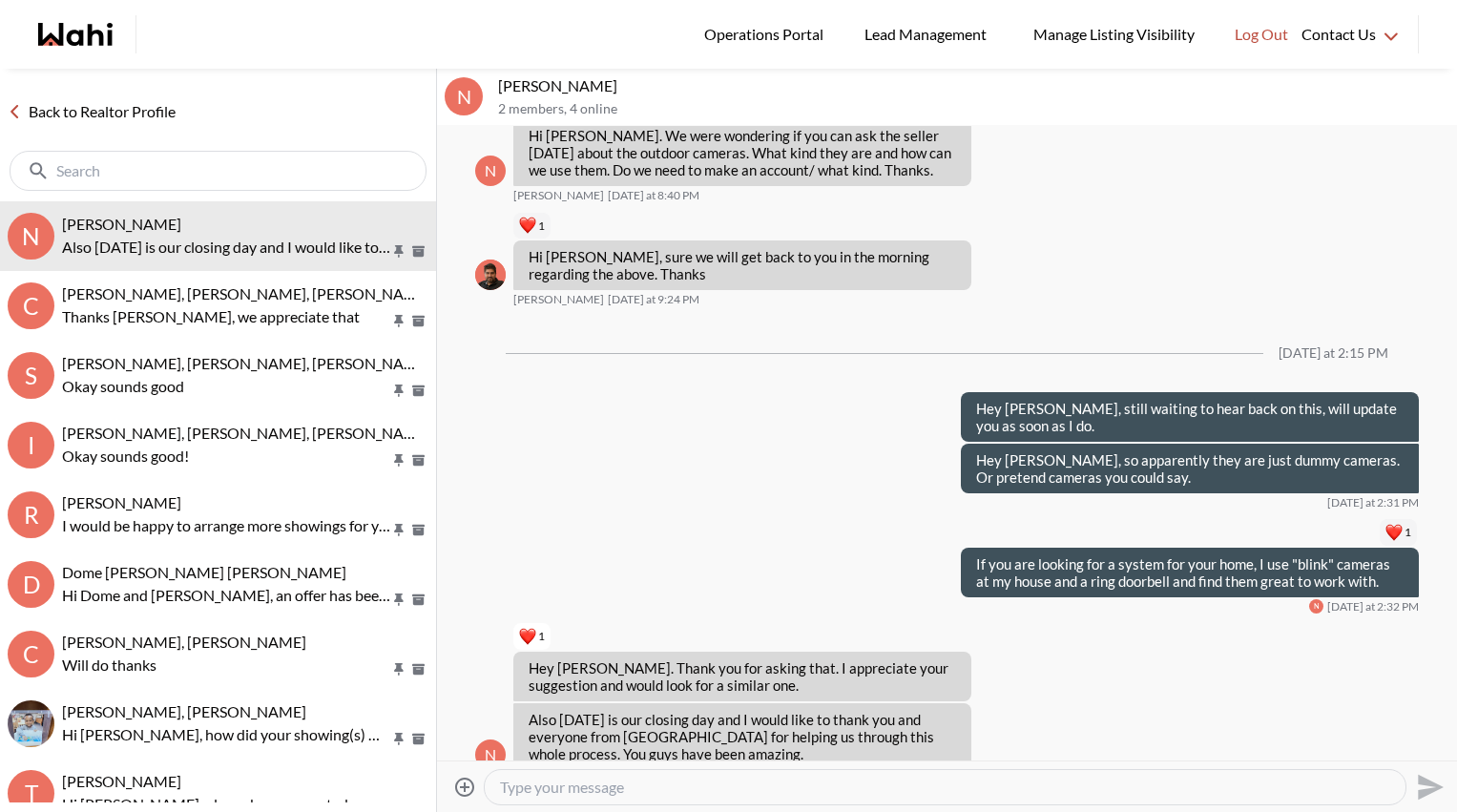
click at [653, 731] on textarea "Type your message" at bounding box center [945, 786] width 890 height 19
click at [676, 731] on div at bounding box center [944, 786] width 920 height 34
click at [675, 731] on textarea "Type your message" at bounding box center [945, 786] width 890 height 19
type textarea "It's been an absolute pleasure to assist you Neha. Quick question for you, woul…"
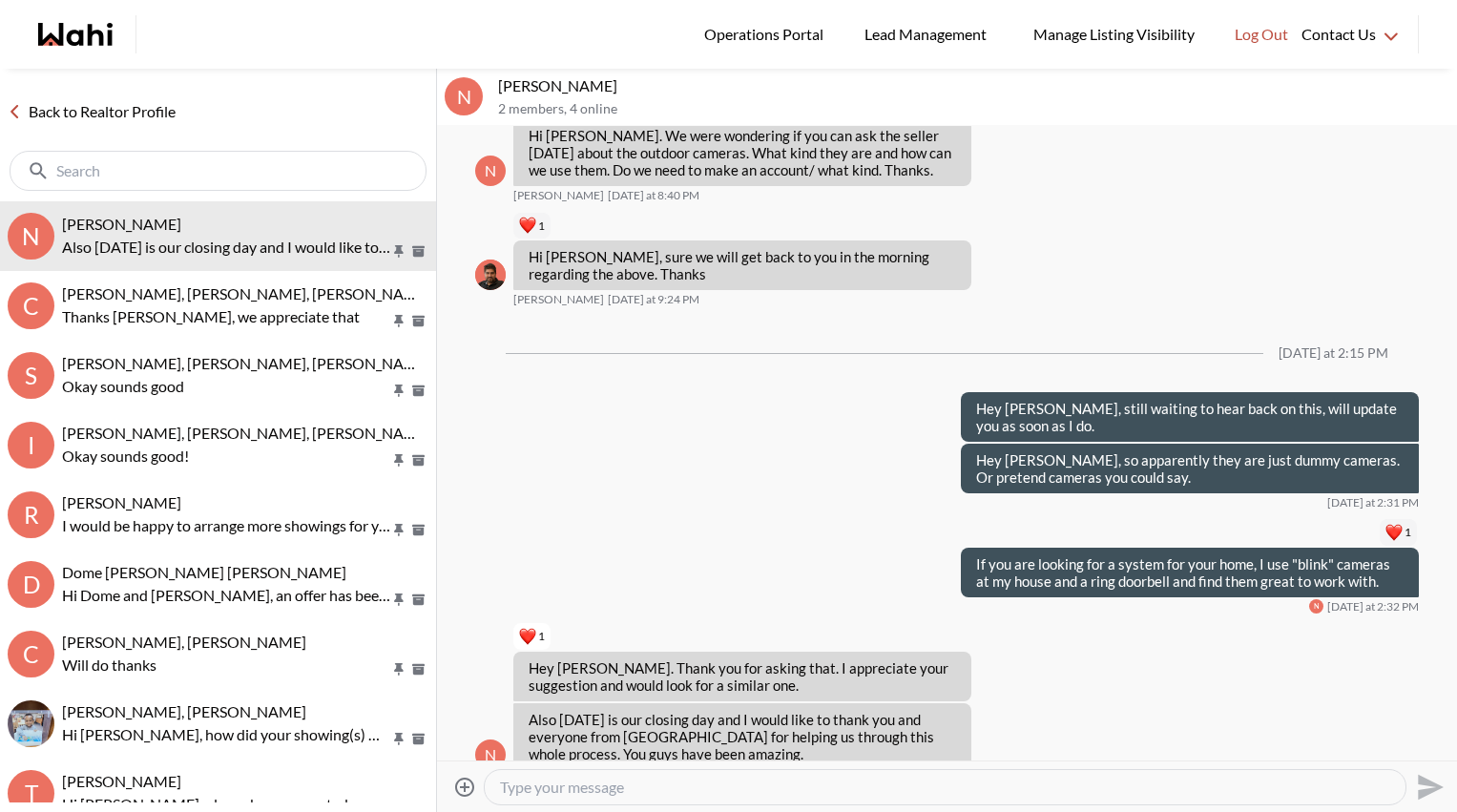
scroll to position [0, 0]
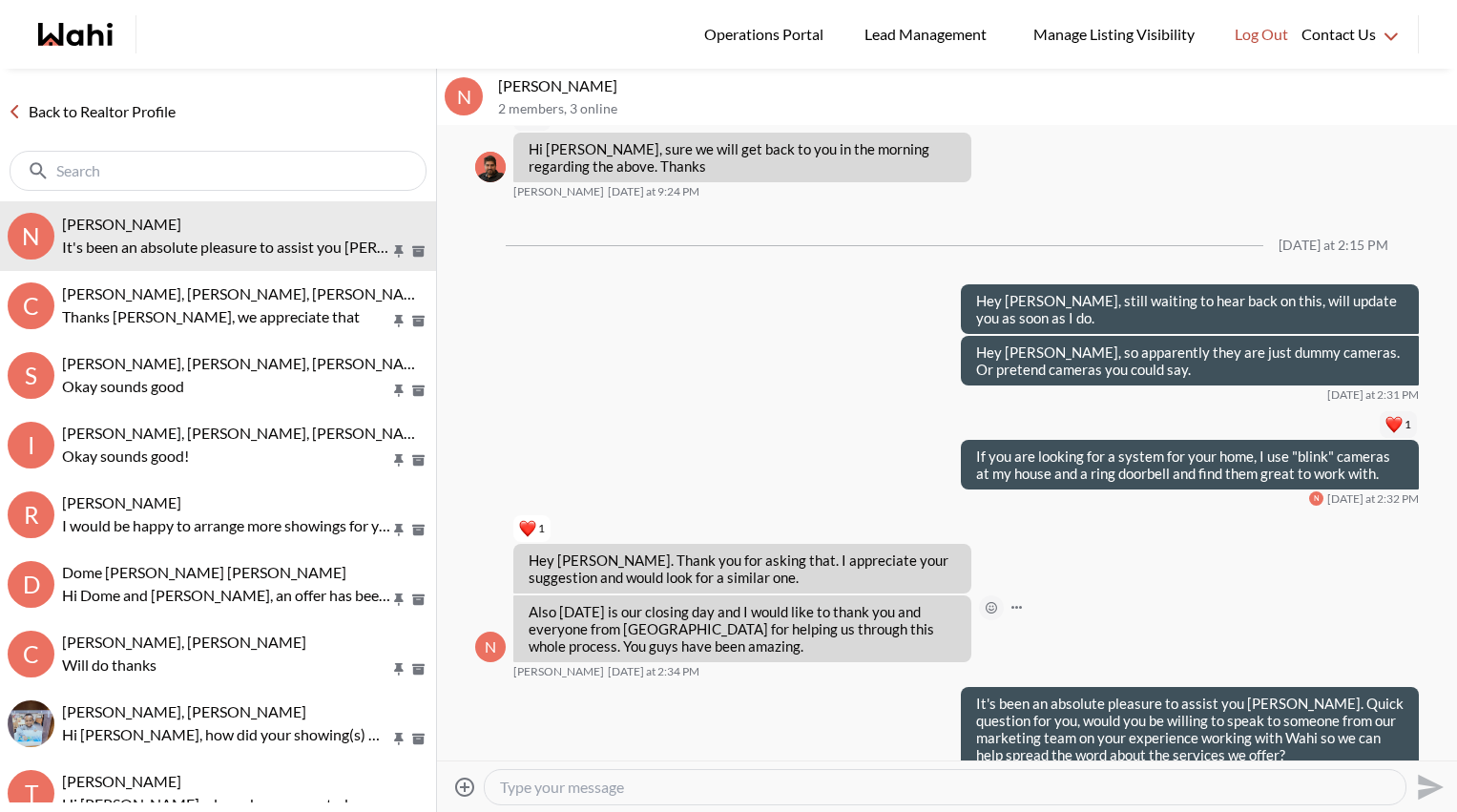
click at [992, 601] on icon "Open Reaction Selector" at bounding box center [991, 607] width 12 height 12
click at [1093, 527] on div "Select Reaction: Heart" at bounding box center [1089, 531] width 17 height 17
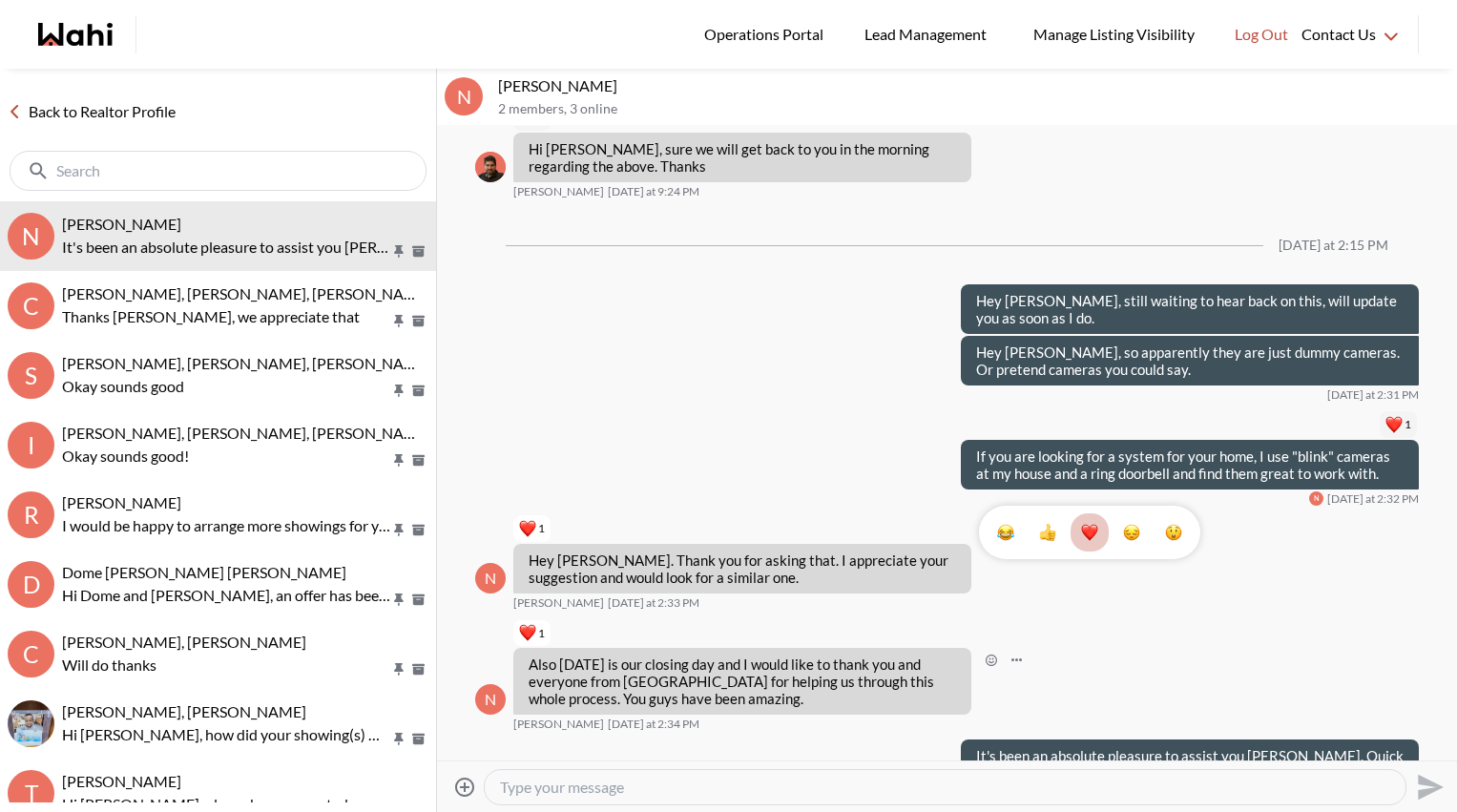
click at [1119, 633] on div "1" at bounding box center [947, 443] width 1020 height 634
click at [112, 109] on link "Back to Realtor Profile" at bounding box center [92, 111] width 183 height 25
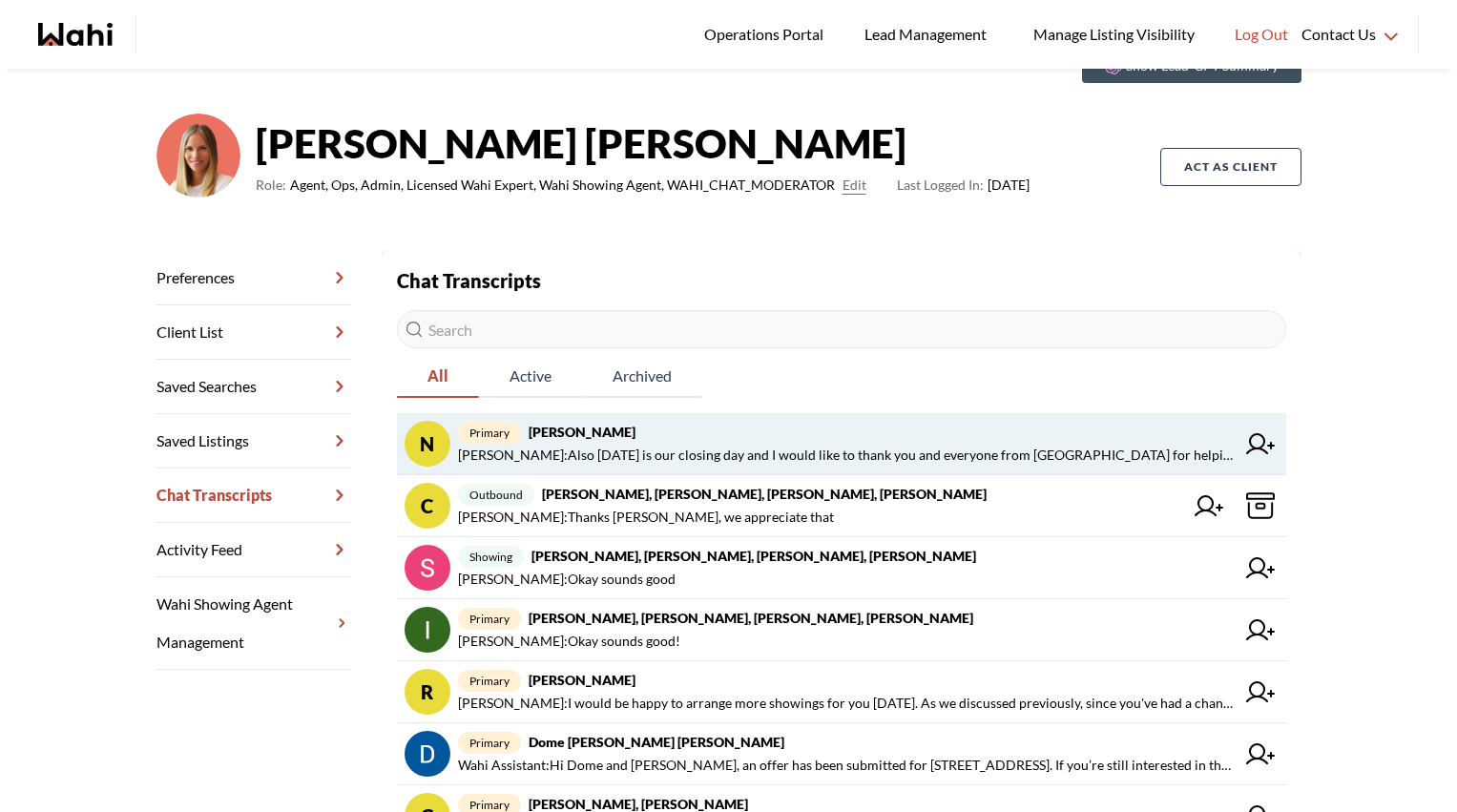
scroll to position [109, 0]
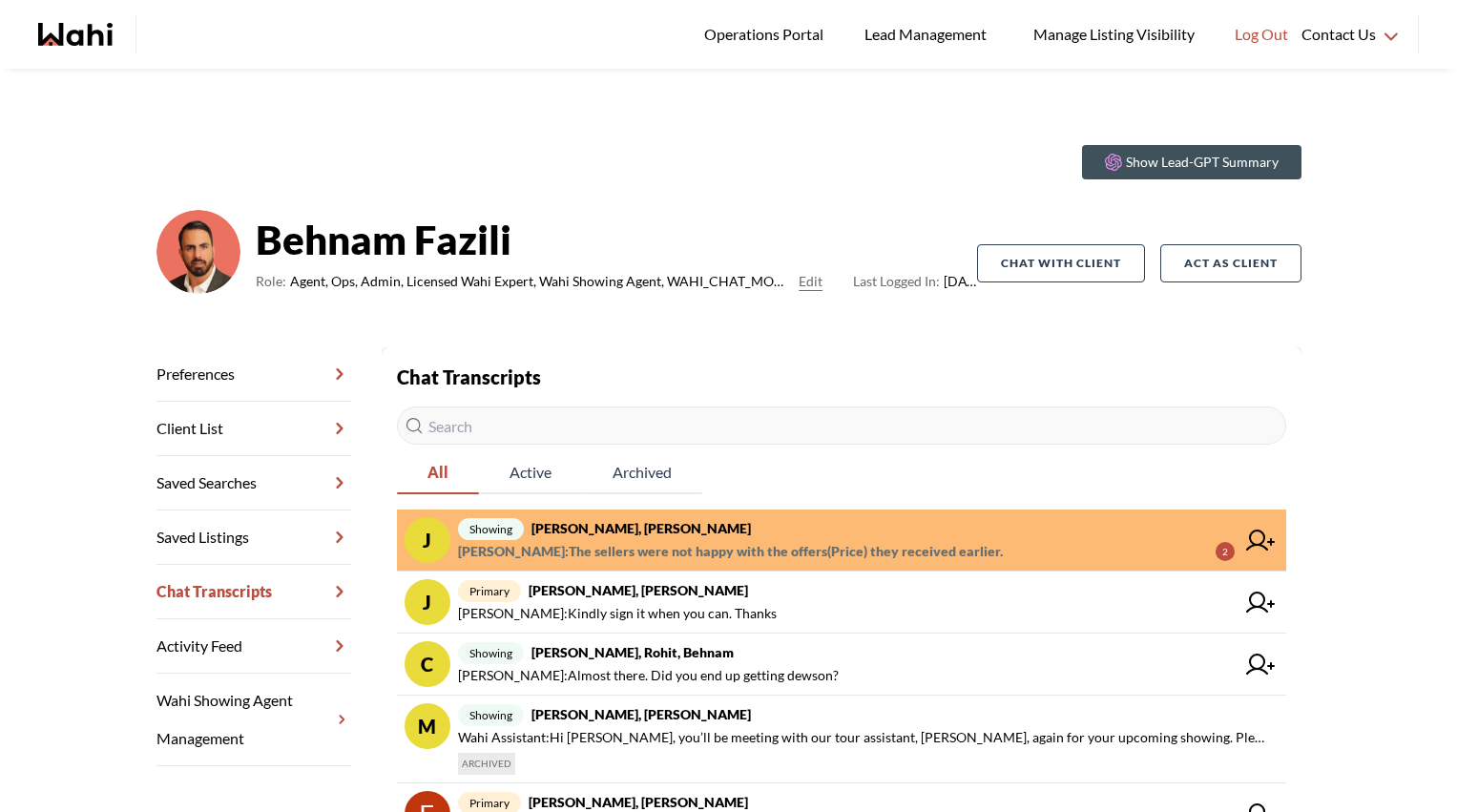
click at [617, 543] on span "[PERSON_NAME] : The sellers were not happy with the offers(Price) they received…" at bounding box center [729, 550] width 544 height 23
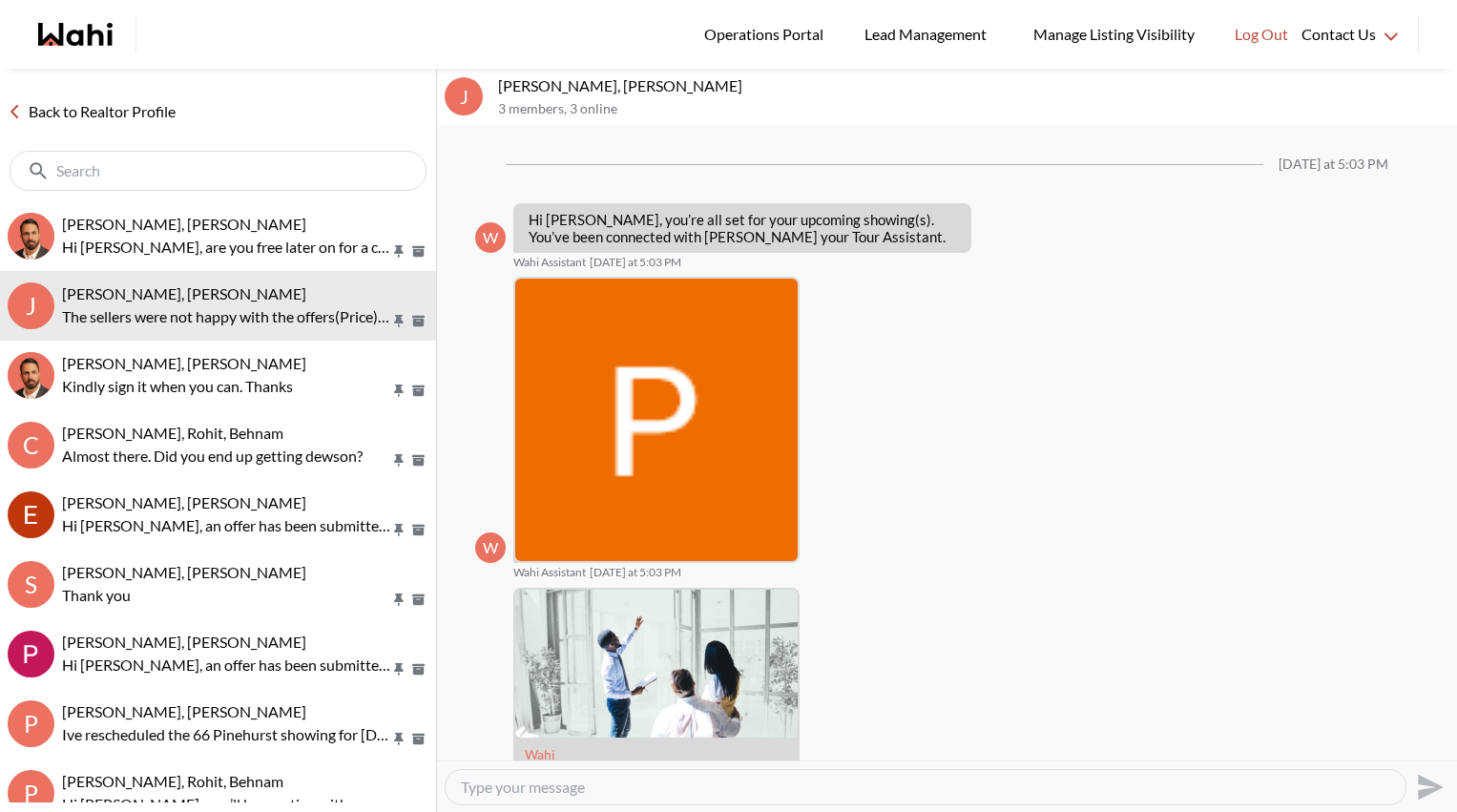
scroll to position [1456, 0]
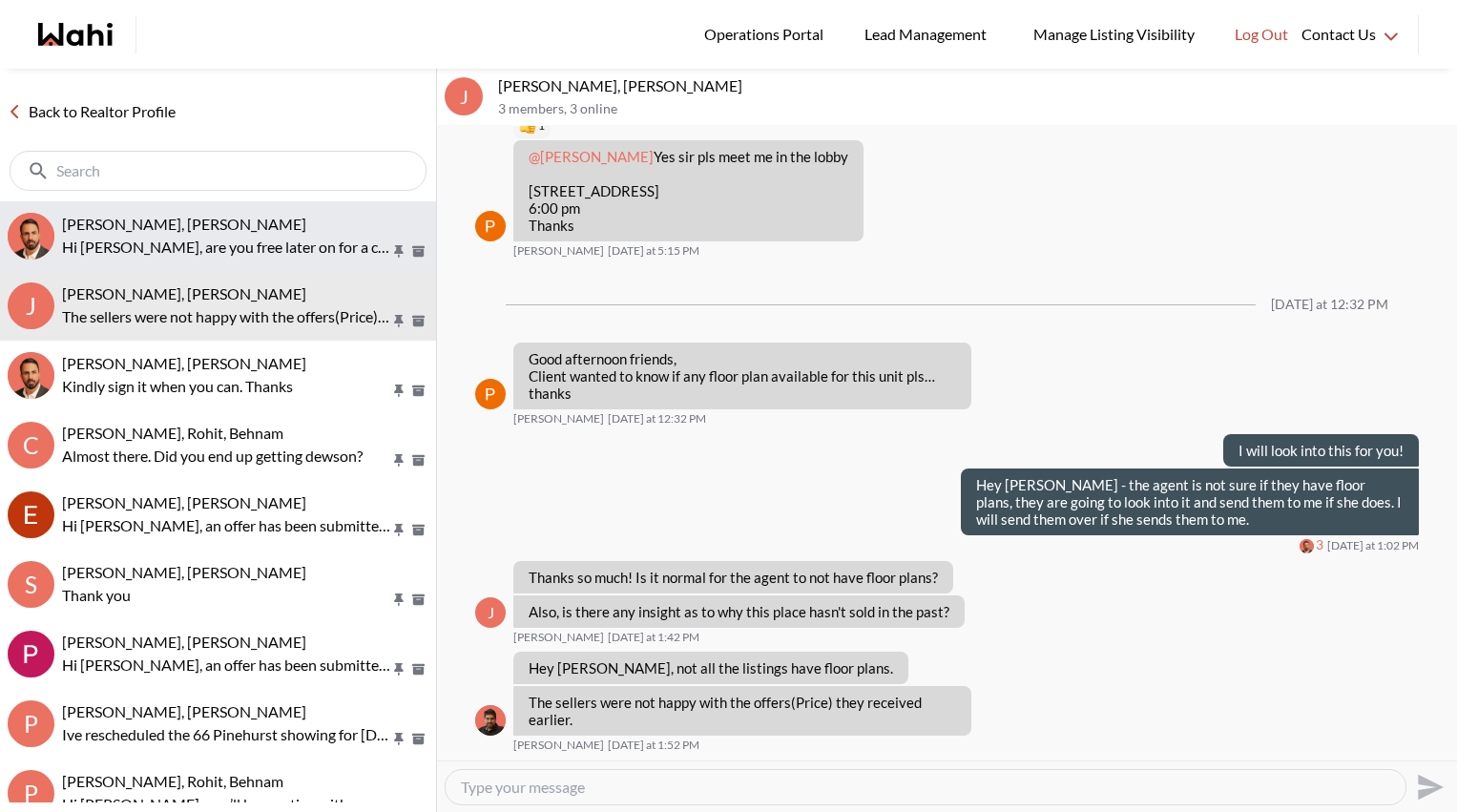
click at [144, 244] on p "Hi [PERSON_NAME], are you free later on for a call about the Dewson house?" at bounding box center [225, 246] width 328 height 23
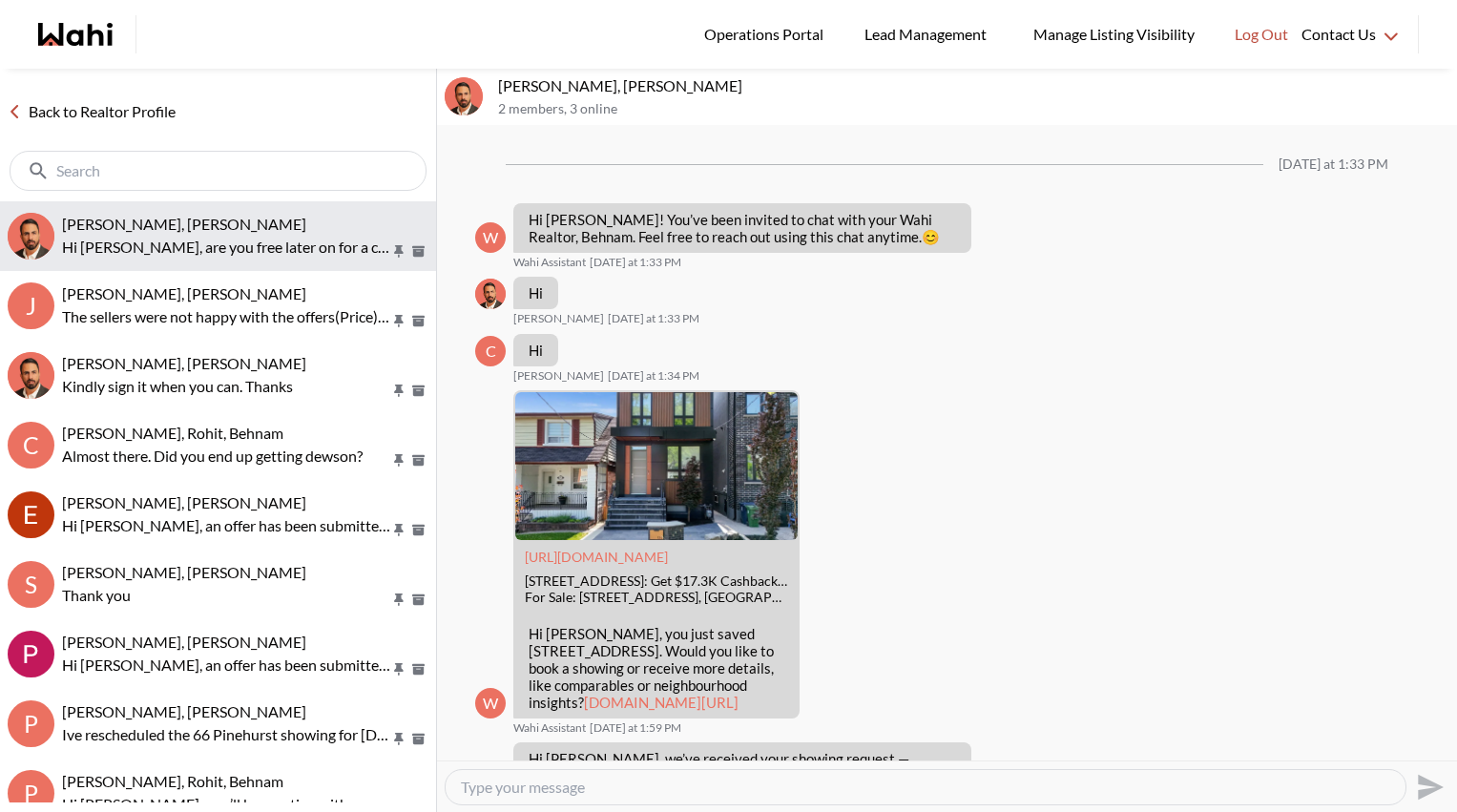
scroll to position [563, 0]
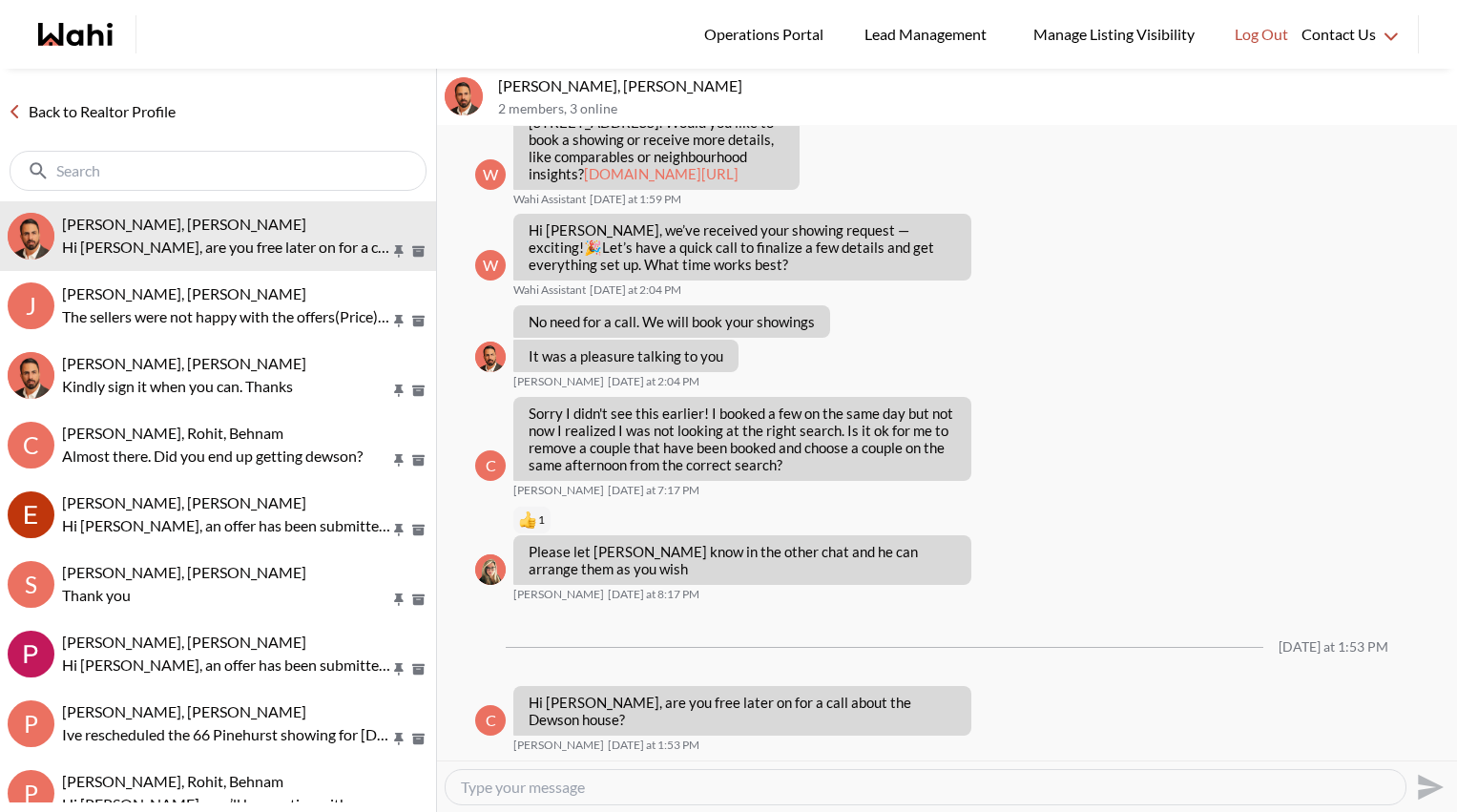
click at [609, 786] on textarea "Type your message" at bounding box center [925, 786] width 929 height 19
type textarea "Hey [PERSON_NAME]. We can definitely give you a call later, what time works for…"
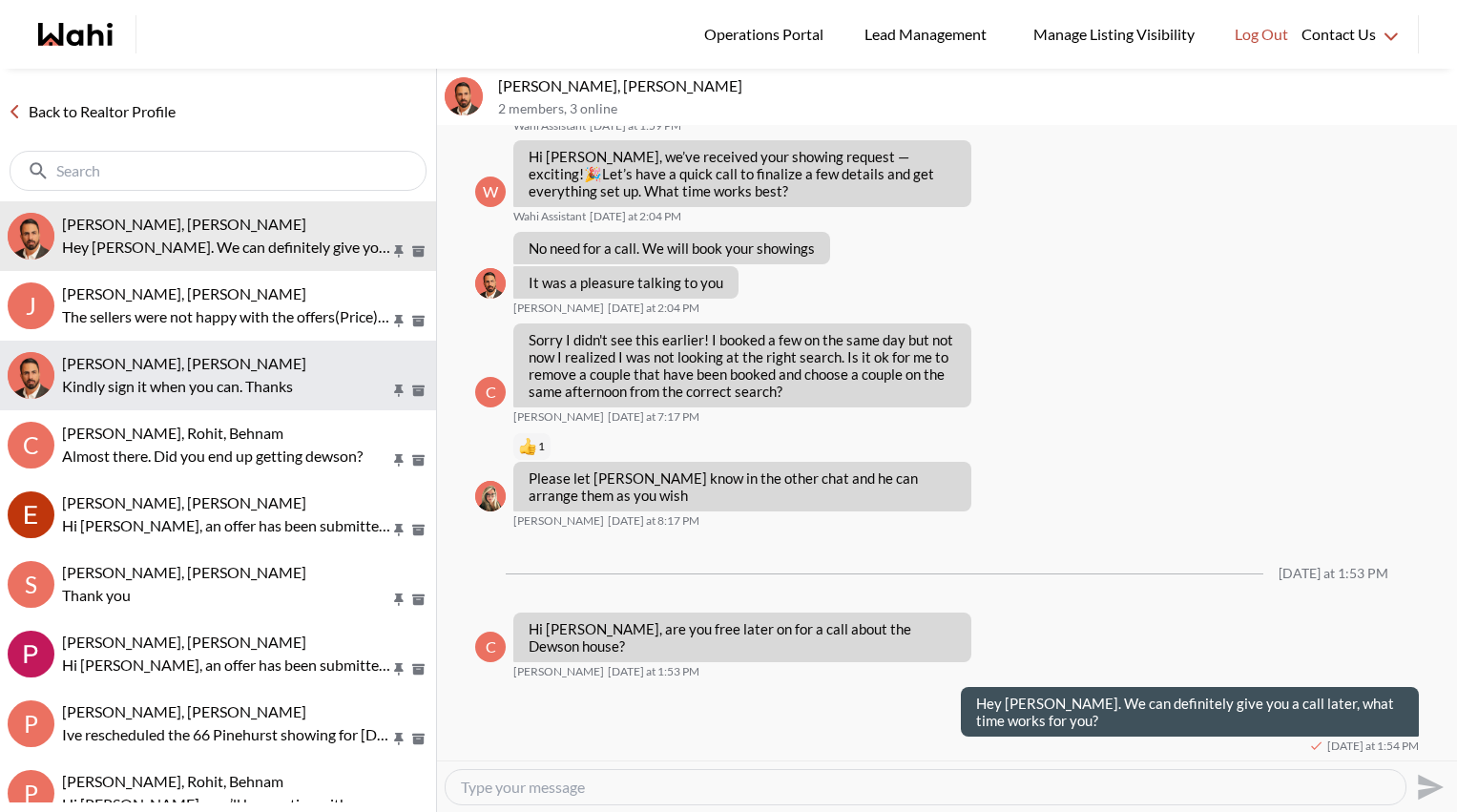
click at [257, 365] on div "[PERSON_NAME], [PERSON_NAME]" at bounding box center [245, 362] width 366 height 19
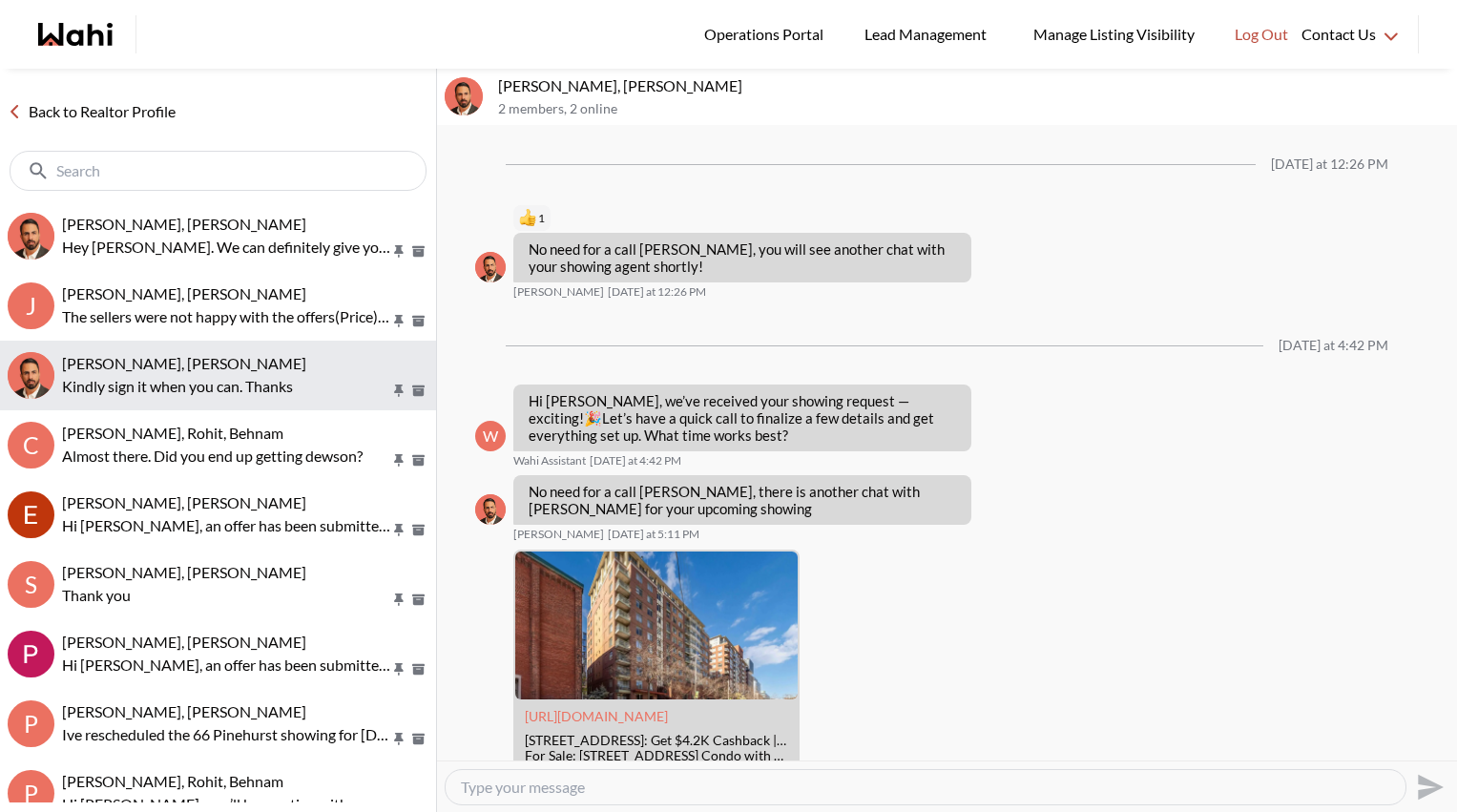
scroll to position [1530, 0]
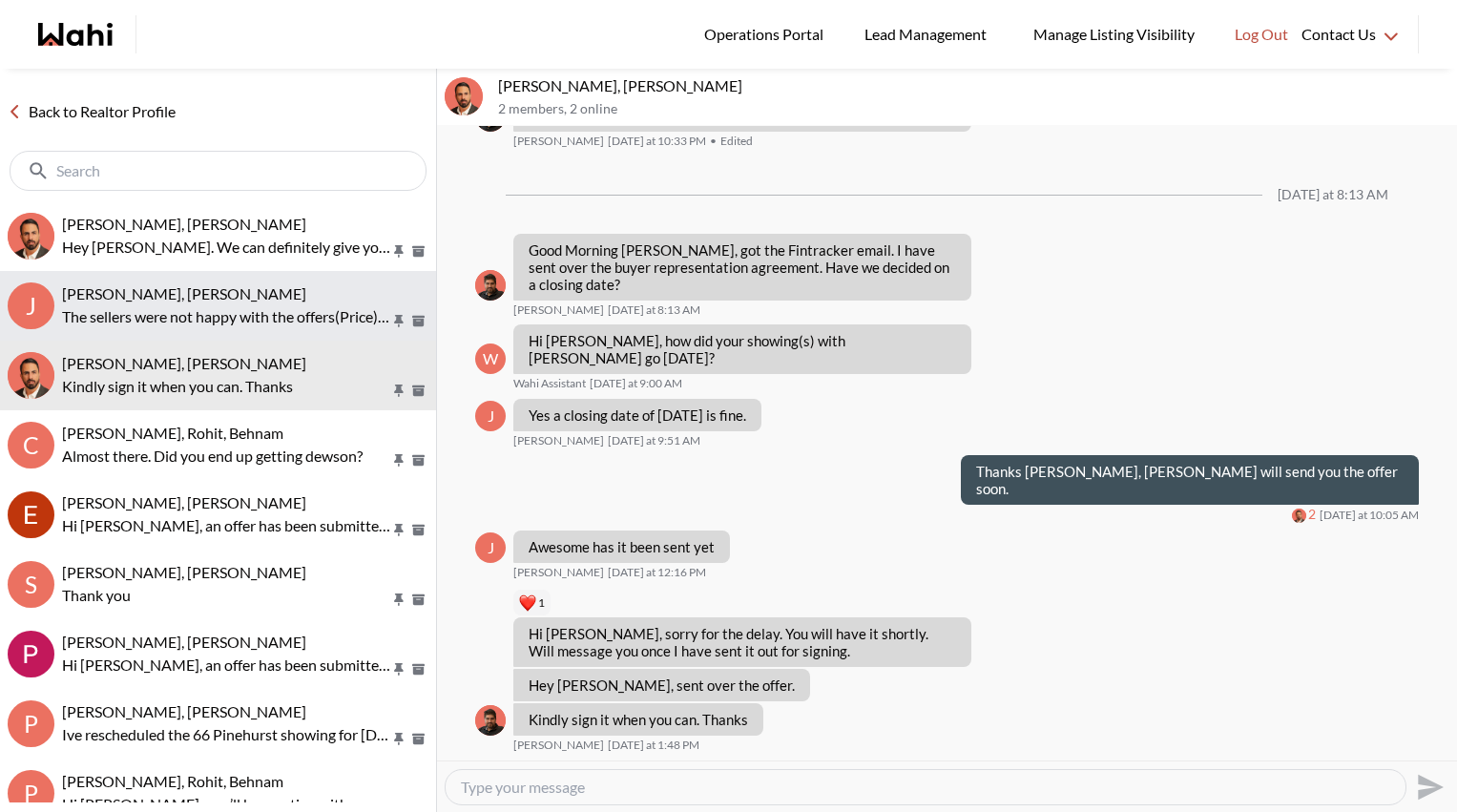
click at [248, 297] on span "[PERSON_NAME], [PERSON_NAME]" at bounding box center [184, 293] width 244 height 18
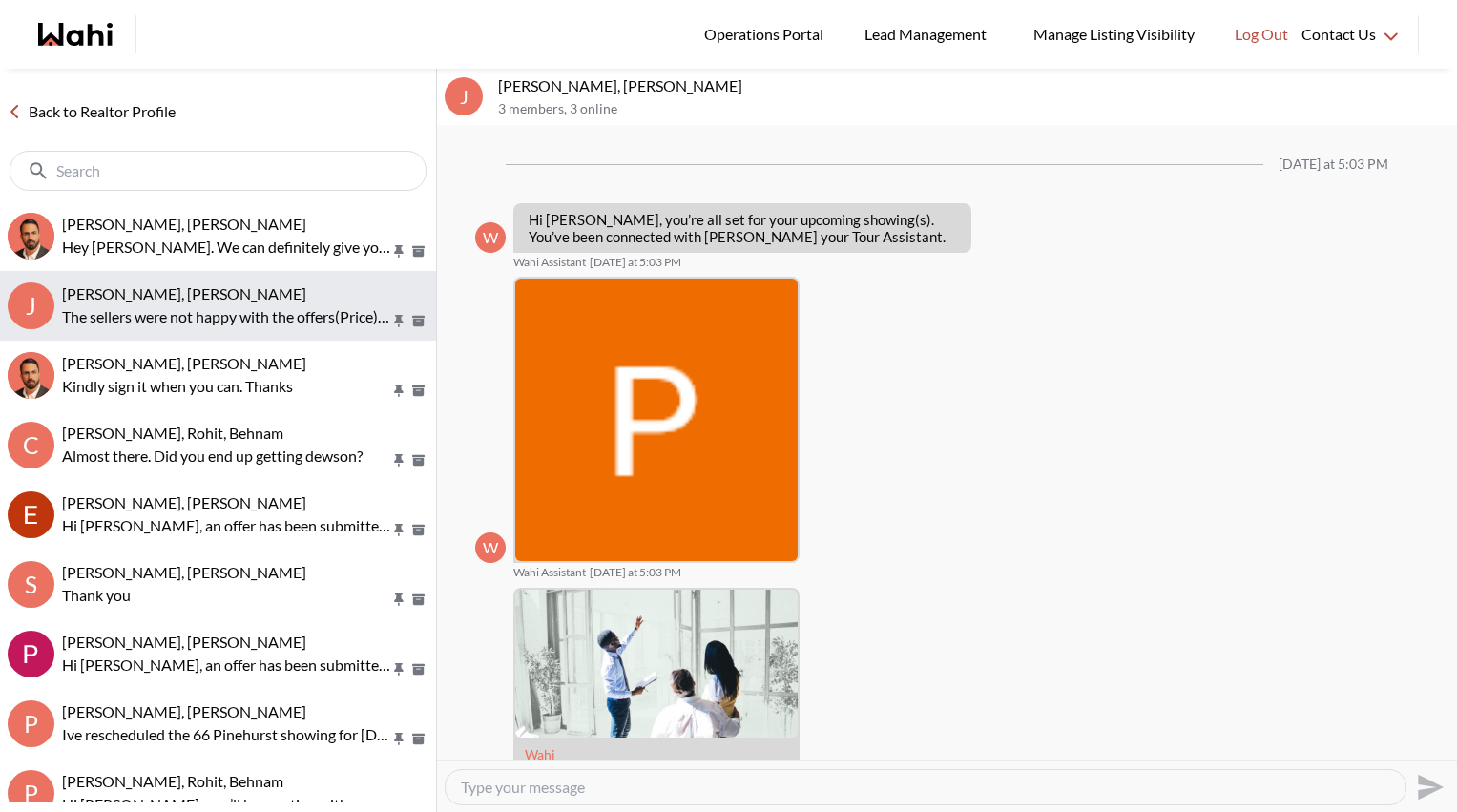
scroll to position [1456, 0]
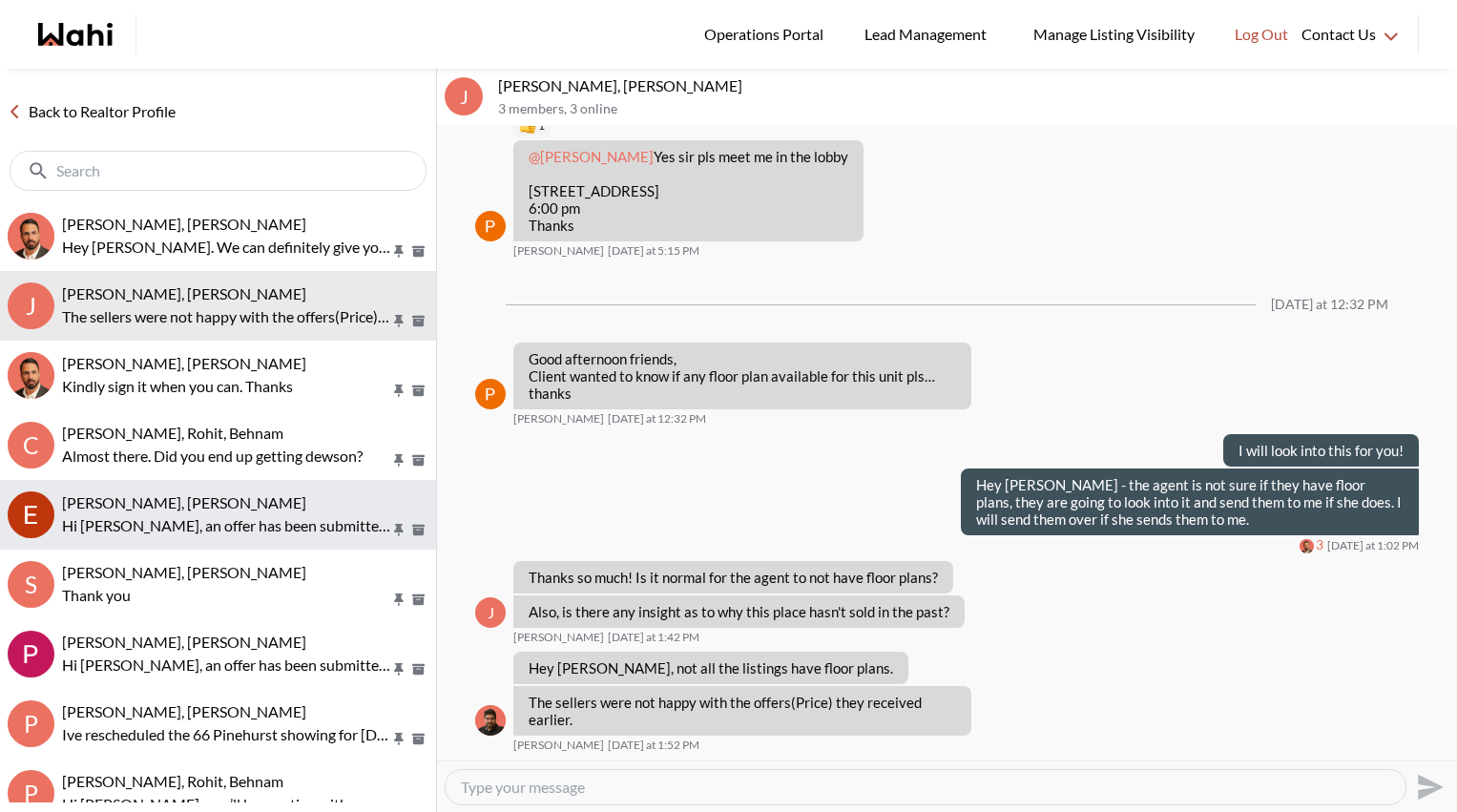
click at [204, 512] on div "[PERSON_NAME], [PERSON_NAME] Hi [PERSON_NAME], an offer has been submitted for …" at bounding box center [245, 515] width 366 height 44
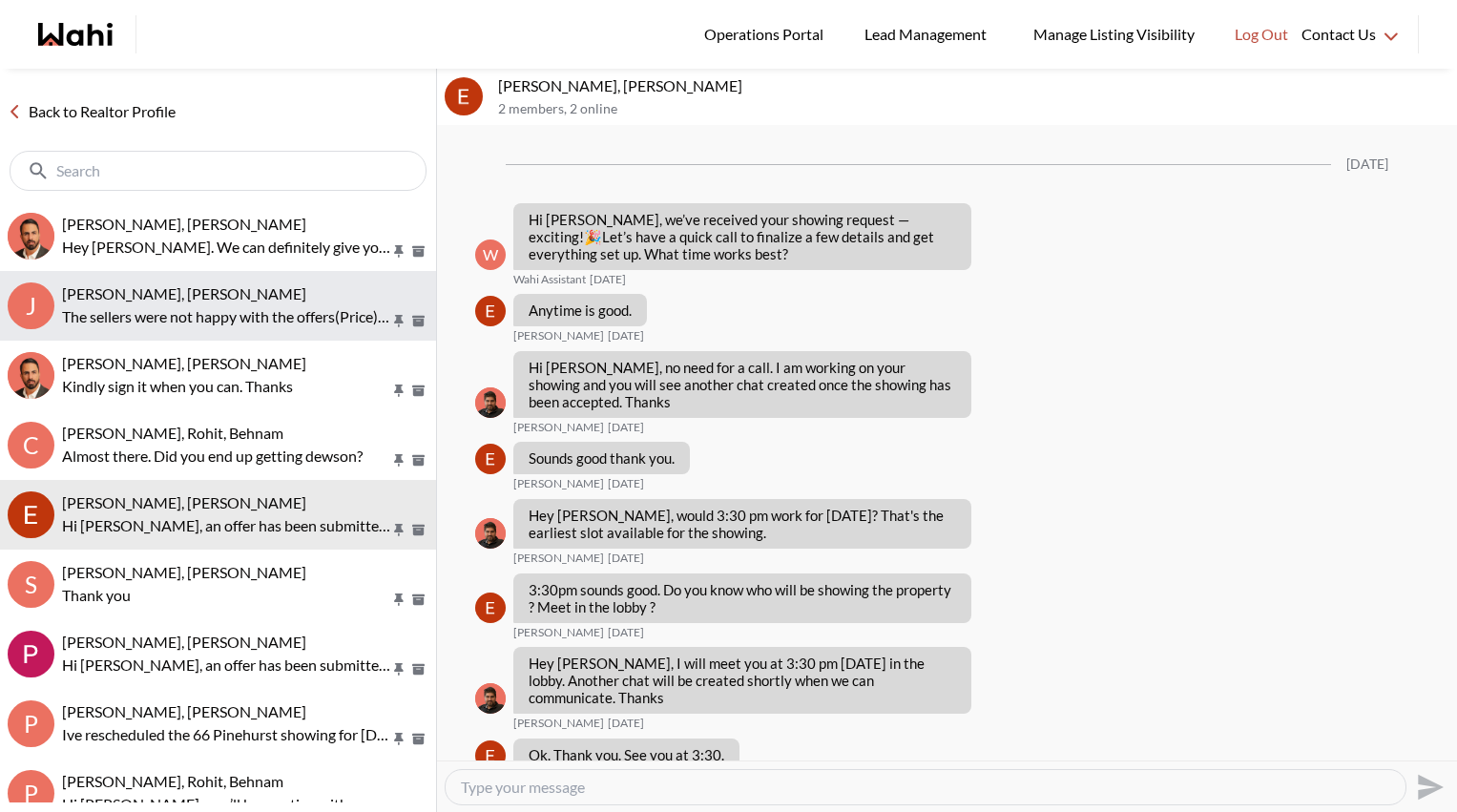
scroll to position [2351, 0]
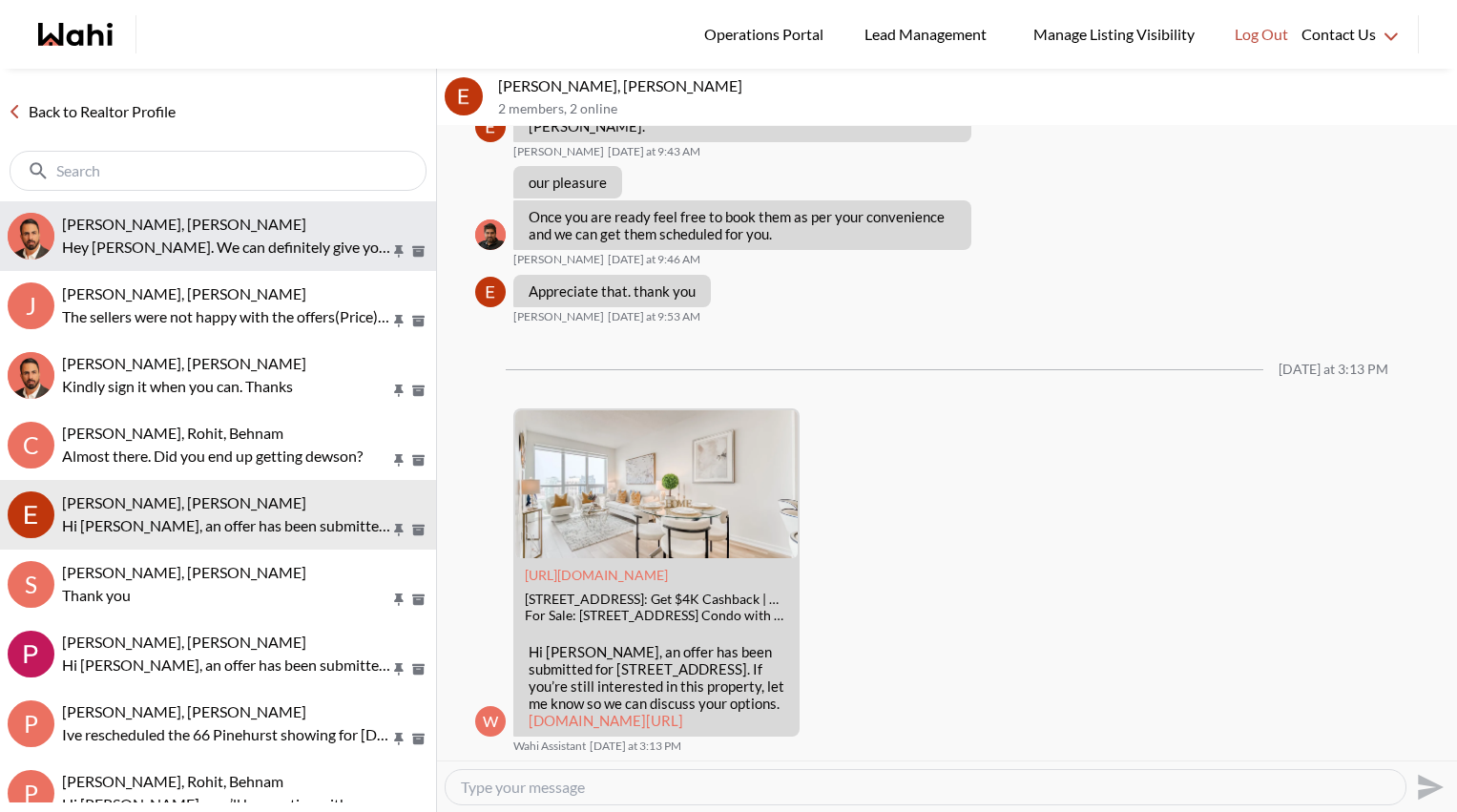
click at [200, 252] on p "Hey [PERSON_NAME]. We can definitely give you a call later, what time works for…" at bounding box center [225, 246] width 328 height 23
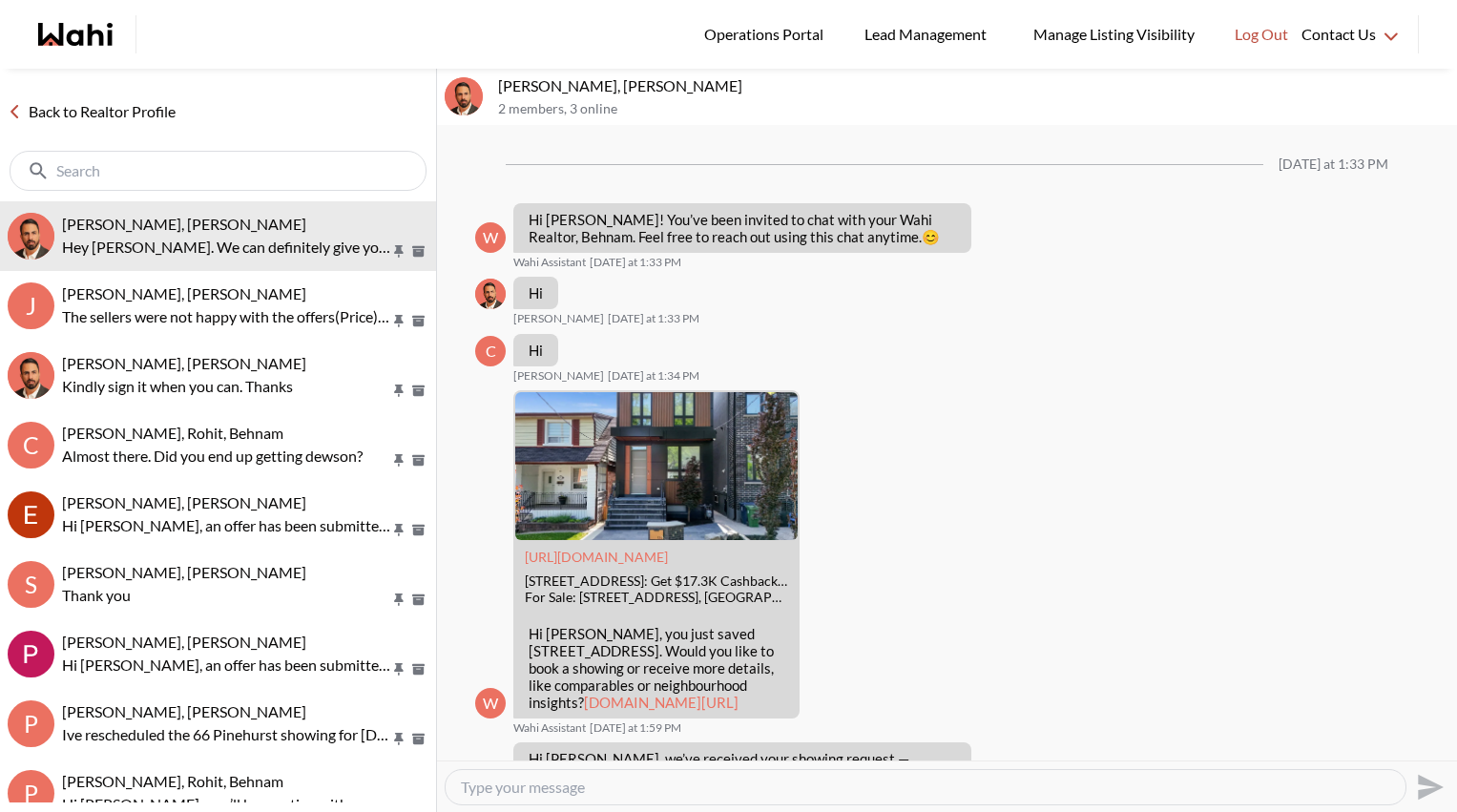
scroll to position [636, 0]
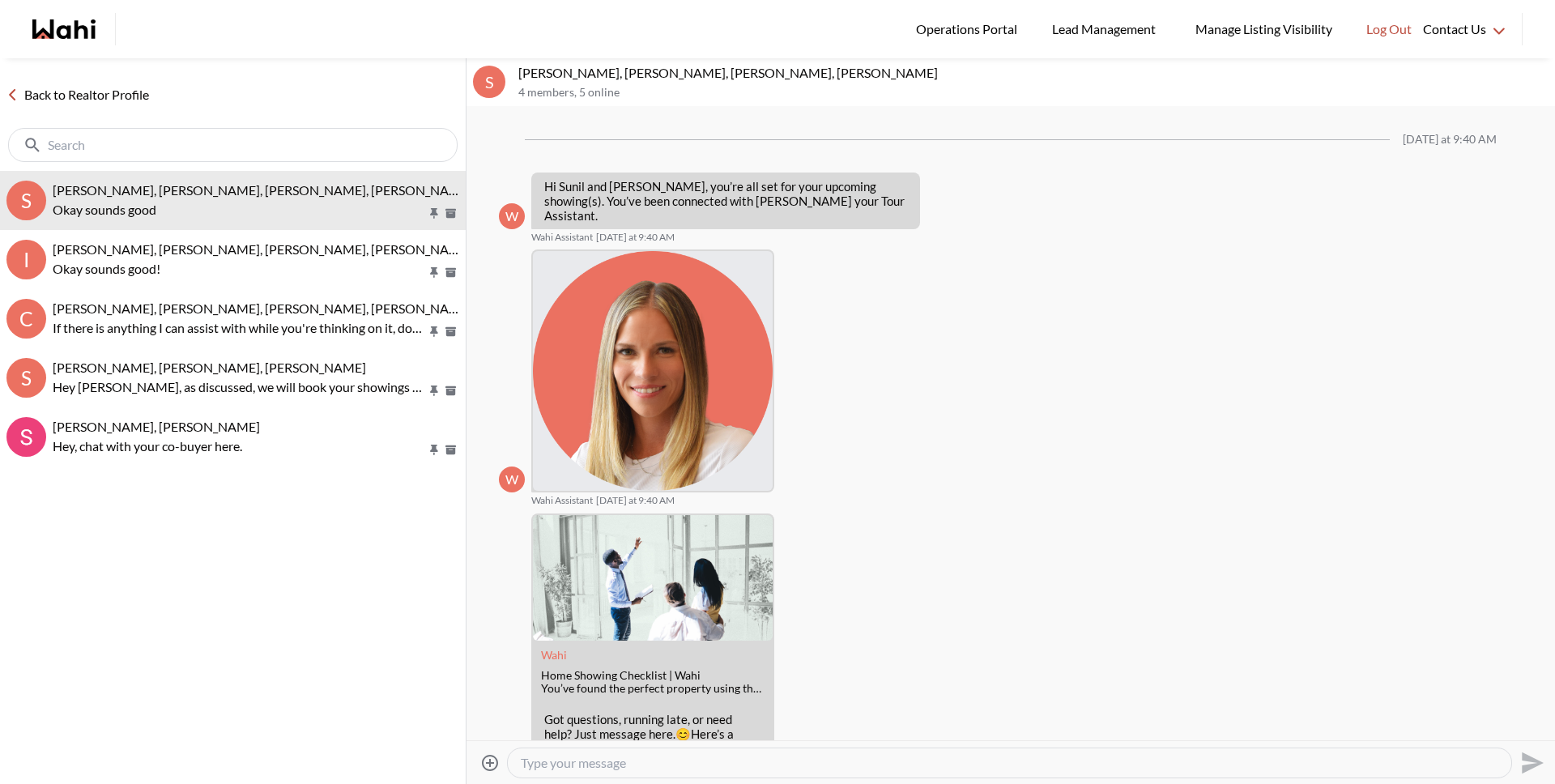
scroll to position [817, 0]
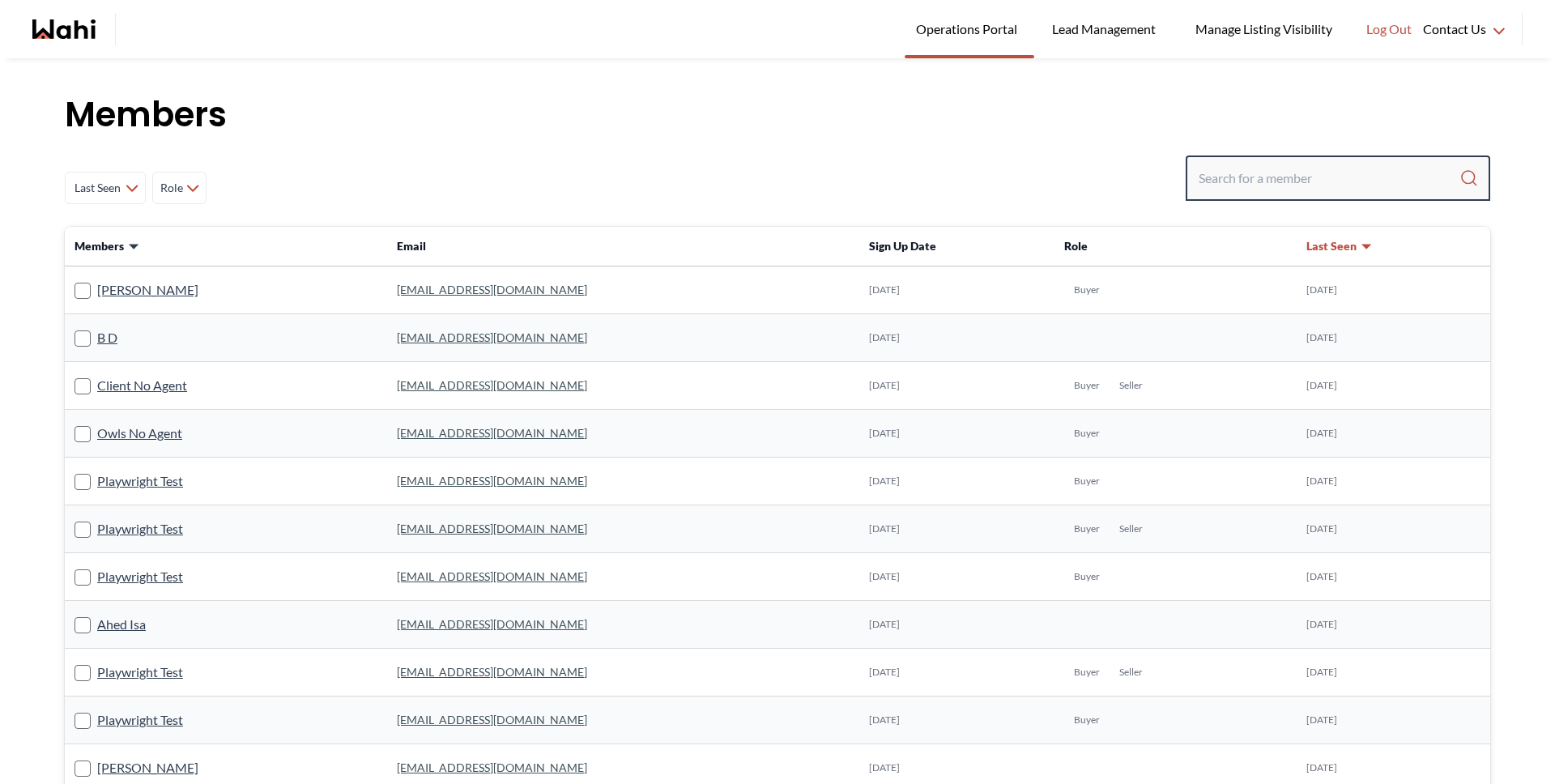
click at [1211, 171] on input "Search input" at bounding box center [1329, 178] width 261 height 29
paste input "willyanand@hotmail.com"
type input "willyanand@hotmail.com"
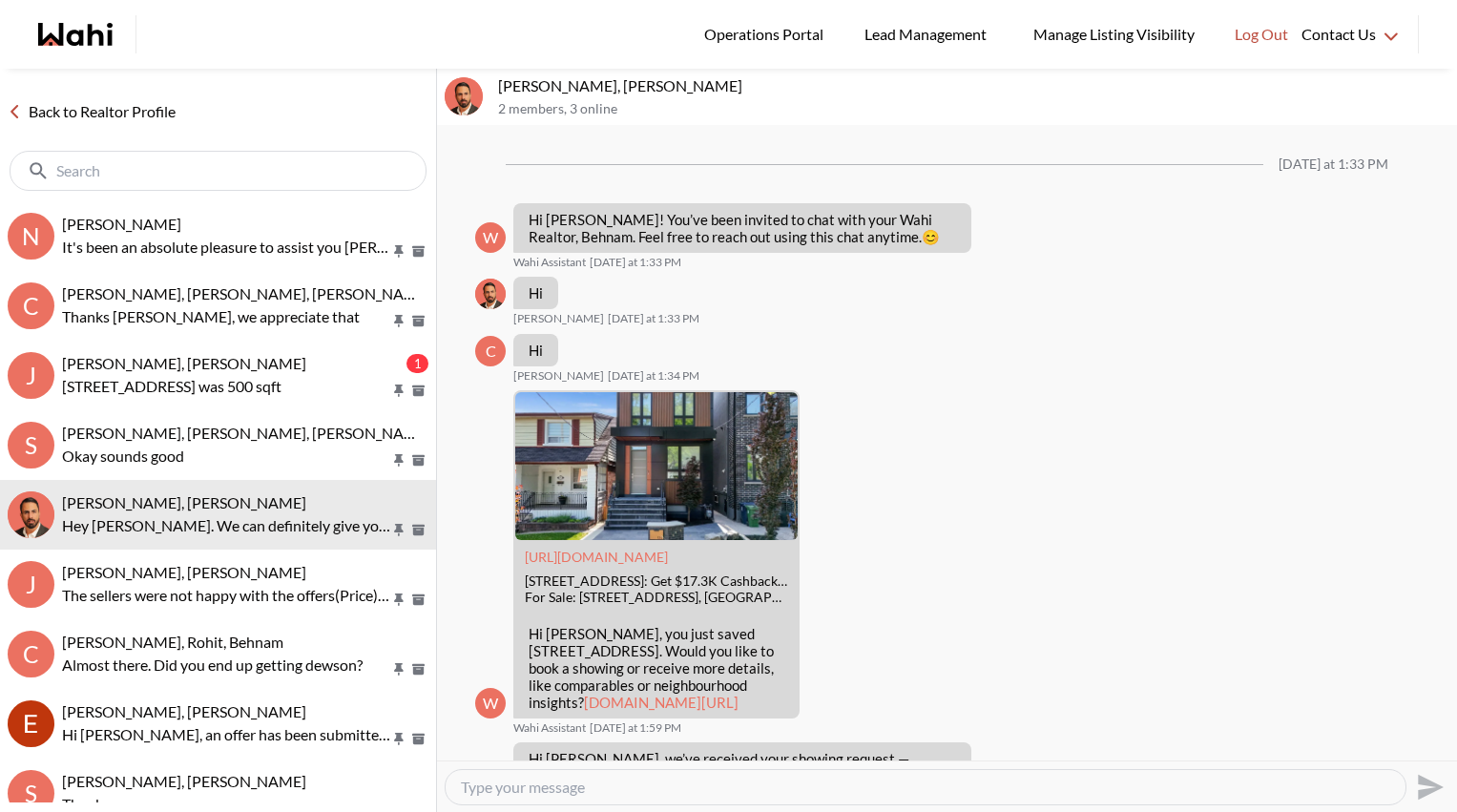
scroll to position [636, 0]
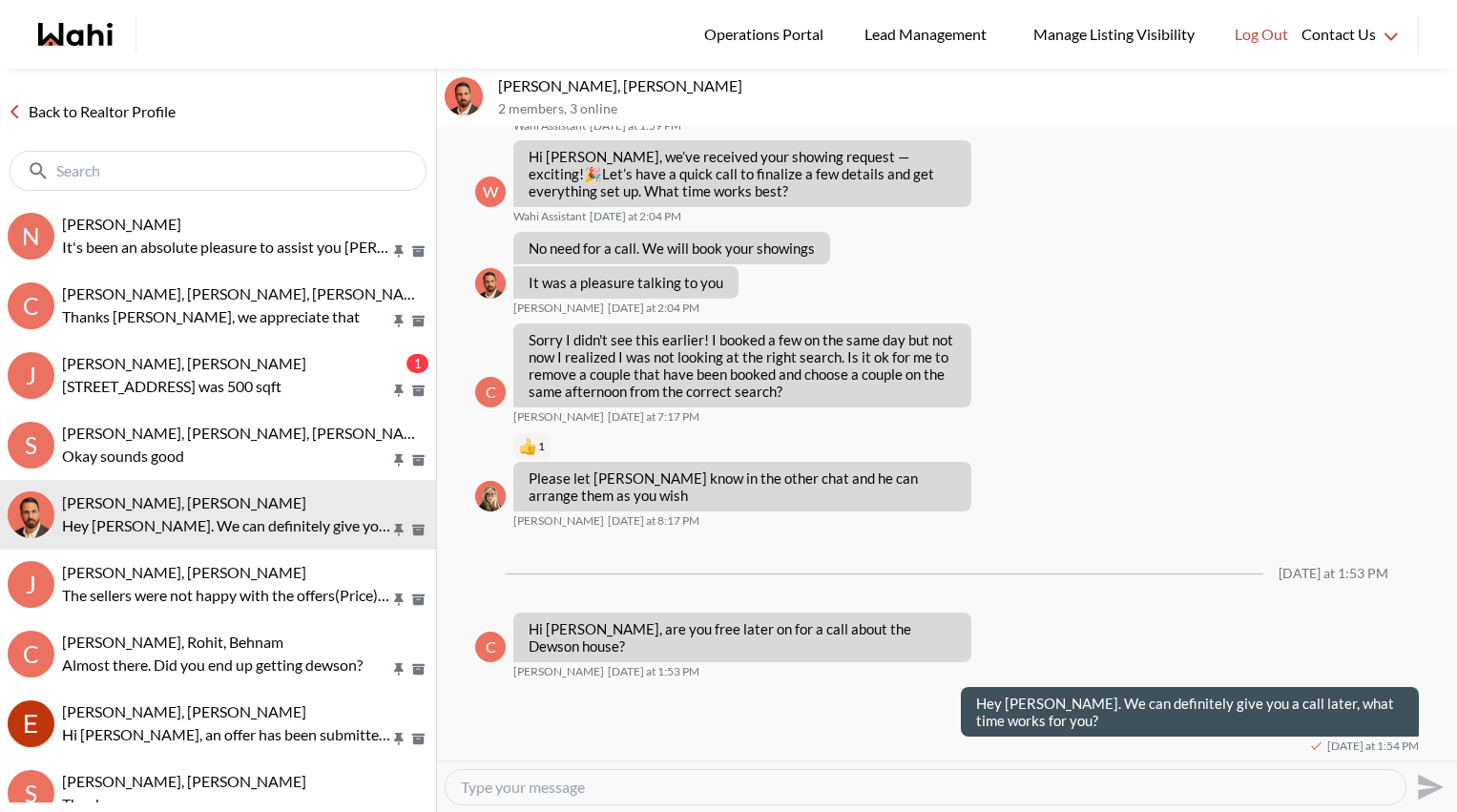
click at [98, 107] on link "Back to Realtor Profile" at bounding box center [92, 111] width 183 height 25
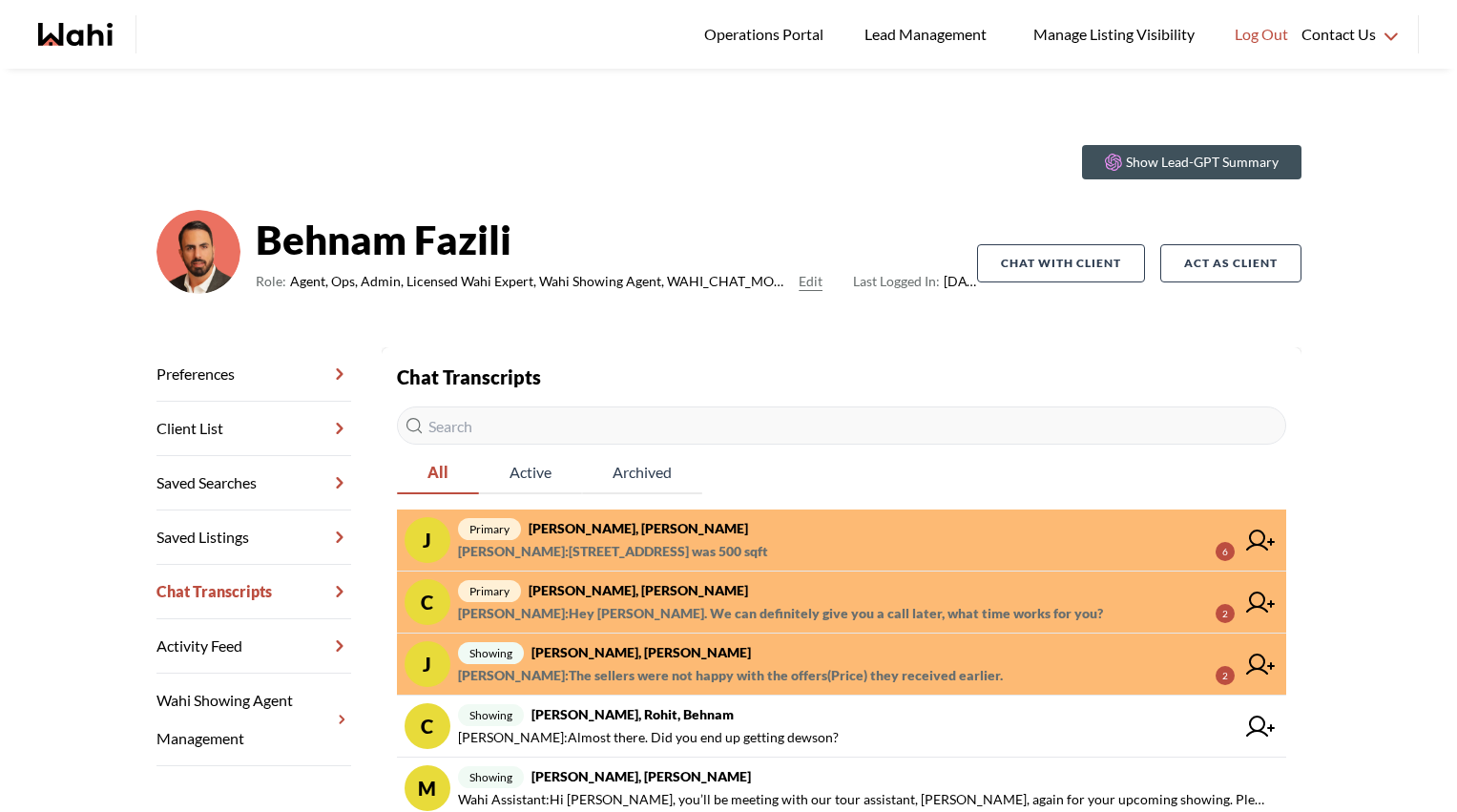
click at [702, 533] on strong "[PERSON_NAME], [PERSON_NAME]" at bounding box center [638, 528] width 220 height 16
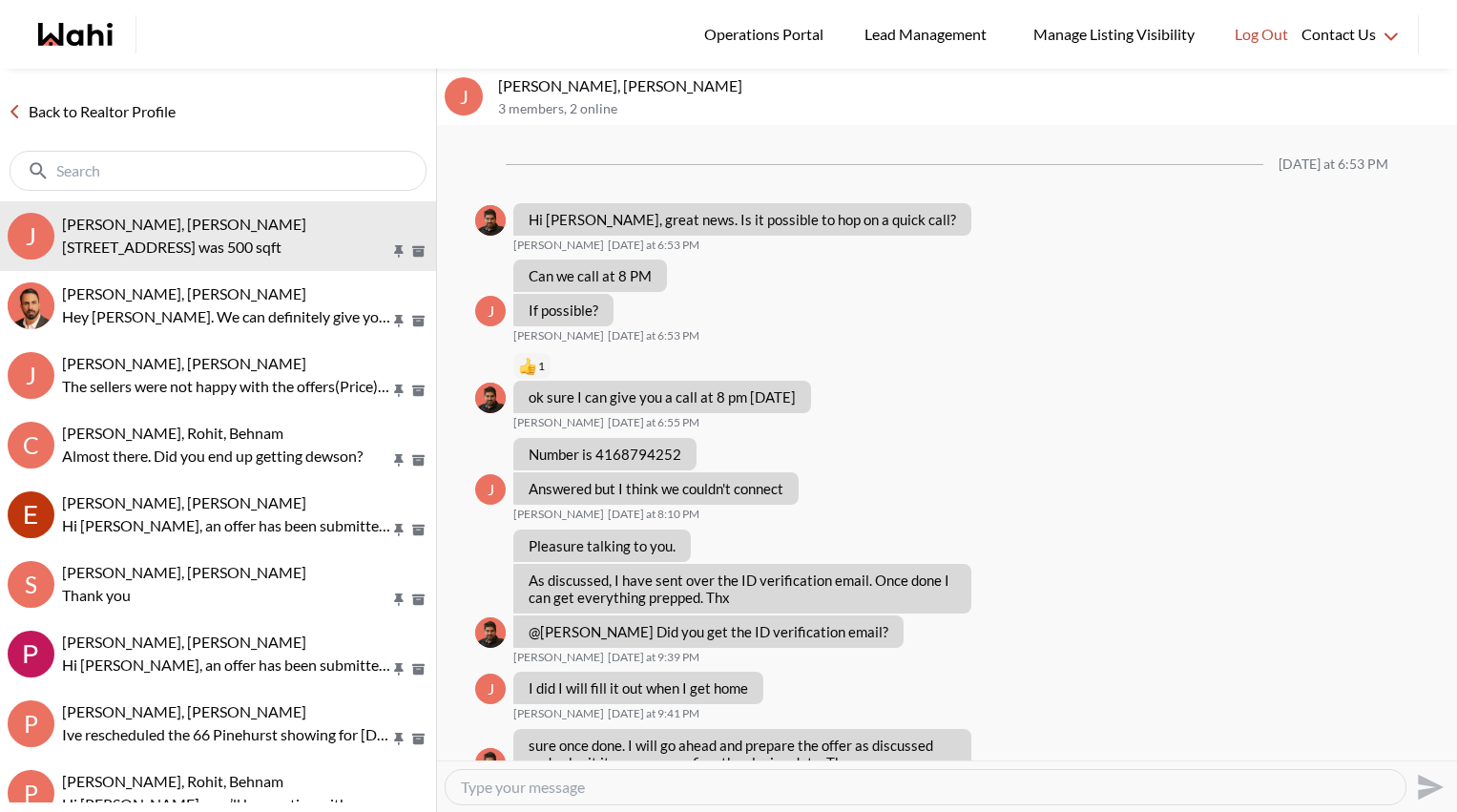
scroll to position [1167, 0]
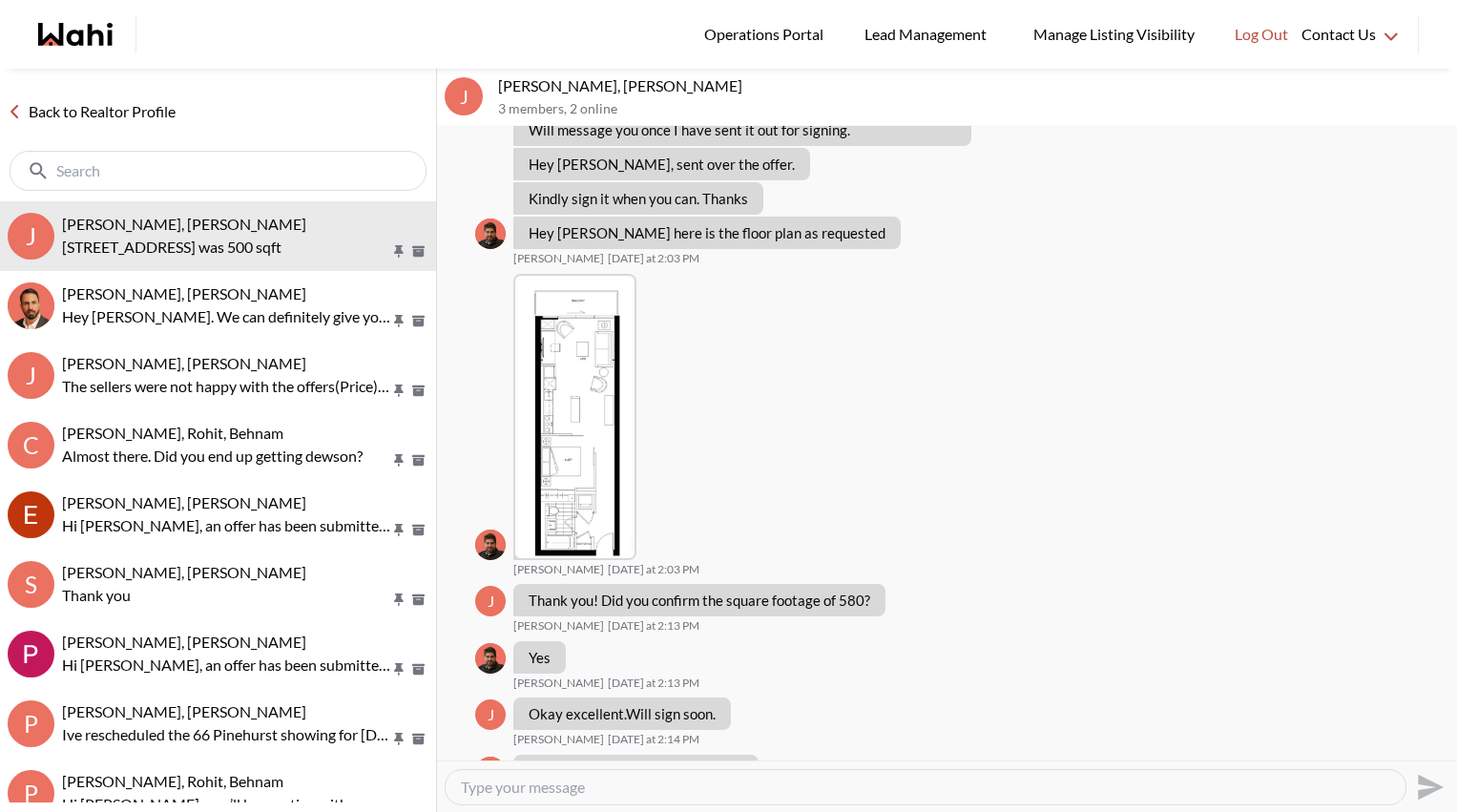
click at [141, 114] on link "Back to Realtor Profile" at bounding box center [92, 111] width 183 height 25
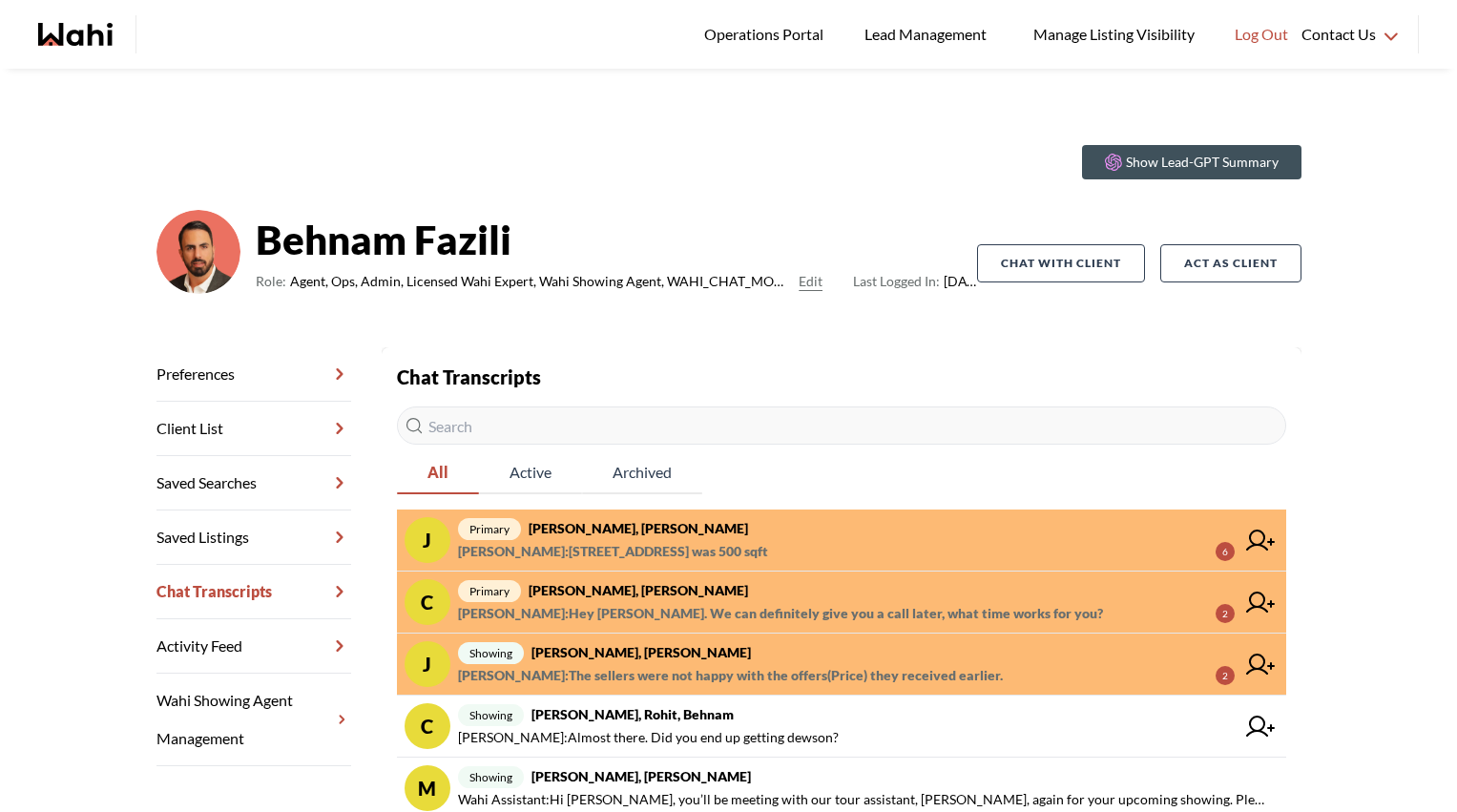
click at [680, 595] on strong "Caroline Rouben, Behnam" at bounding box center [638, 590] width 220 height 16
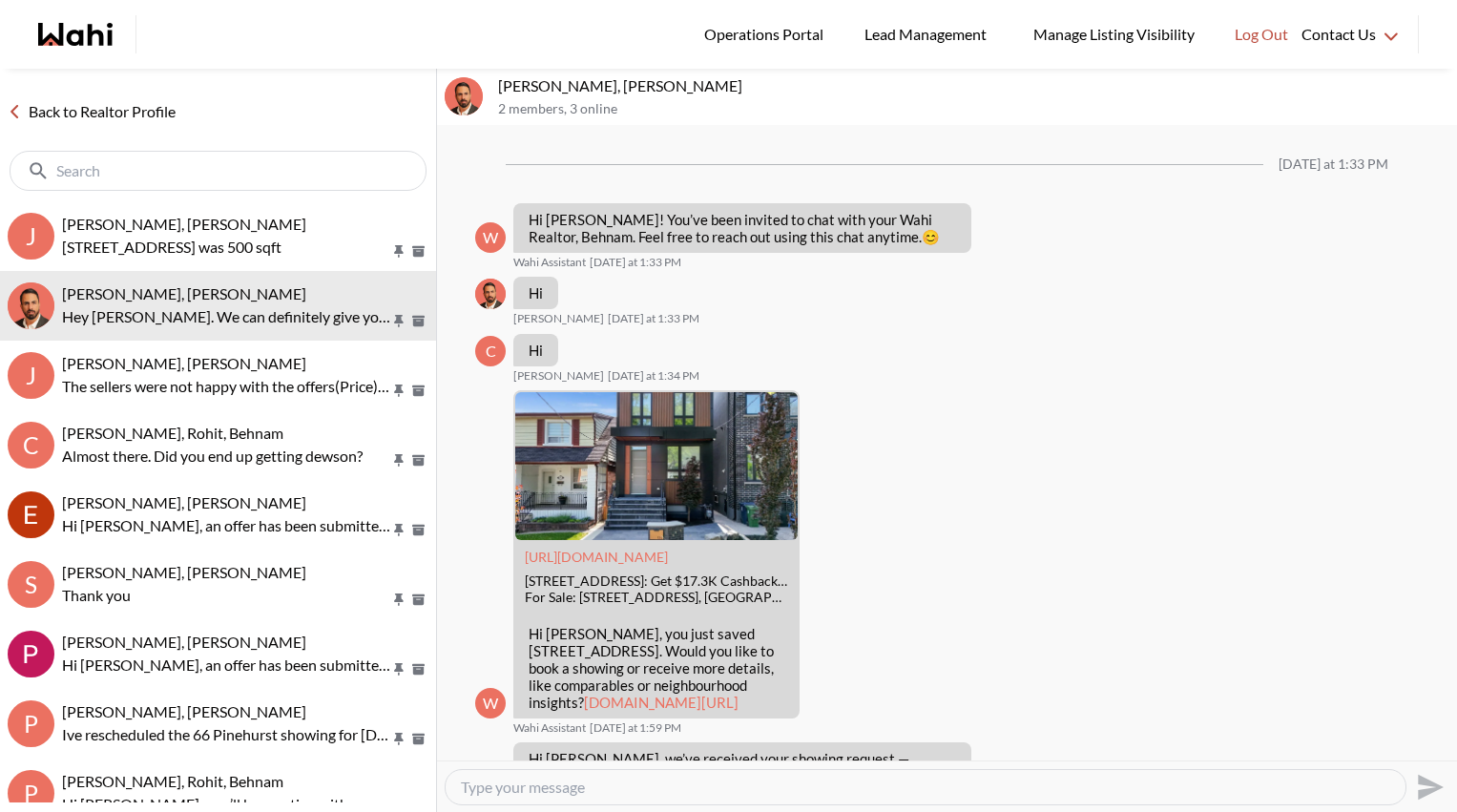
scroll to position [636, 0]
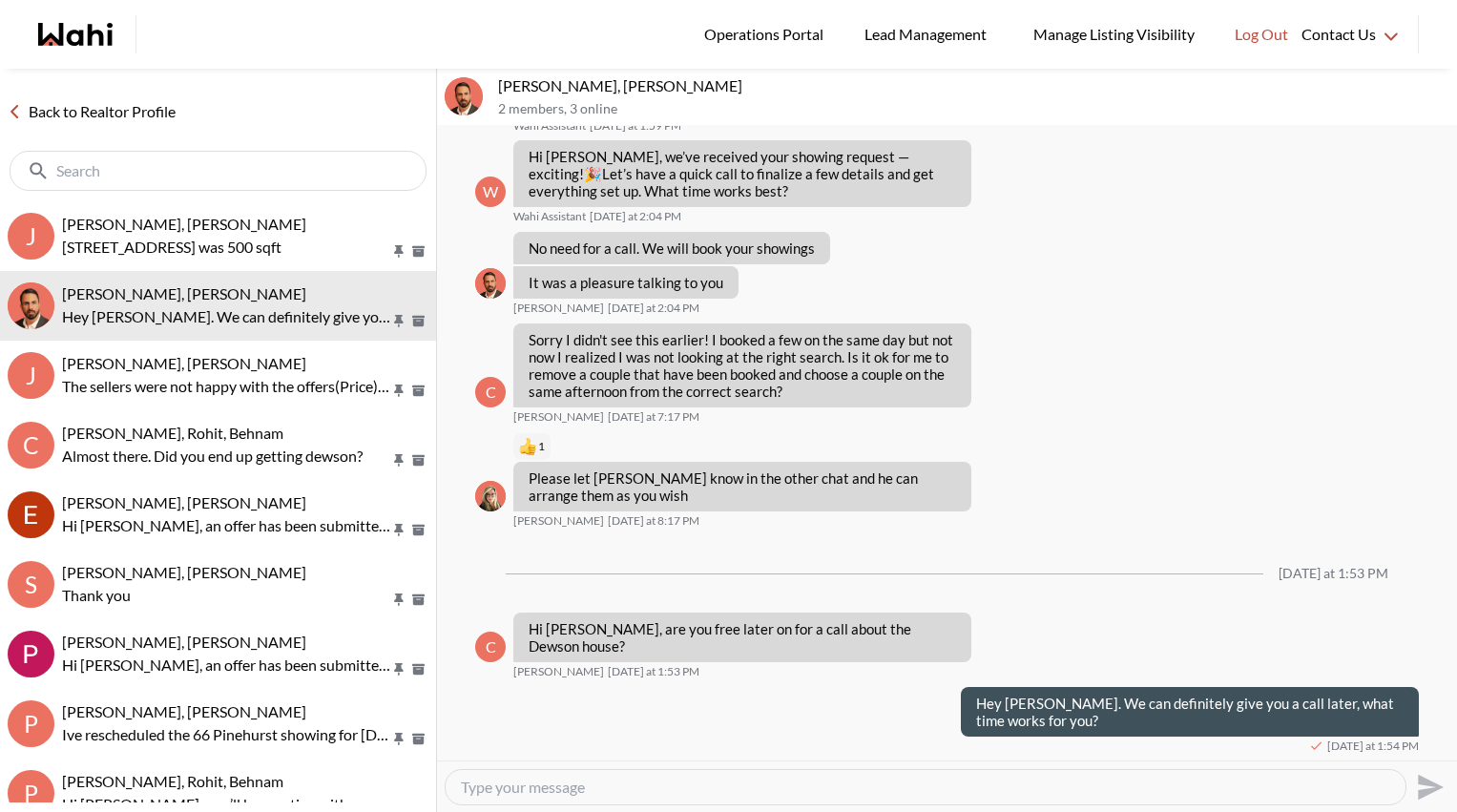
click at [147, 112] on link "Back to Realtor Profile" at bounding box center [92, 111] width 183 height 25
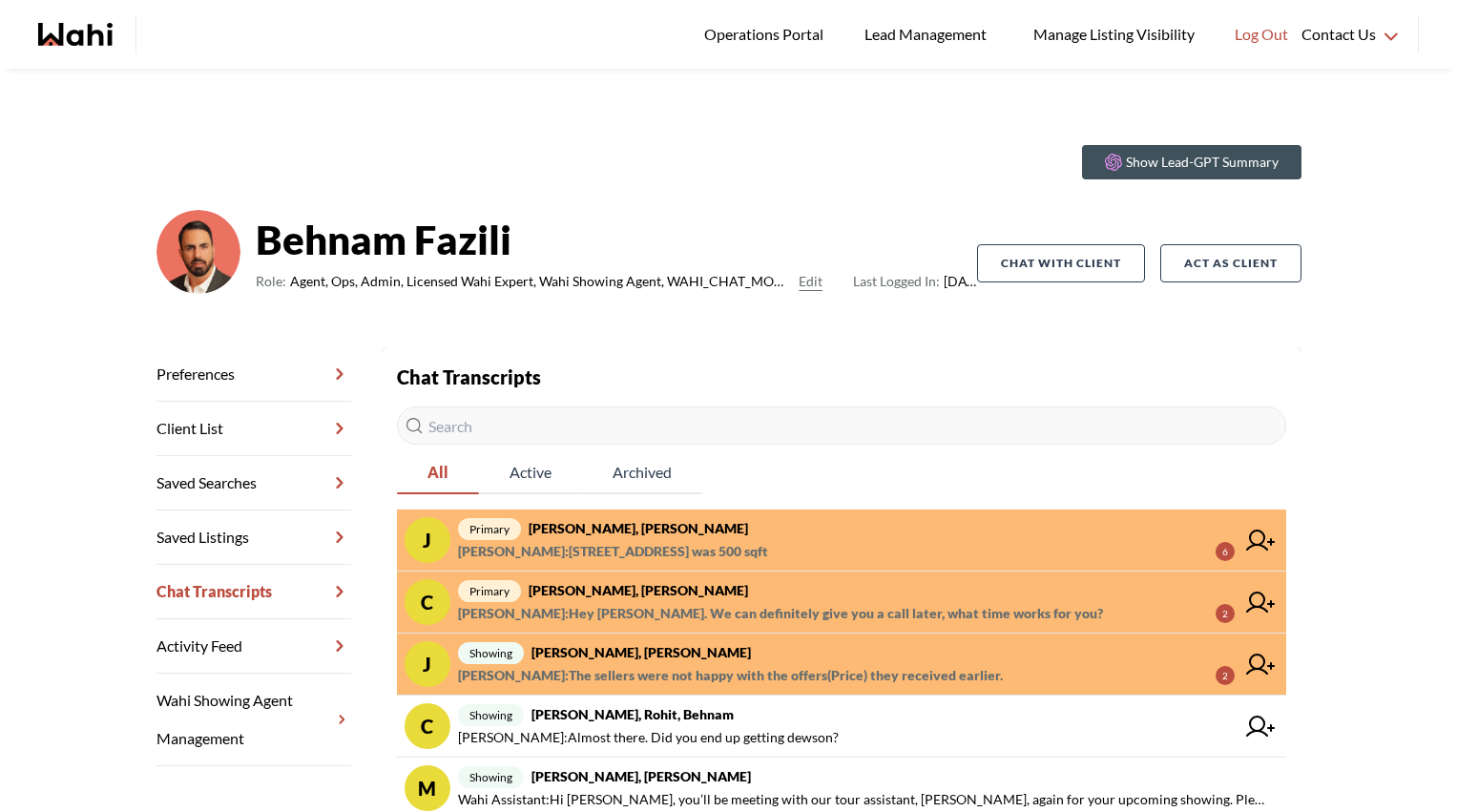
click at [712, 663] on span "Faraz Azam : The sellers were not happy with the offers(Price) they received ea…" at bounding box center [729, 674] width 544 height 23
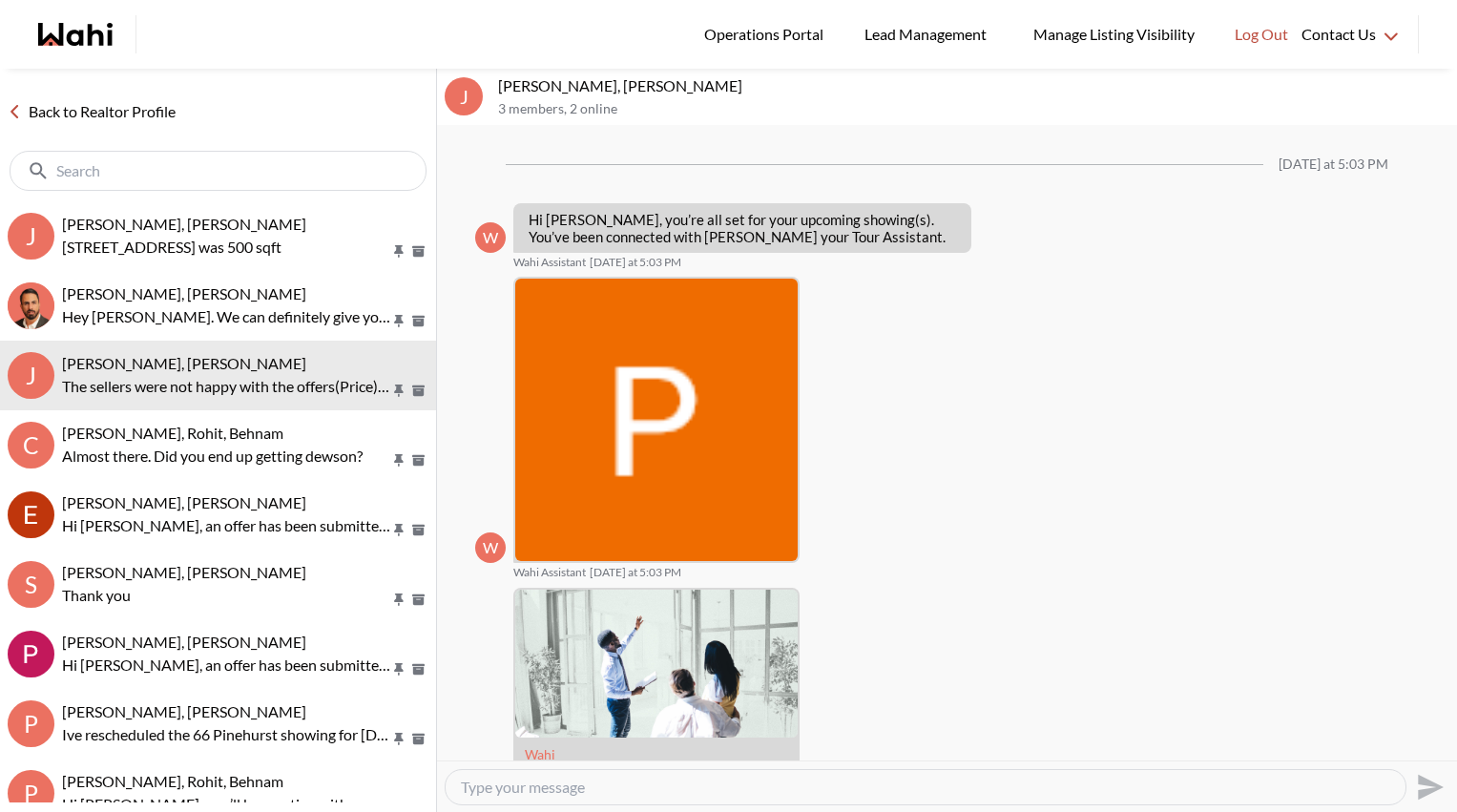
scroll to position [1456, 0]
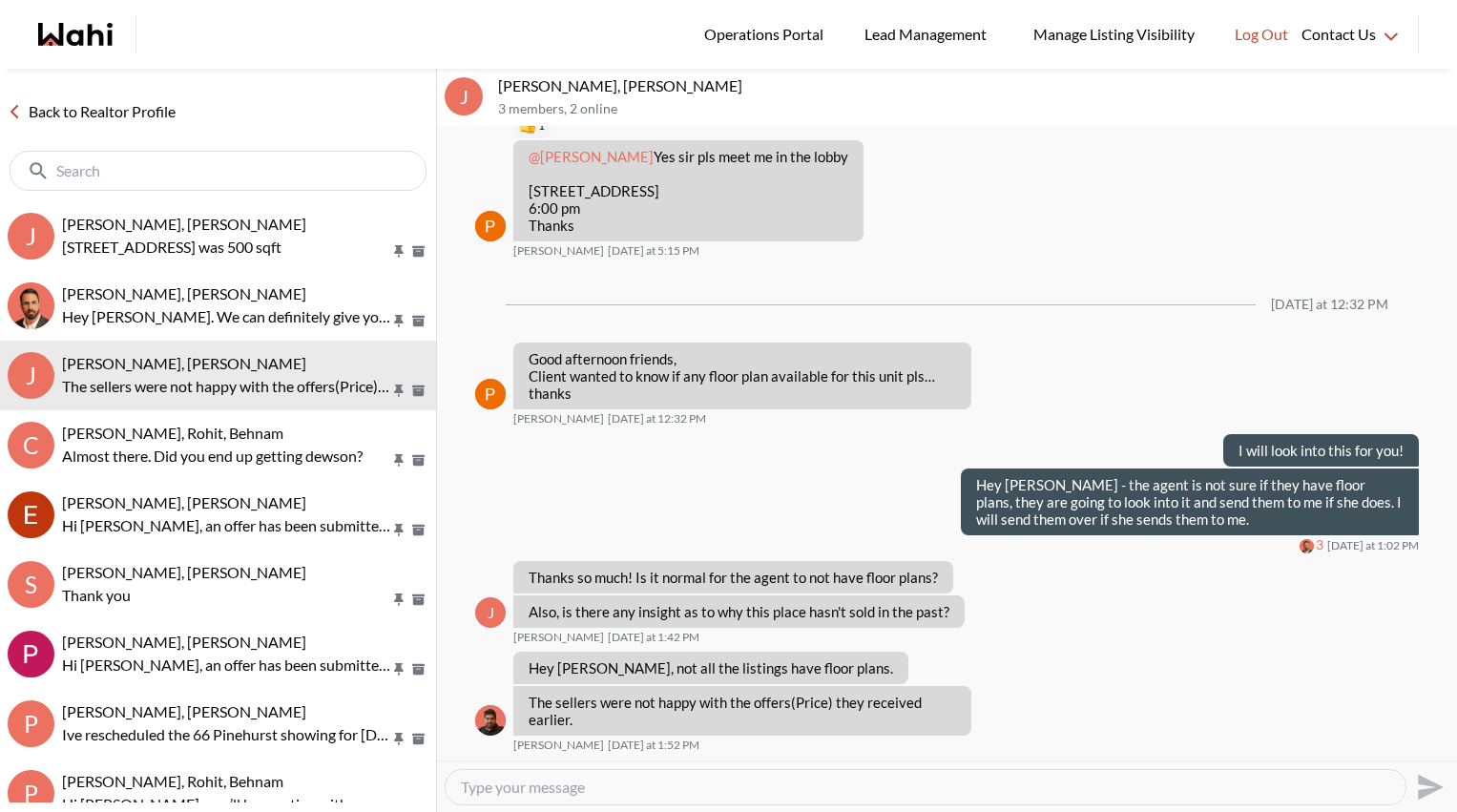
click at [129, 114] on link "Back to Realtor Profile" at bounding box center [92, 111] width 183 height 25
